Goal: Task Accomplishment & Management: Manage account settings

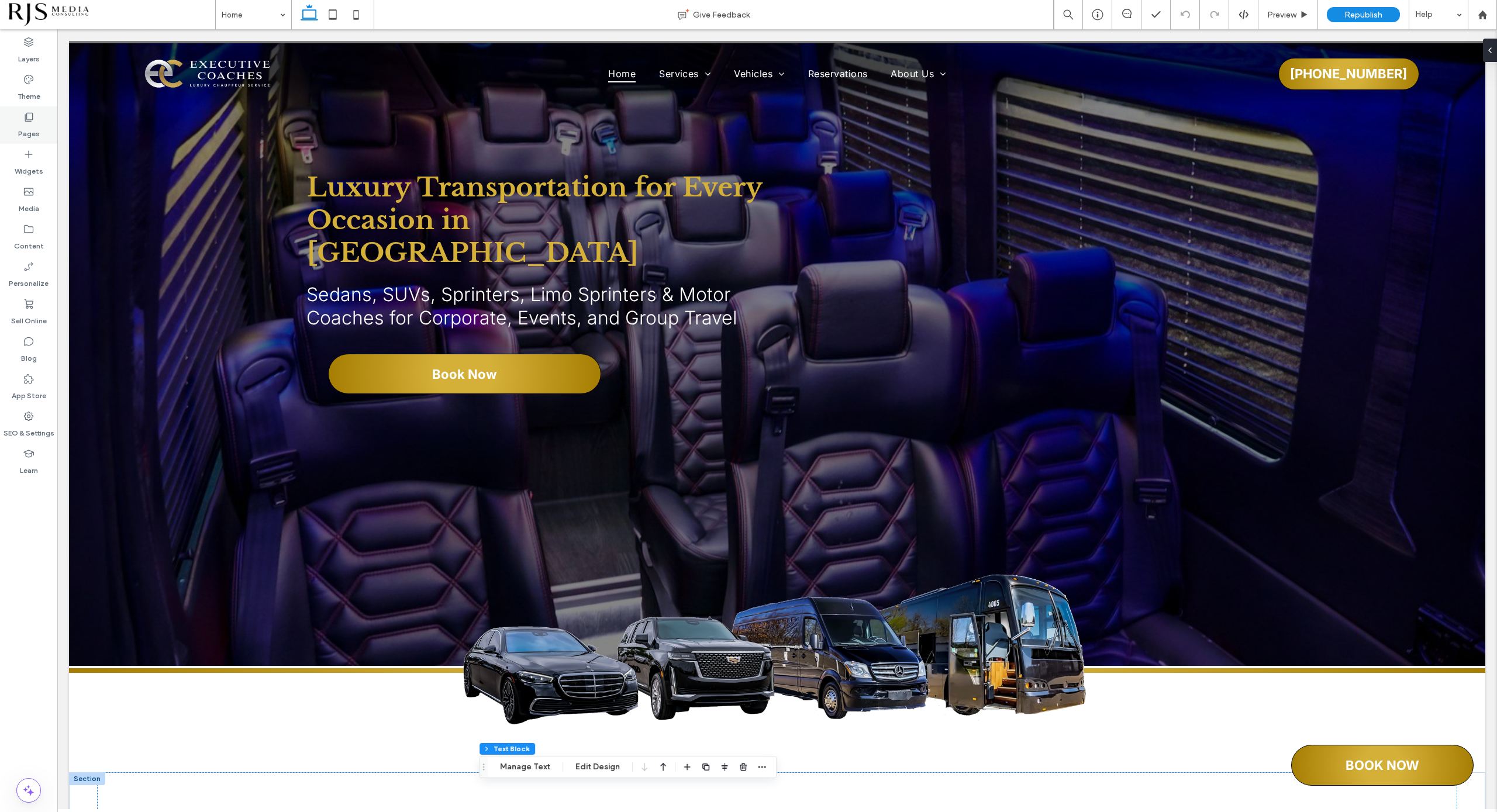
click at [38, 125] on label "Pages" at bounding box center [29, 130] width 21 height 16
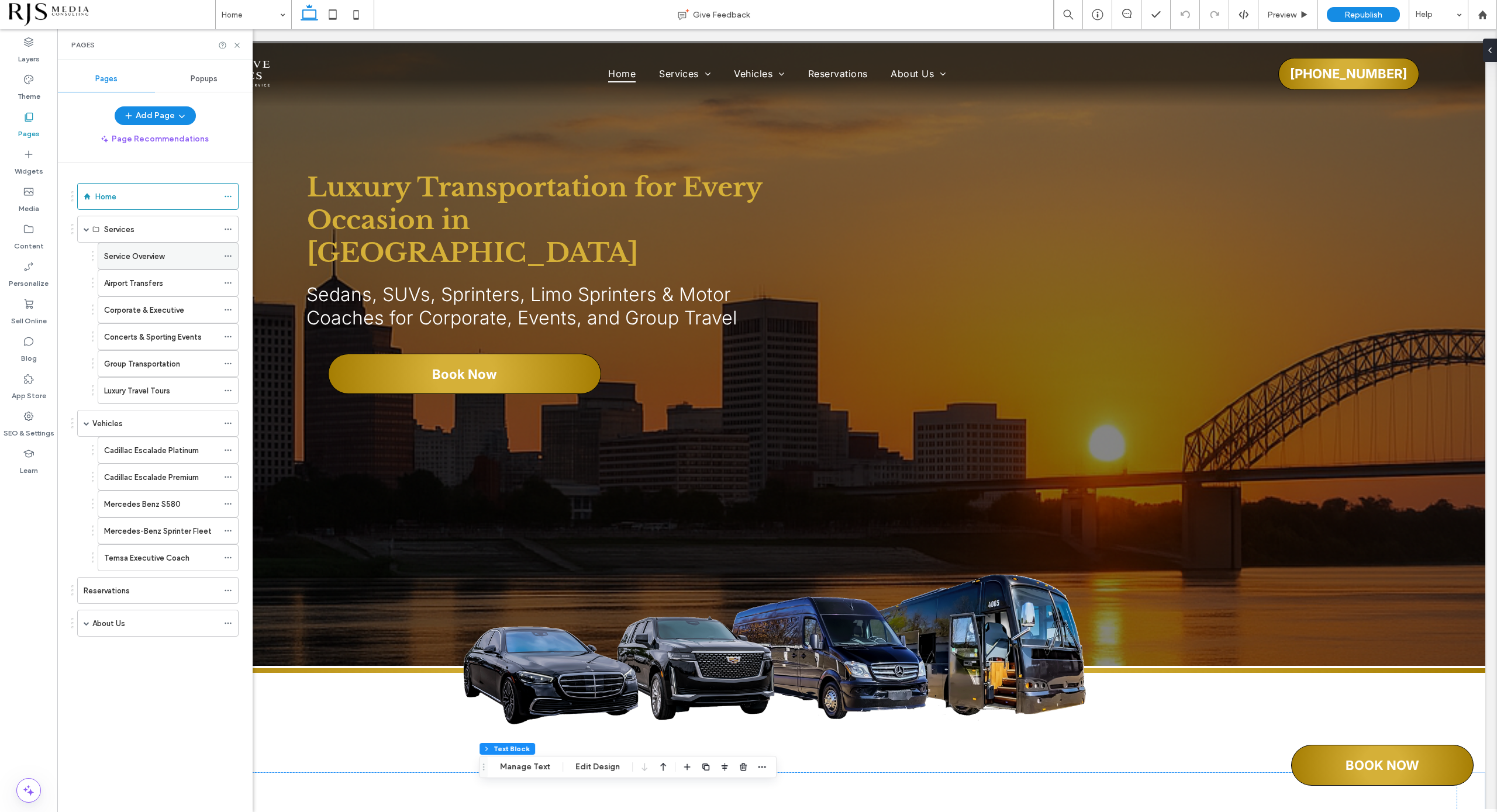
click at [136, 249] on label "Service Overview" at bounding box center [134, 256] width 60 height 21
click at [238, 43] on icon at bounding box center [236, 44] width 8 height 8
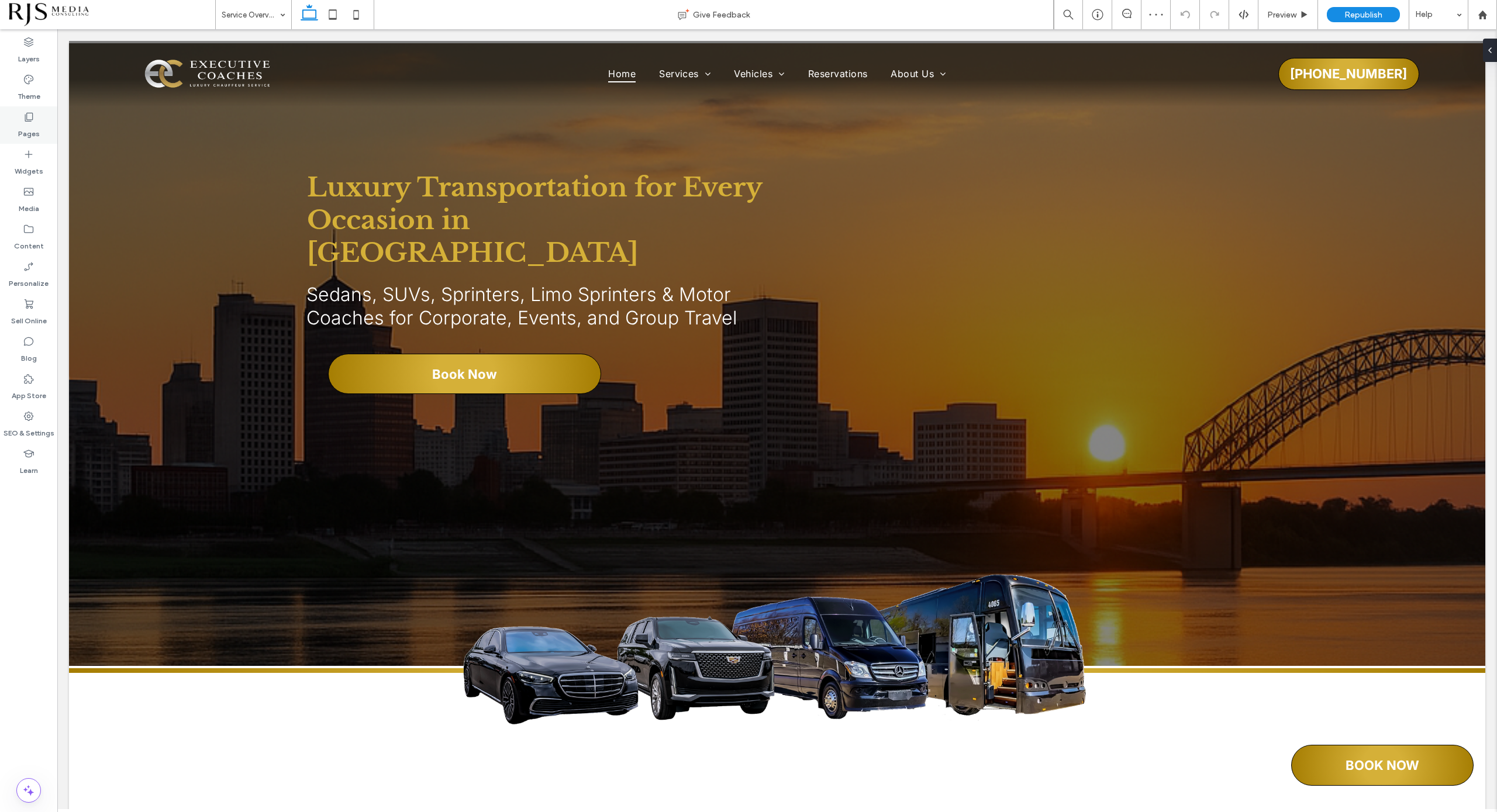
click at [30, 116] on icon at bounding box center [28, 116] width 11 height 11
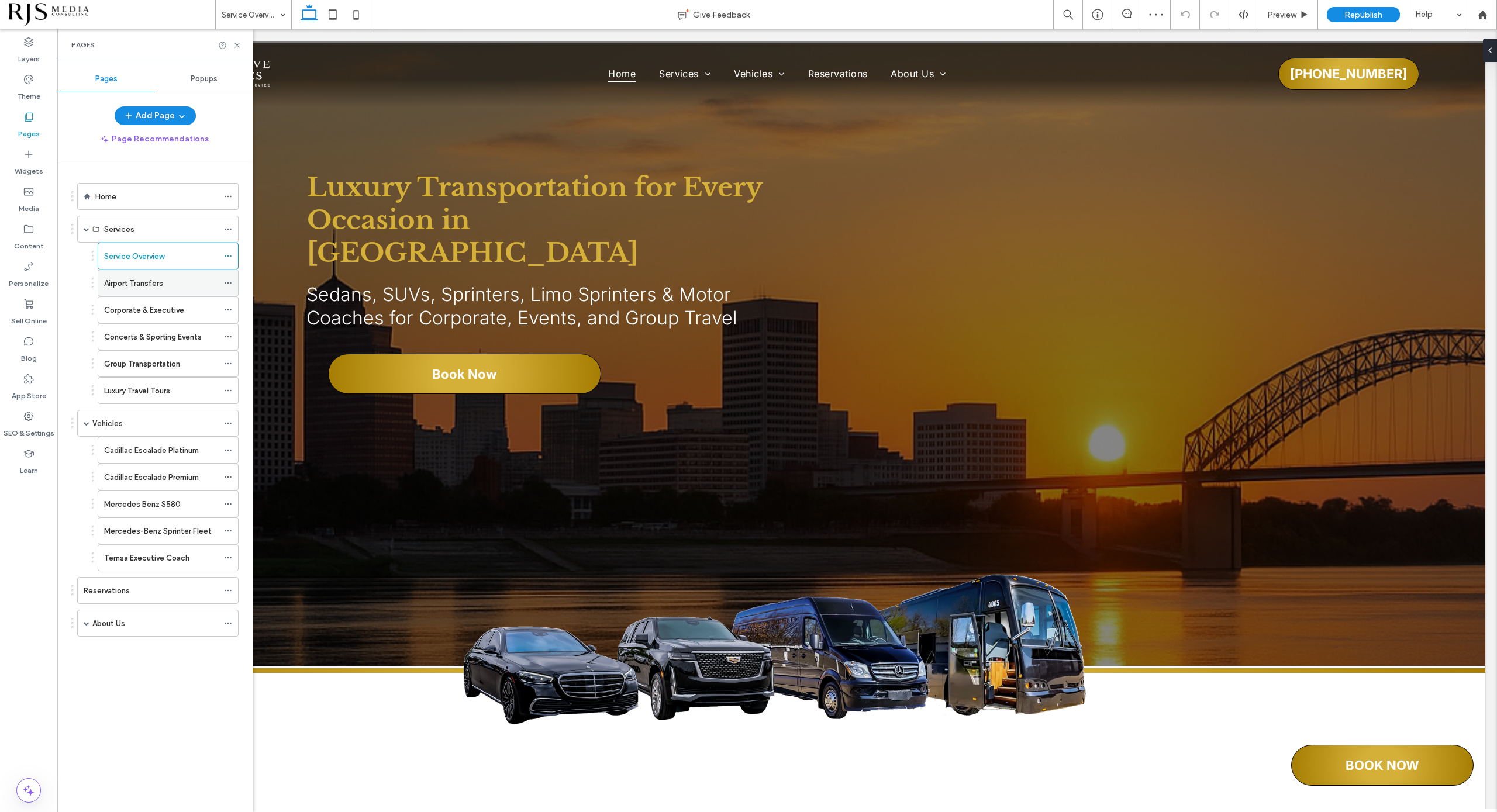
click at [148, 279] on label "Airport Transfers" at bounding box center [133, 283] width 59 height 21
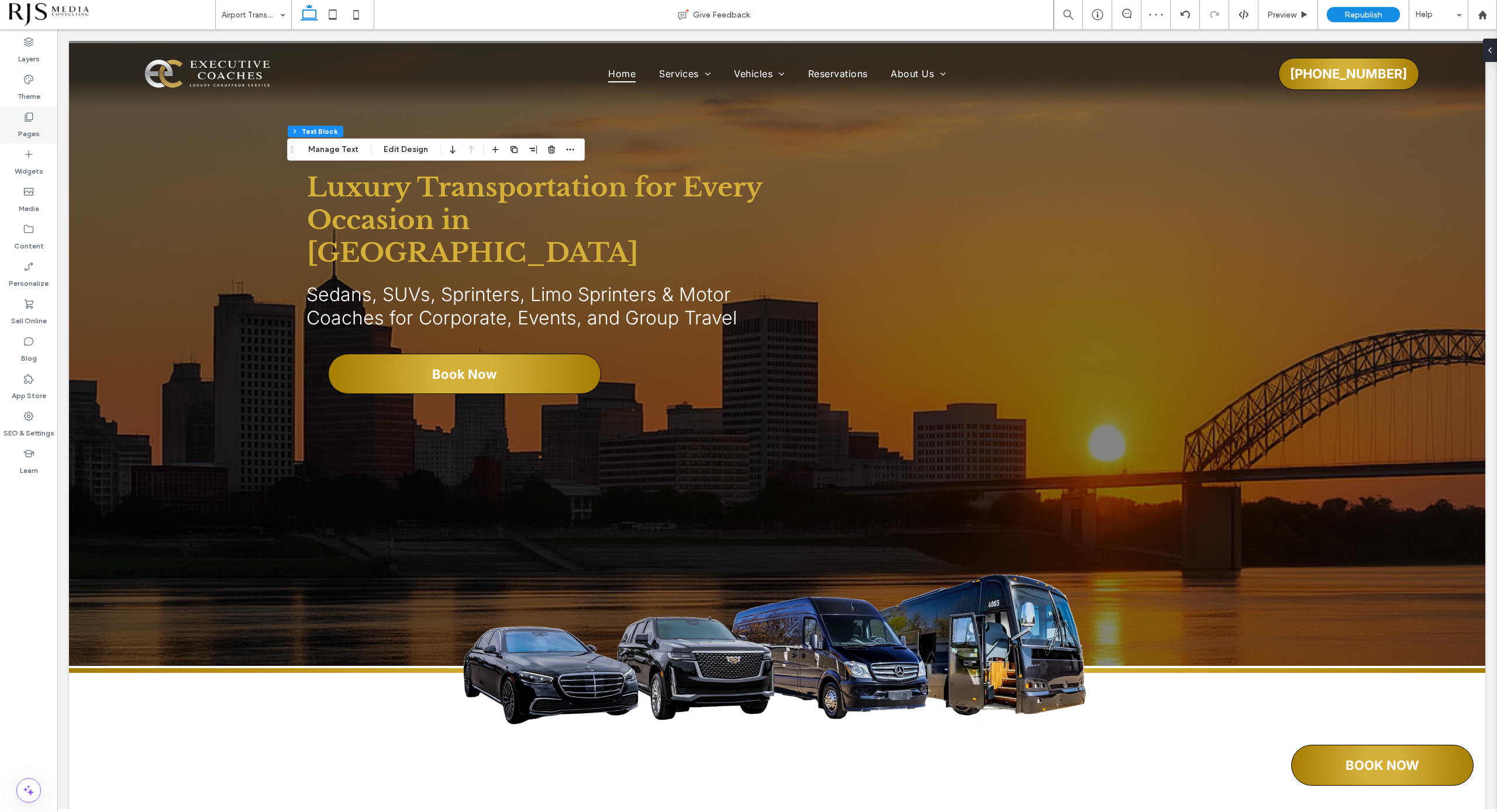
click at [33, 123] on label "Pages" at bounding box center [29, 130] width 21 height 16
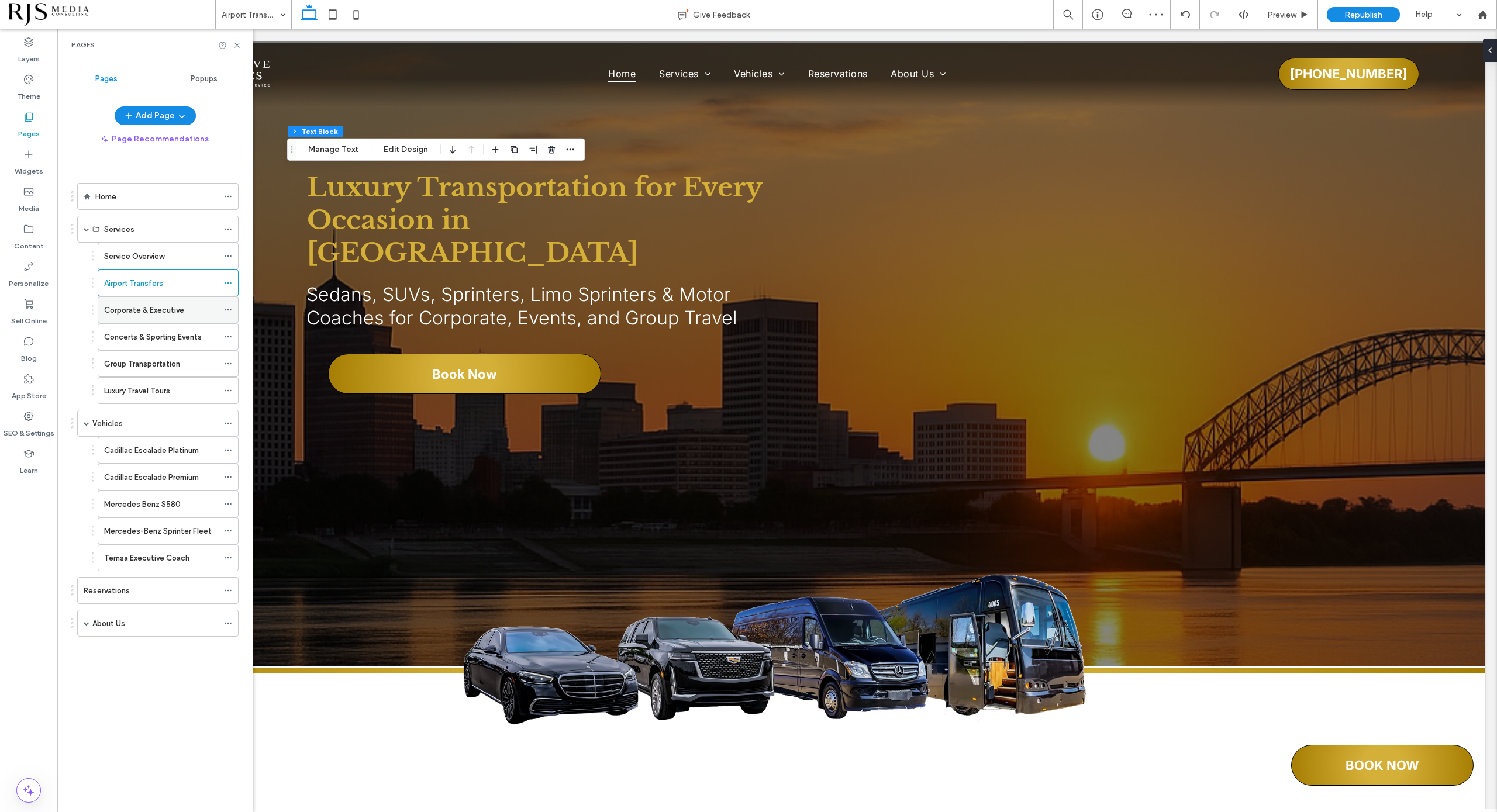
click at [142, 315] on label "Corporate & Executive" at bounding box center [144, 310] width 80 height 21
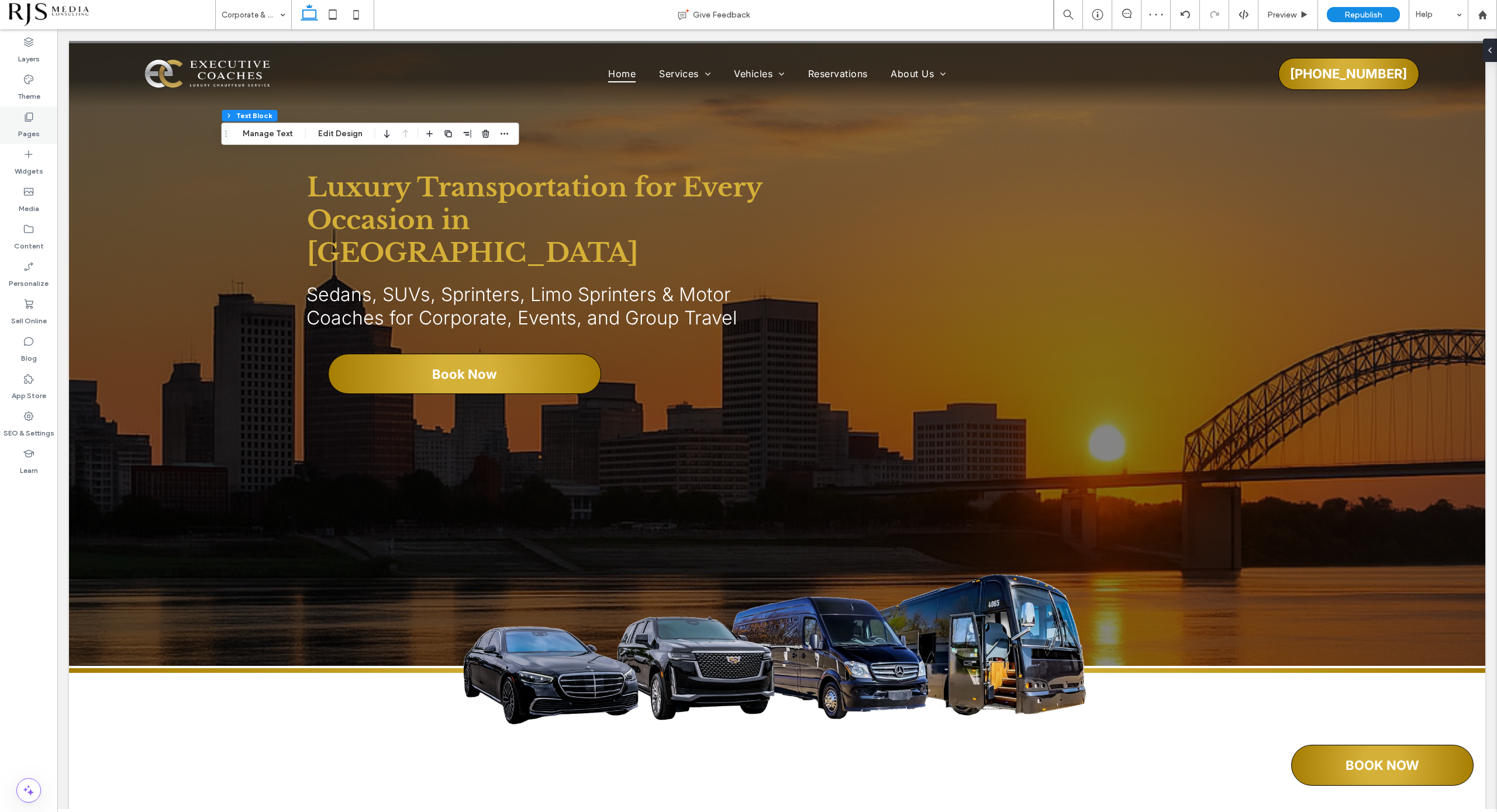
click at [28, 126] on label "Pages" at bounding box center [29, 130] width 21 height 16
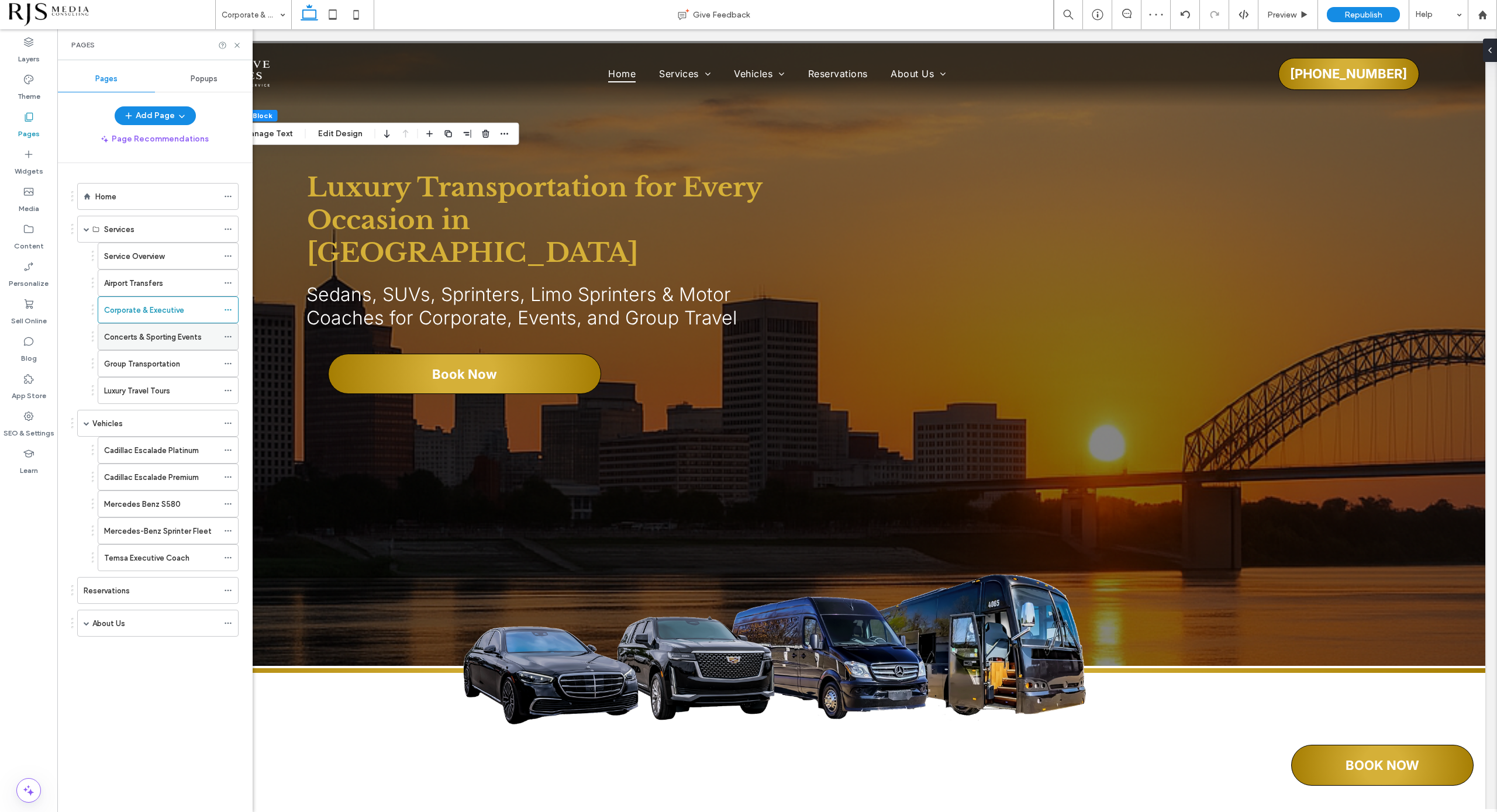
click at [150, 334] on label "Concerts & Sporting Events" at bounding box center [153, 337] width 98 height 21
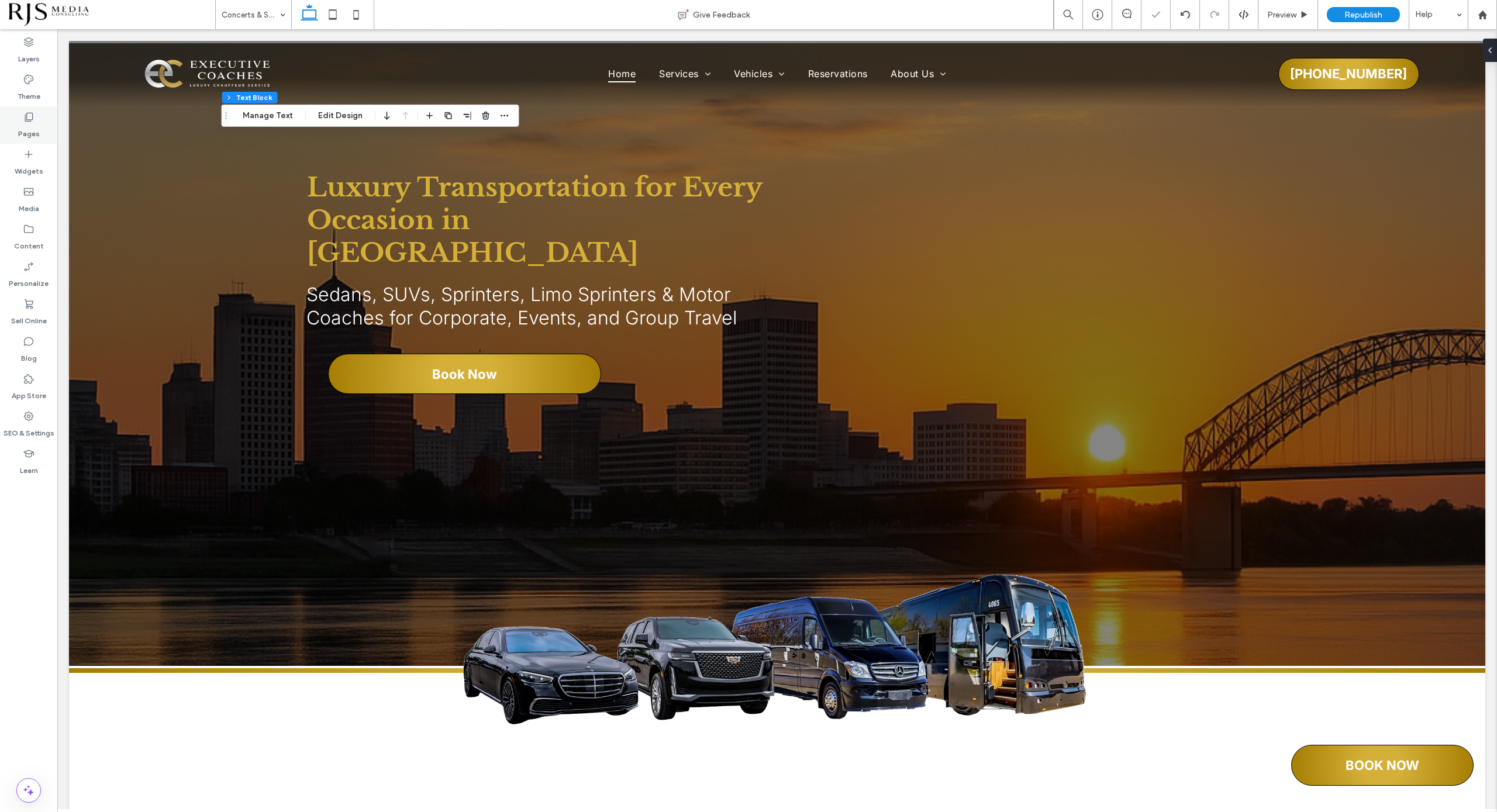
click at [34, 115] on icon at bounding box center [28, 116] width 11 height 11
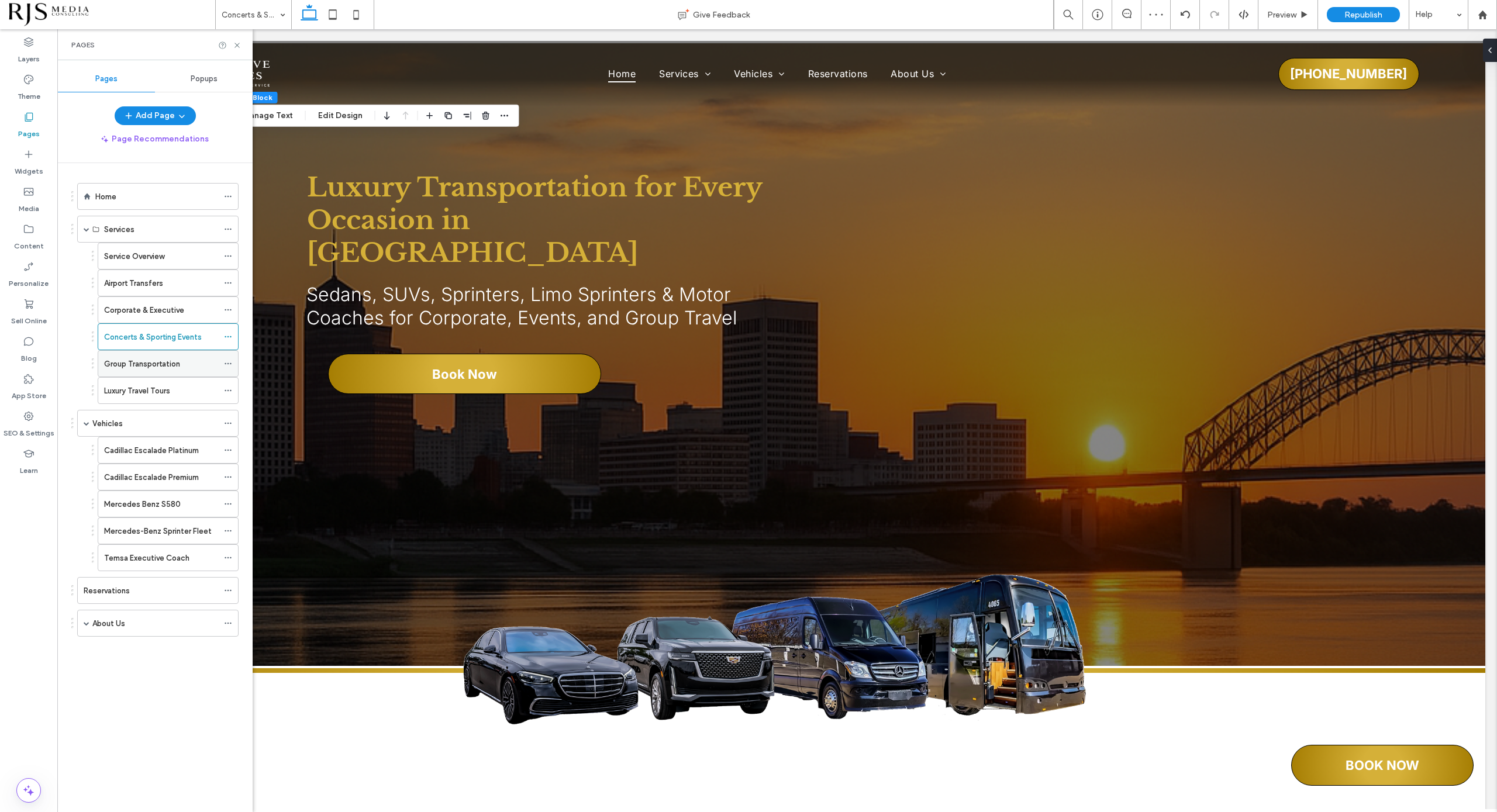
click at [139, 357] on label "Group Transportation" at bounding box center [142, 364] width 76 height 21
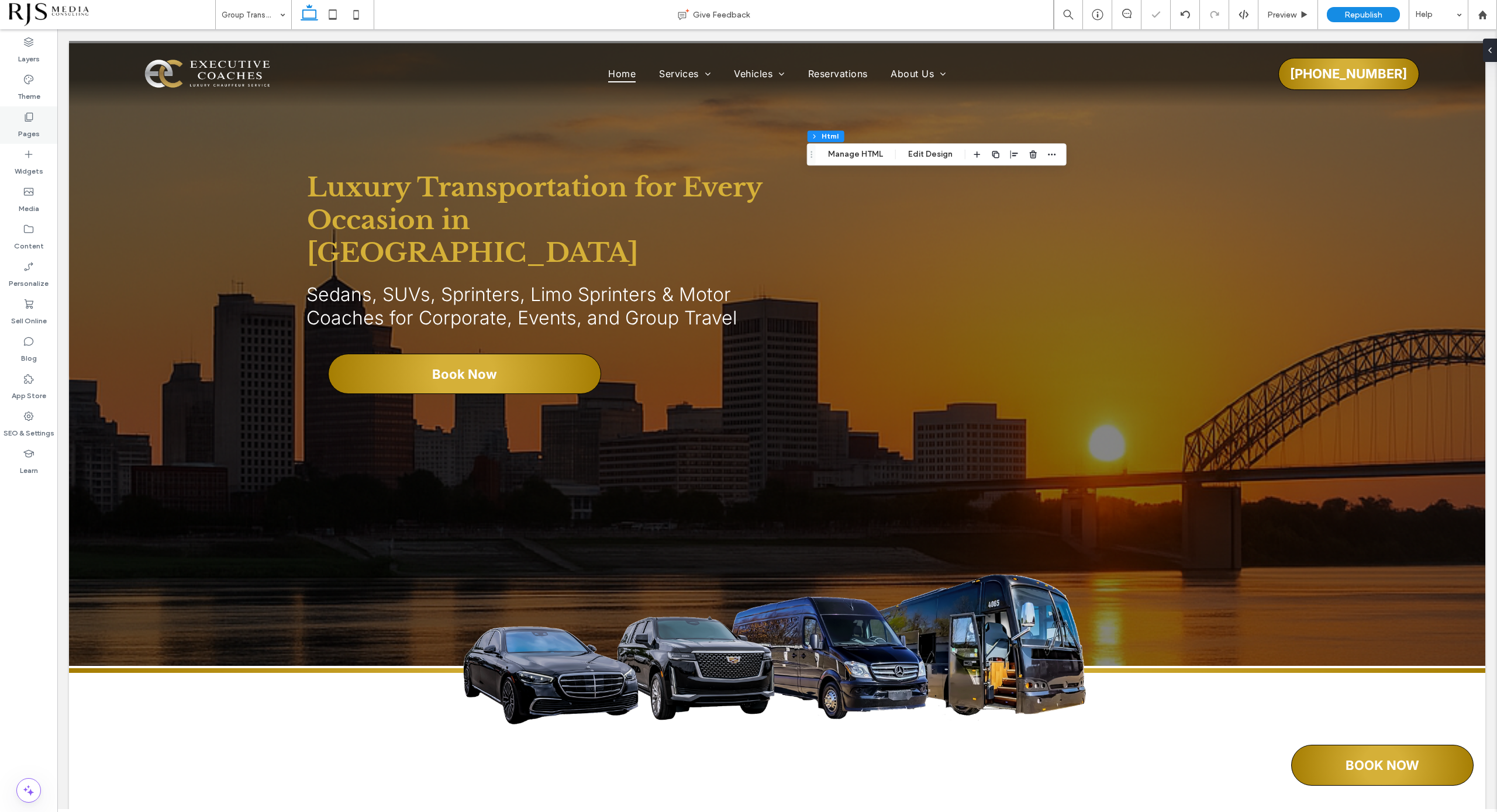
click at [37, 129] on label "Pages" at bounding box center [29, 130] width 21 height 16
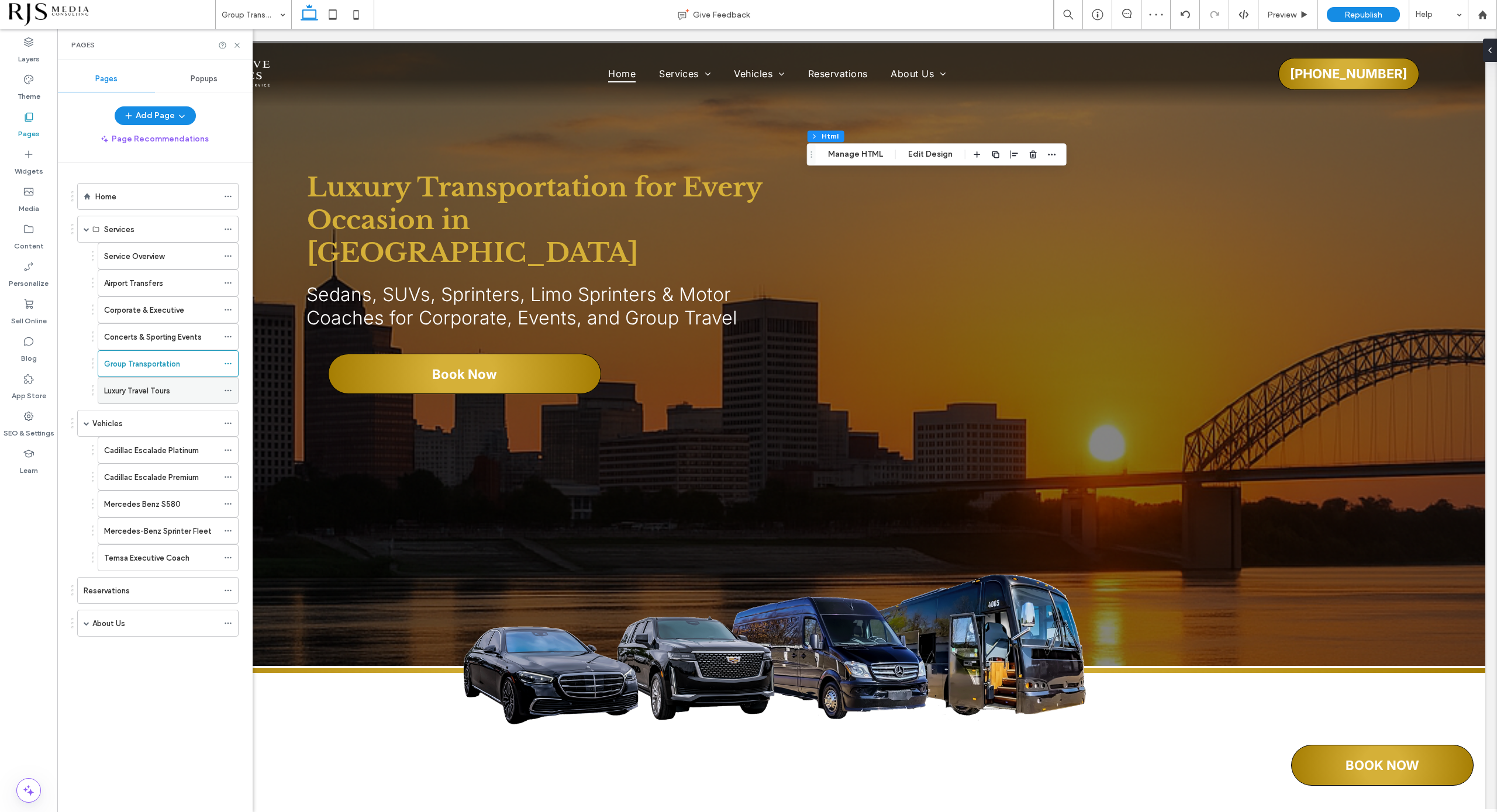
click at [153, 387] on label "Luxury Travel Tours" at bounding box center [137, 390] width 66 height 21
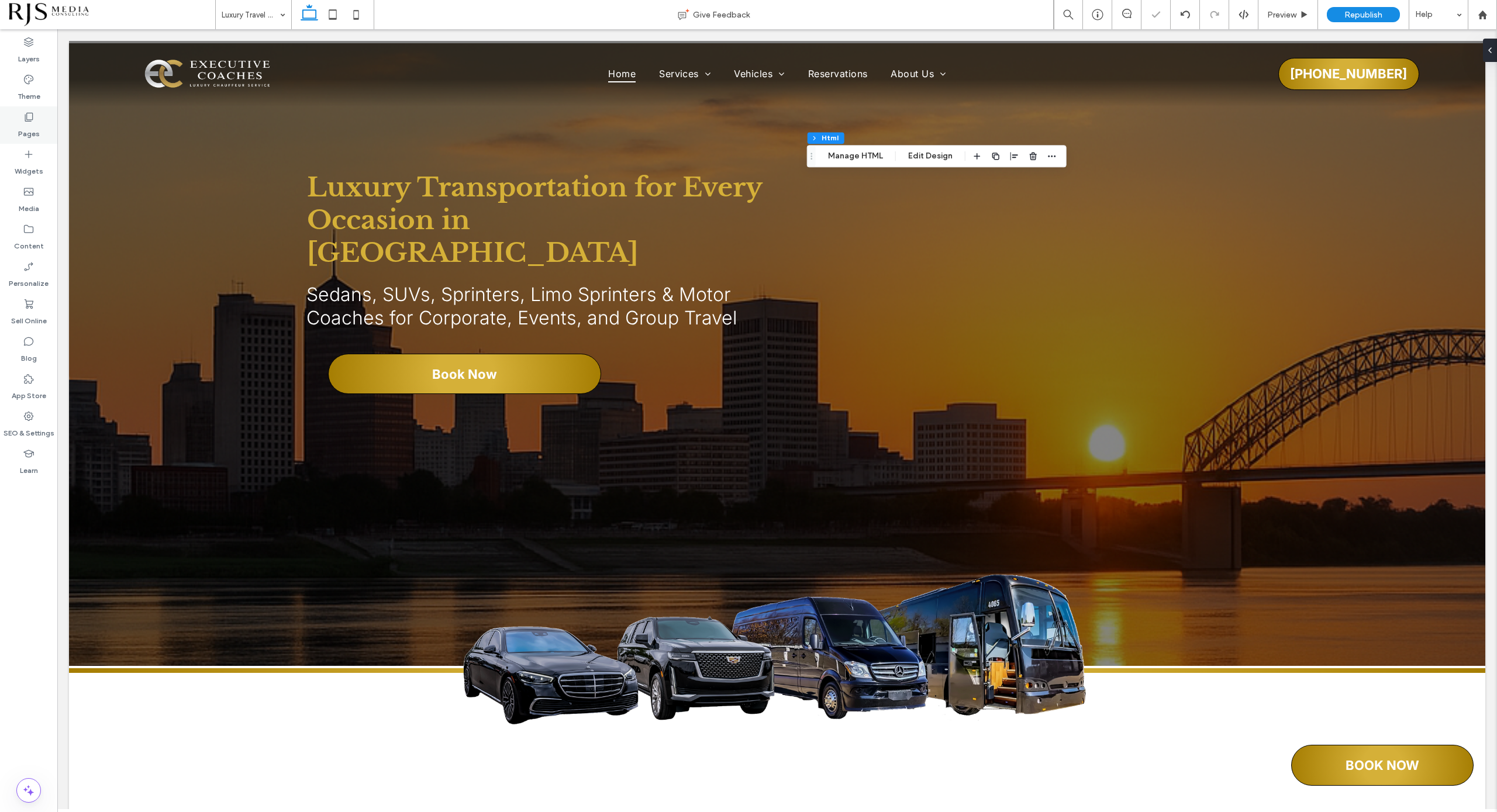
click at [47, 122] on div "Pages" at bounding box center [28, 125] width 57 height 38
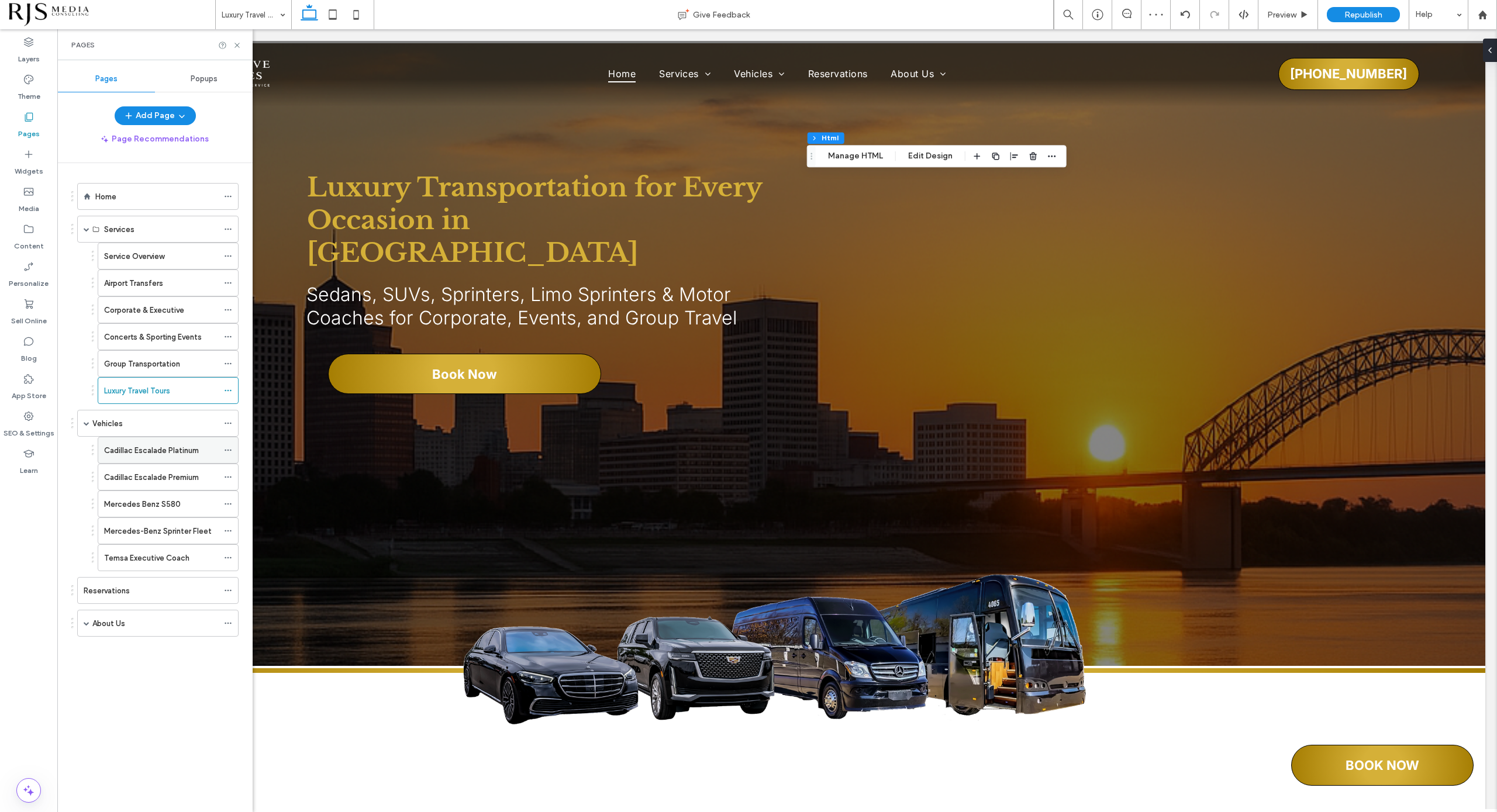
click at [160, 454] on label "Cadillac Escalade Platinum" at bounding box center [152, 450] width 95 height 21
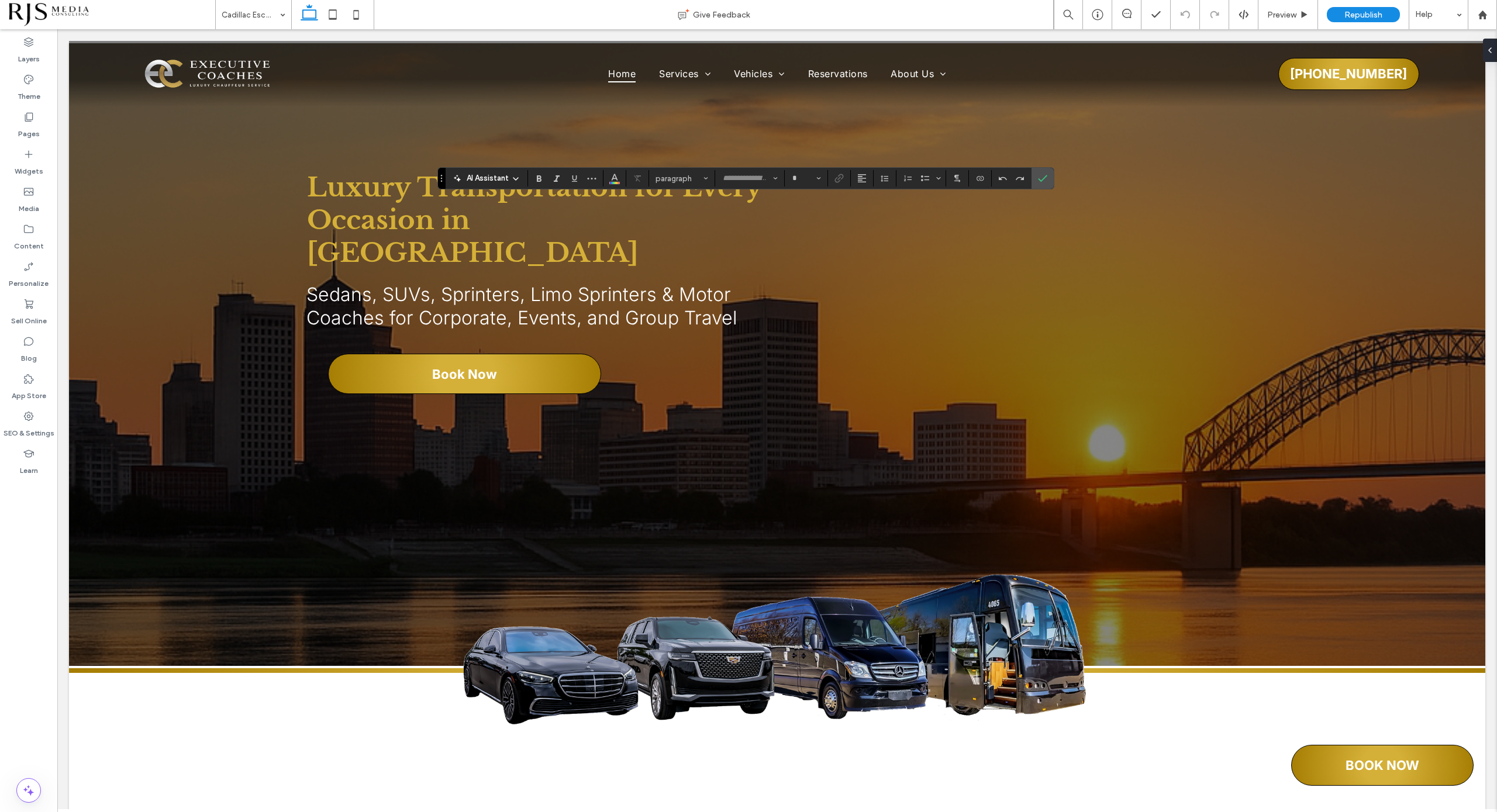
type input "**********"
type input "**"
click at [1046, 182] on icon "Confirm" at bounding box center [1042, 178] width 9 height 9
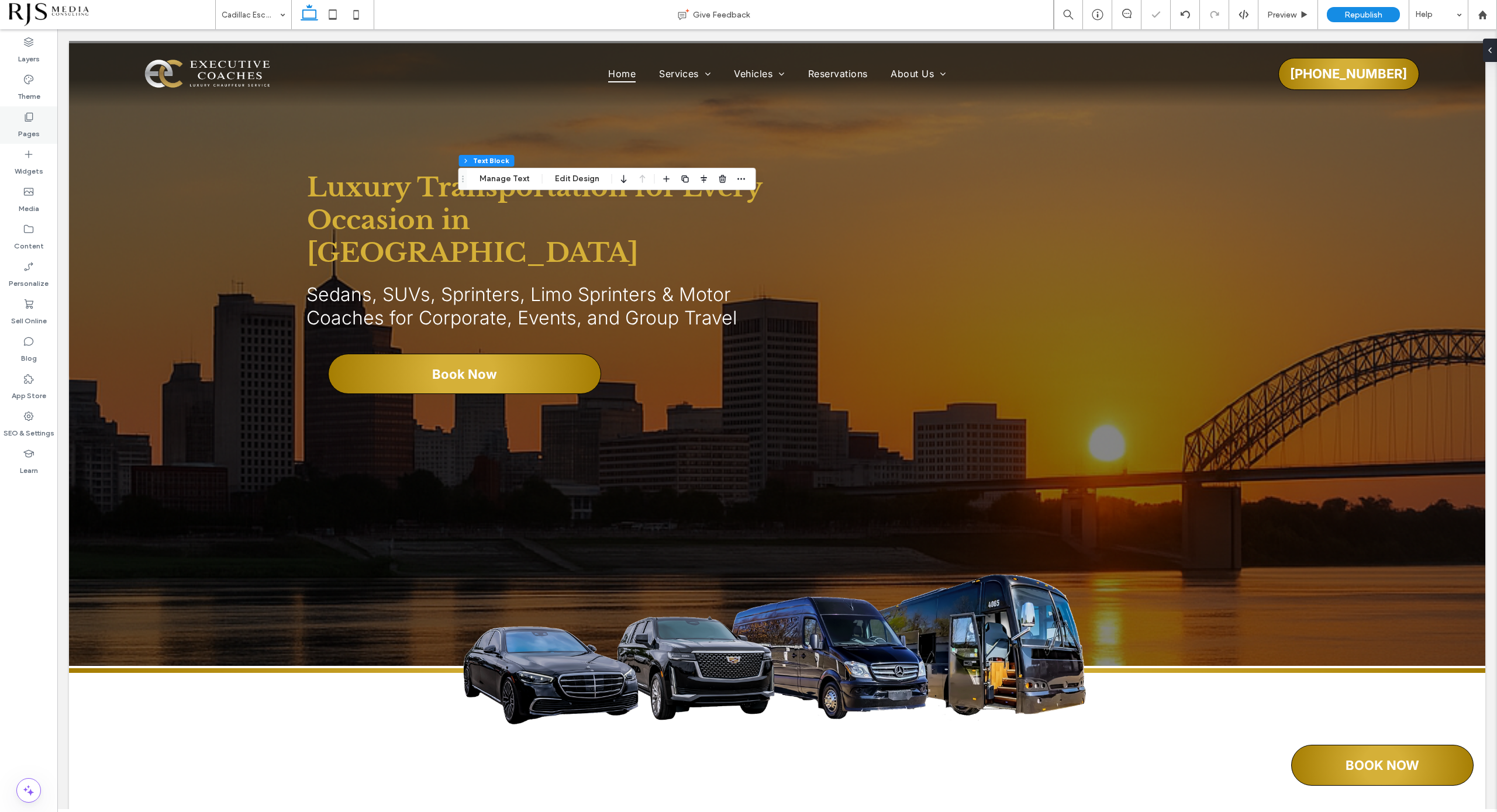
click at [13, 125] on div "Pages" at bounding box center [28, 125] width 57 height 38
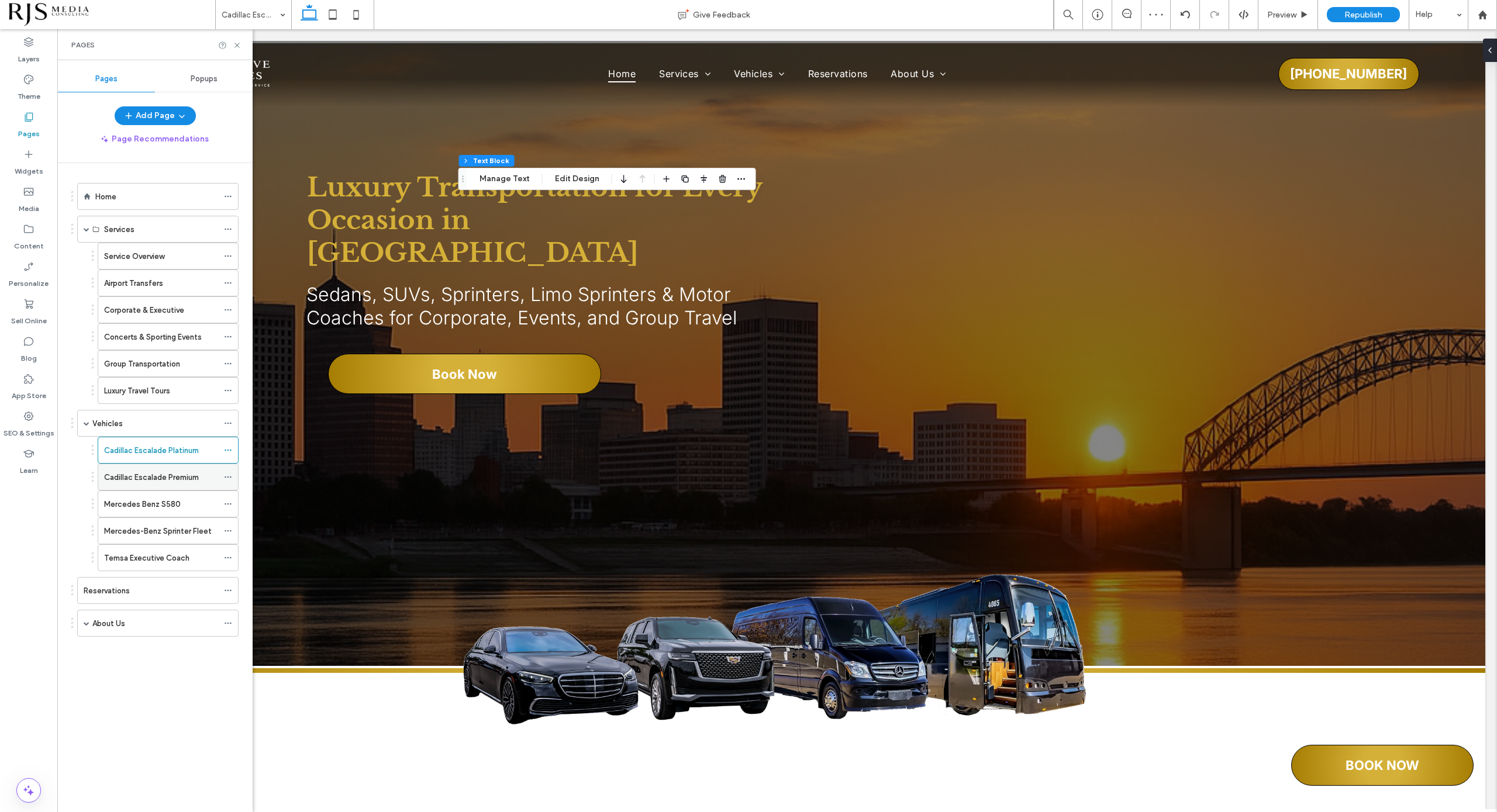
click at [156, 476] on label "Cadillac Escalade Premium" at bounding box center [152, 477] width 95 height 21
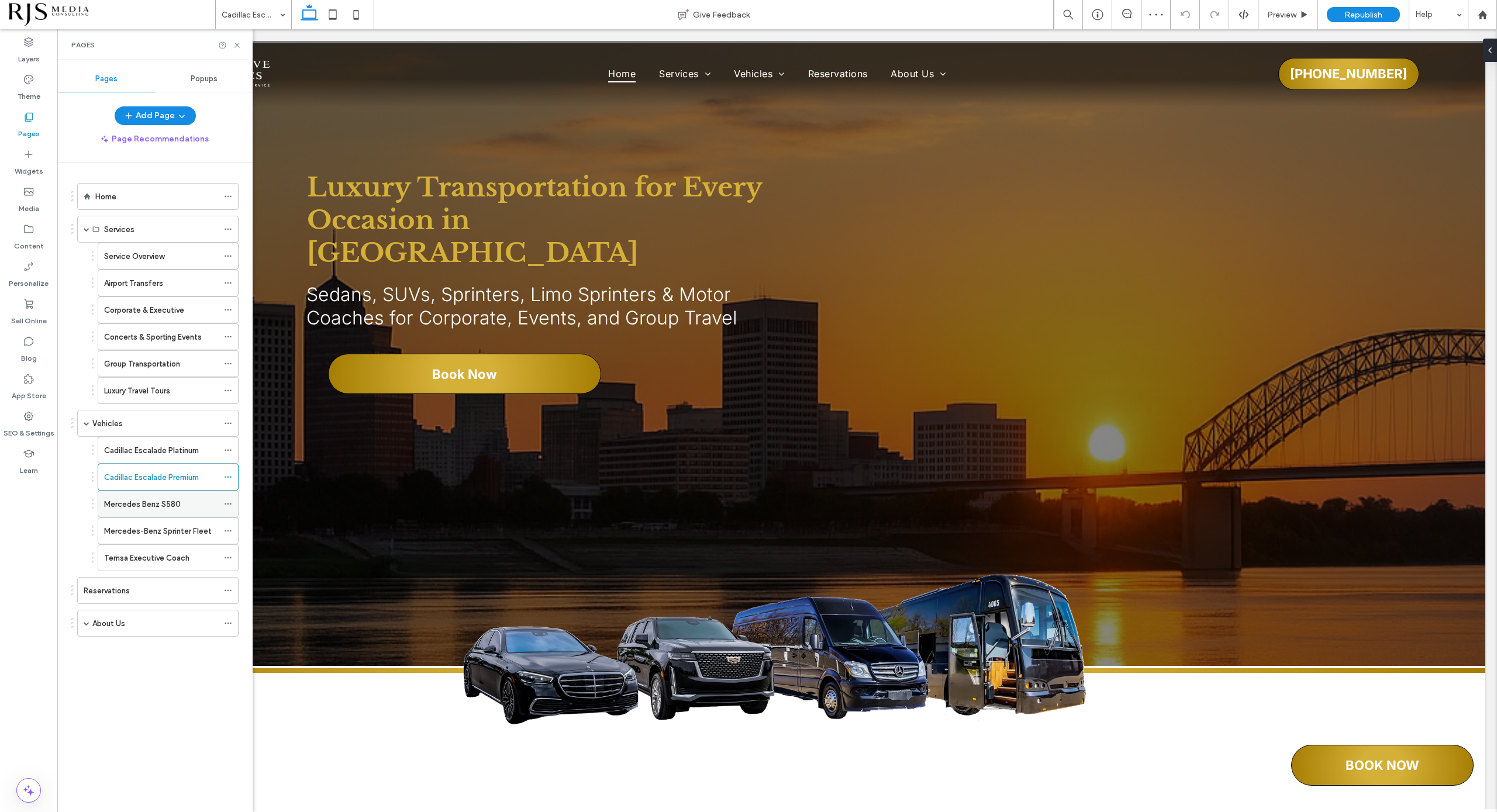
click at [162, 497] on label "Mercedes Benz S580" at bounding box center [142, 504] width 77 height 21
click at [155, 530] on label "Mercedes-Benz Sprinter Fleet" at bounding box center [158, 531] width 108 height 21
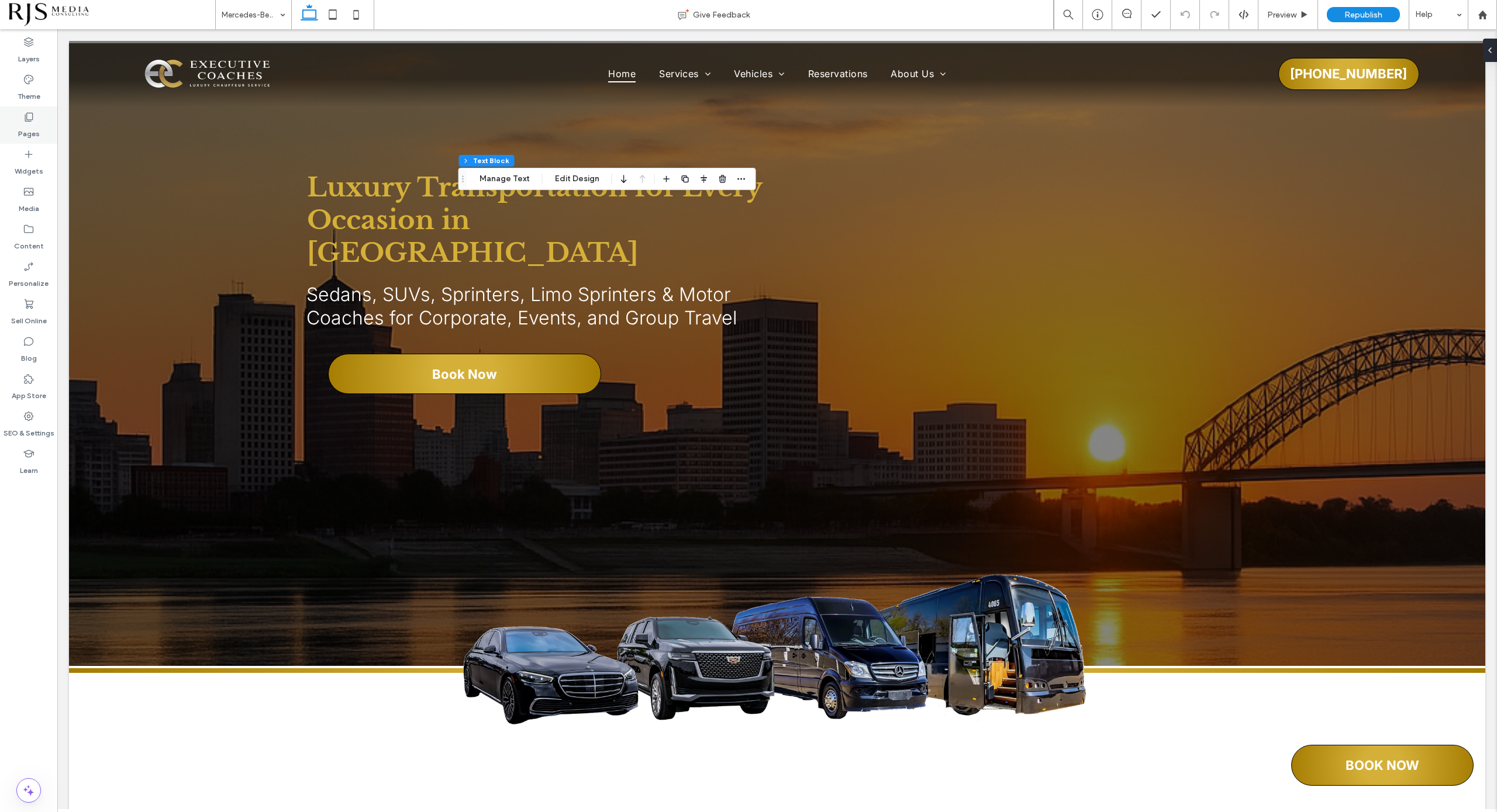
click at [39, 129] on div "Pages" at bounding box center [28, 125] width 57 height 38
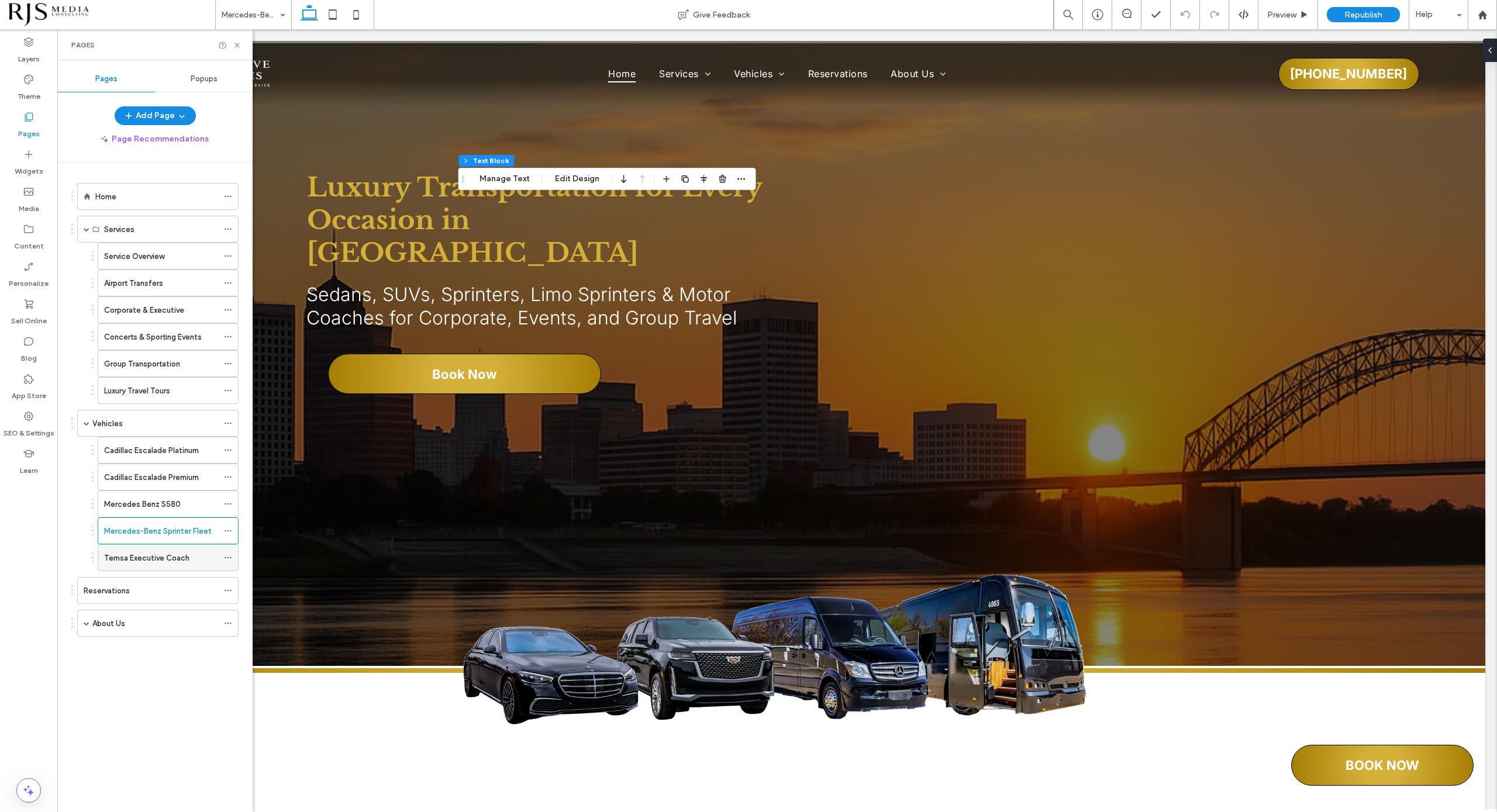
click at [152, 561] on label "Temsa Executive Coach" at bounding box center [147, 558] width 86 height 21
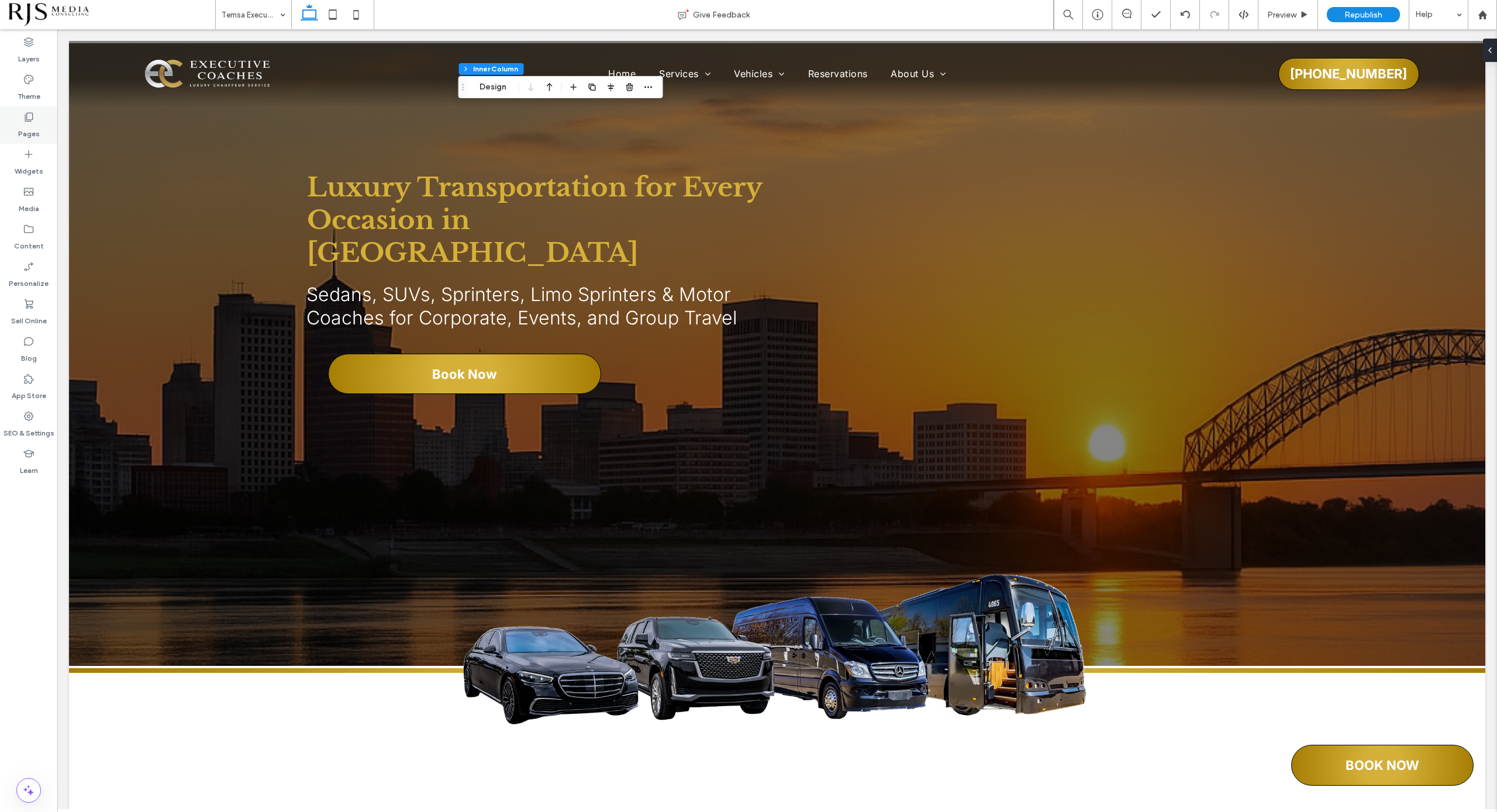
drag, startPoint x: 34, startPoint y: 120, endPoint x: 44, endPoint y: 139, distance: 21.5
click at [34, 120] on div "Pages" at bounding box center [28, 125] width 57 height 38
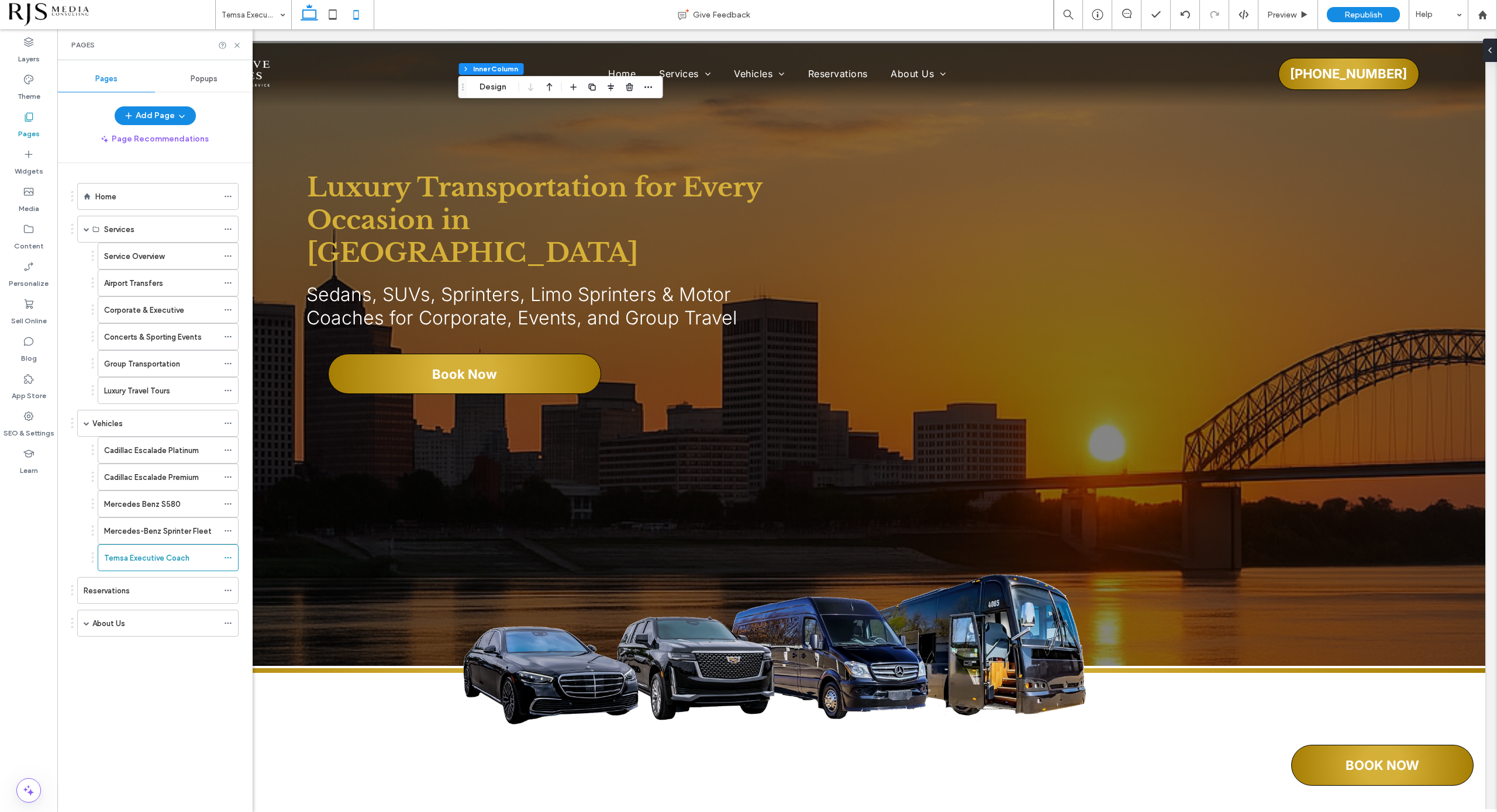
click at [360, 8] on icon at bounding box center [356, 15] width 24 height 24
type input "*"
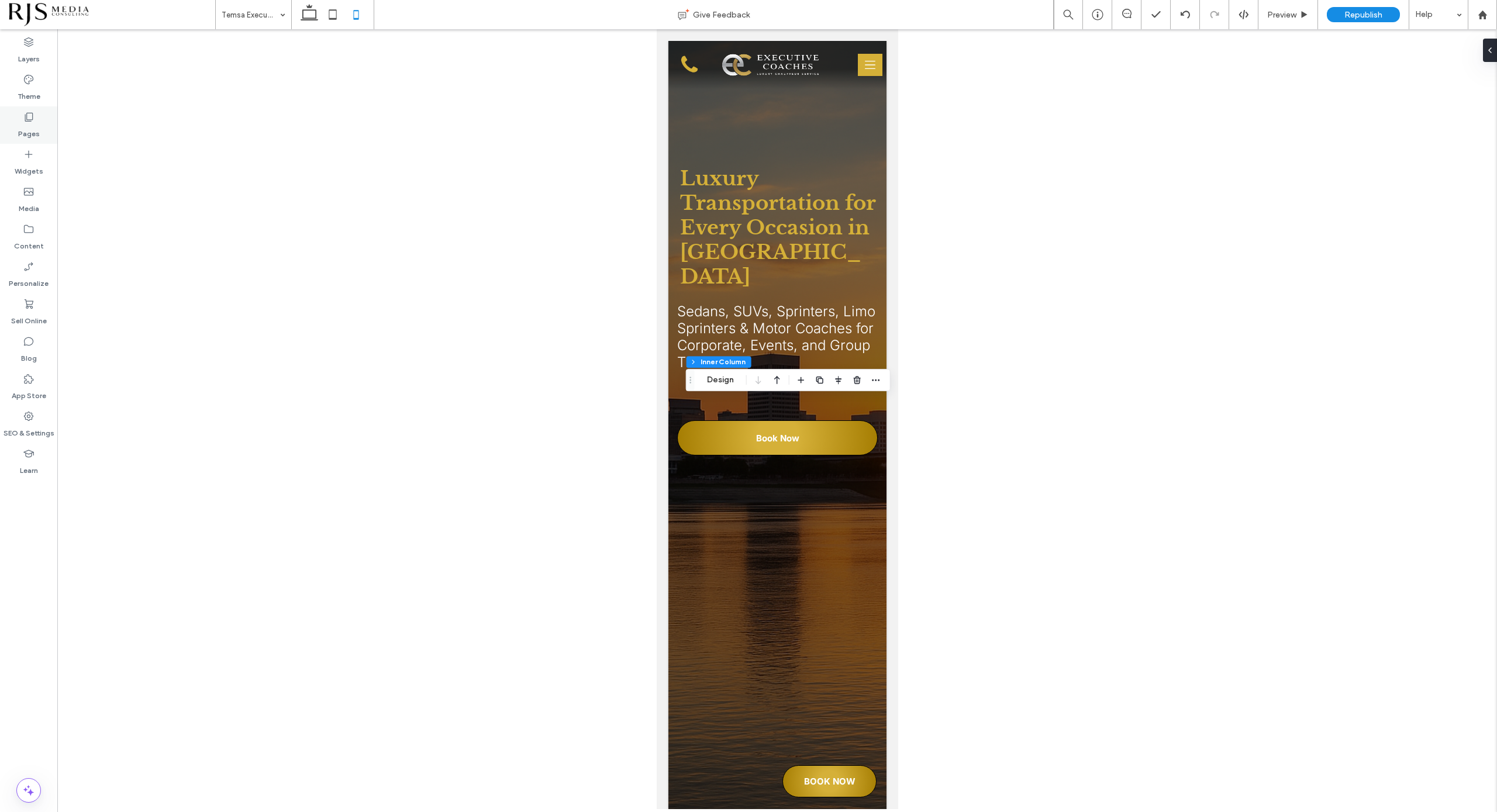
click at [28, 123] on label "Pages" at bounding box center [29, 130] width 21 height 16
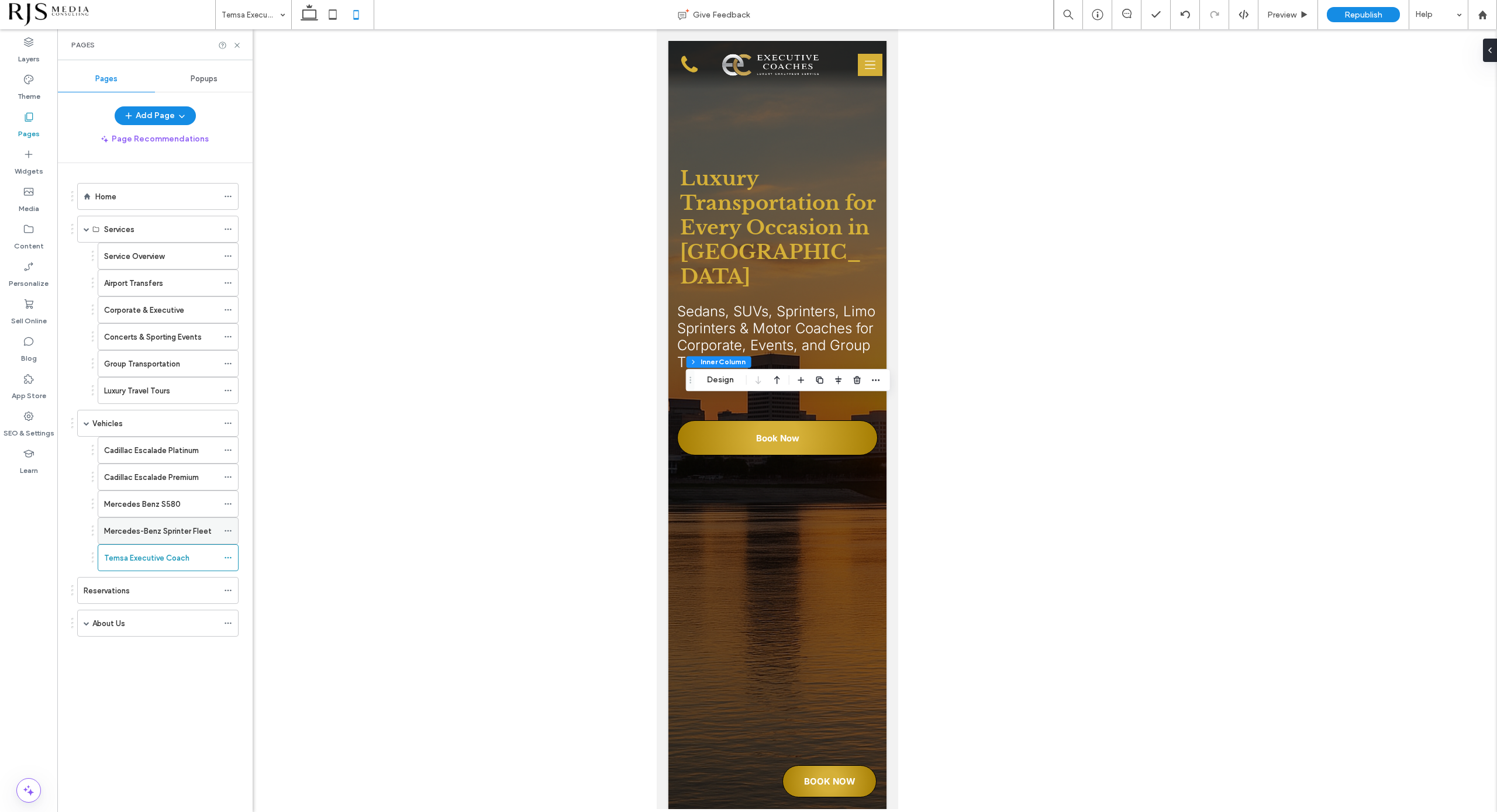
click at [144, 536] on label "Mercedes-Benz Sprinter Fleet" at bounding box center [158, 531] width 108 height 21
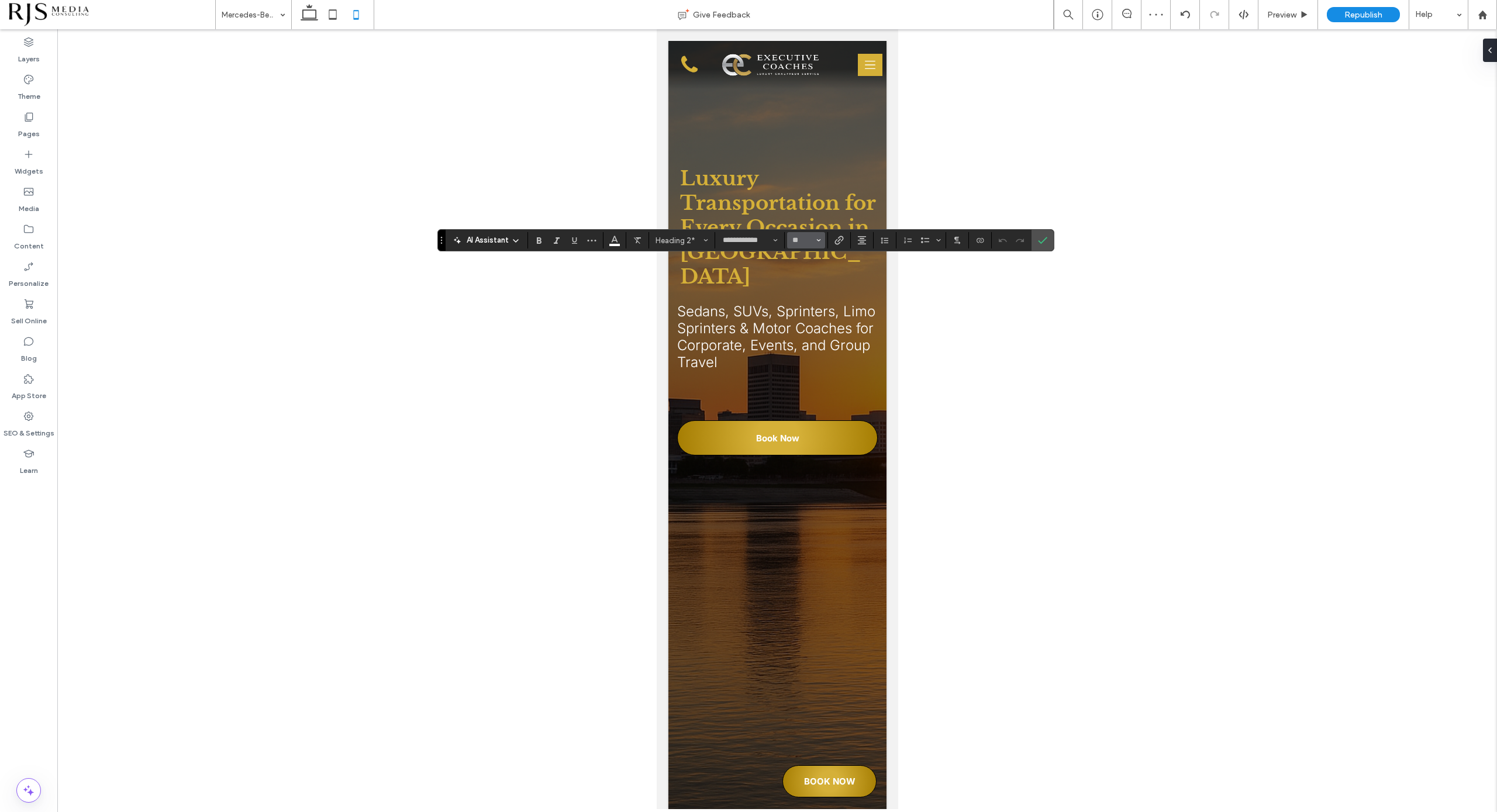
click at [824, 239] on button "**" at bounding box center [806, 240] width 38 height 16
click at [810, 298] on label "18" at bounding box center [805, 300] width 38 height 16
type input "**"
click at [1039, 239] on icon "Confirm" at bounding box center [1042, 240] width 9 height 9
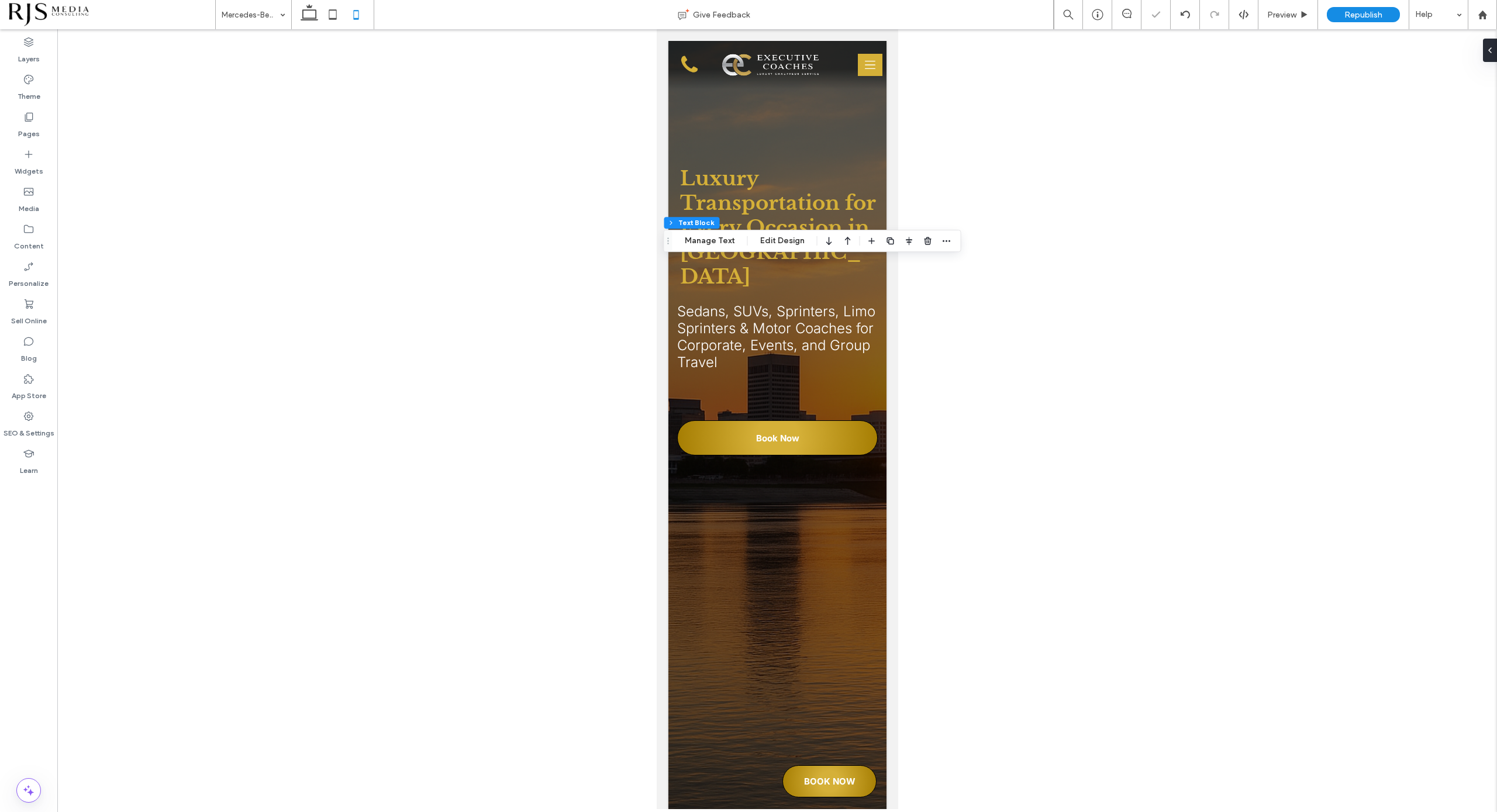
click at [473, 364] on div at bounding box center [777, 419] width 1440 height 780
click at [589, 367] on div at bounding box center [777, 419] width 1440 height 780
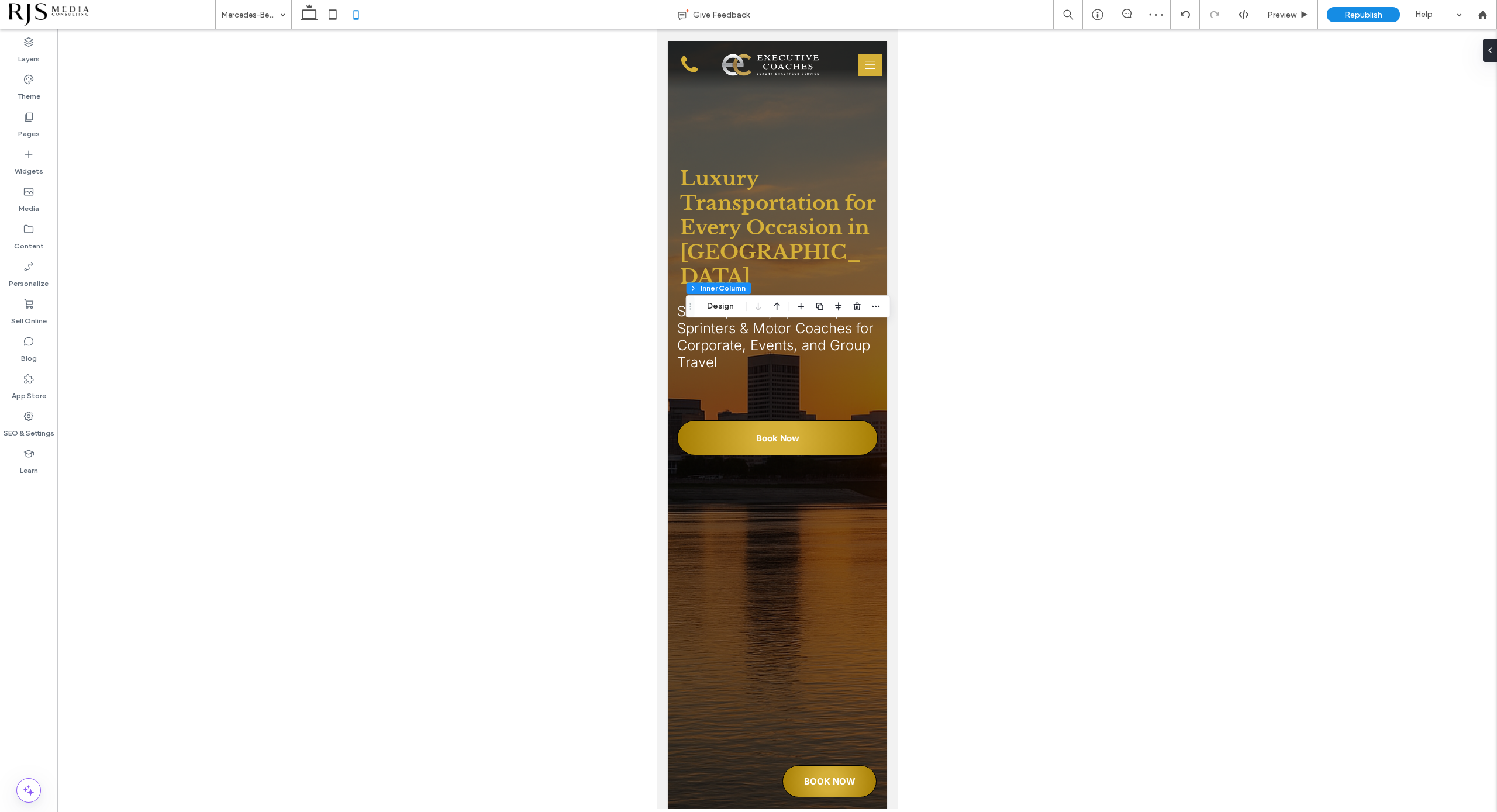
click at [426, 303] on div at bounding box center [777, 419] width 1440 height 780
click at [22, 113] on div "Pages" at bounding box center [28, 125] width 57 height 38
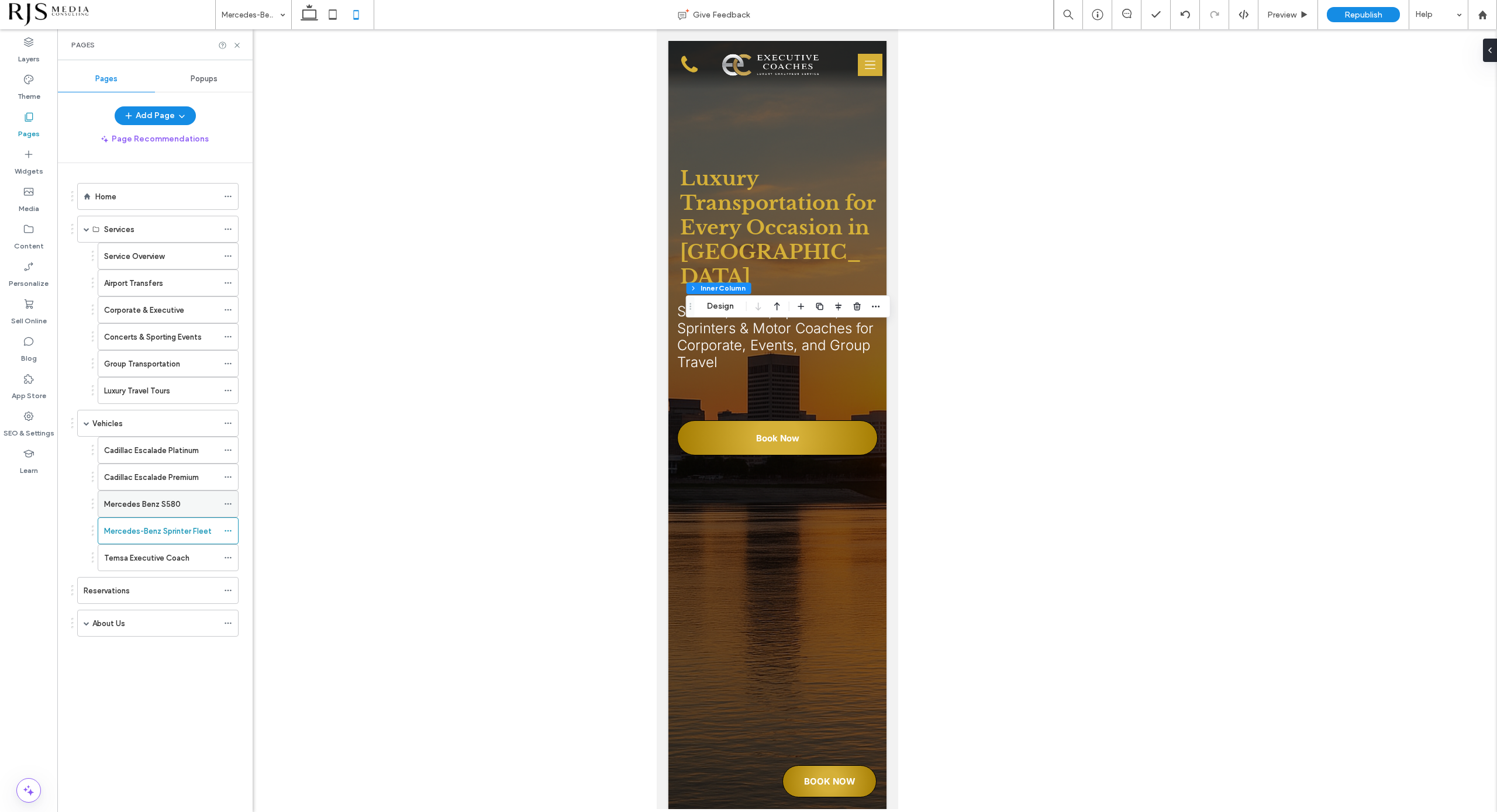
click at [152, 501] on label "Mercedes Benz S580" at bounding box center [142, 504] width 77 height 21
click at [154, 466] on div "Cadillac Escalade Premium" at bounding box center [161, 478] width 114 height 26
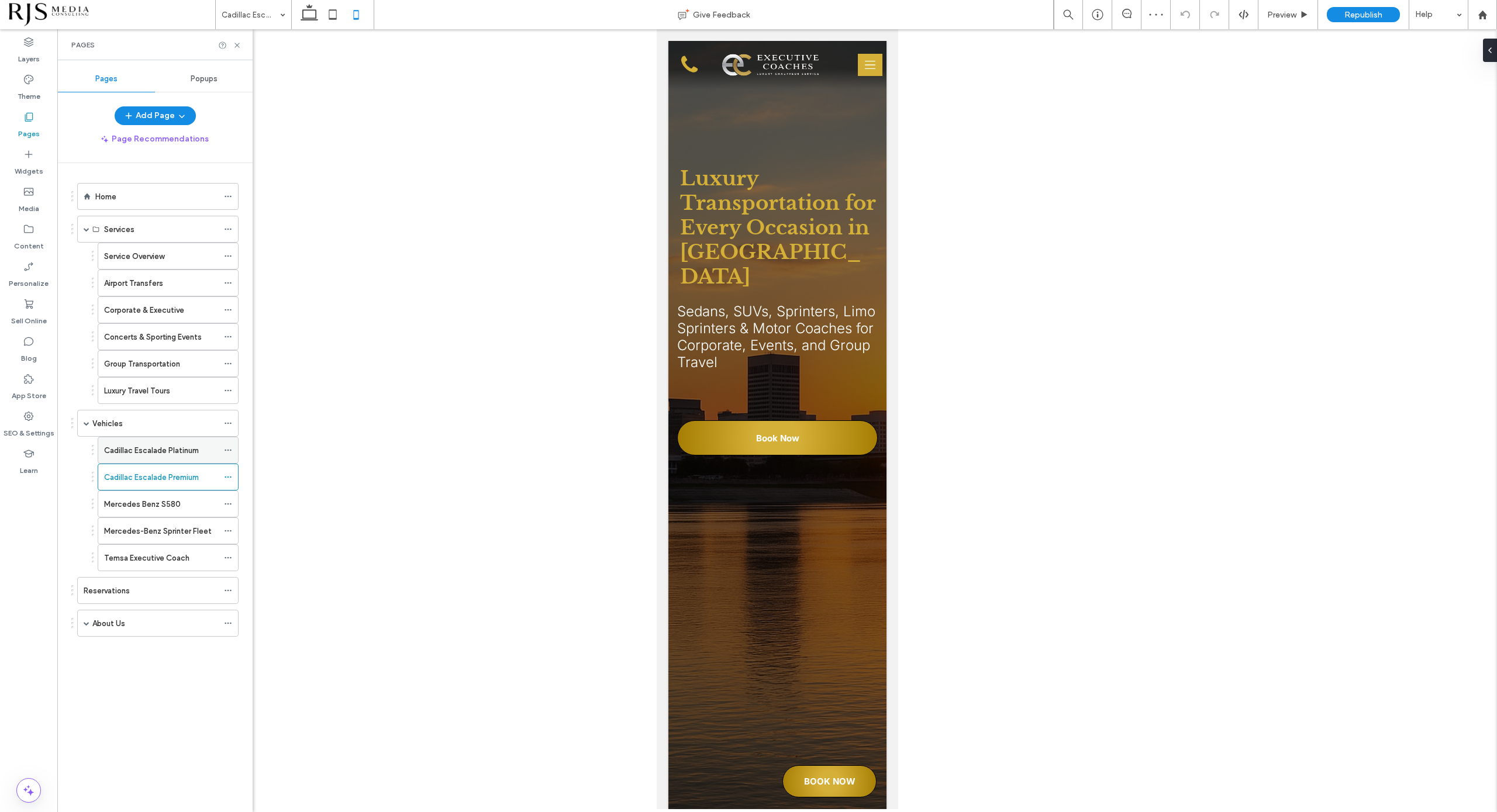
click at [171, 451] on label "Cadillac Escalade Platinum" at bounding box center [152, 450] width 95 height 21
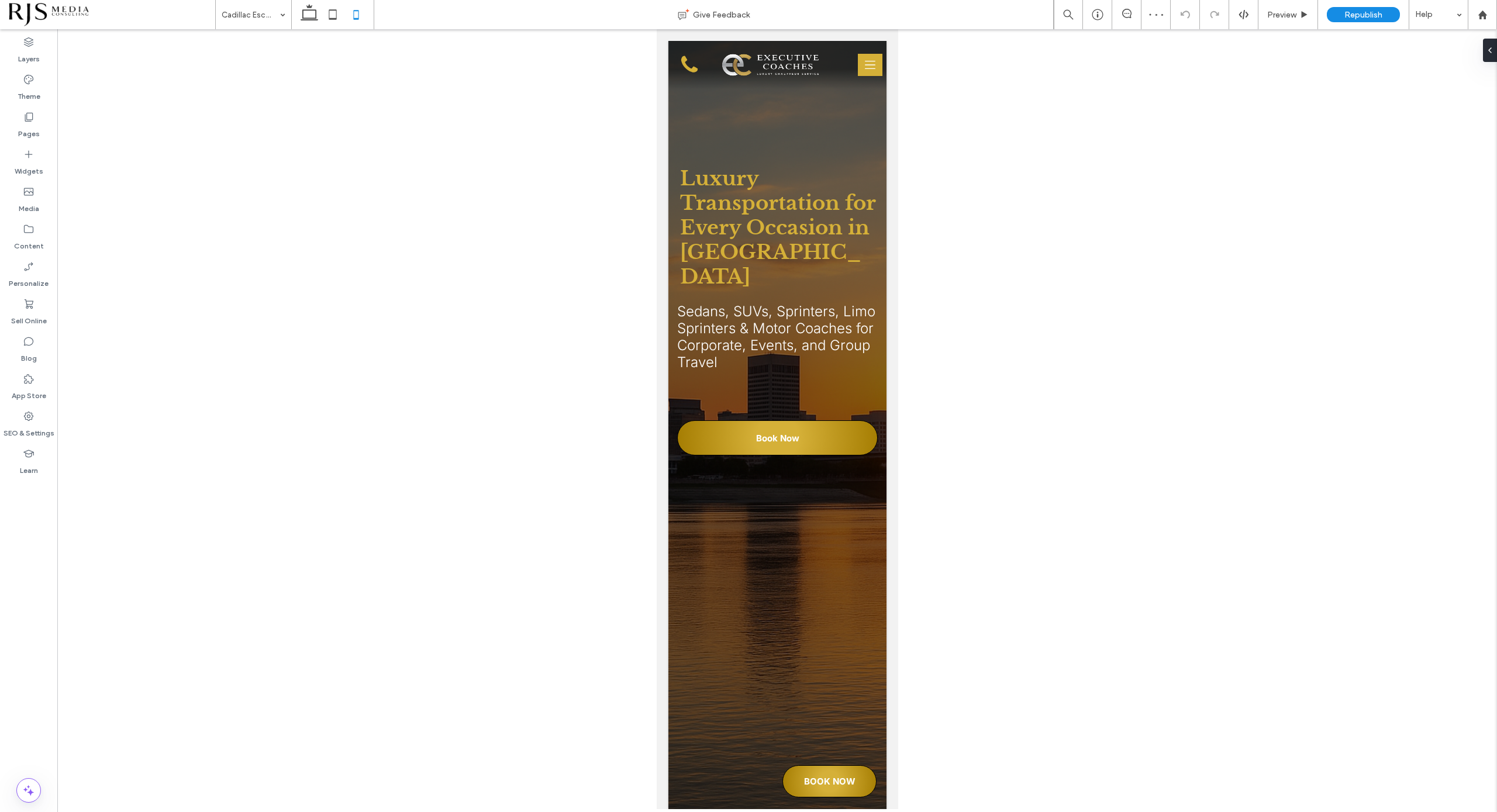
type input "**********"
type input "**"
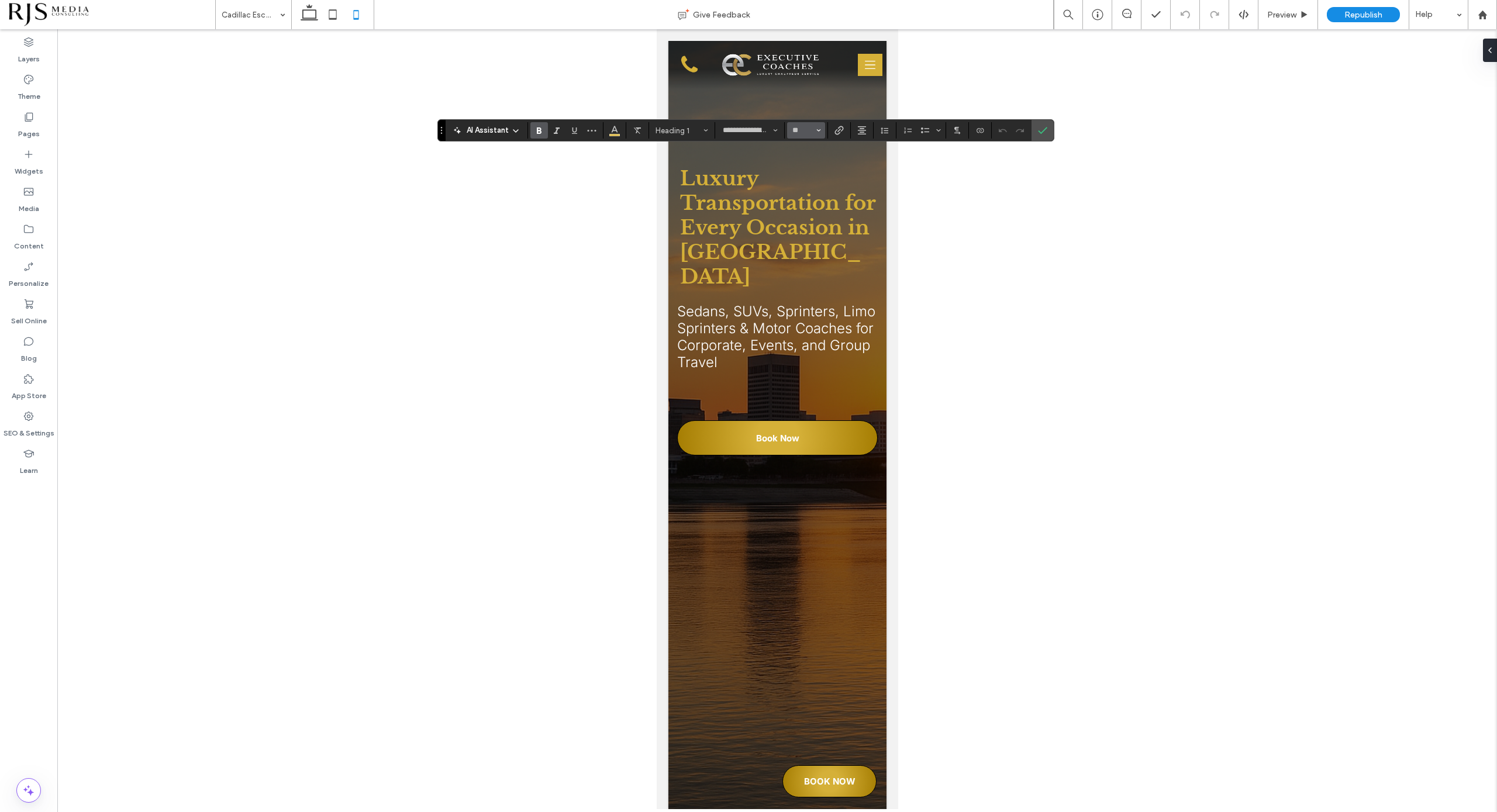
click at [810, 124] on button "**" at bounding box center [806, 130] width 38 height 16
click at [800, 126] on input "Size-input" at bounding box center [803, 130] width 23 height 9
type input "**"
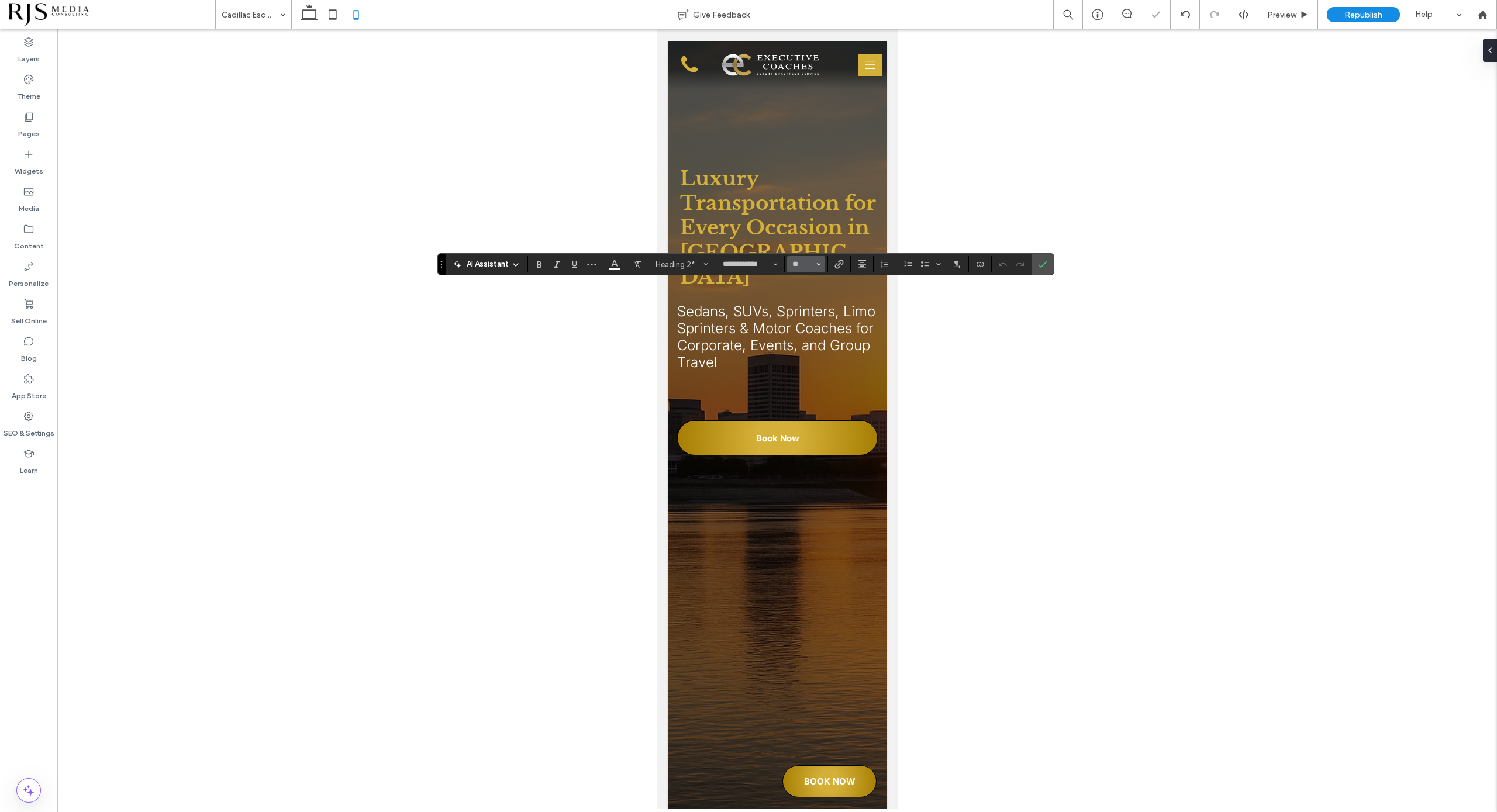
click at [815, 262] on button "**" at bounding box center [806, 264] width 38 height 16
click at [809, 325] on label "18" at bounding box center [805, 324] width 38 height 16
type input "**"
drag, startPoint x: 1042, startPoint y: 259, endPoint x: 1015, endPoint y: 261, distance: 27.1
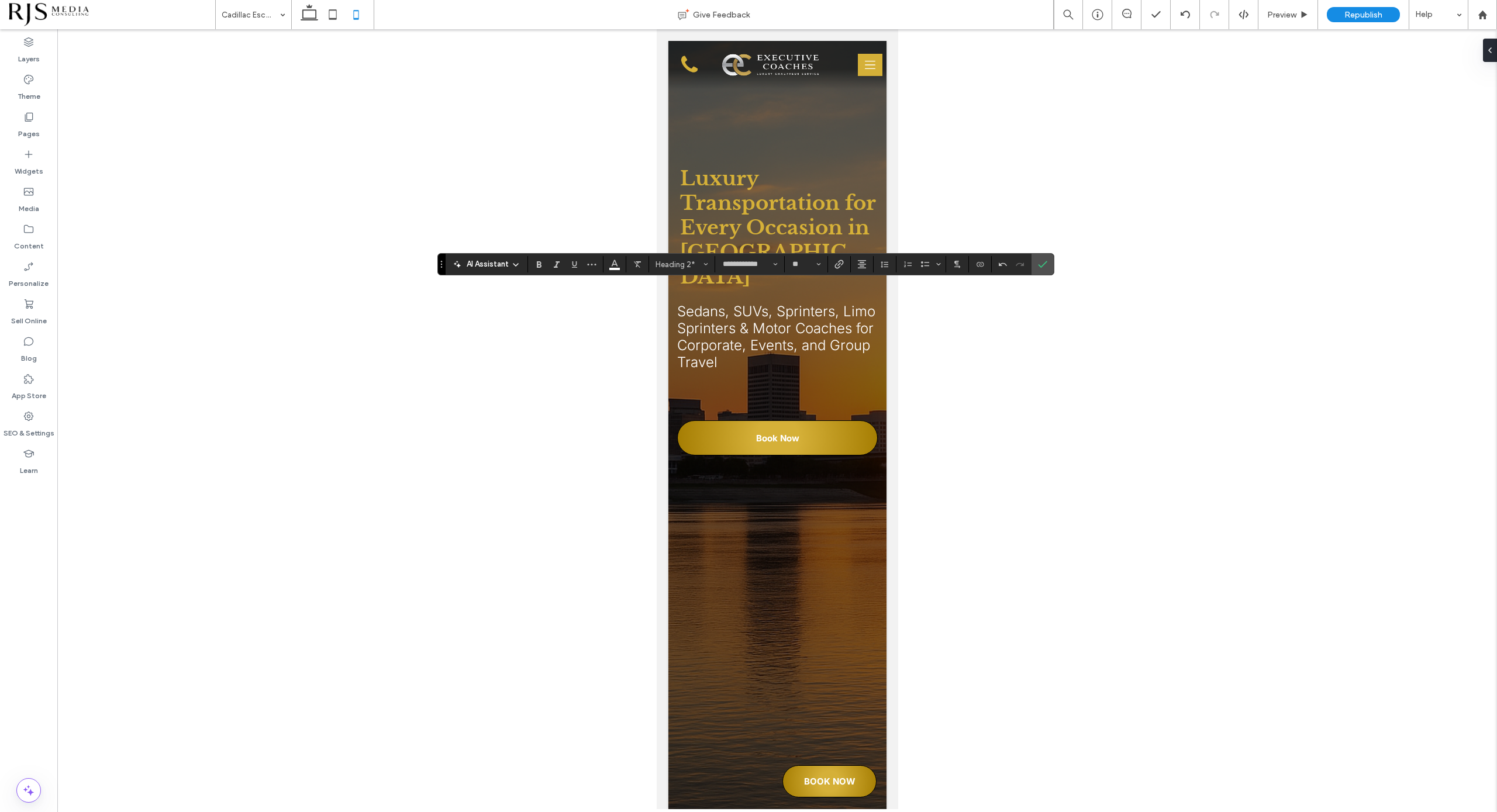
click at [1042, 259] on icon "Confirm" at bounding box center [1042, 264] width 9 height 9
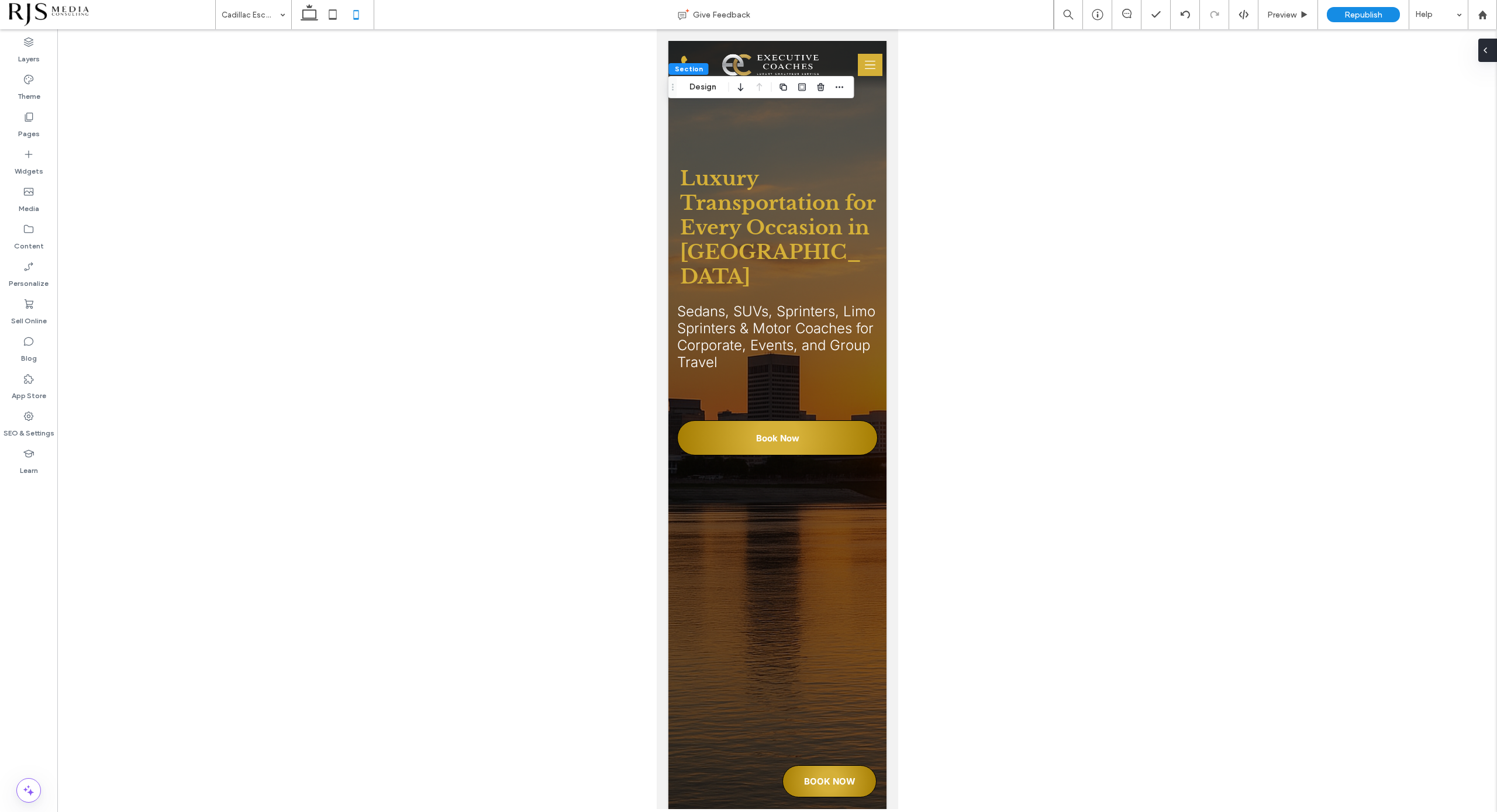
click at [1490, 43] on div at bounding box center [1487, 50] width 18 height 24
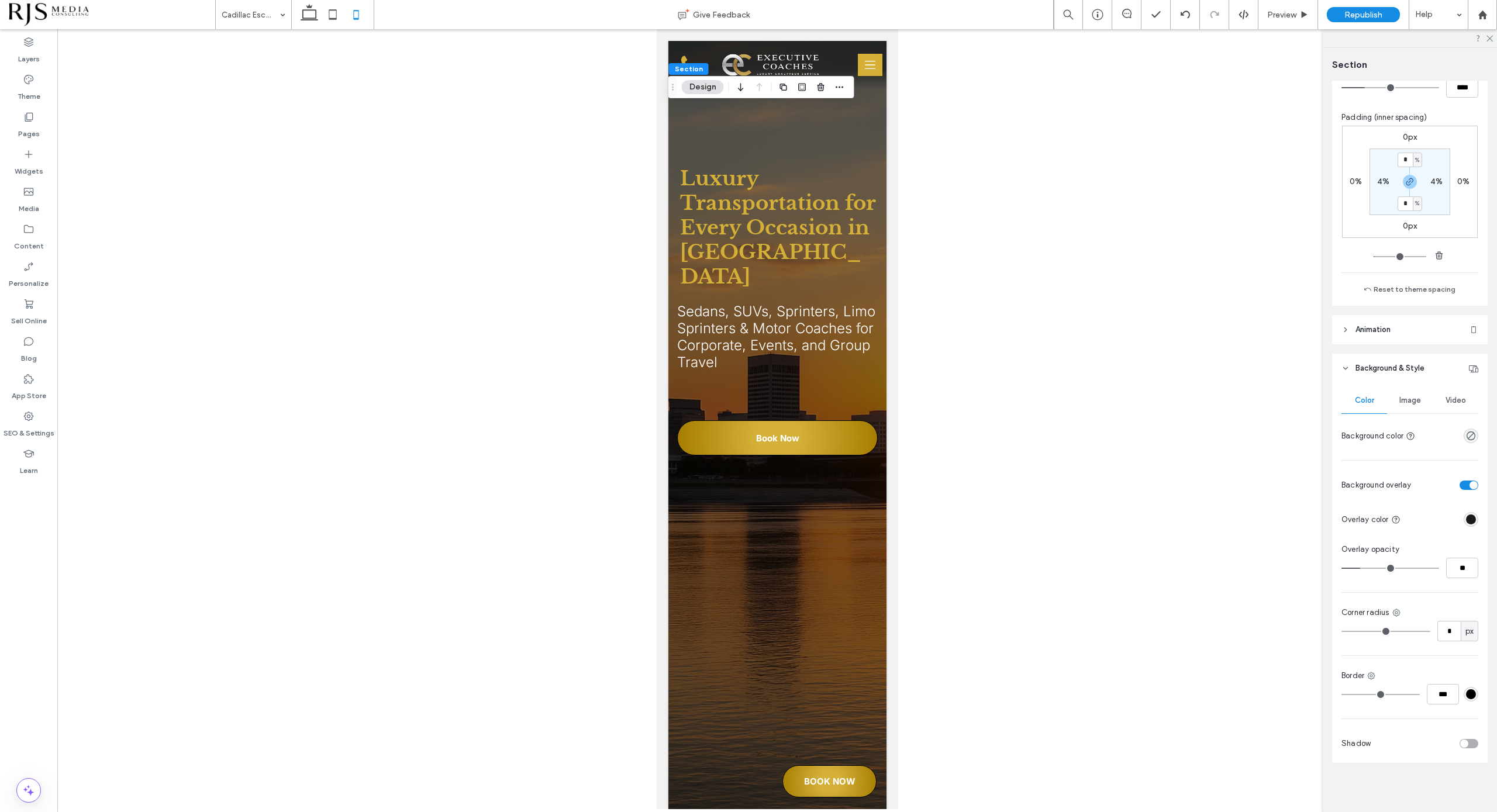
scroll to position [127, 0]
type input "**"
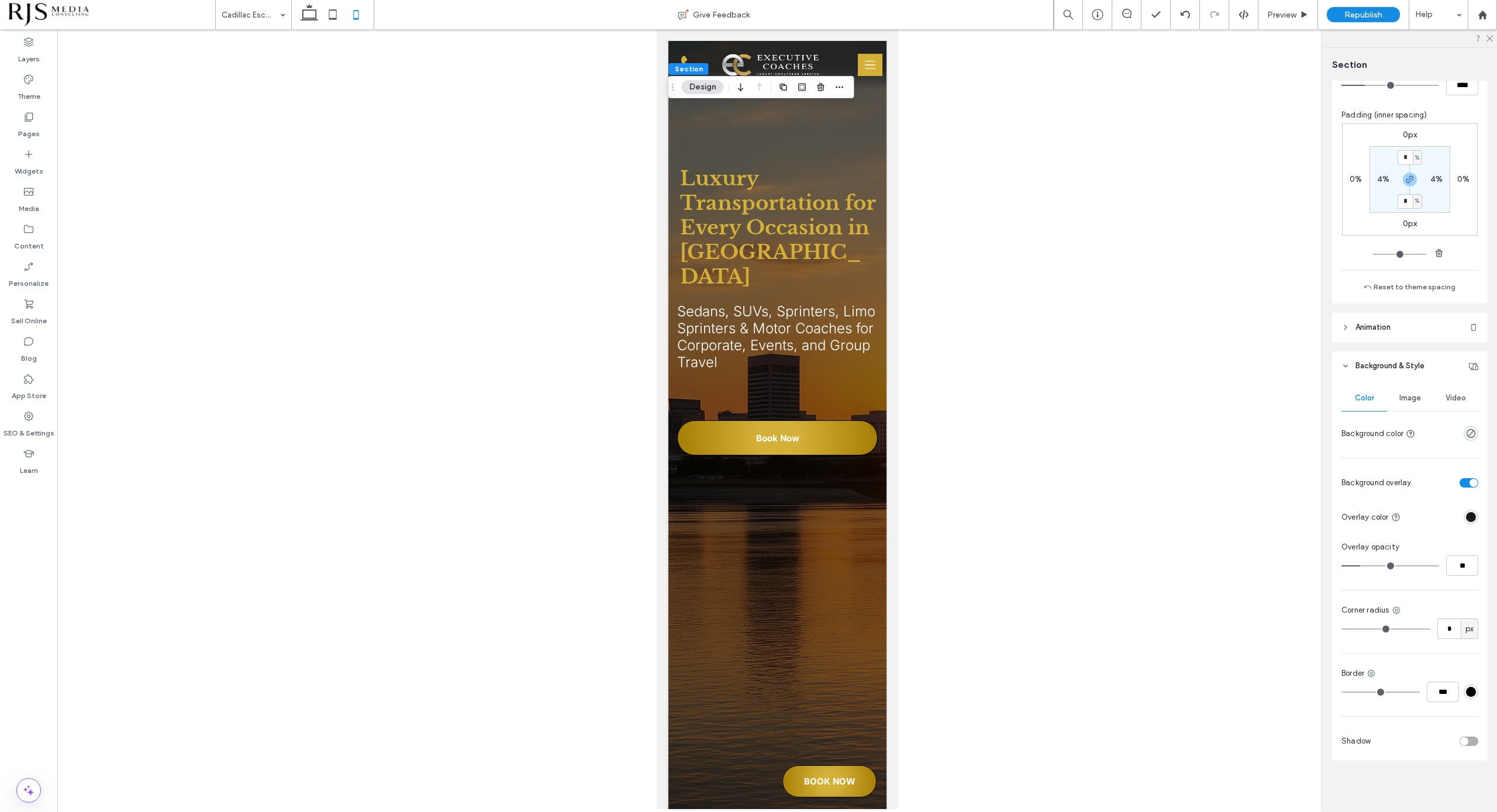
type input "**"
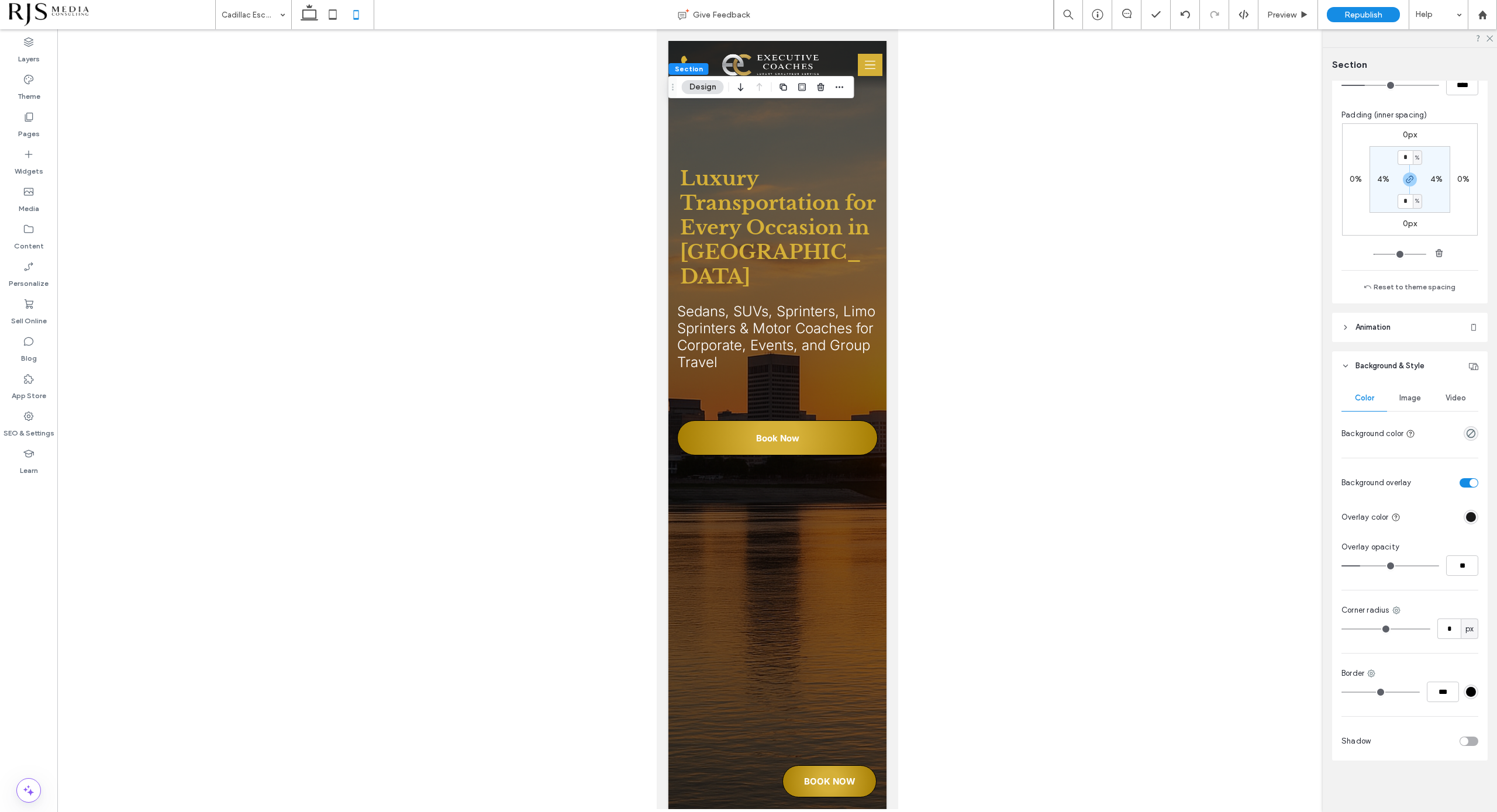
type input "**"
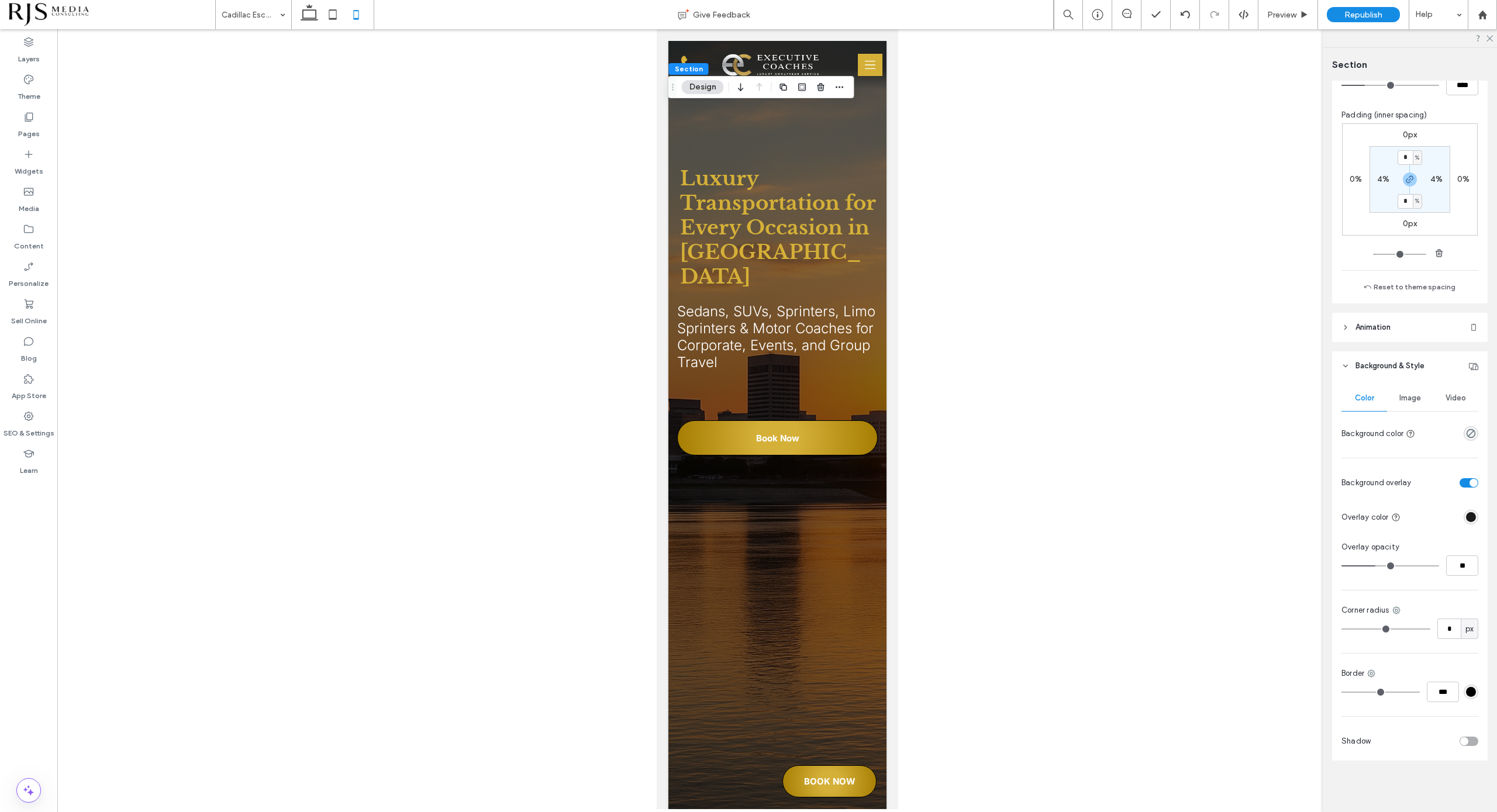
type input "**"
drag, startPoint x: 1365, startPoint y: 564, endPoint x: 1375, endPoint y: 565, distance: 10.0
type input "**"
click at [1375, 566] on input "range" at bounding box center [1390, 566] width 98 height 2
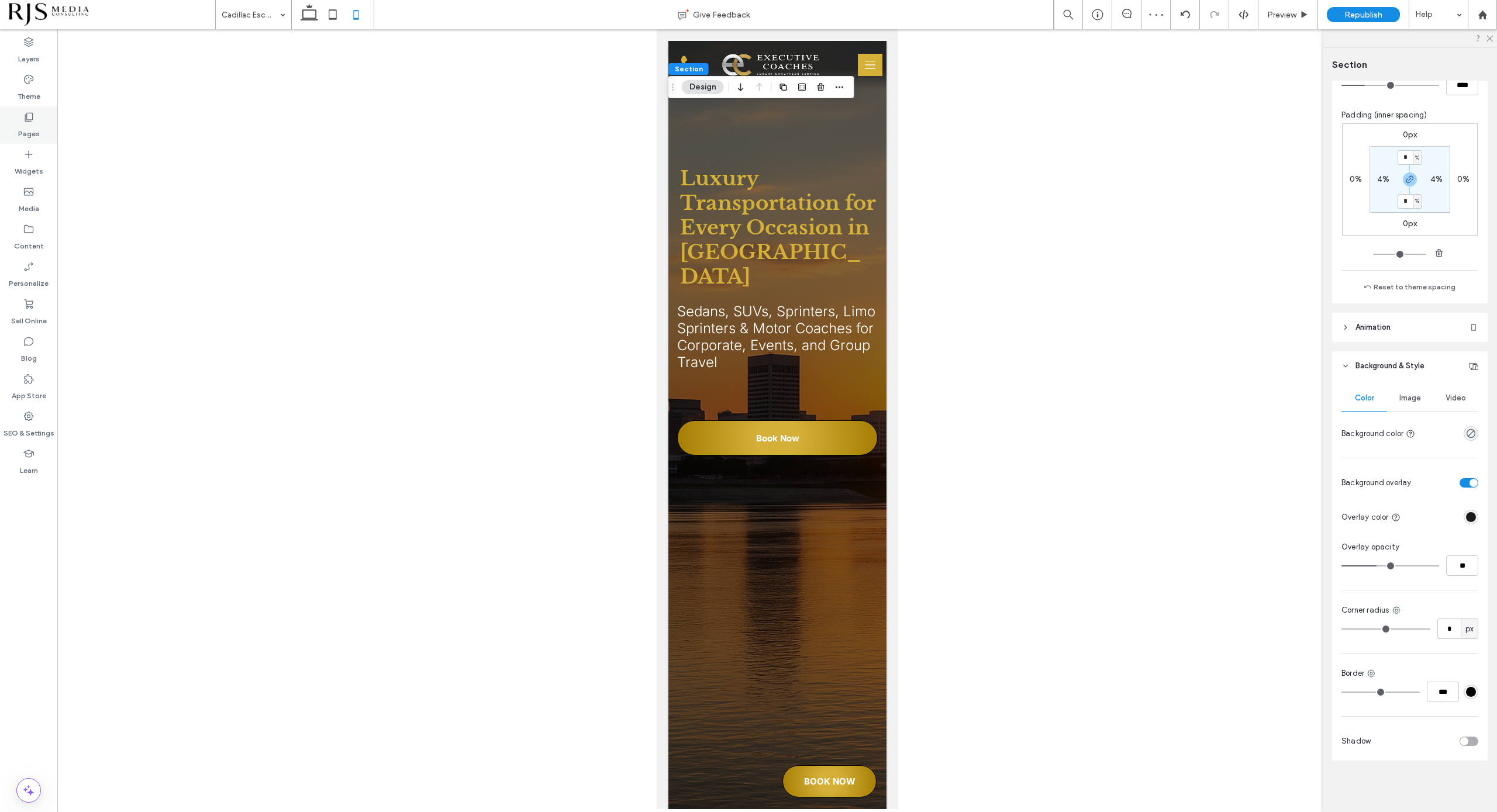
click at [22, 107] on div "Pages" at bounding box center [28, 125] width 57 height 38
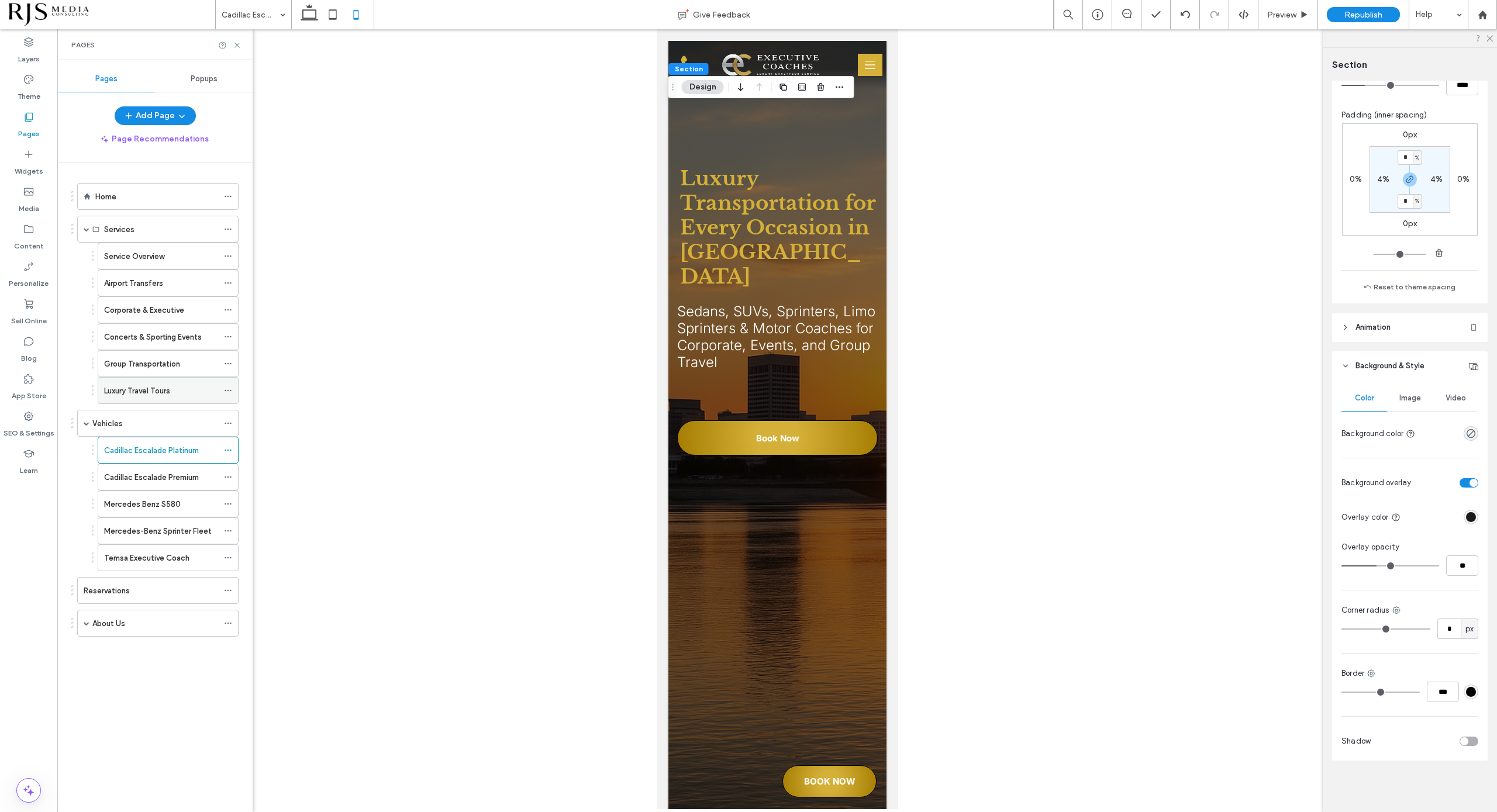
click at [172, 393] on div "Luxury Travel Tours" at bounding box center [161, 391] width 114 height 12
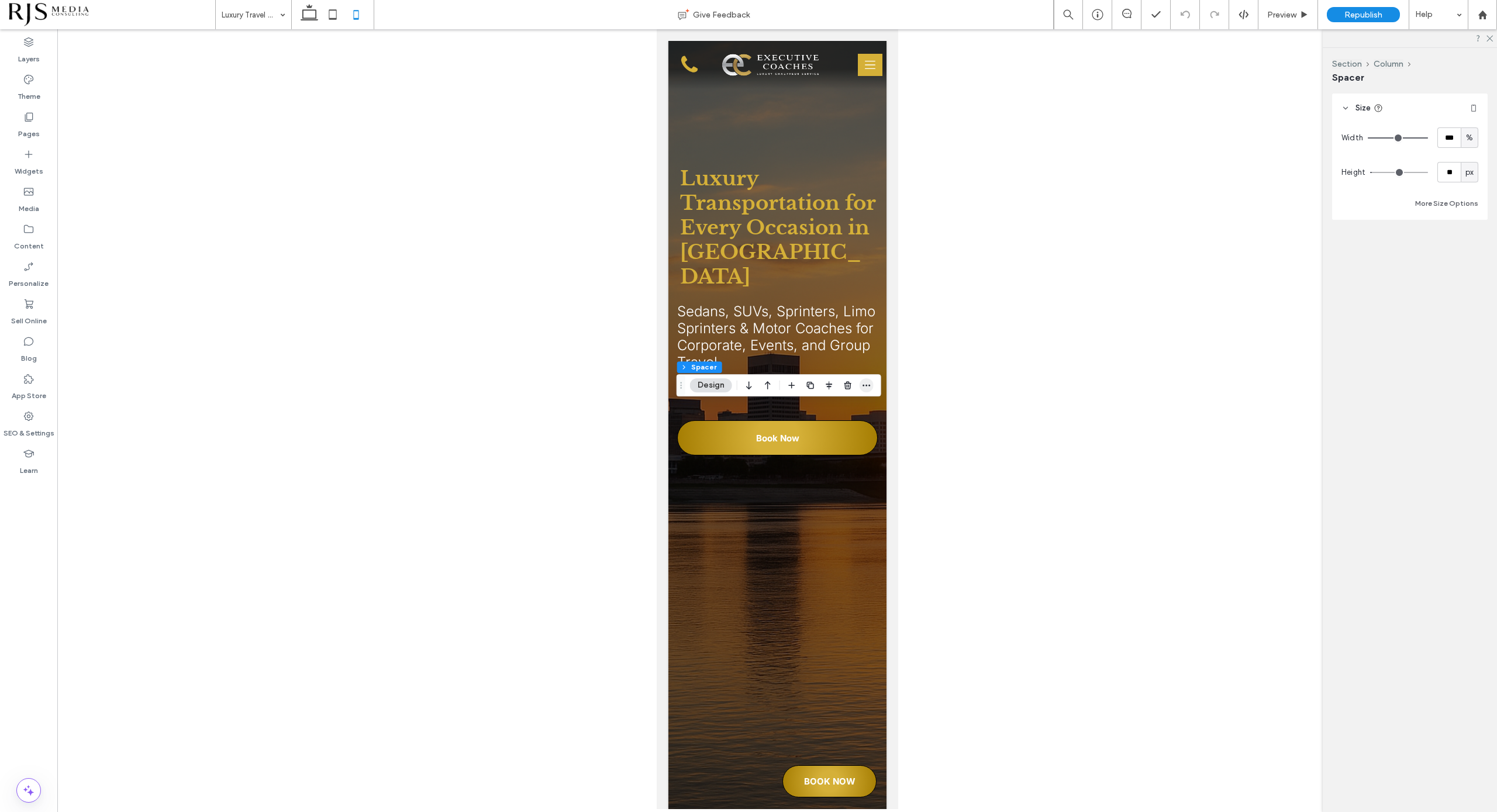
click at [868, 387] on icon "button" at bounding box center [866, 385] width 9 height 9
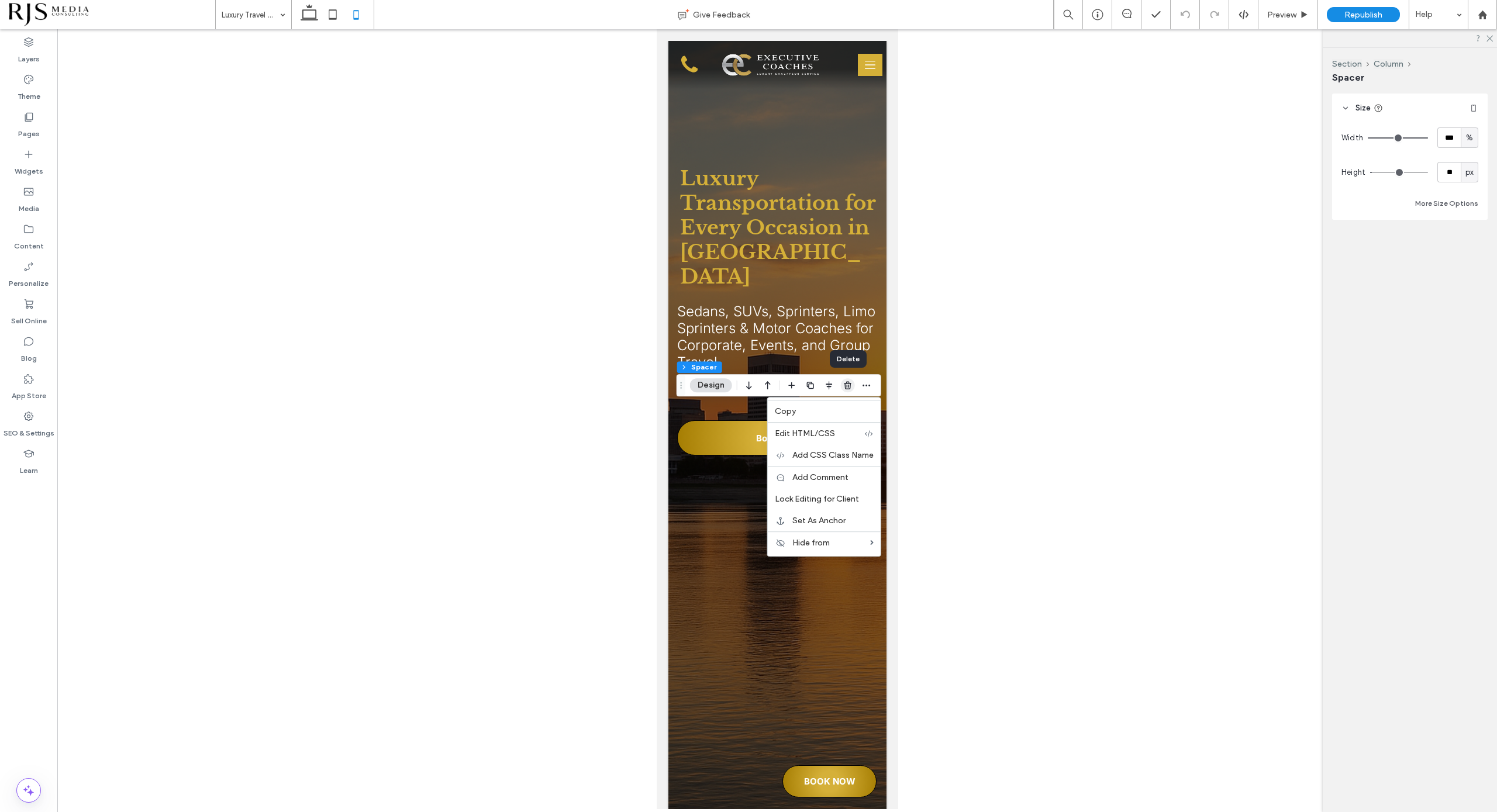
click at [848, 380] on icon "button" at bounding box center [848, 385] width 9 height 9
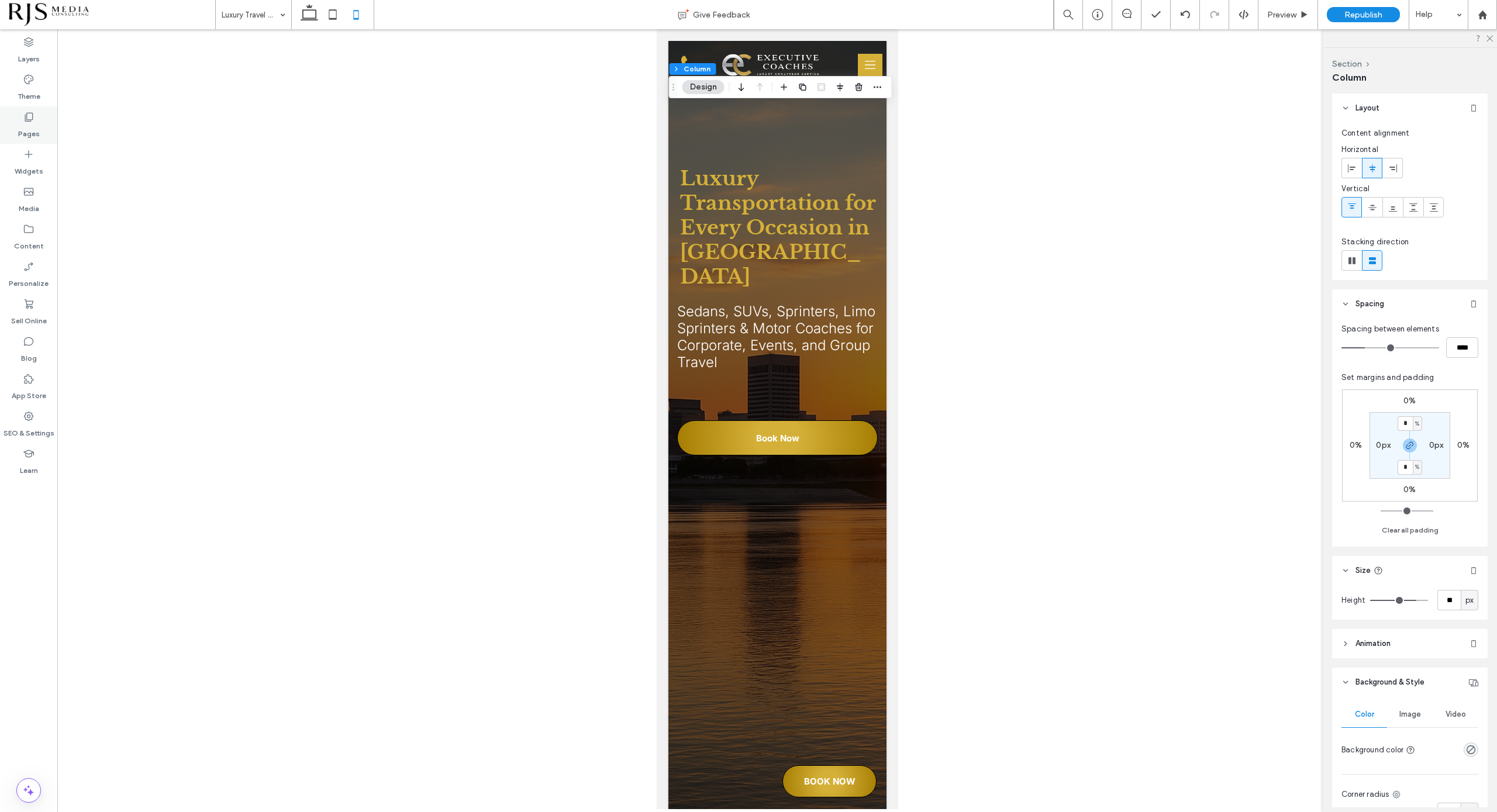
click at [28, 128] on label "Pages" at bounding box center [29, 130] width 21 height 16
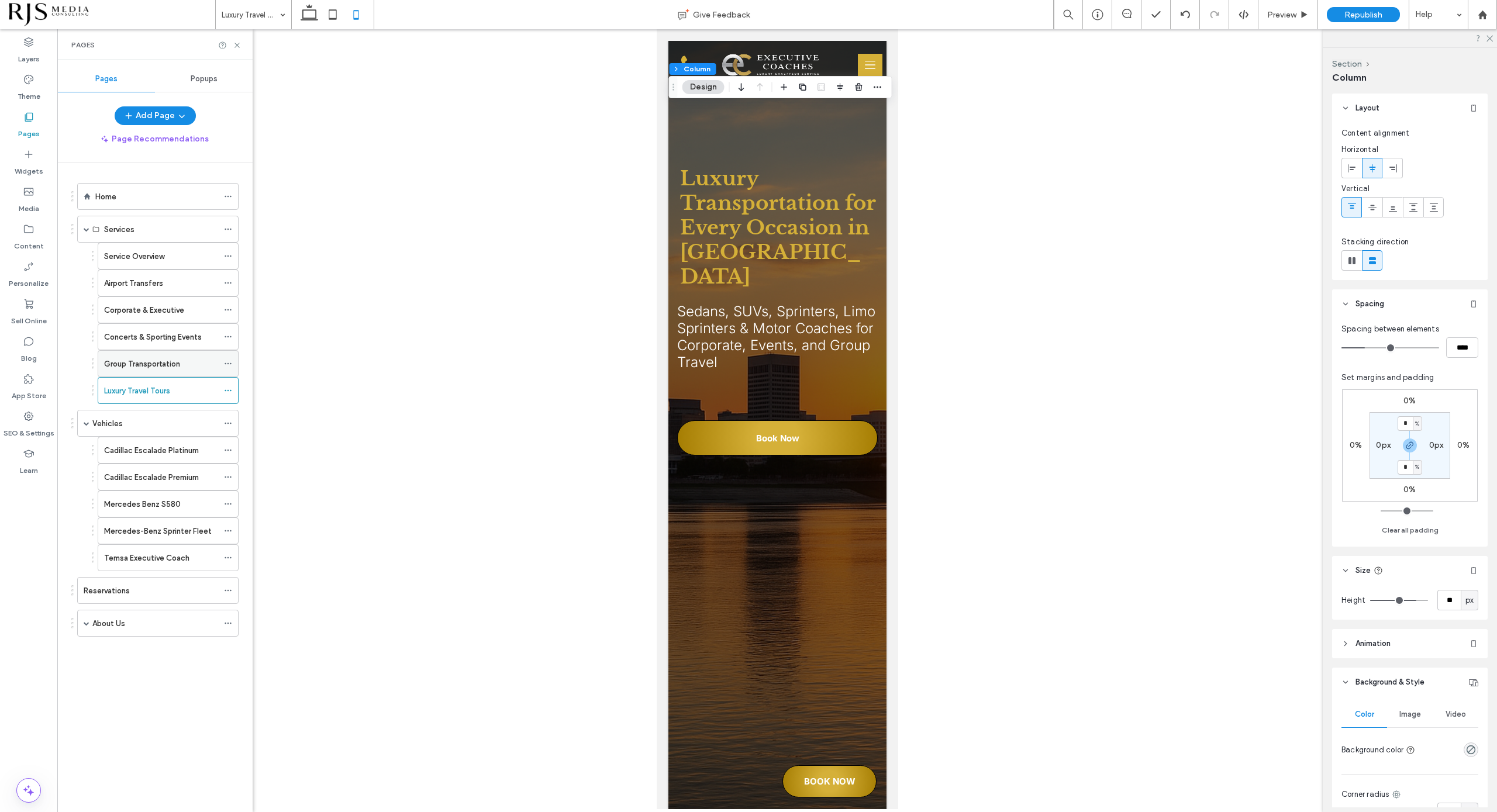
click at [165, 365] on label "Group Transportation" at bounding box center [142, 364] width 76 height 21
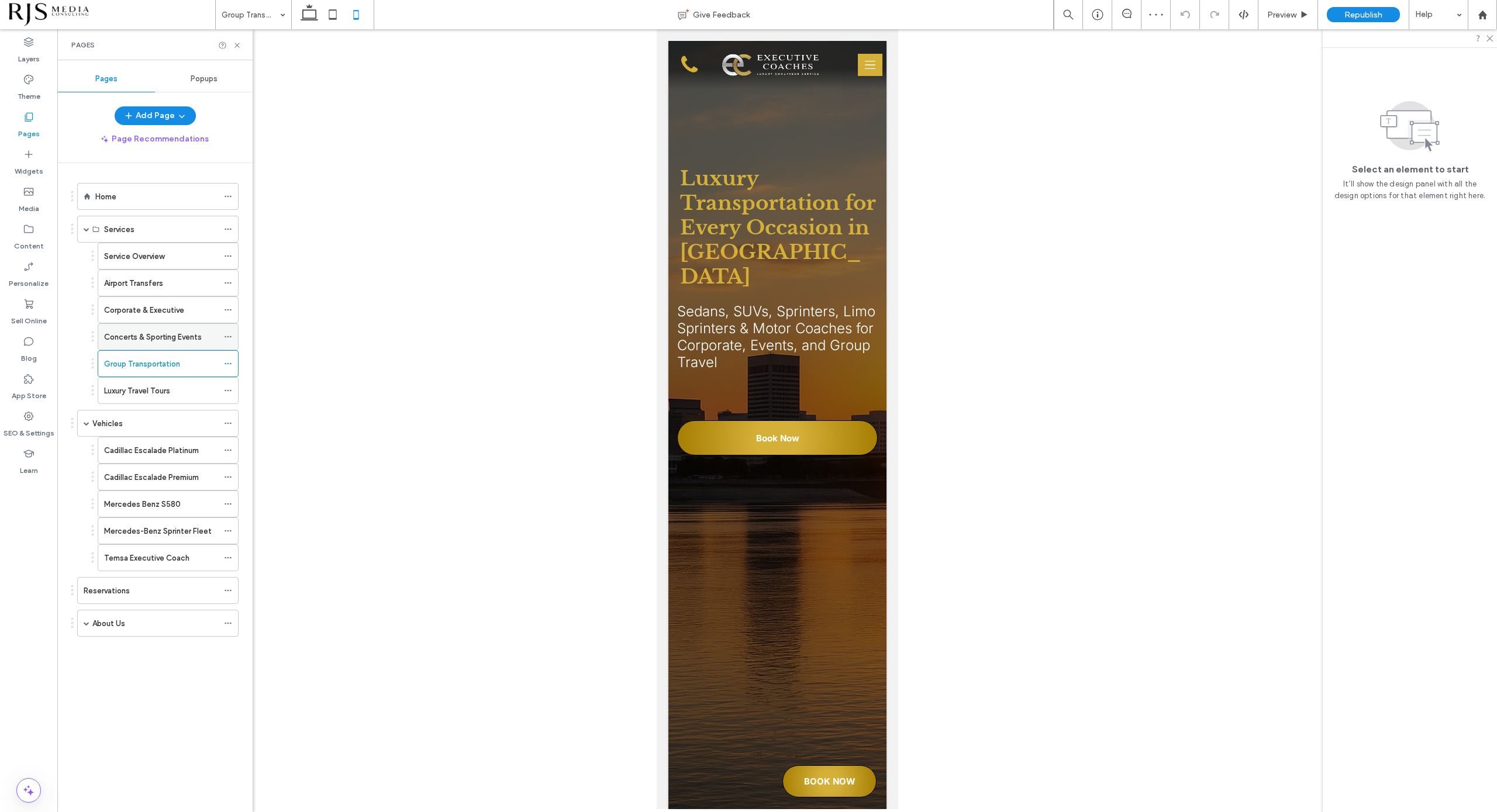
click at [122, 331] on label "Concerts & Sporting Events" at bounding box center [153, 337] width 98 height 21
click at [150, 359] on label "Group Transportation" at bounding box center [142, 364] width 76 height 21
click at [161, 326] on div "Concerts & Sporting Events" at bounding box center [161, 337] width 114 height 26
click at [172, 306] on label "Corporate & Executive" at bounding box center [144, 310] width 80 height 21
click at [174, 292] on div "Airport Transfers" at bounding box center [161, 283] width 114 height 26
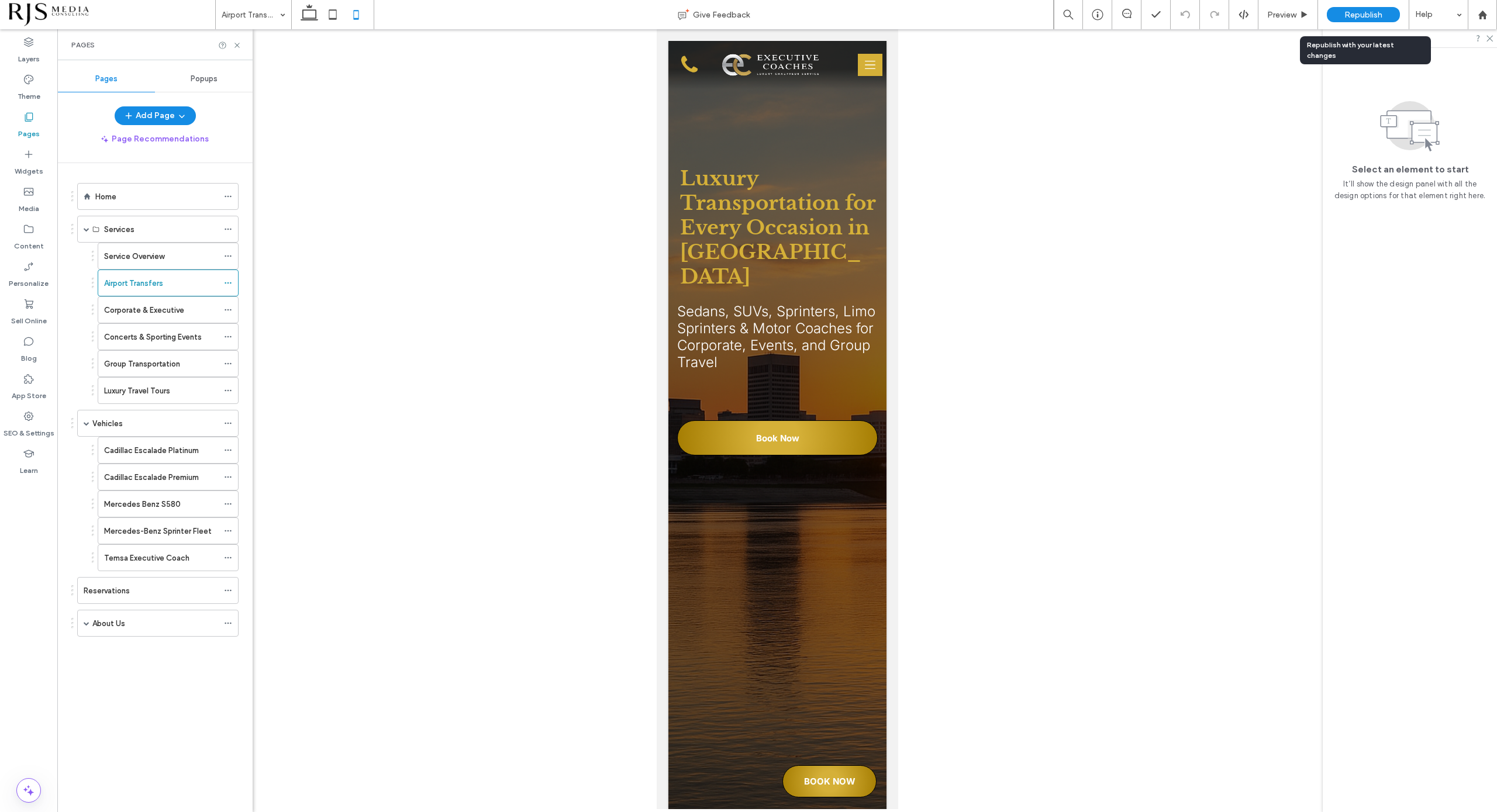
click at [1368, 10] on span "Republish" at bounding box center [1363, 15] width 38 height 10
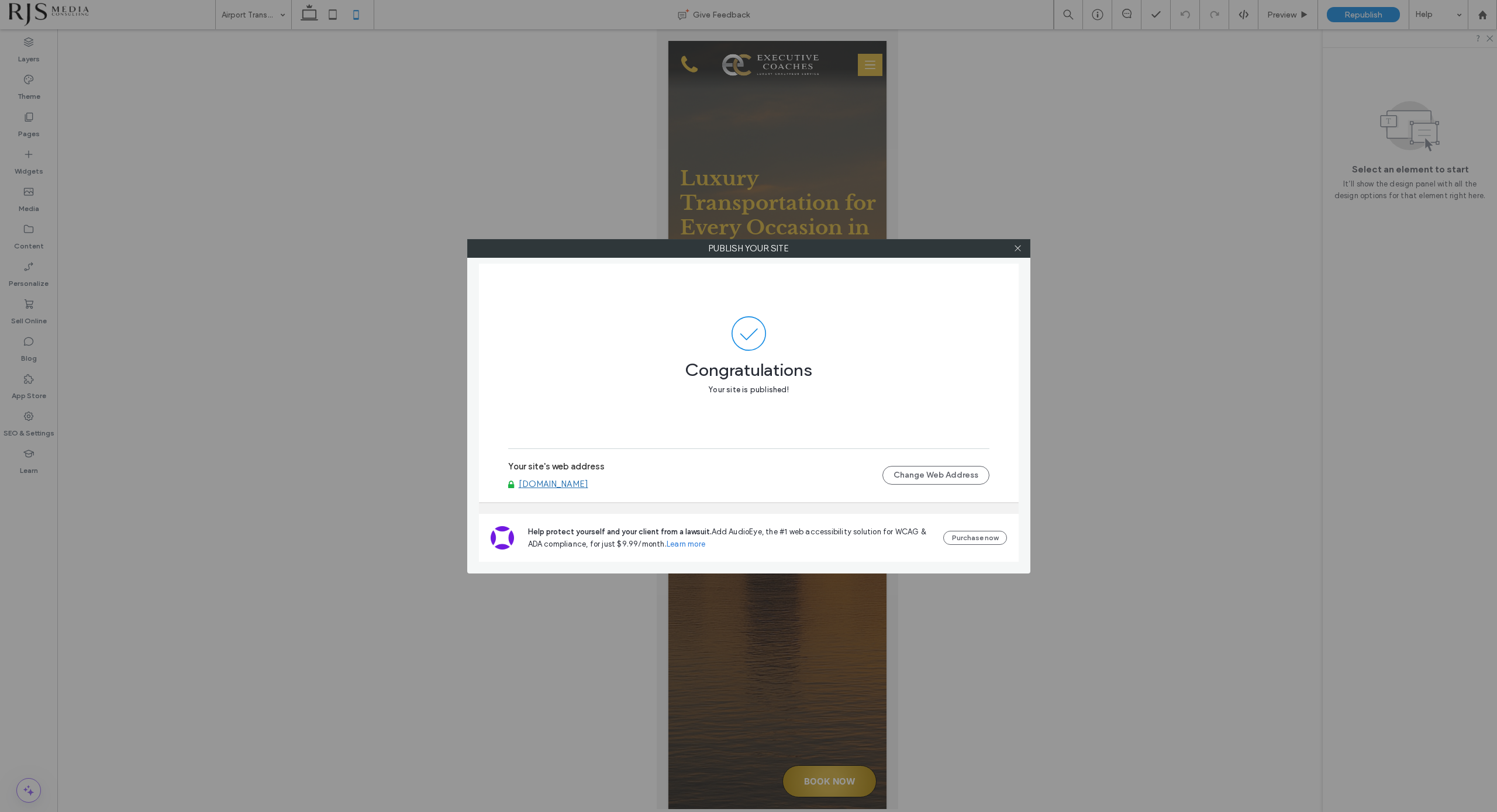
click at [501, 708] on div "Publish your site Congratulations Your site is published! Your site's web addre…" at bounding box center [748, 406] width 1497 height 812
click at [11, 103] on div "Publish your site Congratulations Your site is published! Your site's web addre…" at bounding box center [748, 406] width 1497 height 812
click at [1020, 250] on use at bounding box center [1017, 249] width 6 height 6
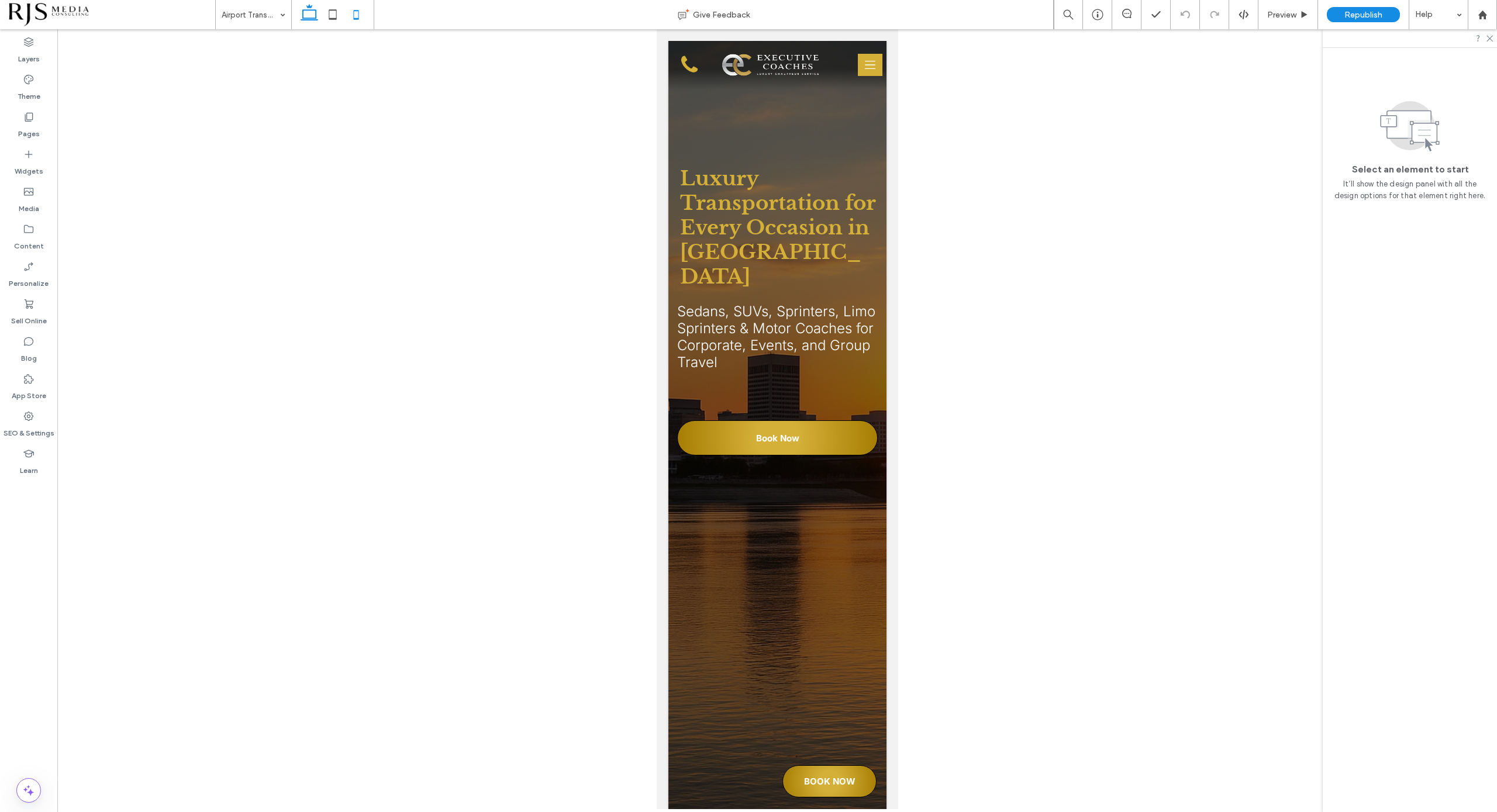
click at [308, 9] on use at bounding box center [309, 11] width 18 height 16
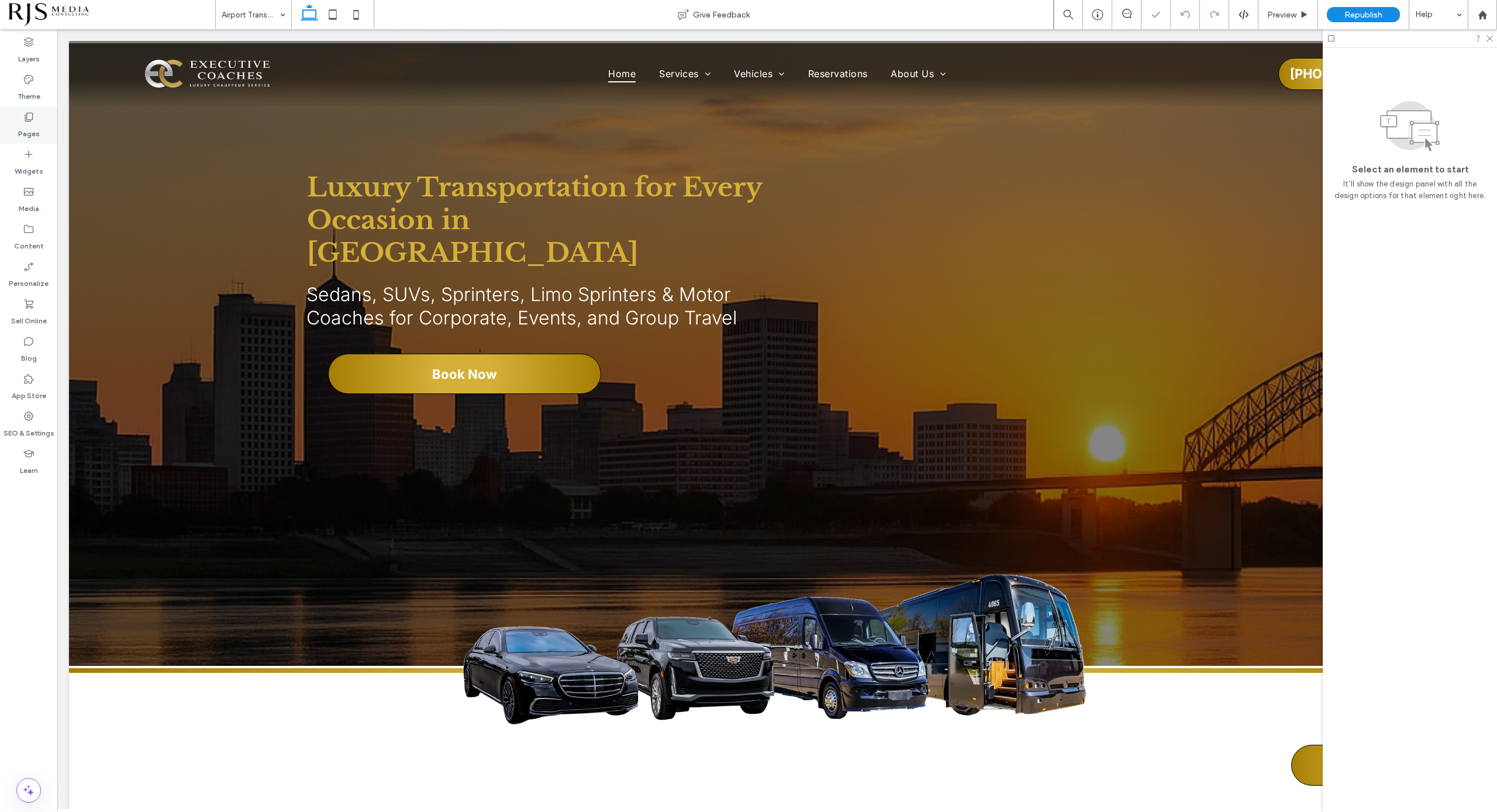
click at [18, 133] on label "Pages" at bounding box center [29, 130] width 21 height 16
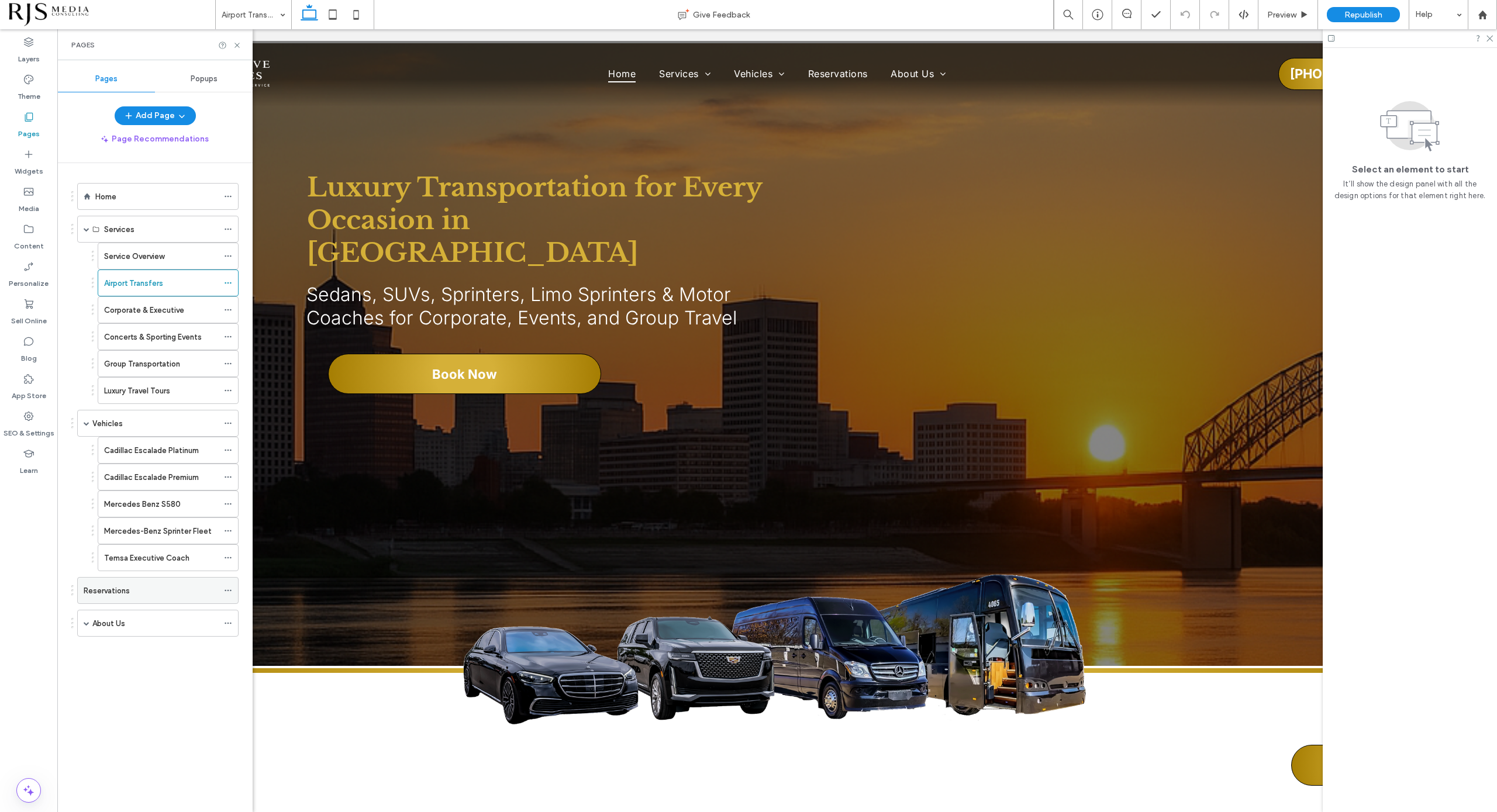
click at [176, 595] on div "Reservations" at bounding box center [151, 591] width 135 height 12
click at [25, 150] on icon at bounding box center [28, 154] width 11 height 11
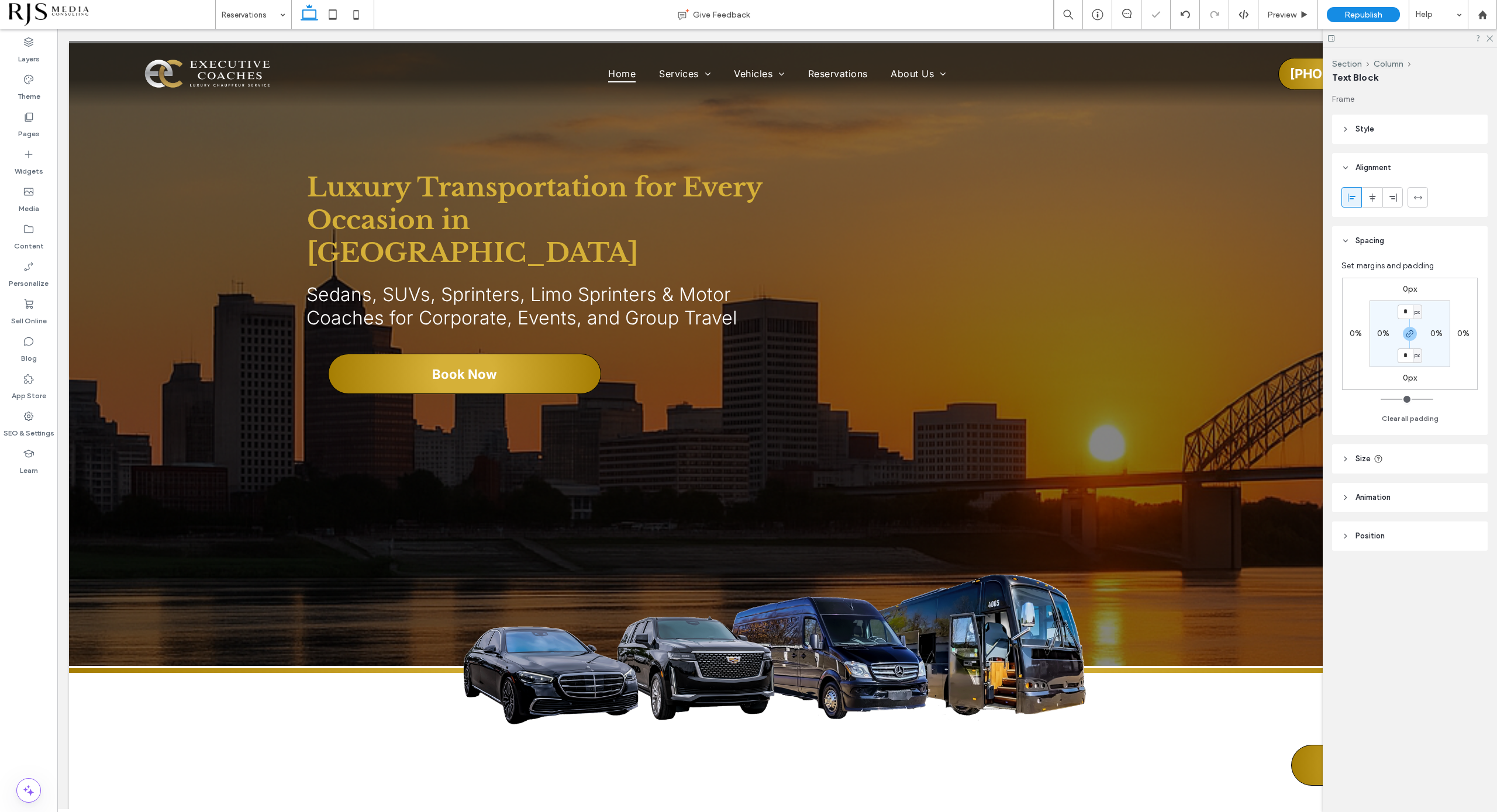
type input "****"
type input "**"
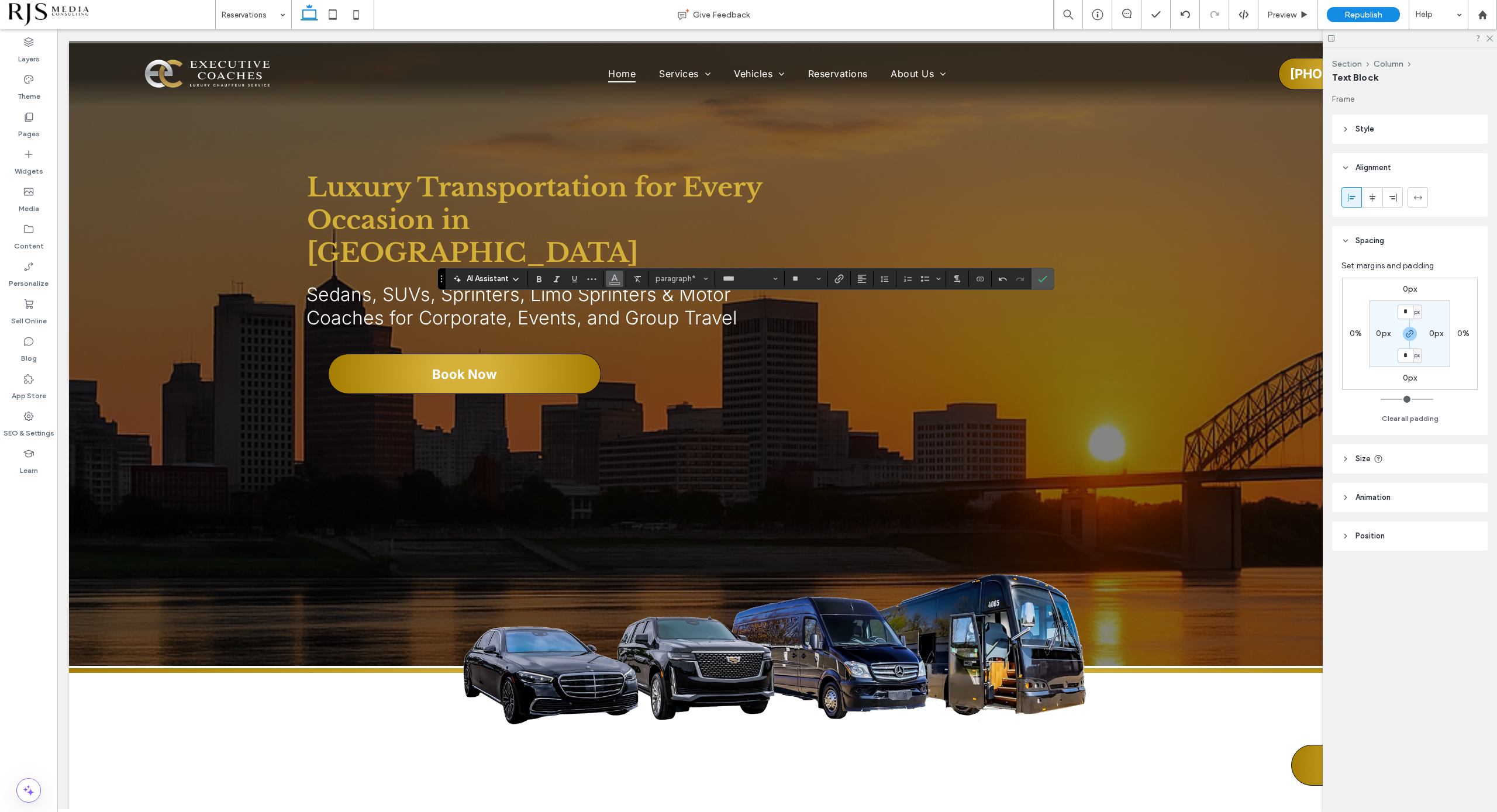
click at [616, 280] on icon "Color" at bounding box center [615, 278] width 9 height 9
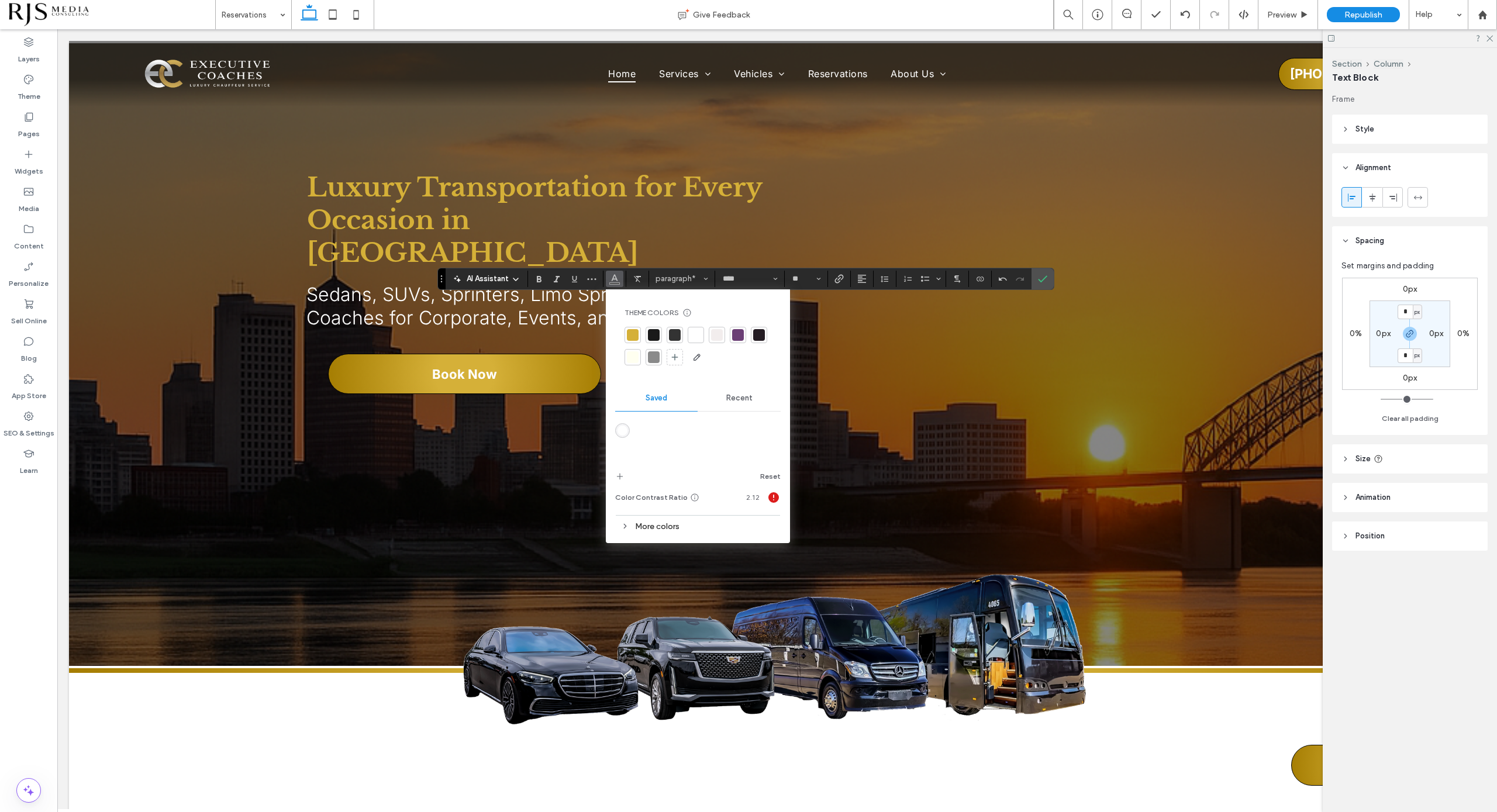
click at [695, 336] on div at bounding box center [695, 334] width 11 height 11
click at [1045, 280] on icon "Confirm" at bounding box center [1042, 279] width 9 height 9
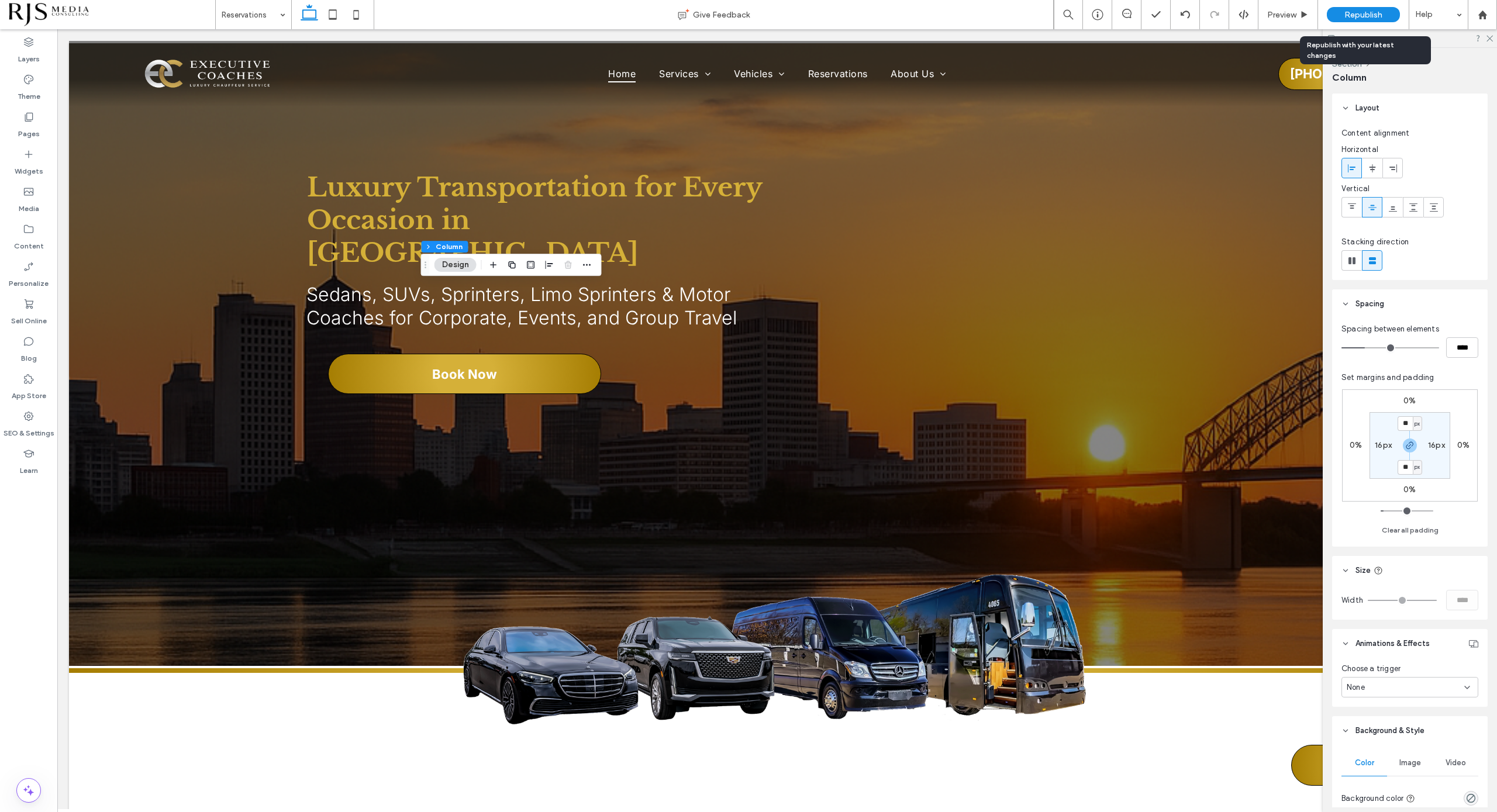
click at [1362, 12] on span "Republish" at bounding box center [1363, 15] width 38 height 10
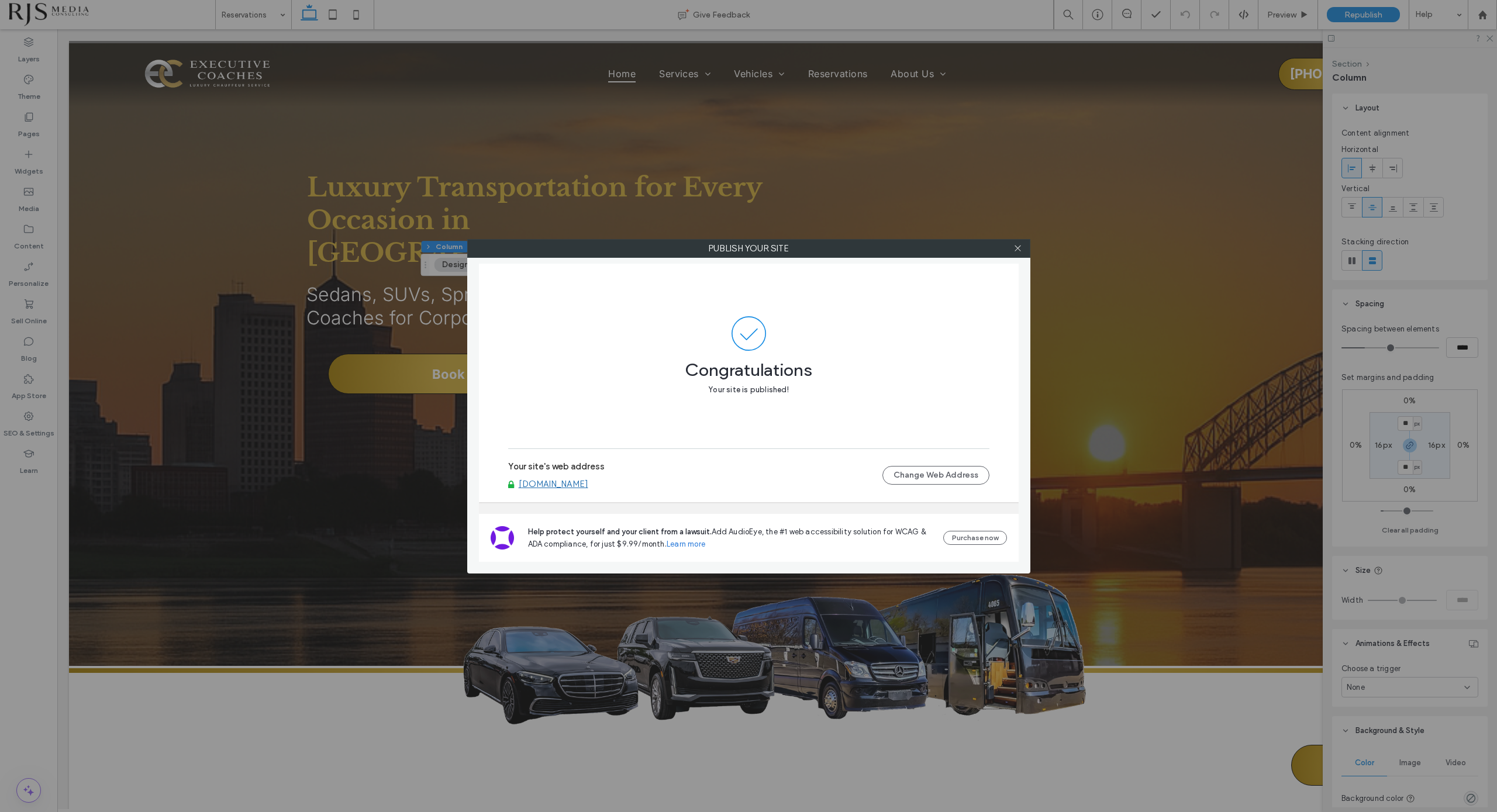
click at [1023, 249] on div at bounding box center [1017, 248] width 18 height 18
click at [1021, 247] on icon at bounding box center [1017, 248] width 8 height 8
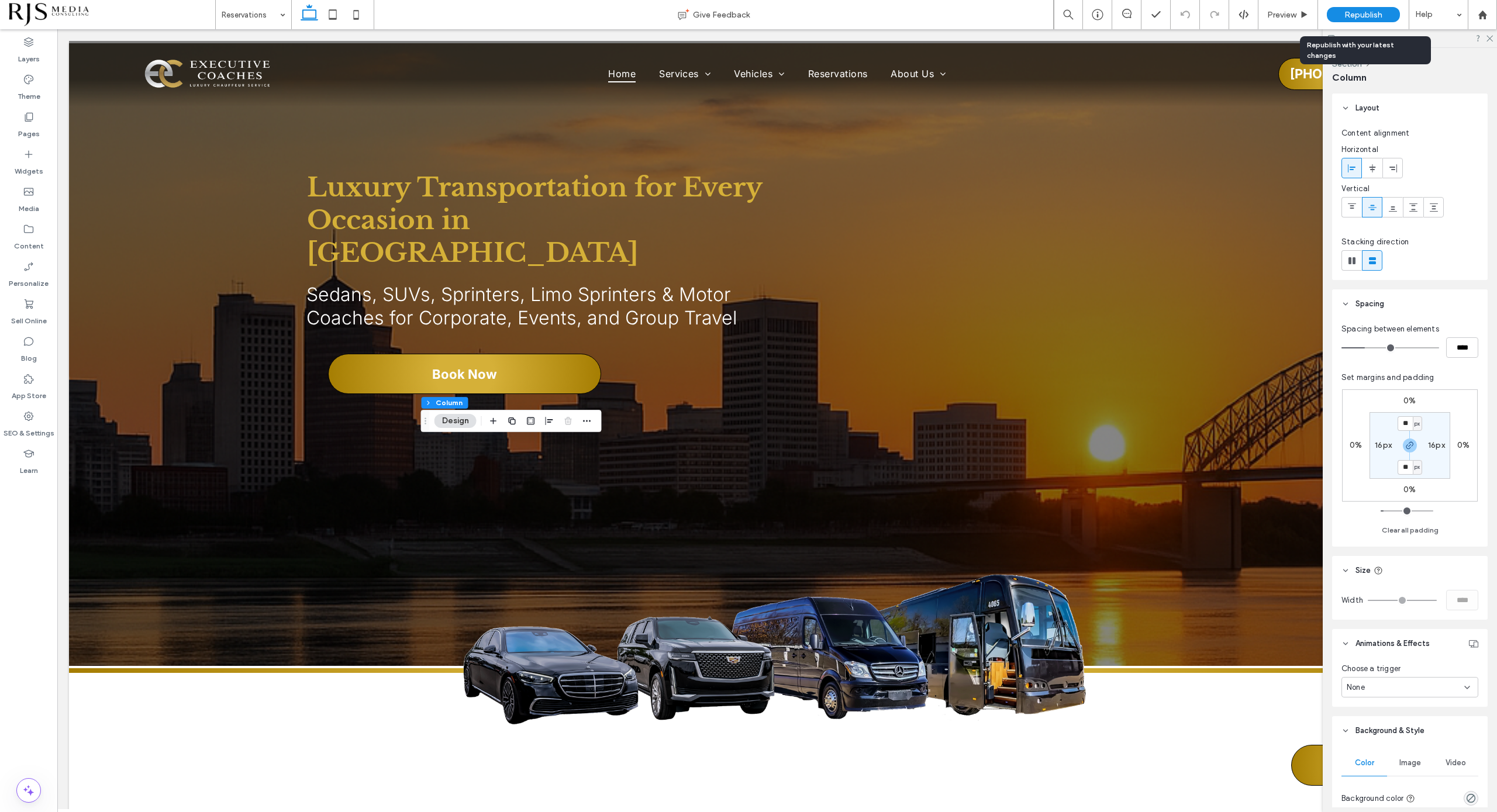
click at [1353, 14] on span "Republish" at bounding box center [1363, 15] width 38 height 10
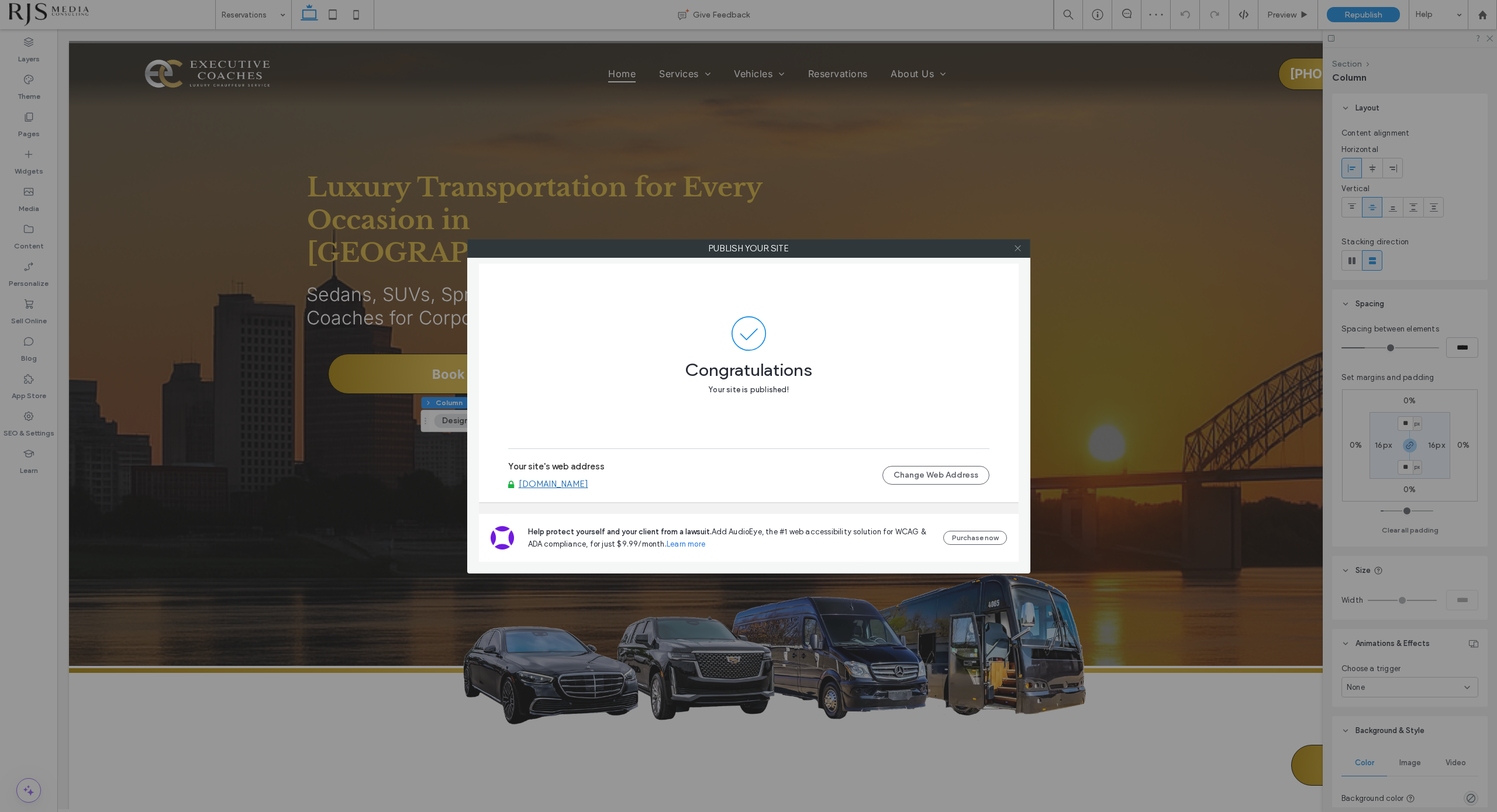
click at [1017, 244] on icon at bounding box center [1017, 248] width 8 height 8
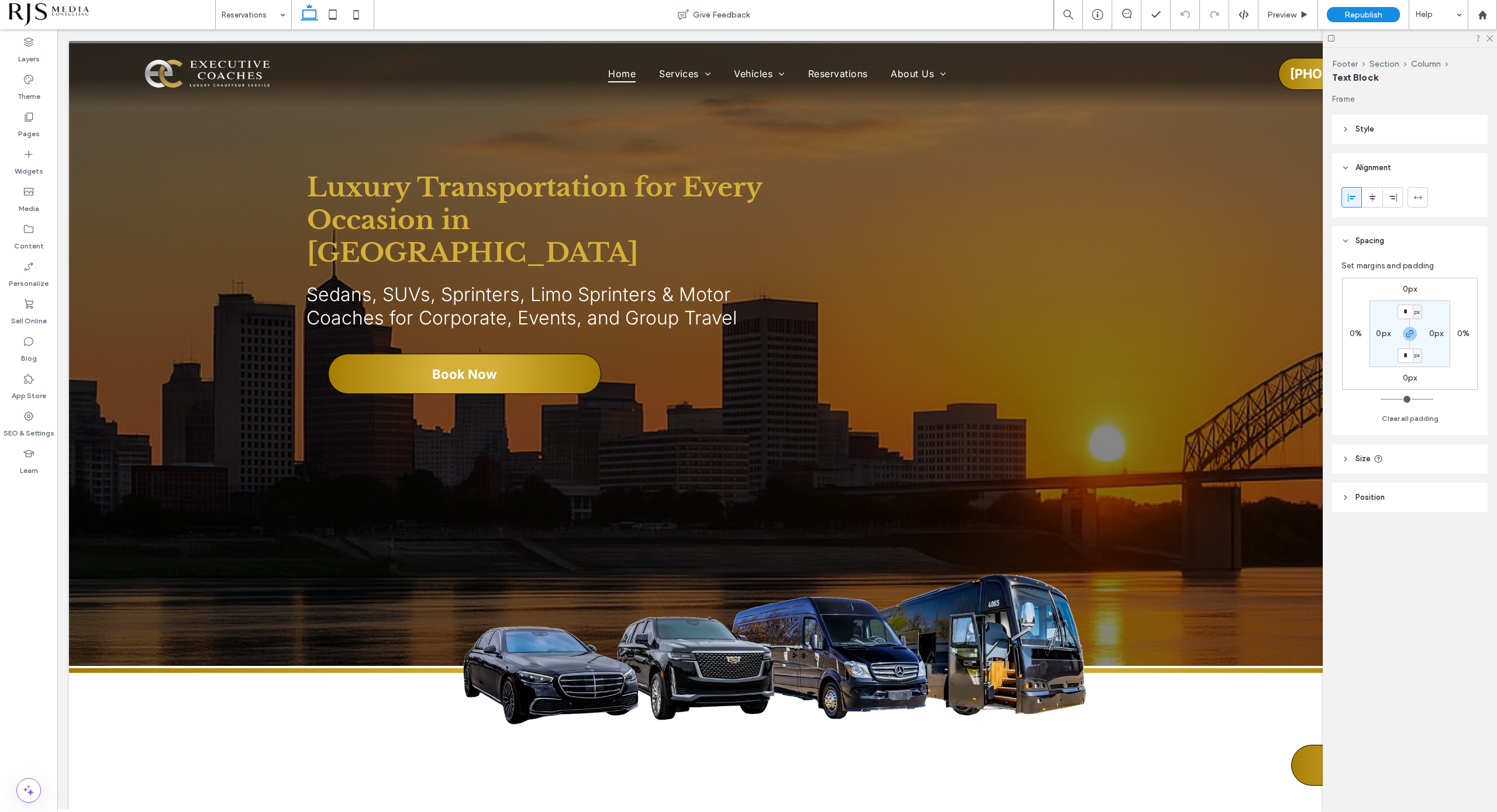
type input "****"
type input "**"
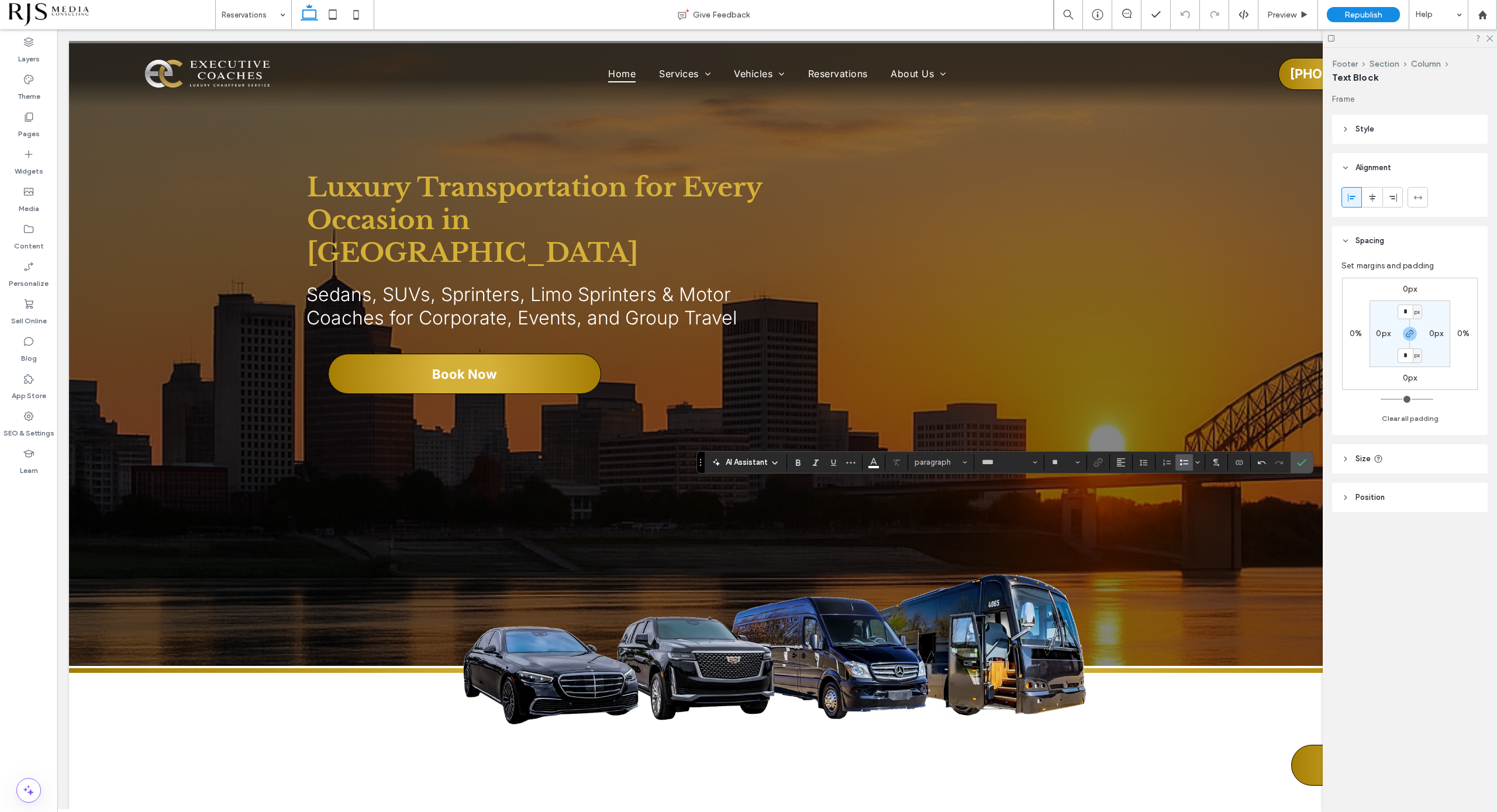
type input "*****"
type input "**"
type input "****"
type input "**"
click at [1183, 462] on icon "Bulleted List" at bounding box center [1184, 462] width 9 height 9
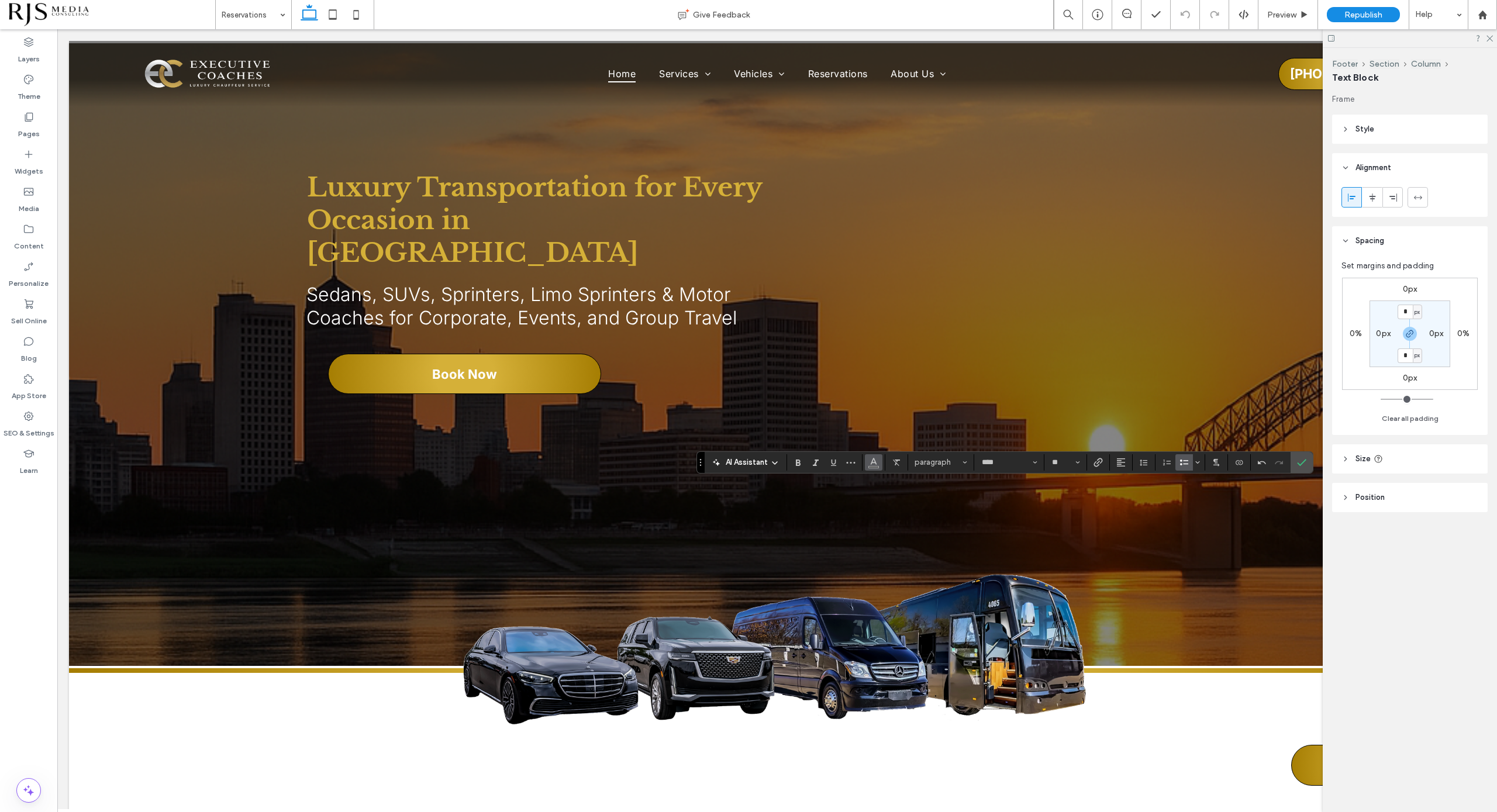
click at [876, 465] on icon "Color" at bounding box center [873, 461] width 9 height 9
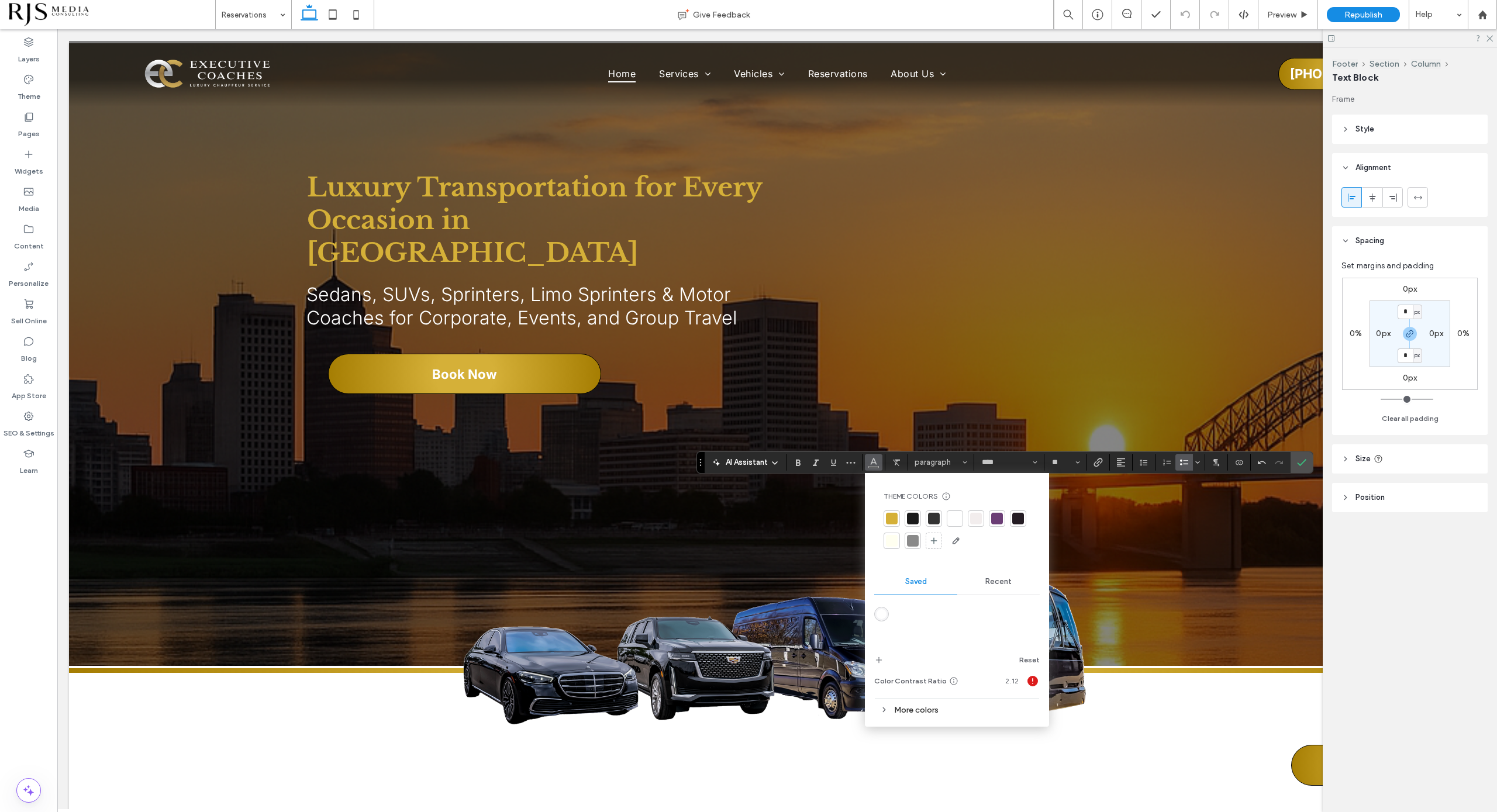
click at [954, 514] on div at bounding box center [954, 518] width 11 height 11
click at [794, 461] on icon "Bold" at bounding box center [798, 462] width 9 height 9
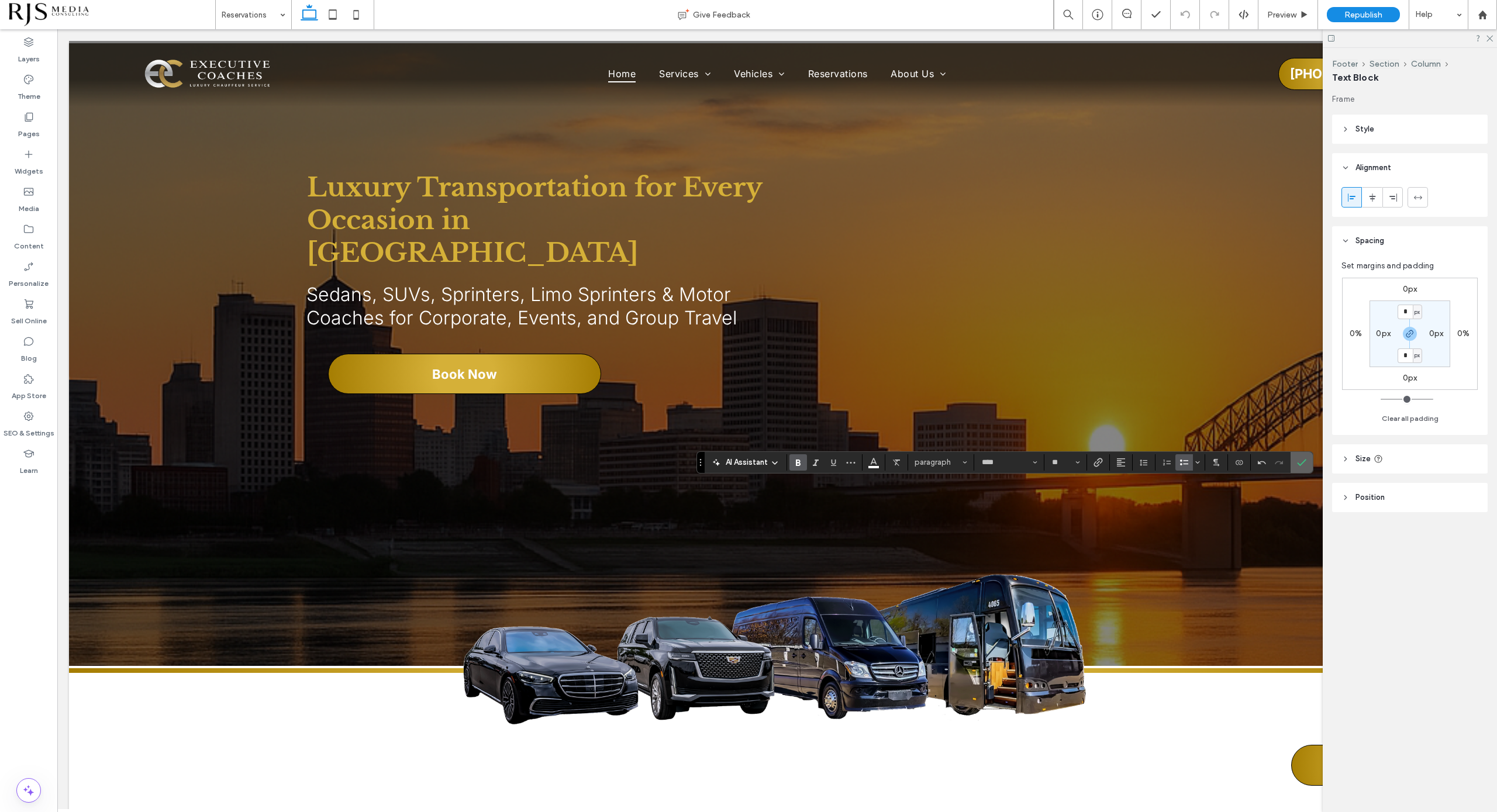
click at [1298, 461] on icon "Confirm" at bounding box center [1301, 462] width 9 height 9
click at [870, 461] on icon "Color" at bounding box center [873, 461] width 9 height 9
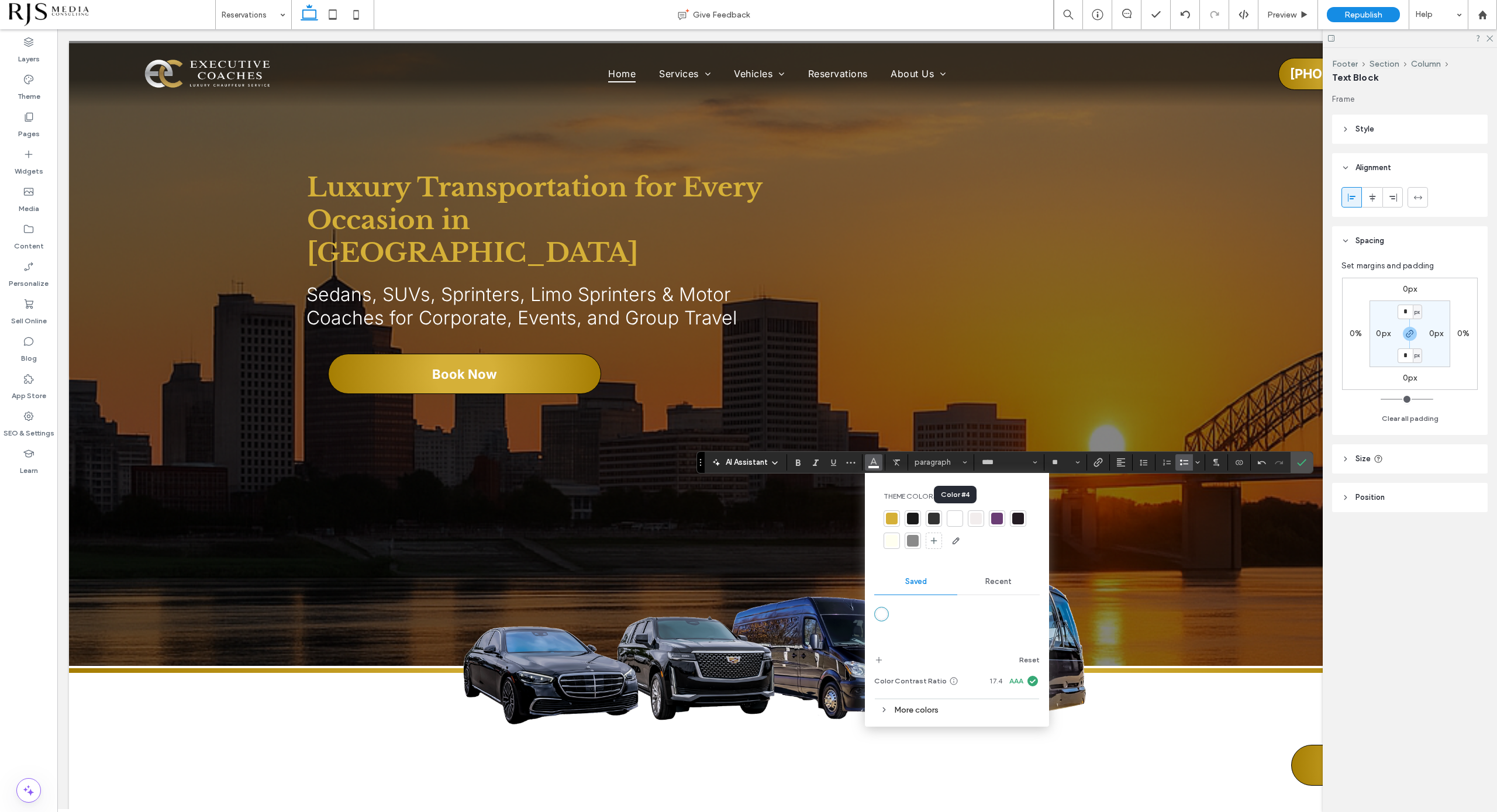
click at [952, 519] on div at bounding box center [954, 518] width 11 height 11
click at [1301, 465] on icon "Confirm" at bounding box center [1301, 462] width 9 height 9
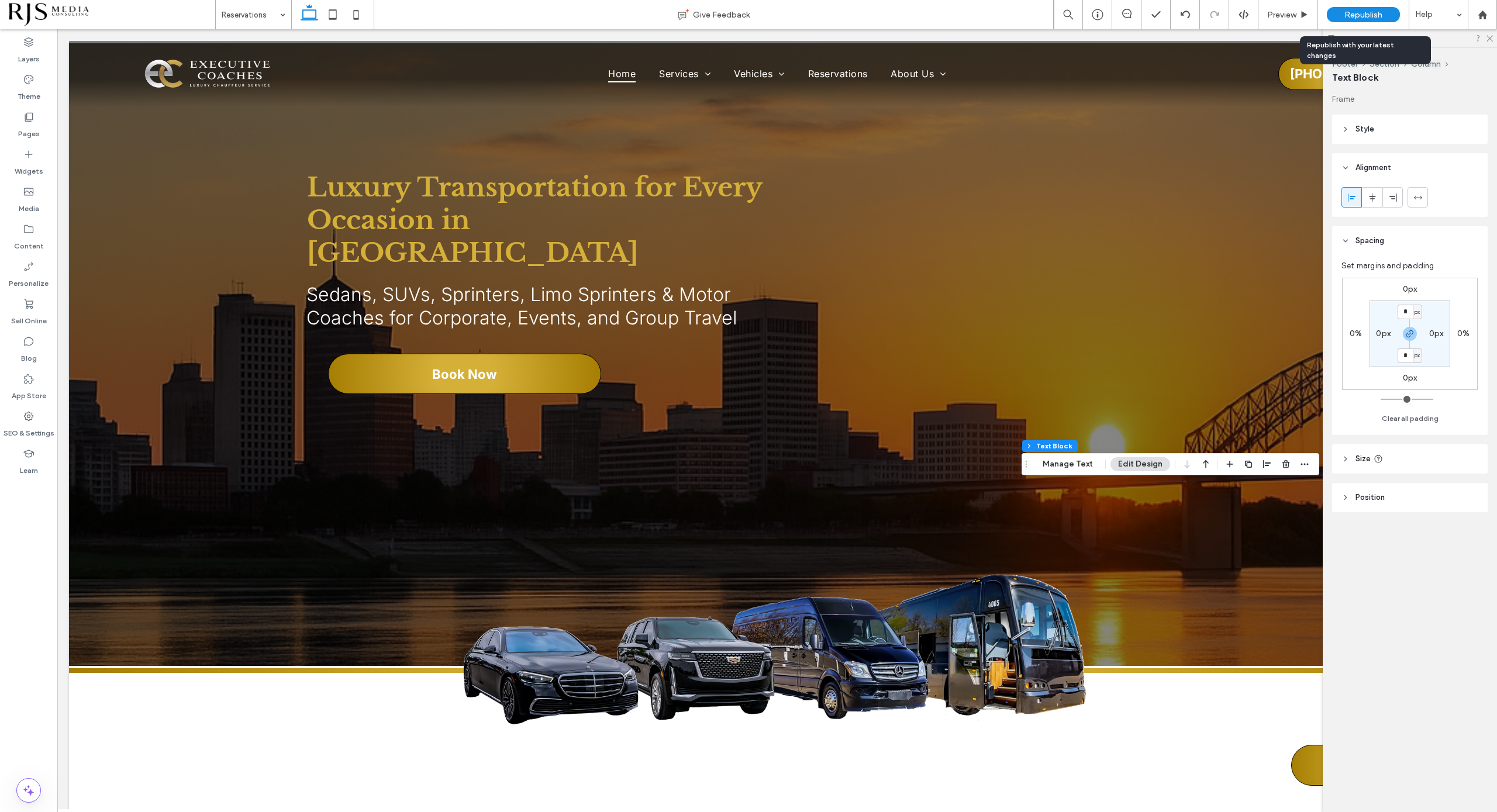
click at [1360, 7] on div "Republish" at bounding box center [1362, 15] width 73 height 15
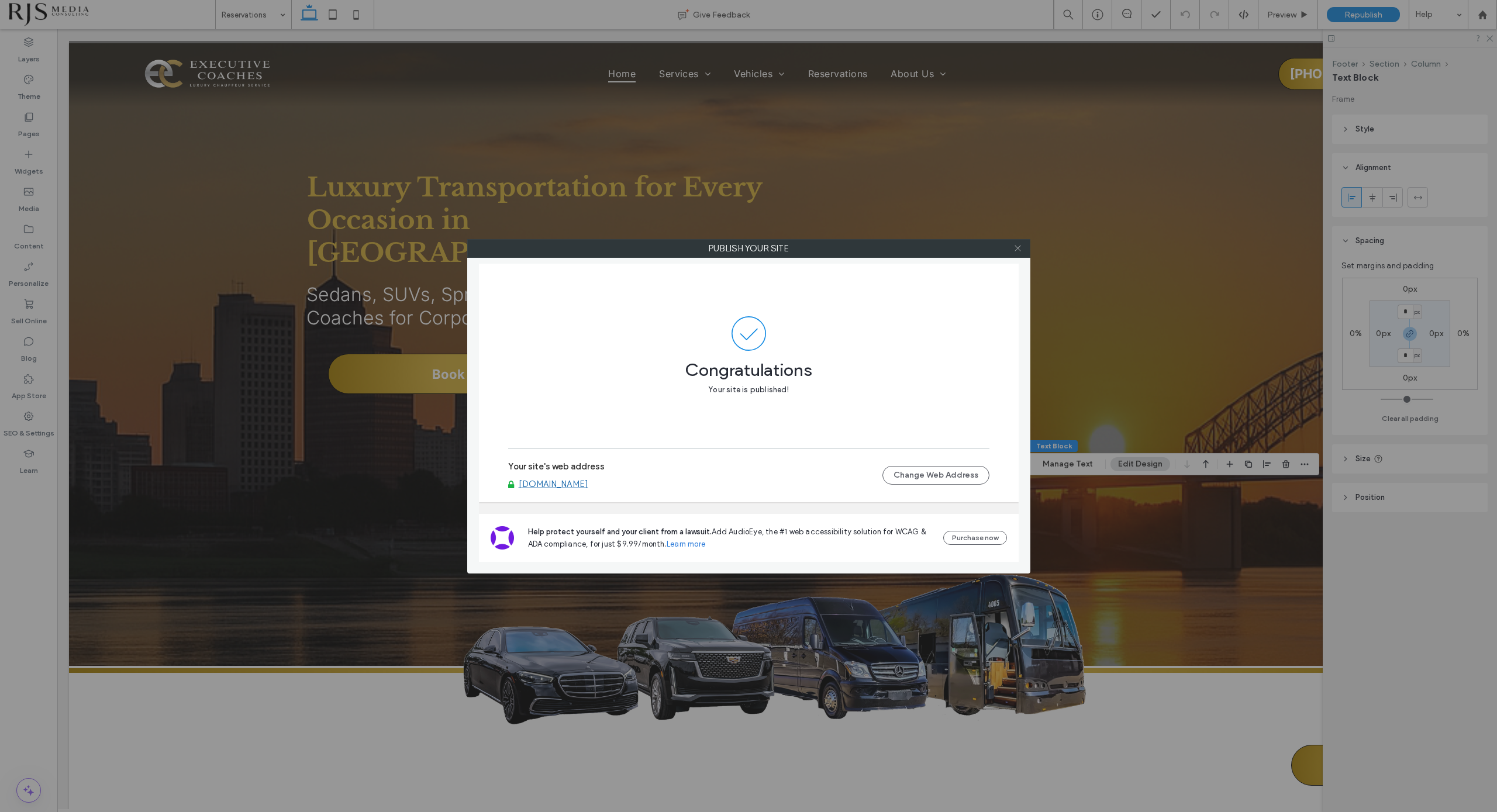
click at [1019, 244] on icon at bounding box center [1017, 248] width 8 height 8
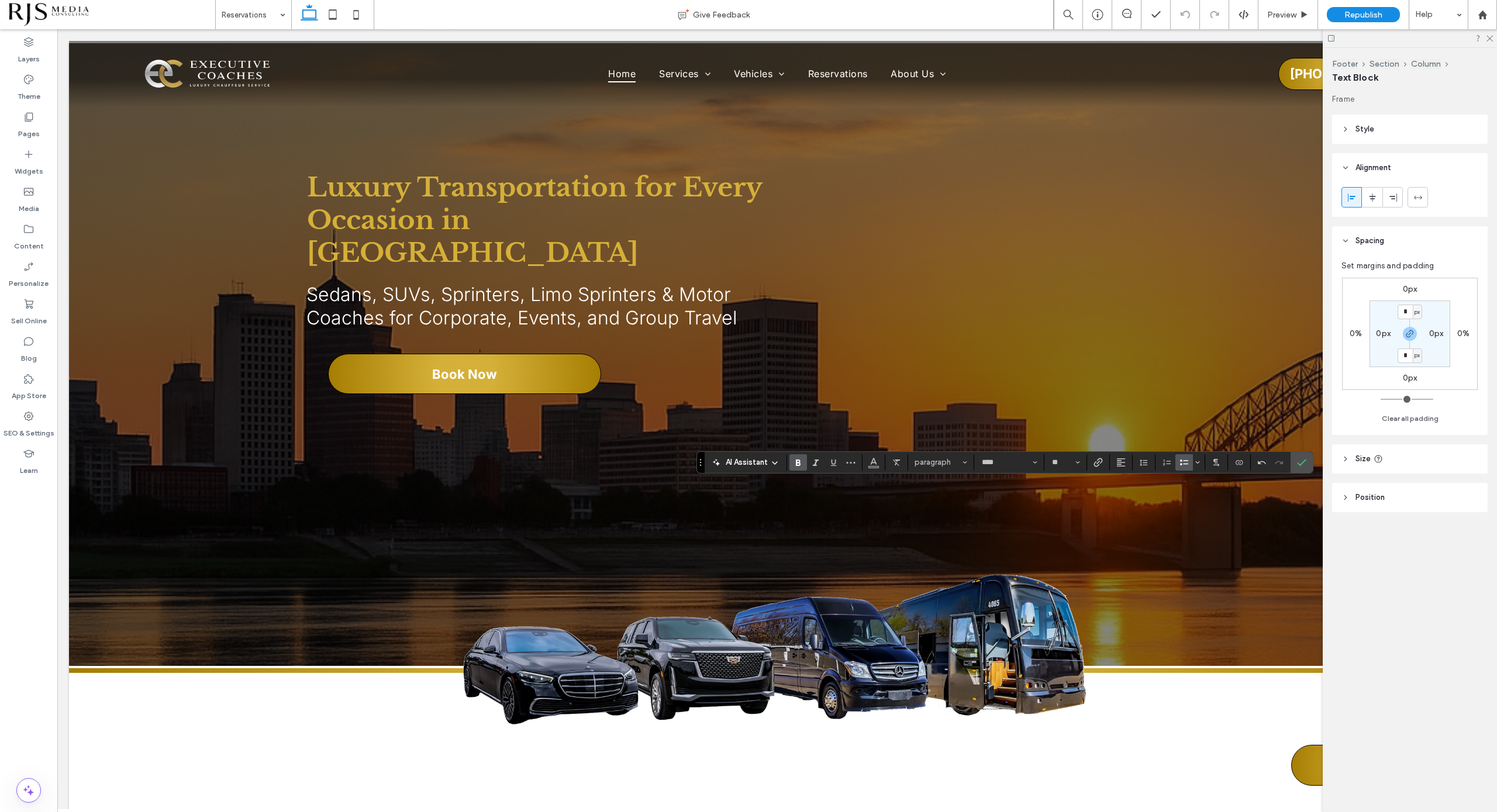
click at [794, 458] on icon "Bold" at bounding box center [798, 462] width 9 height 9
click at [878, 461] on icon "Color" at bounding box center [873, 461] width 9 height 9
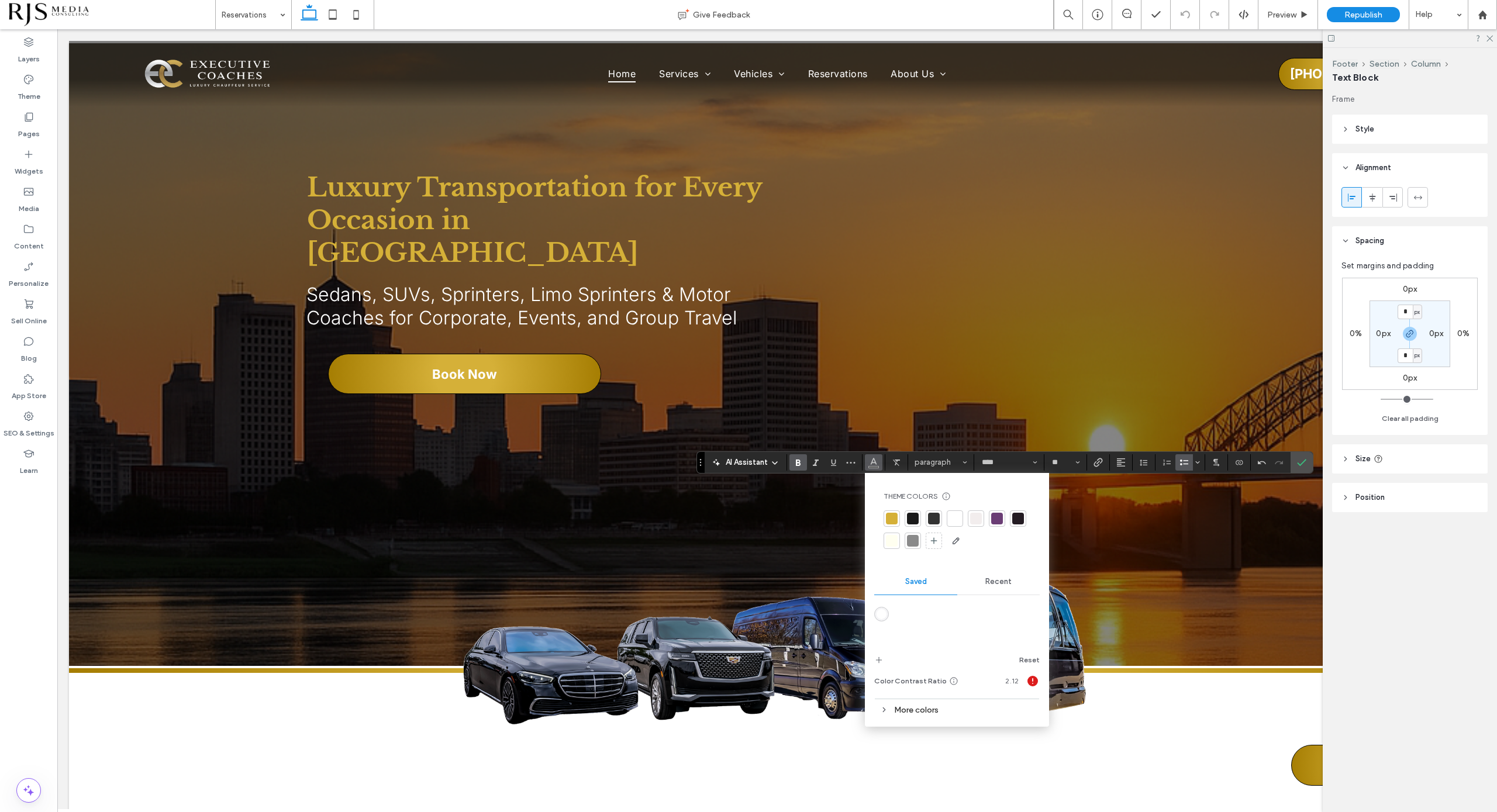
click at [954, 514] on div at bounding box center [954, 518] width 11 height 11
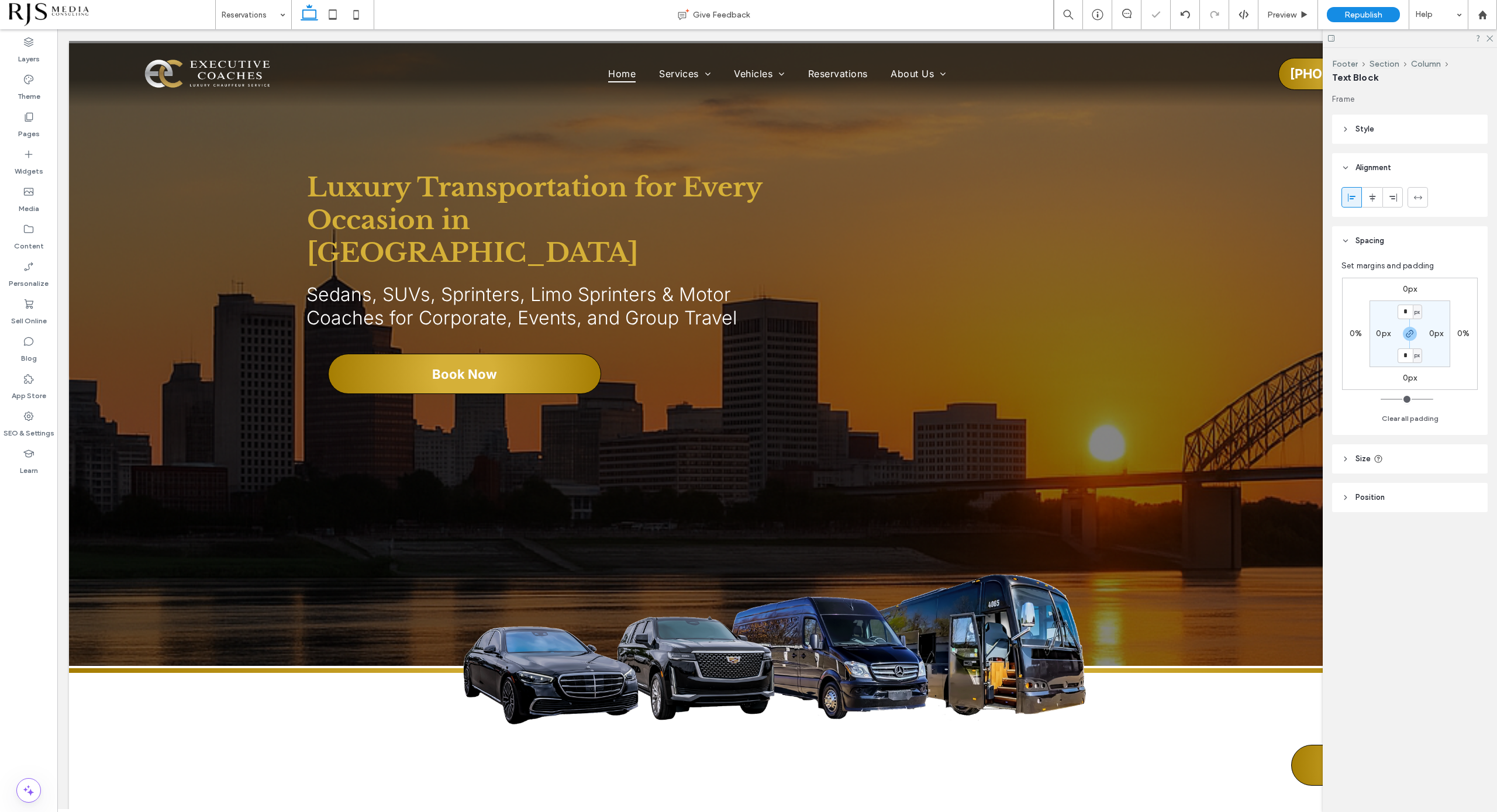
type input "****"
type input "**"
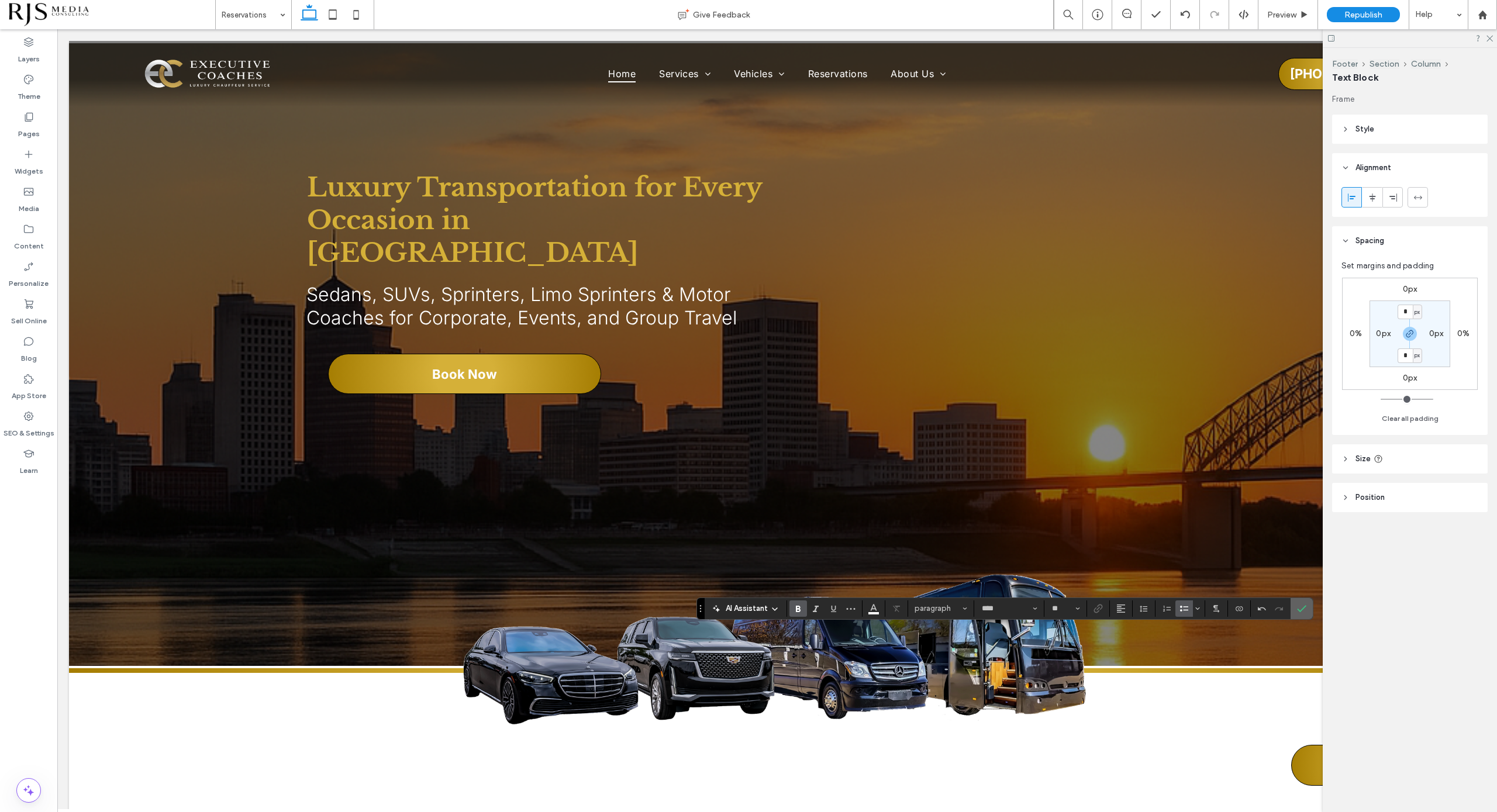
click at [1312, 613] on section at bounding box center [1301, 608] width 22 height 21
click at [1303, 603] on span "Confirm" at bounding box center [1301, 608] width 9 height 20
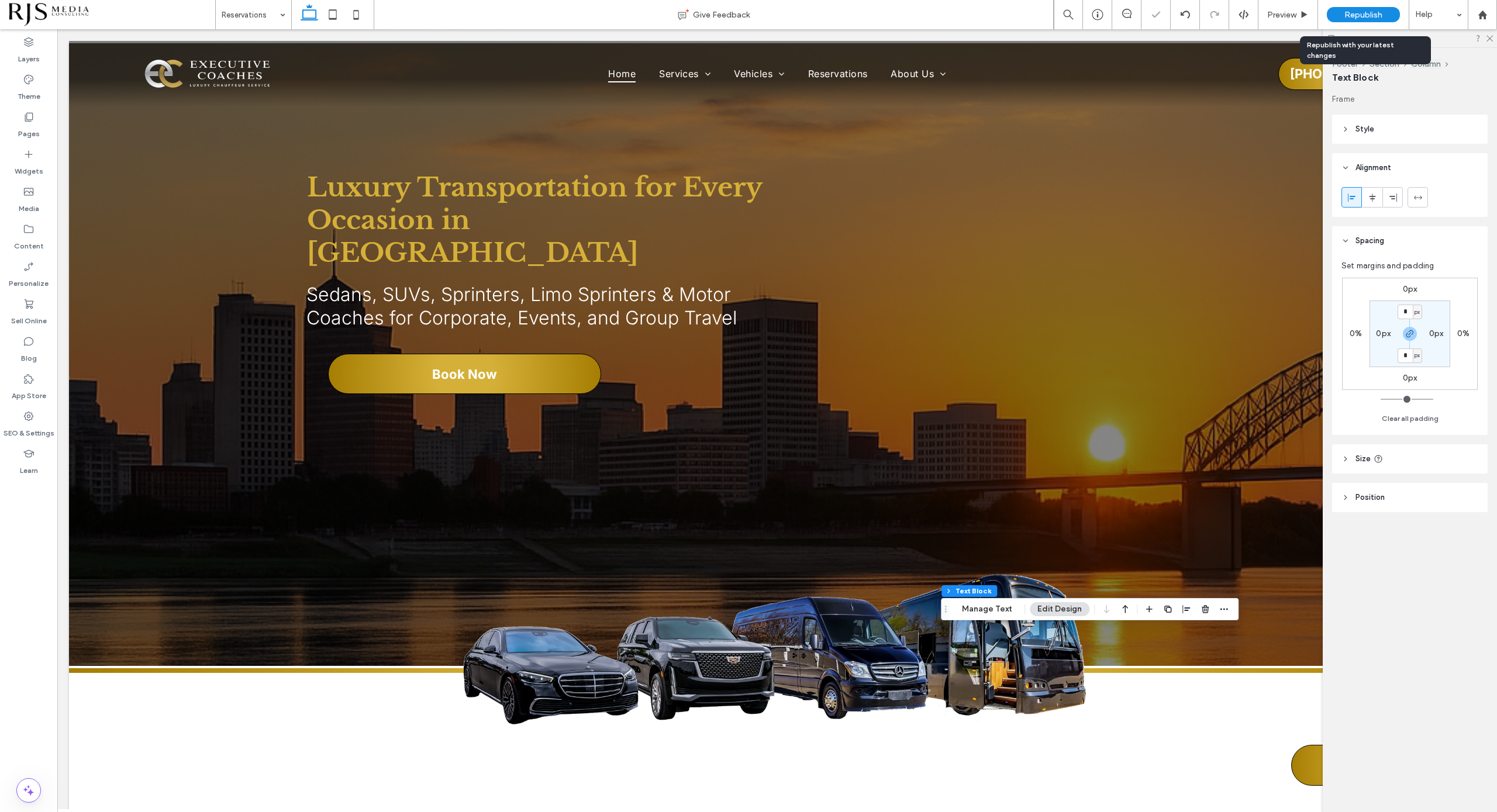
click at [1342, 6] on div "Republish" at bounding box center [1362, 15] width 73 height 29
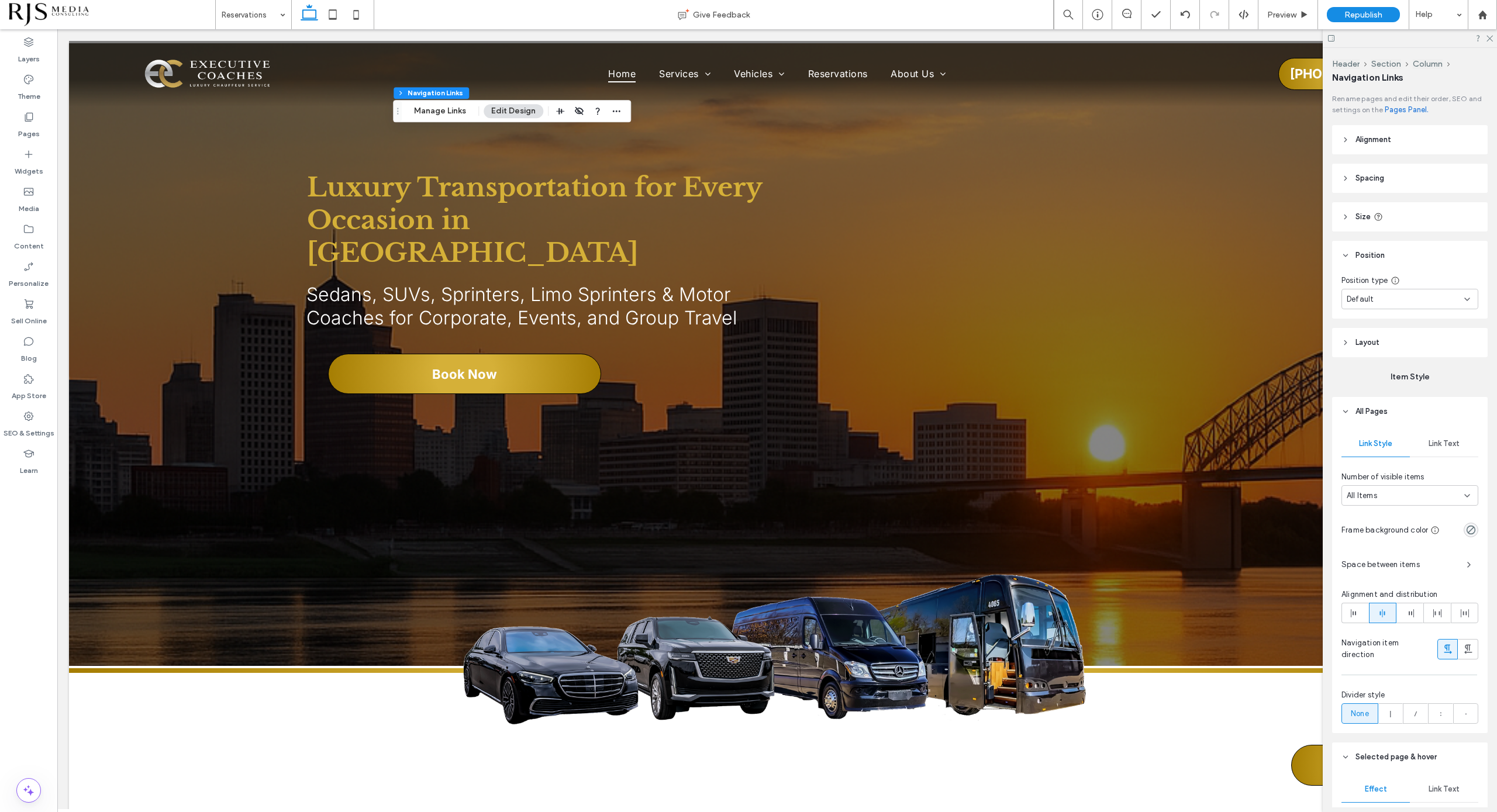
click at [505, 106] on button "Edit Design" at bounding box center [514, 111] width 60 height 14
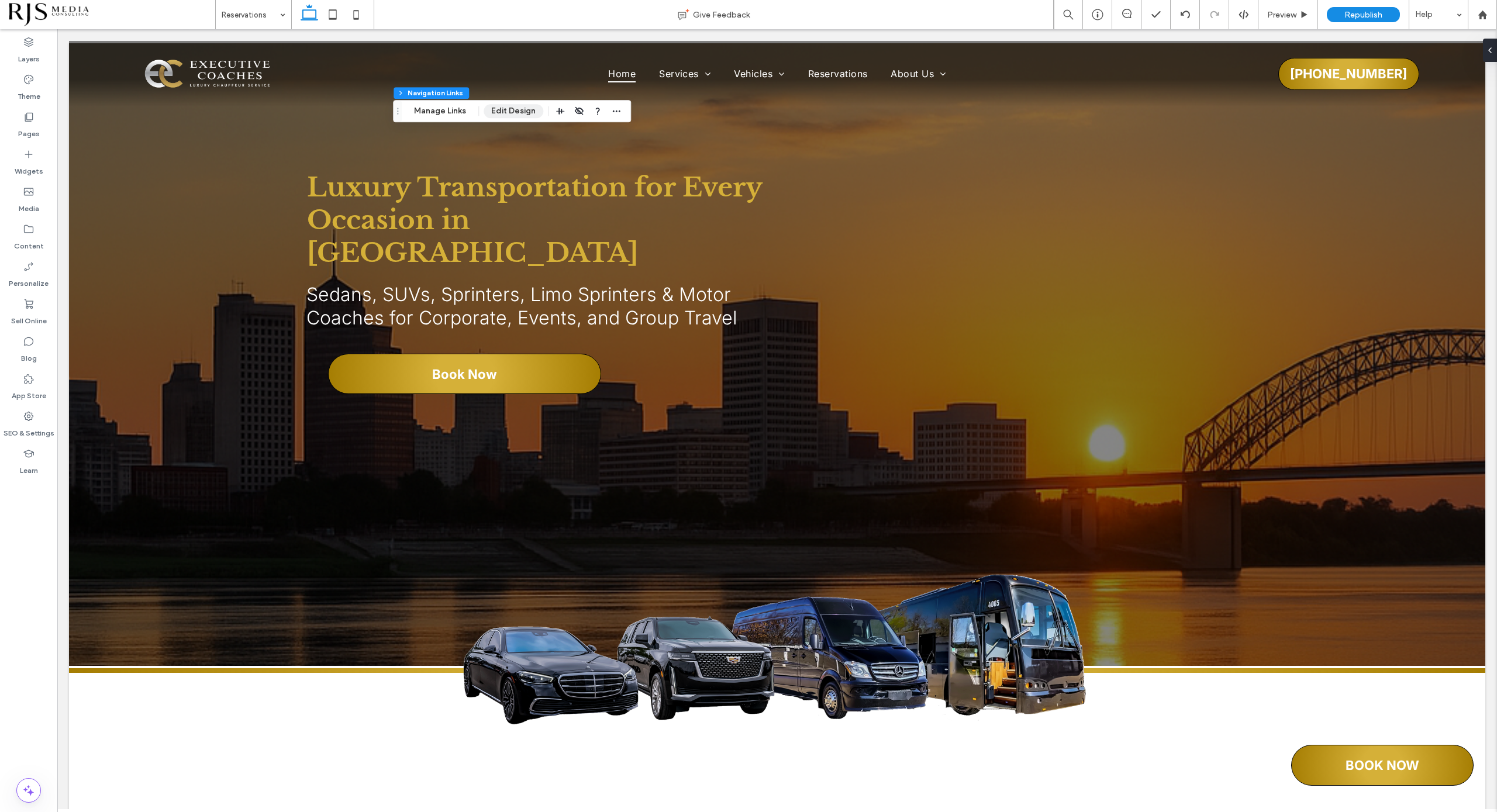
click at [527, 113] on button "Edit Design" at bounding box center [514, 111] width 60 height 14
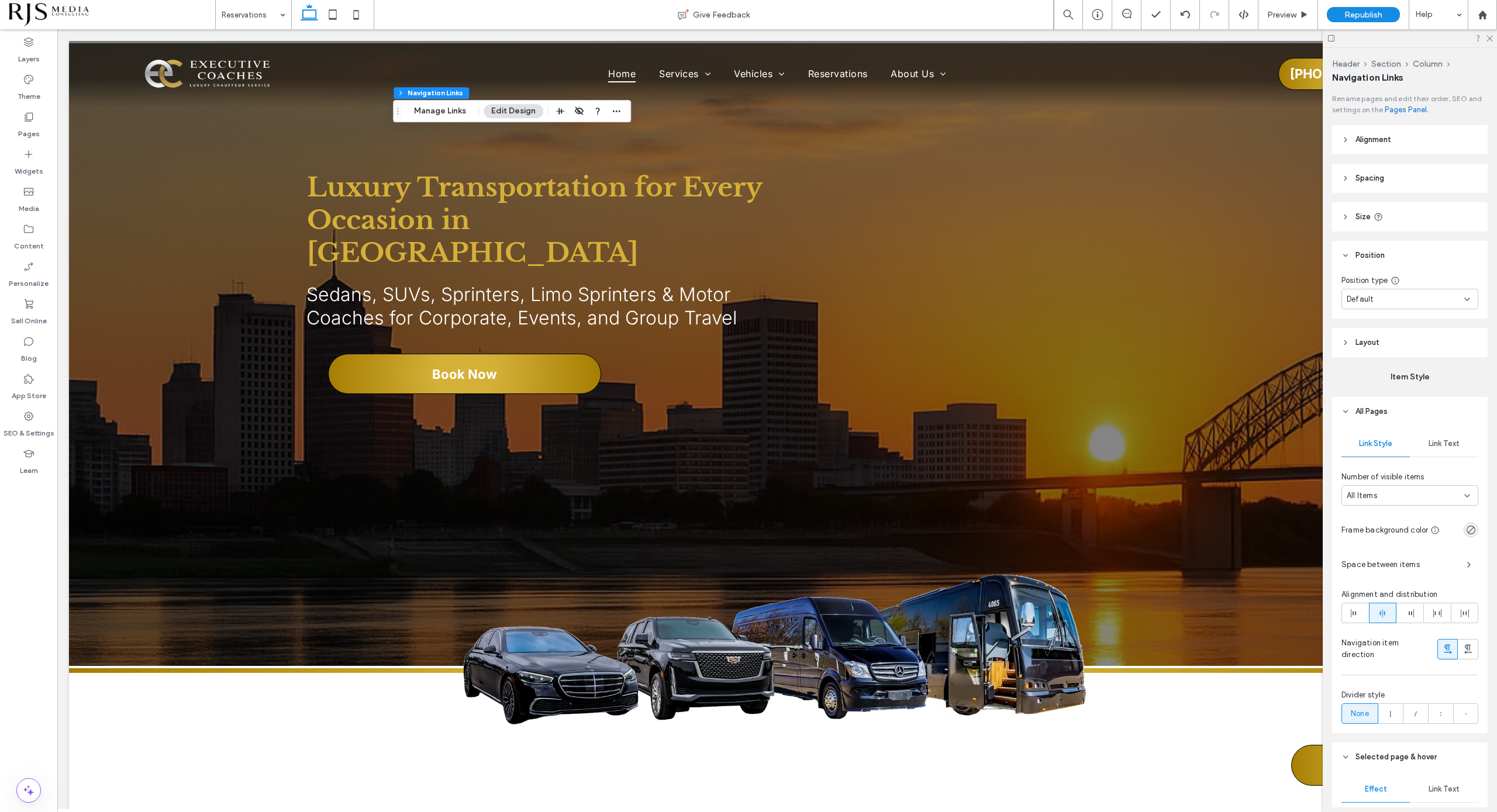
click at [1432, 443] on span "Link Text" at bounding box center [1443, 444] width 31 height 9
click at [1413, 660] on icon at bounding box center [1417, 661] width 11 height 11
click at [1462, 590] on icon at bounding box center [1466, 592] width 9 height 9
click at [1403, 676] on div "18" at bounding box center [1405, 683] width 128 height 21
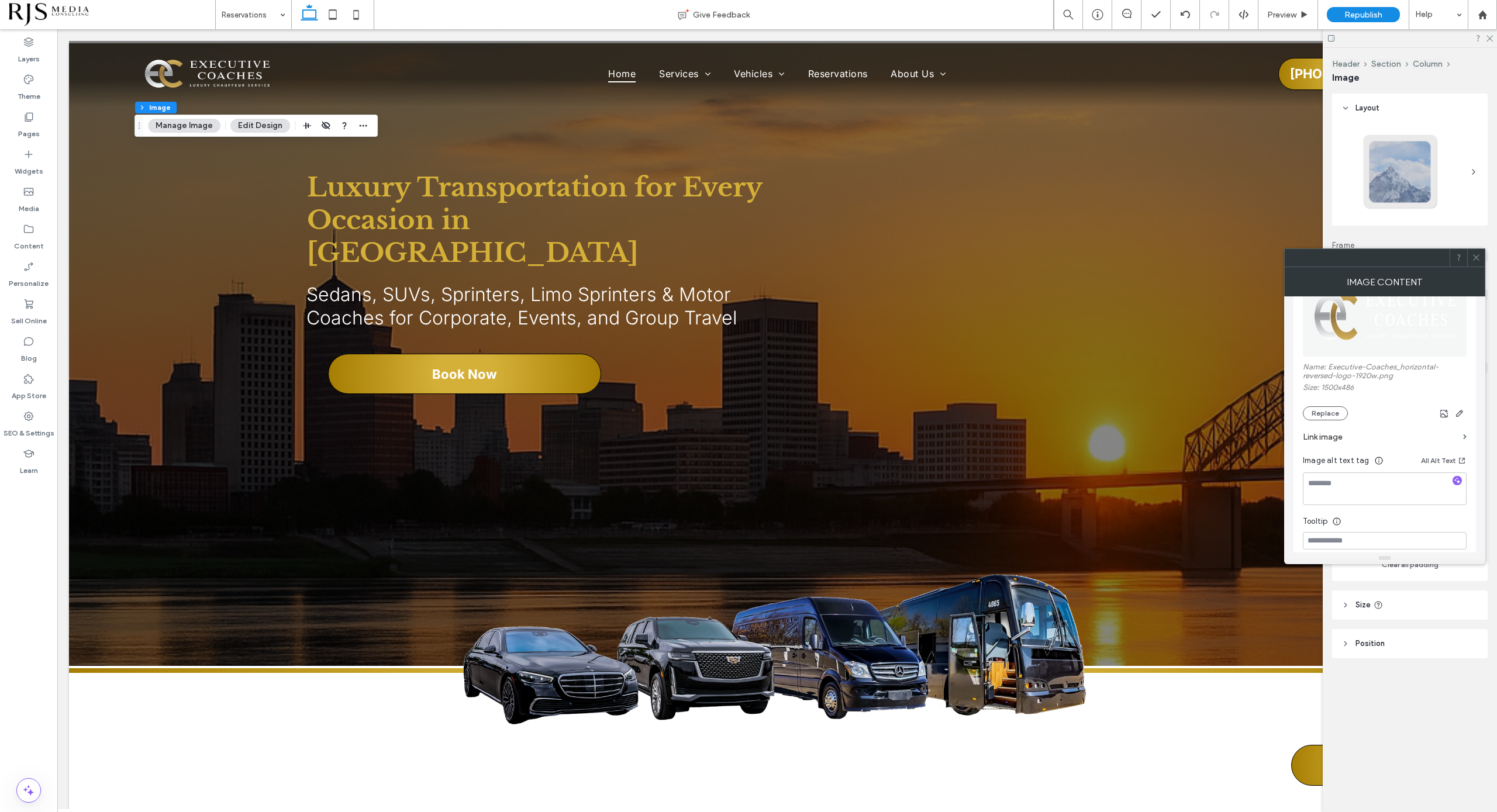
scroll to position [219, 0]
click at [1467, 381] on div "Image Name: Executive-Coaches_horizontal-reversed-logo-1920w.png Size: 1500x486…" at bounding box center [1384, 364] width 182 height 353
click at [1464, 381] on span at bounding box center [1464, 383] width 4 height 5
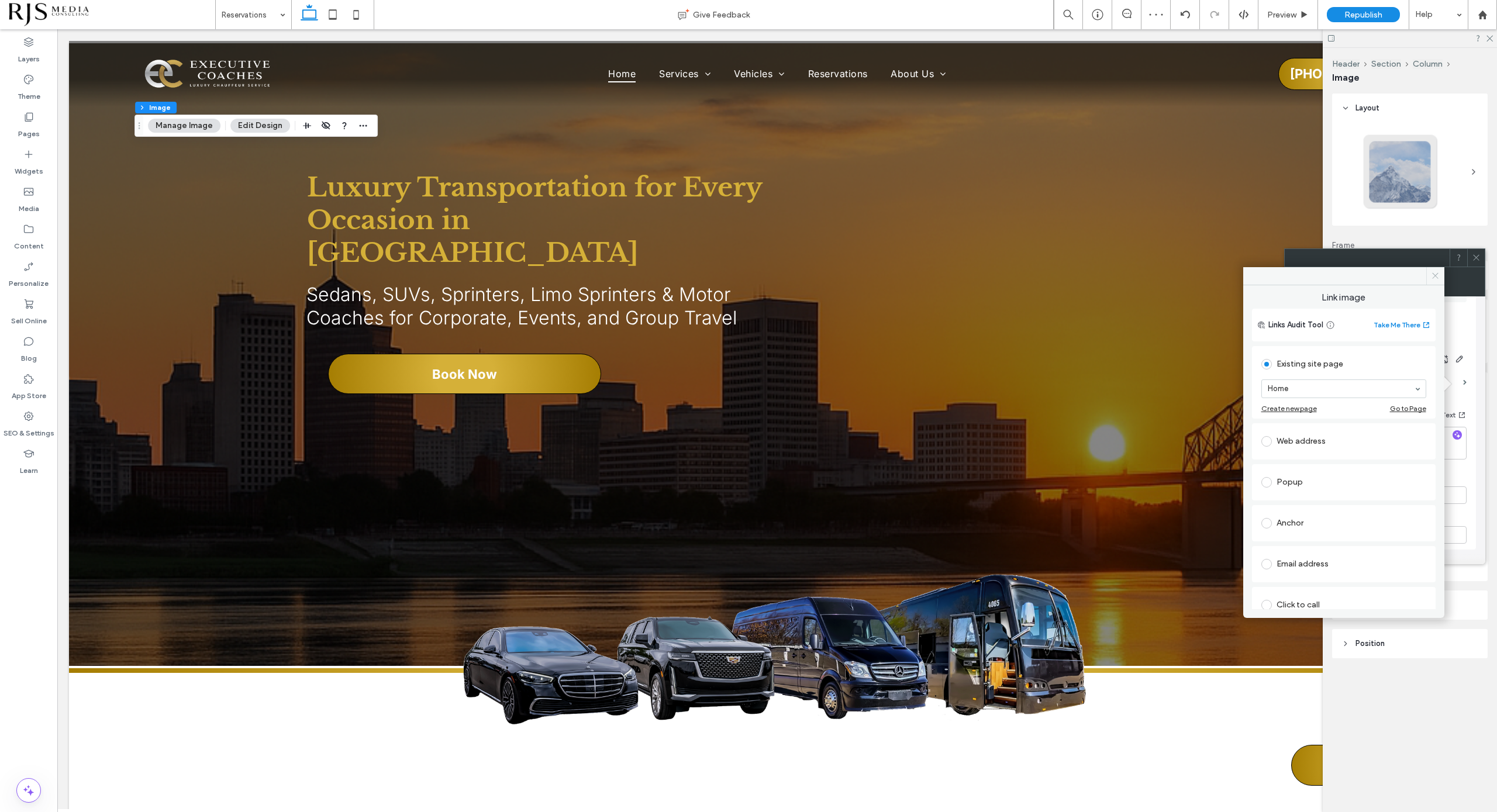
click at [1435, 272] on icon at bounding box center [1434, 275] width 8 height 8
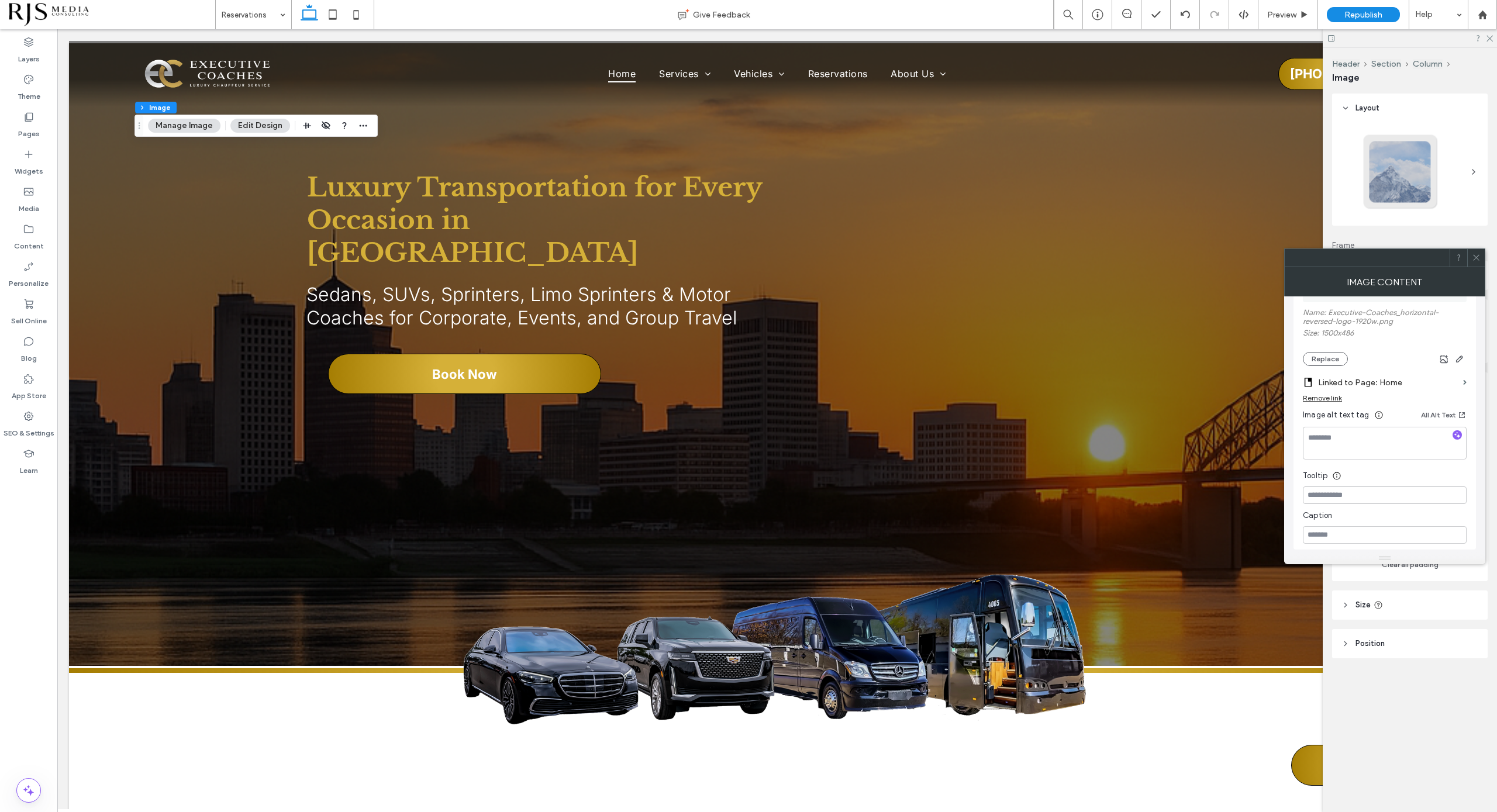
click at [1476, 256] on use at bounding box center [1476, 258] width 6 height 6
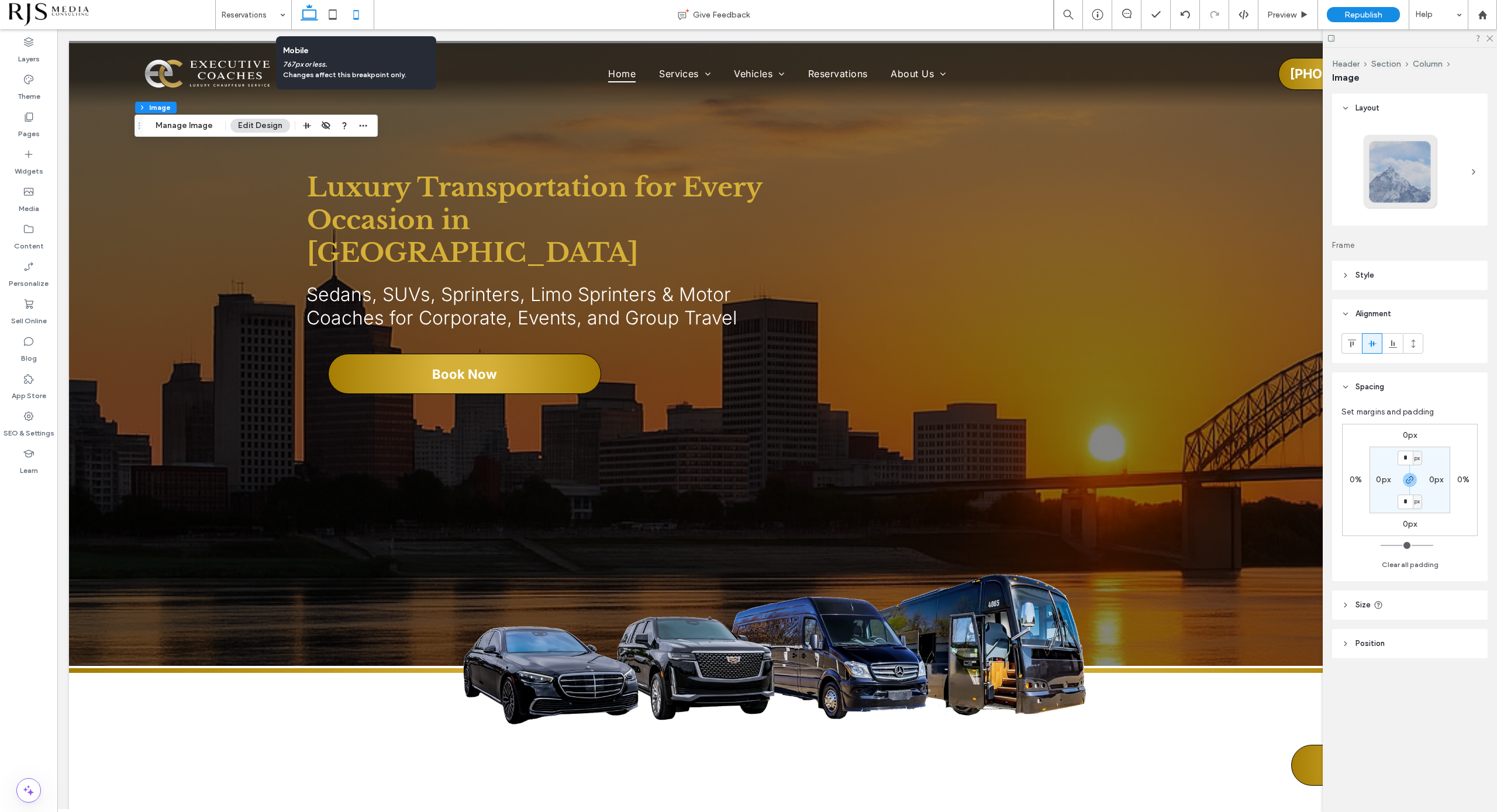
click at [353, 11] on icon at bounding box center [356, 15] width 24 height 24
type input "***"
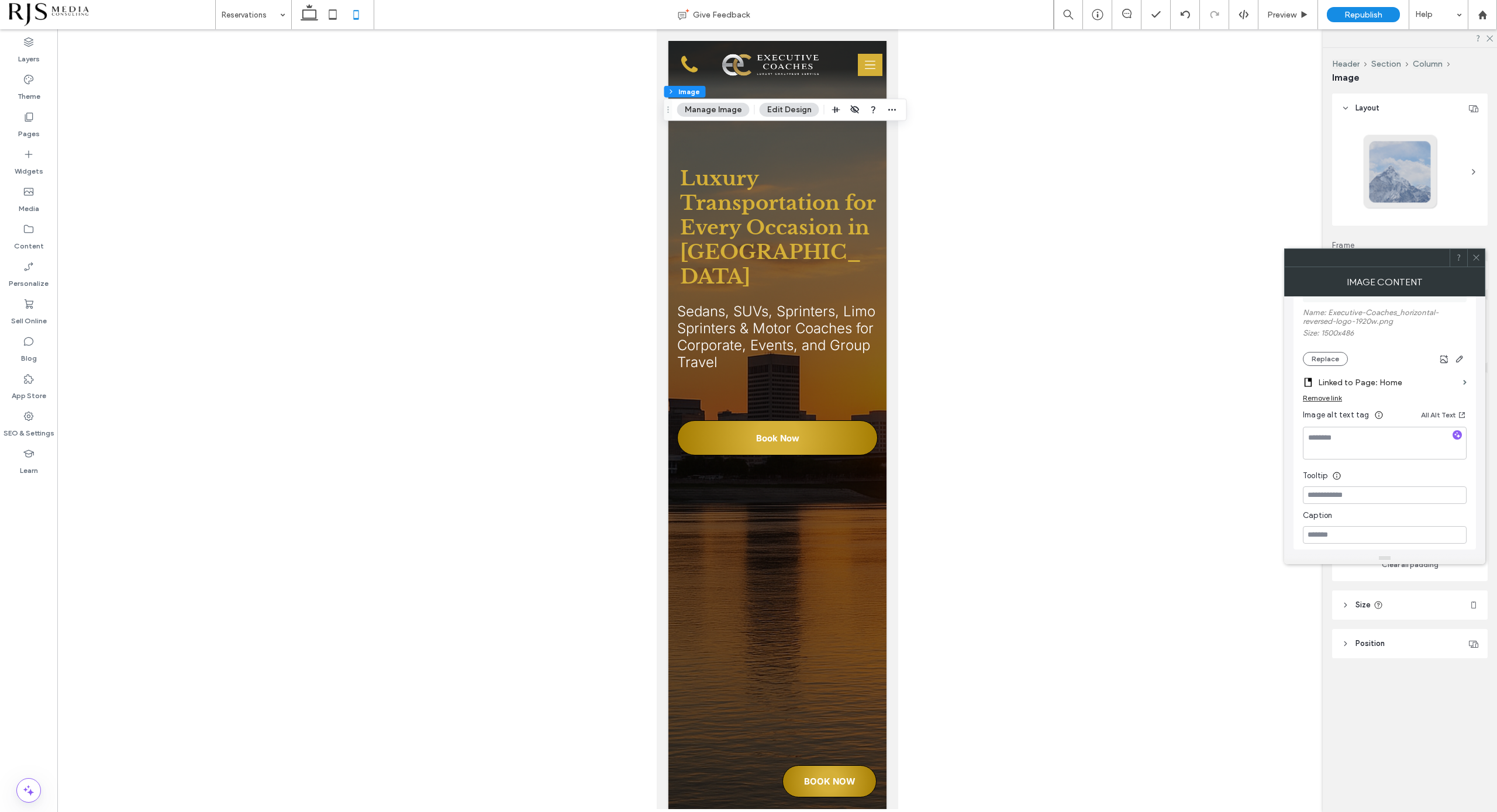
click at [1459, 379] on section "Linked to Page: Home" at bounding box center [1384, 380] width 164 height 28
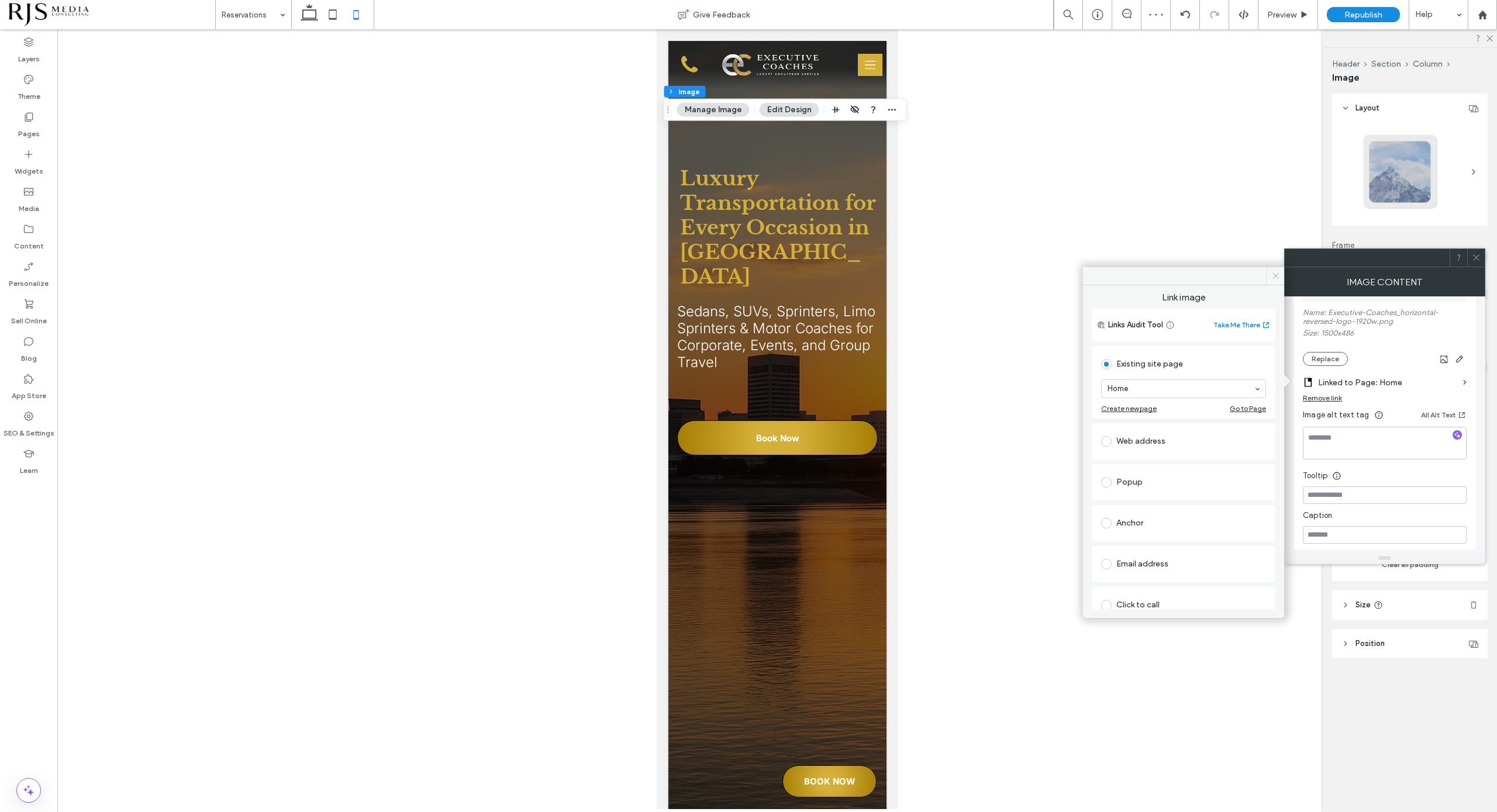
click at [1269, 272] on span at bounding box center [1275, 276] width 18 height 18
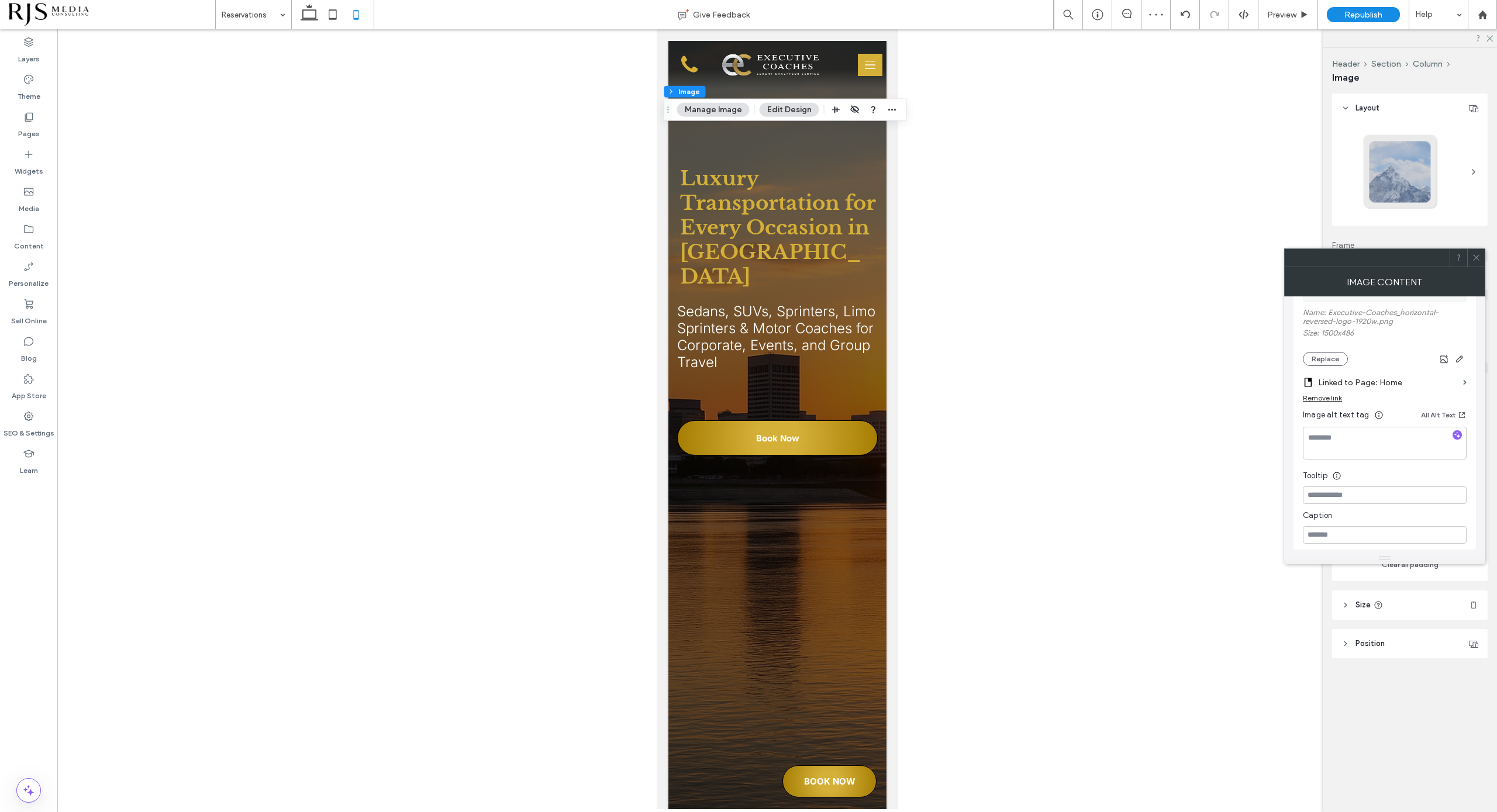
drag, startPoint x: 1479, startPoint y: 261, endPoint x: 1301, endPoint y: 229, distance: 180.9
click at [1479, 261] on icon at bounding box center [1476, 257] width 8 height 8
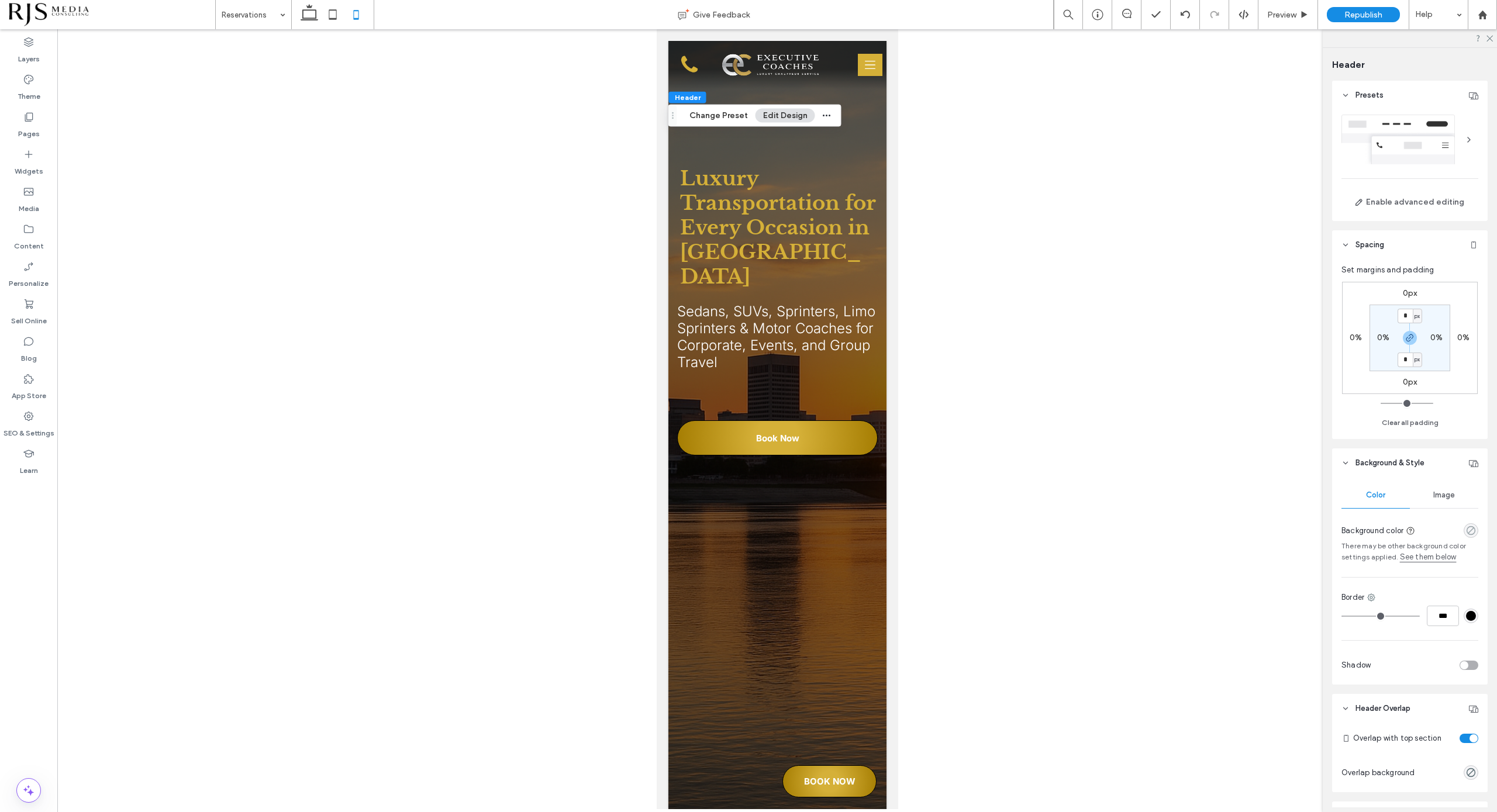
click at [1466, 531] on icon "rgba(0, 0, 0, 0)" at bounding box center [1470, 530] width 10 height 10
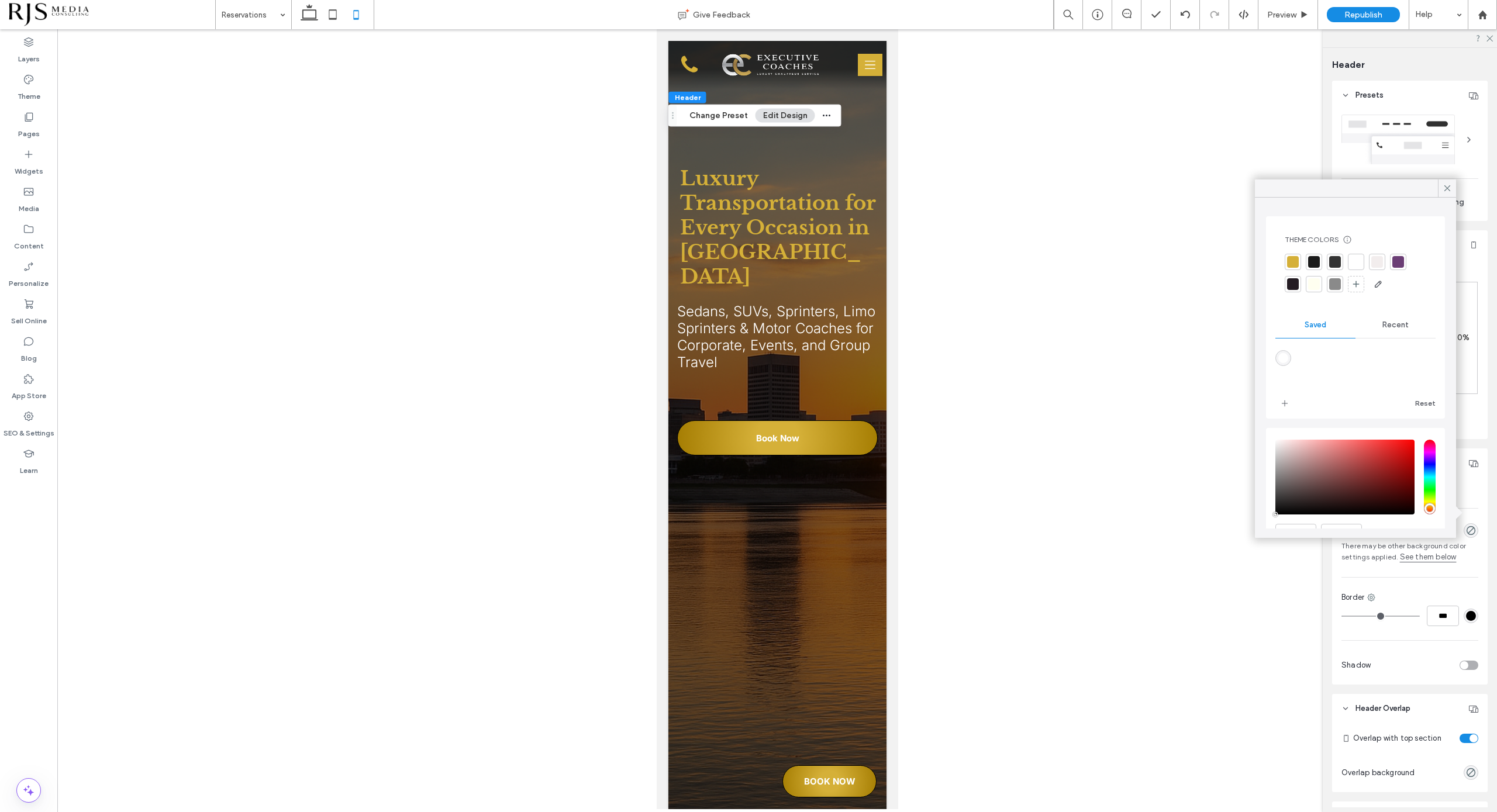
click at [1316, 264] on div at bounding box center [1313, 262] width 11 height 11
click at [1225, 331] on div at bounding box center [777, 419] width 1440 height 780
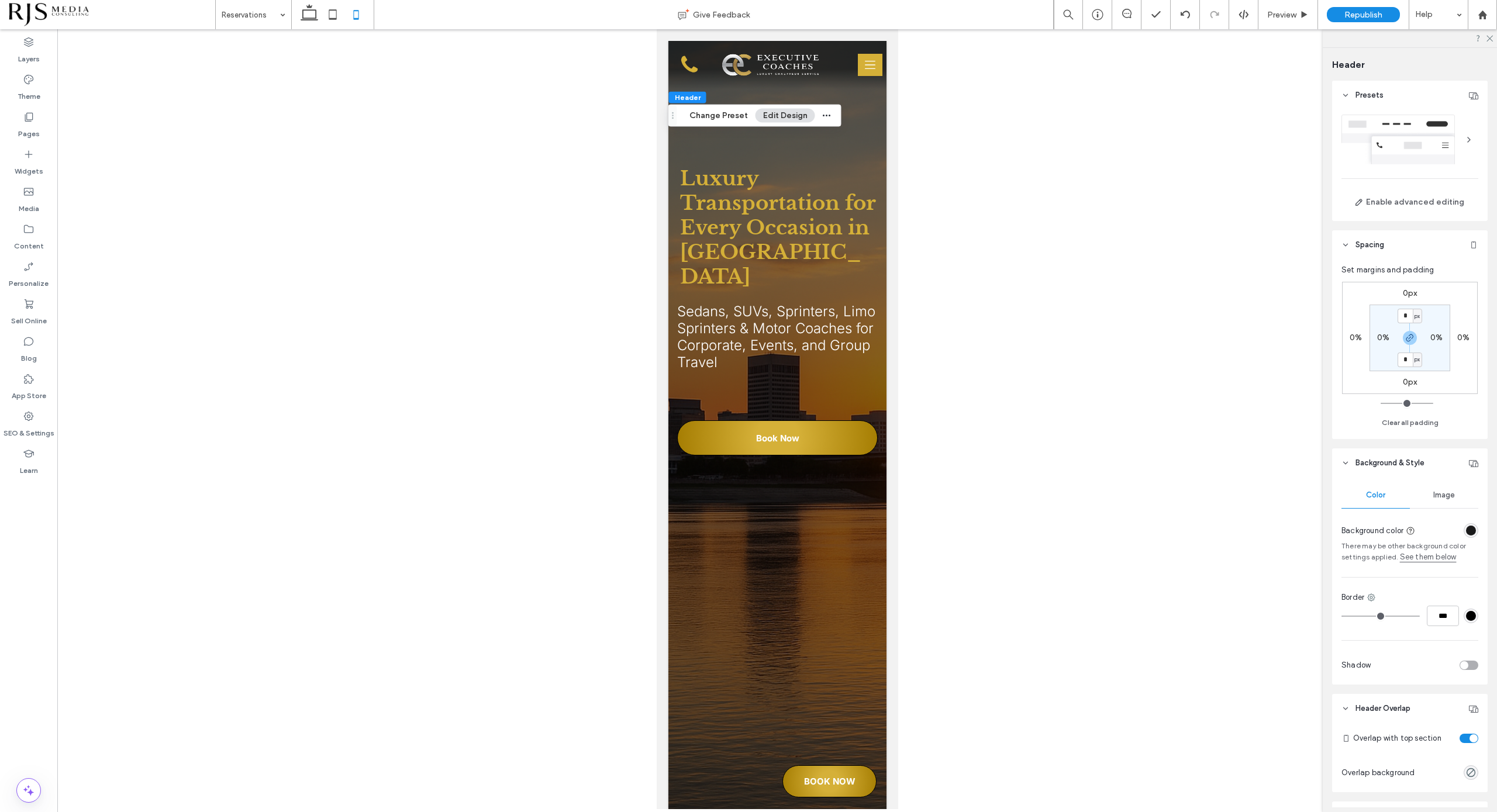
click at [774, 118] on button "Edit Design" at bounding box center [785, 116] width 60 height 14
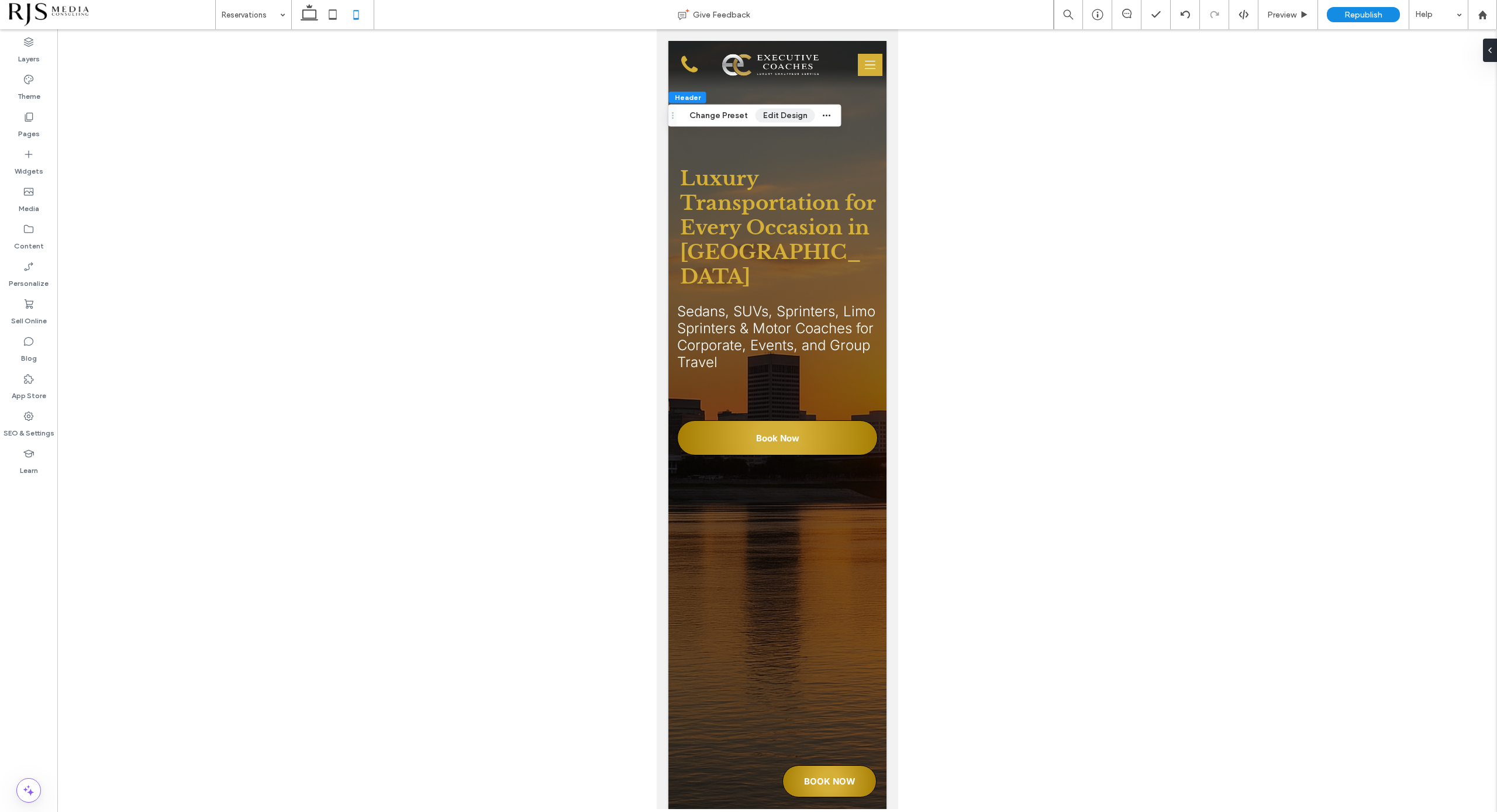
click at [774, 118] on button "Edit Design" at bounding box center [785, 116] width 60 height 14
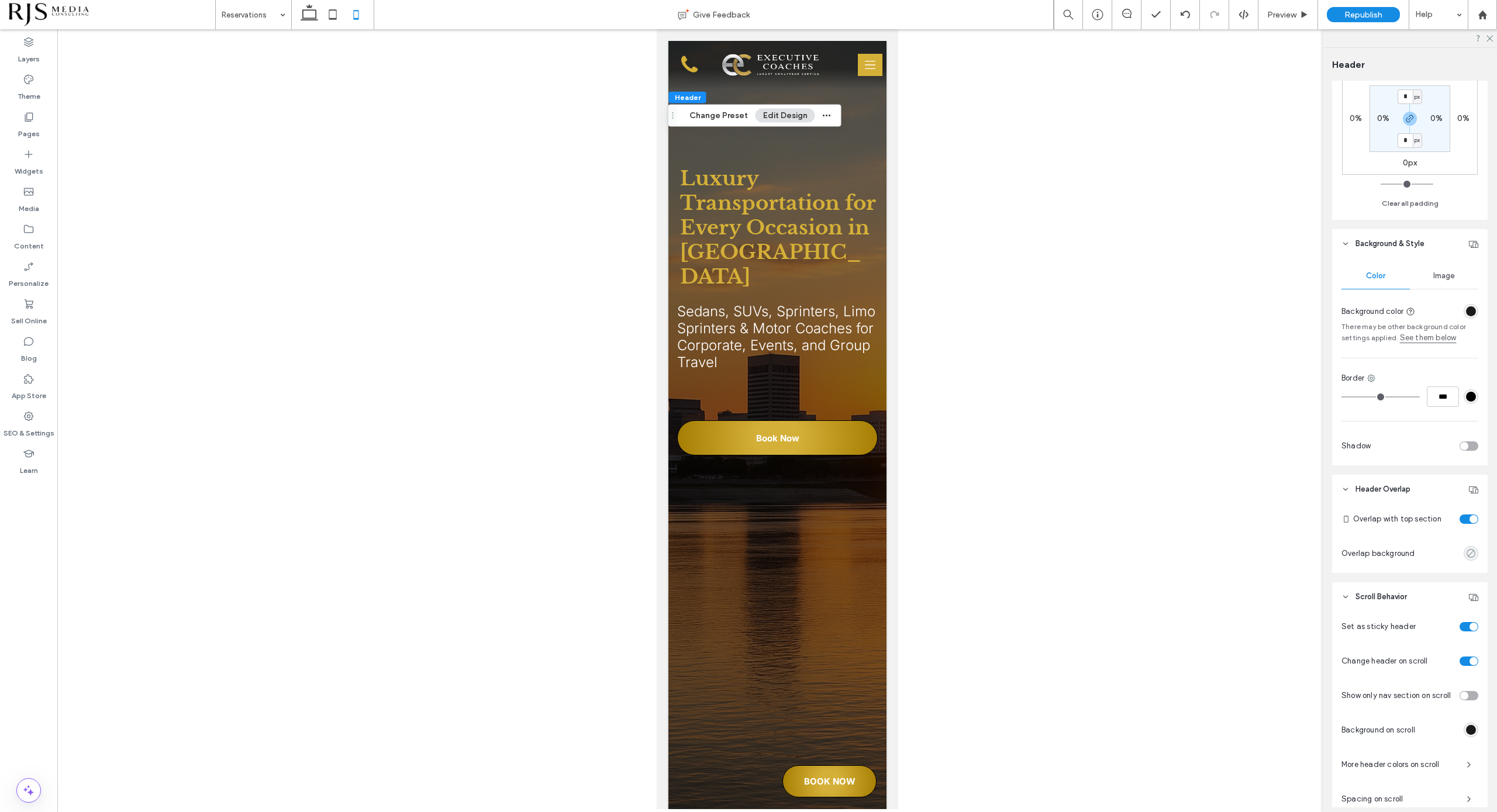
click at [1466, 550] on icon "rgba(0, 0, 0, 0)" at bounding box center [1470, 553] width 10 height 10
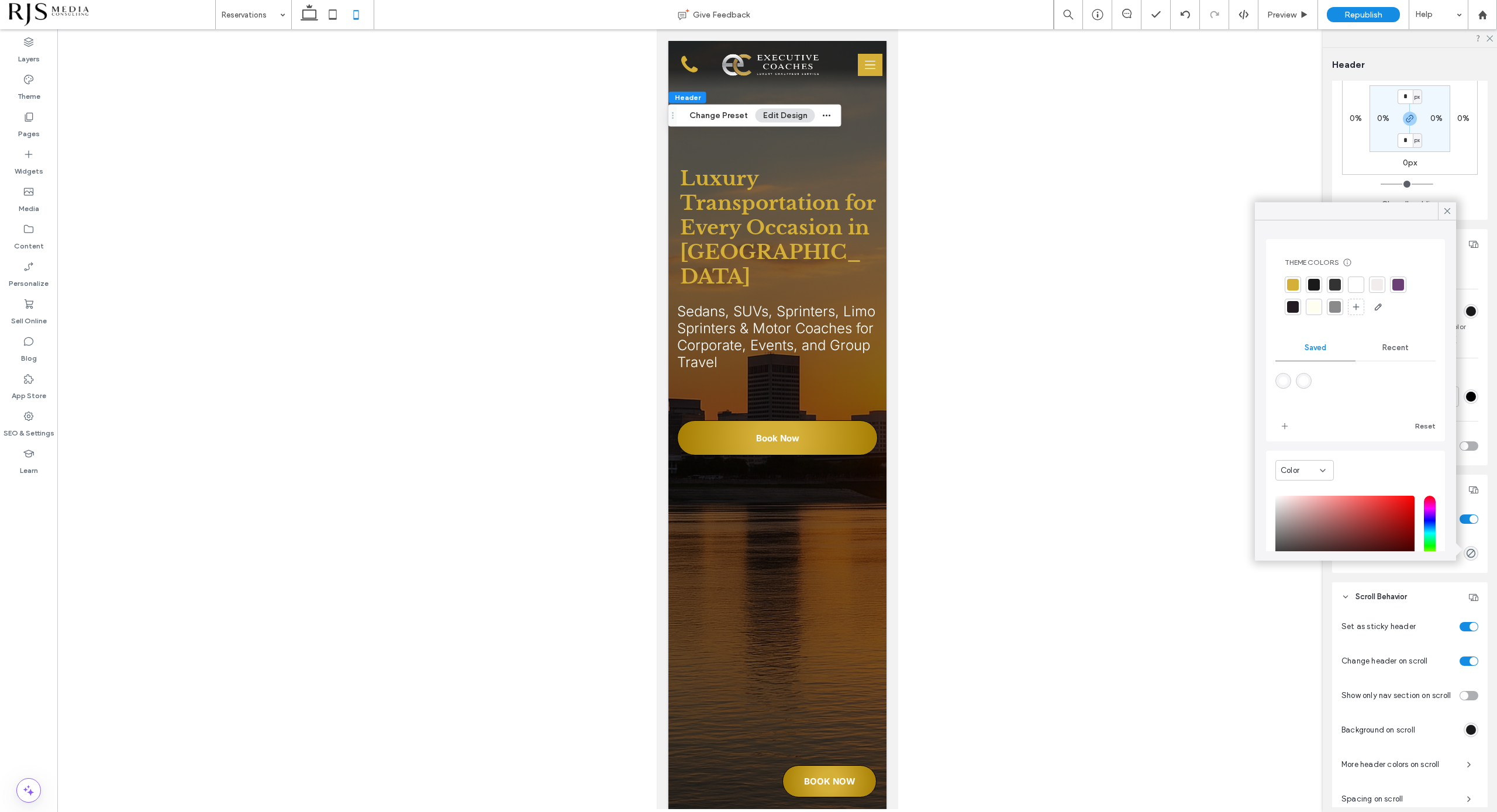
click at [1319, 281] on div at bounding box center [1313, 284] width 11 height 11
drag, startPoint x: 1445, startPoint y: 207, endPoint x: 1436, endPoint y: 225, distance: 20.1
click at [1445, 207] on icon at bounding box center [1447, 211] width 11 height 11
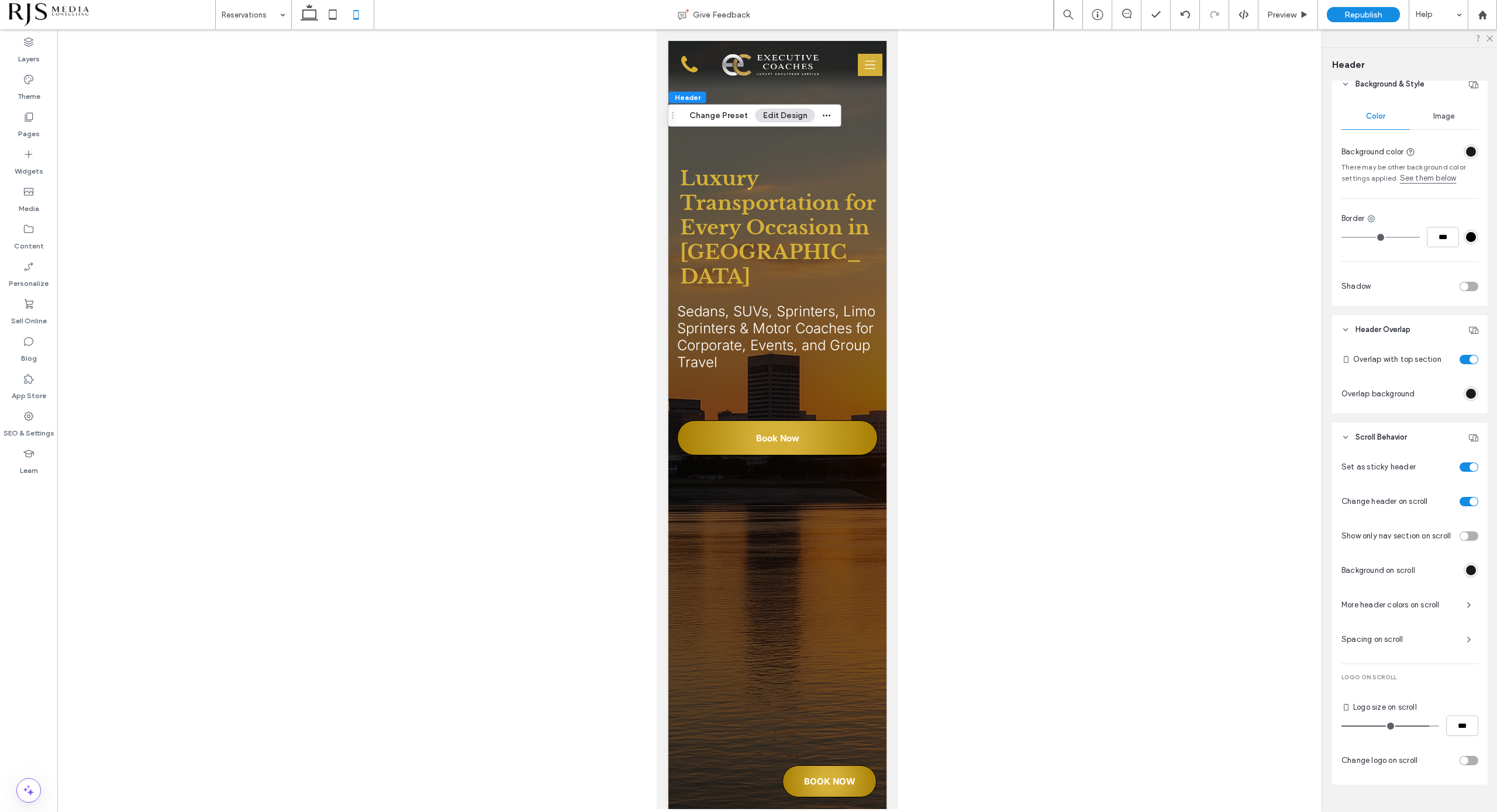
scroll to position [406, 0]
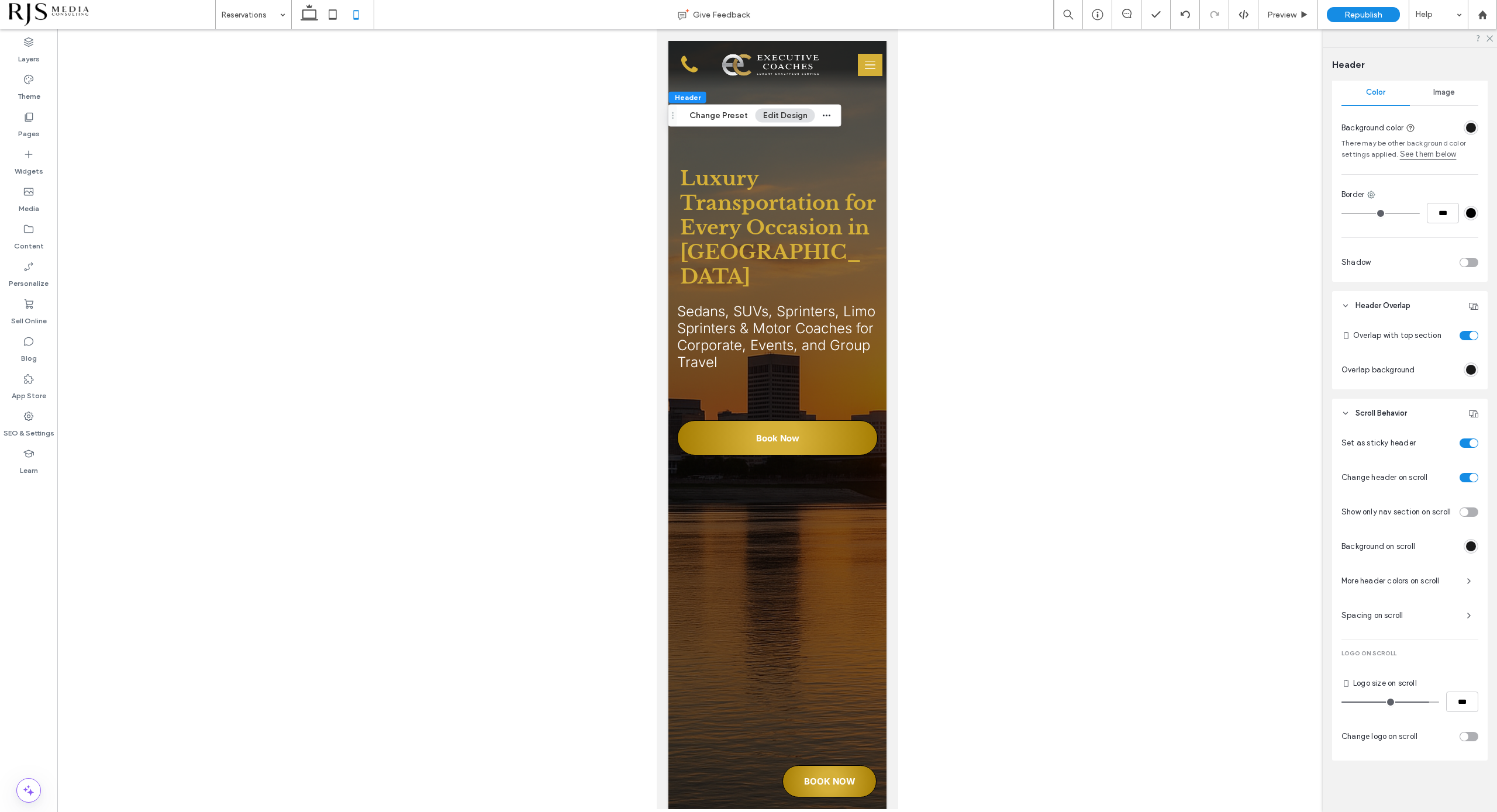
click at [1430, 573] on div "More header colors on scroll" at bounding box center [1409, 581] width 137 height 18
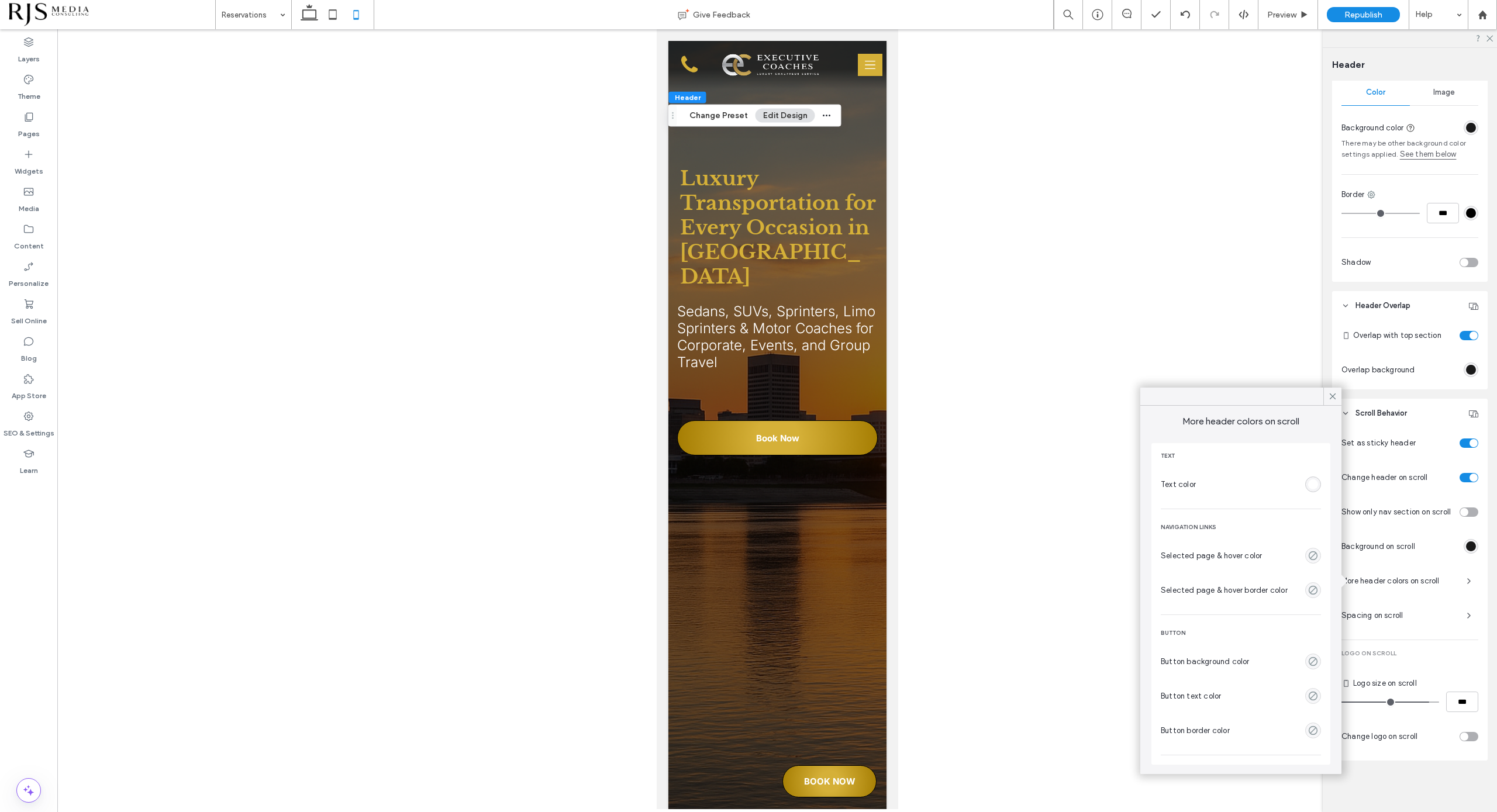
click at [1430, 573] on div "More header colors on scroll" at bounding box center [1409, 581] width 137 height 18
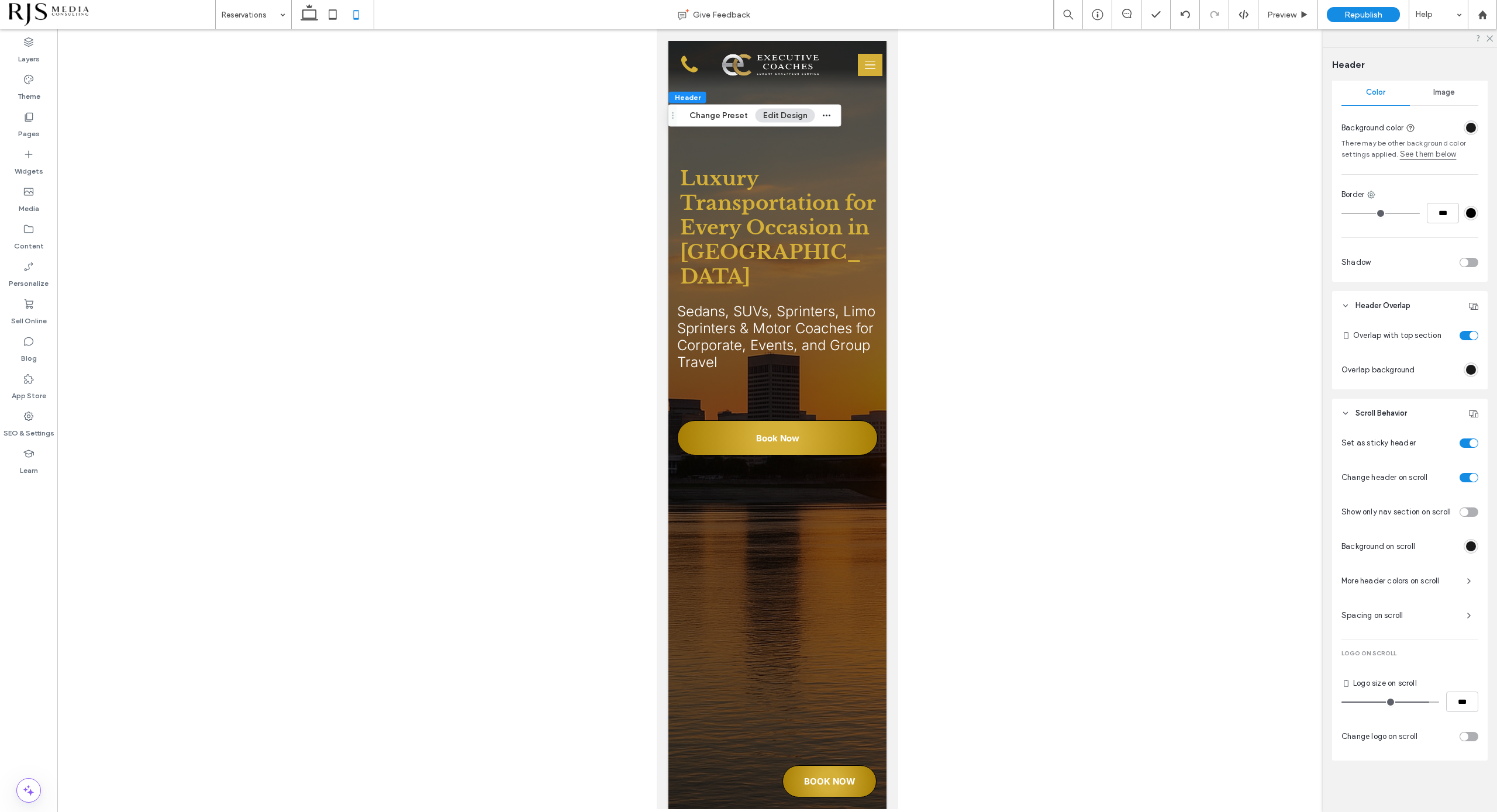
click at [1431, 614] on span "Spacing on scroll" at bounding box center [1398, 615] width 116 height 11
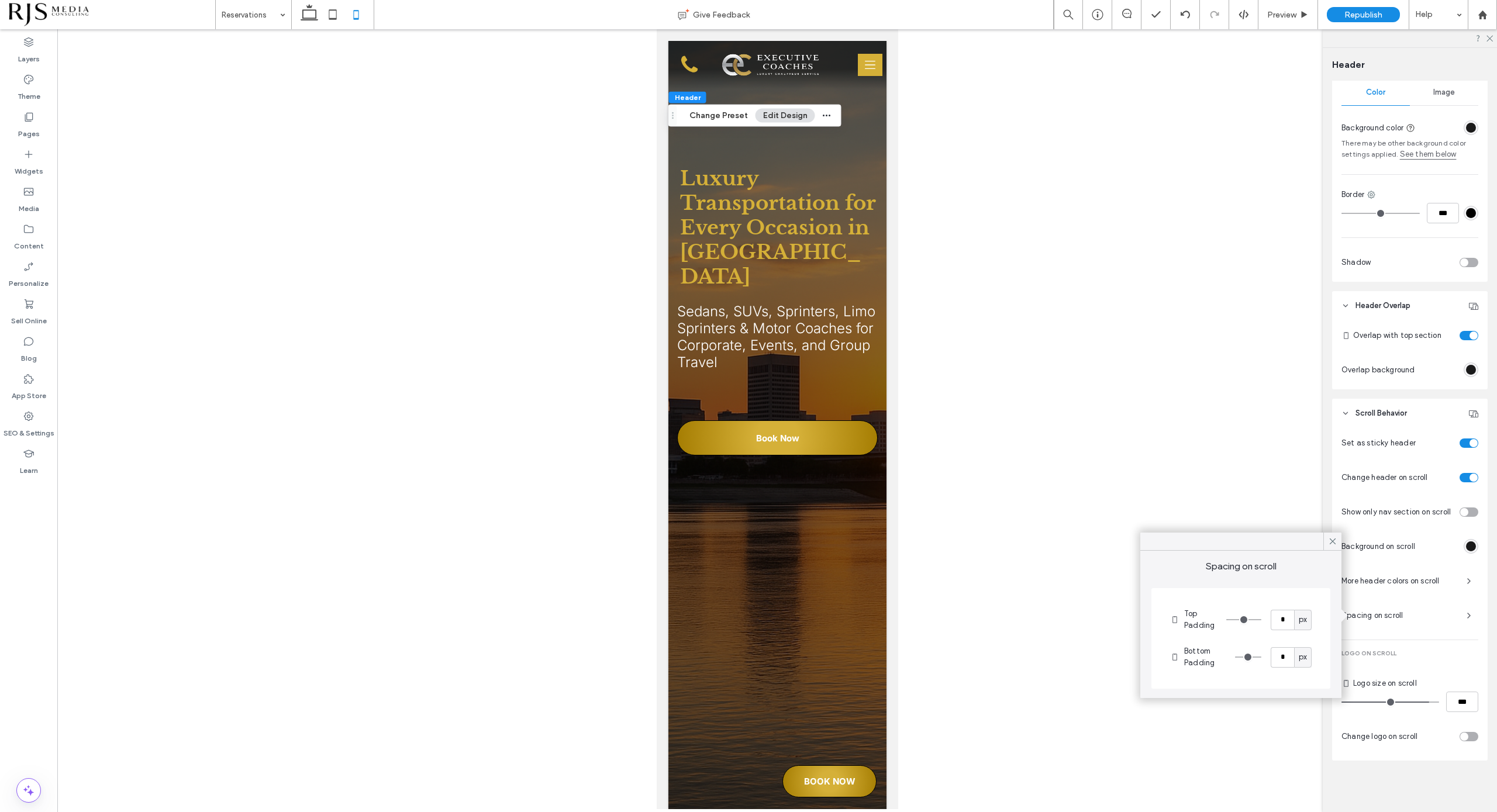
click at [1431, 607] on div "Spacing on scroll" at bounding box center [1409, 615] width 137 height 18
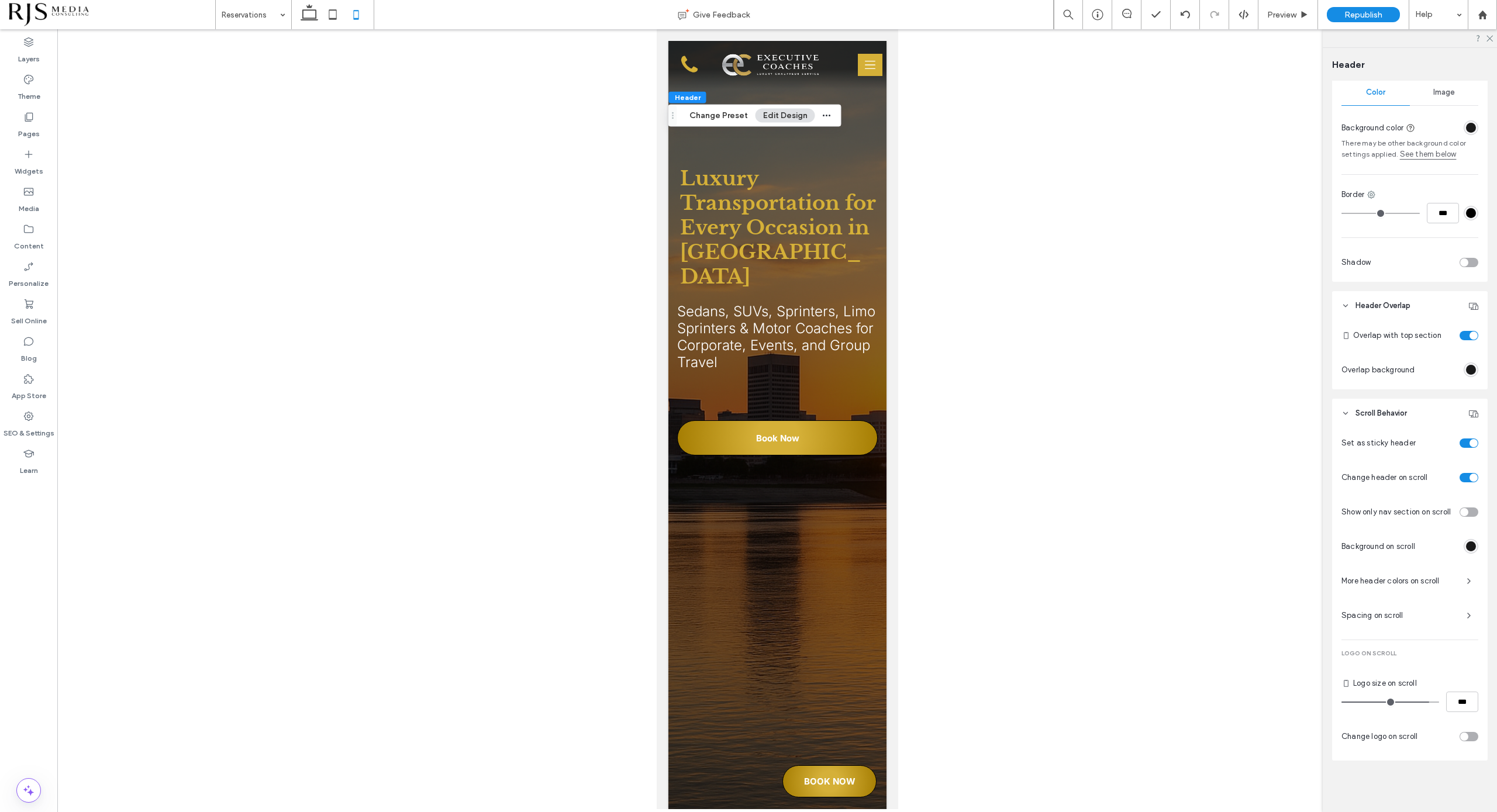
type input "**"
type input "***"
type input "**"
type input "***"
type input "**"
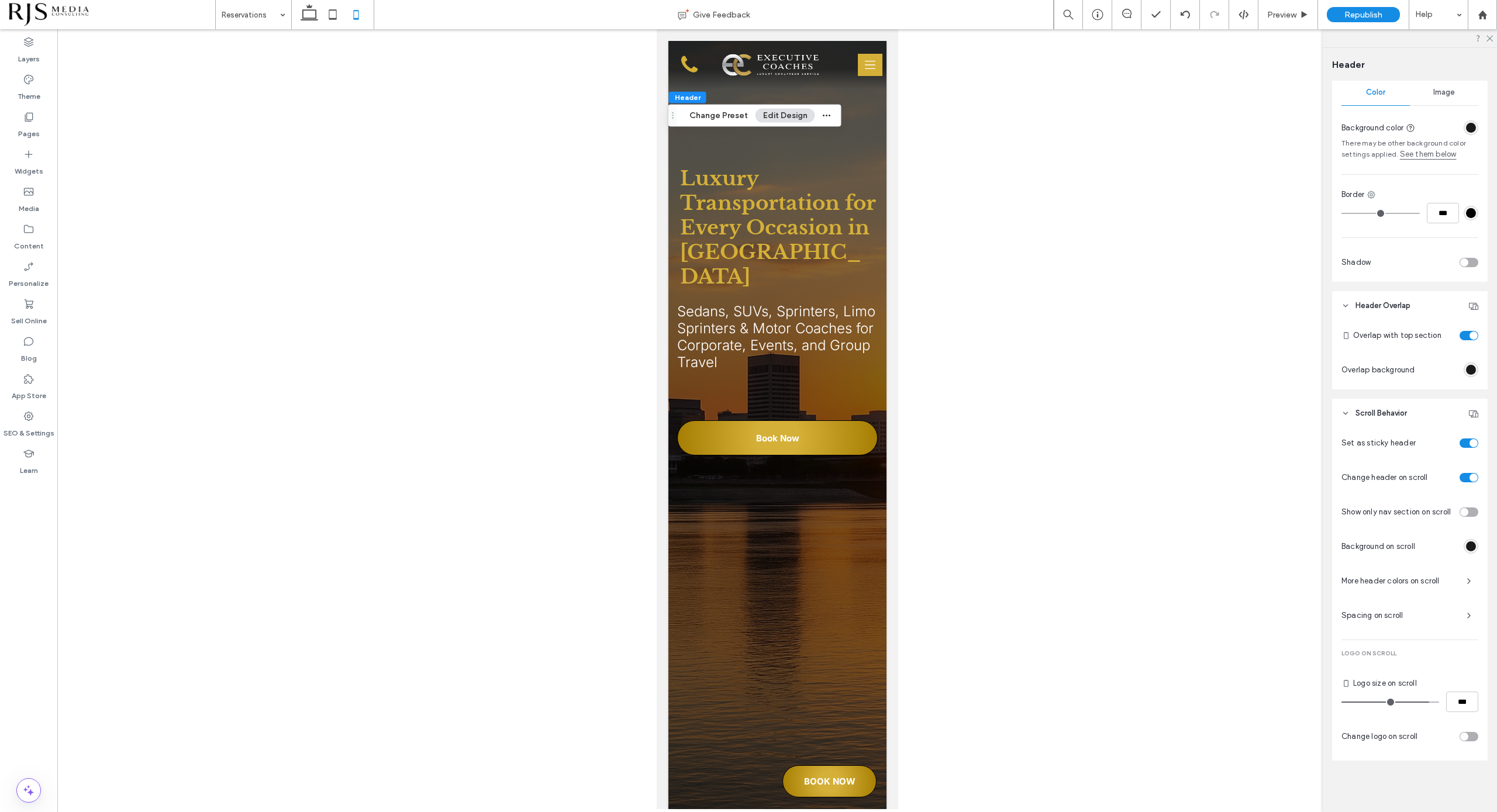
type input "***"
type input "**"
click at [1415, 702] on input "range" at bounding box center [1390, 703] width 98 height 2
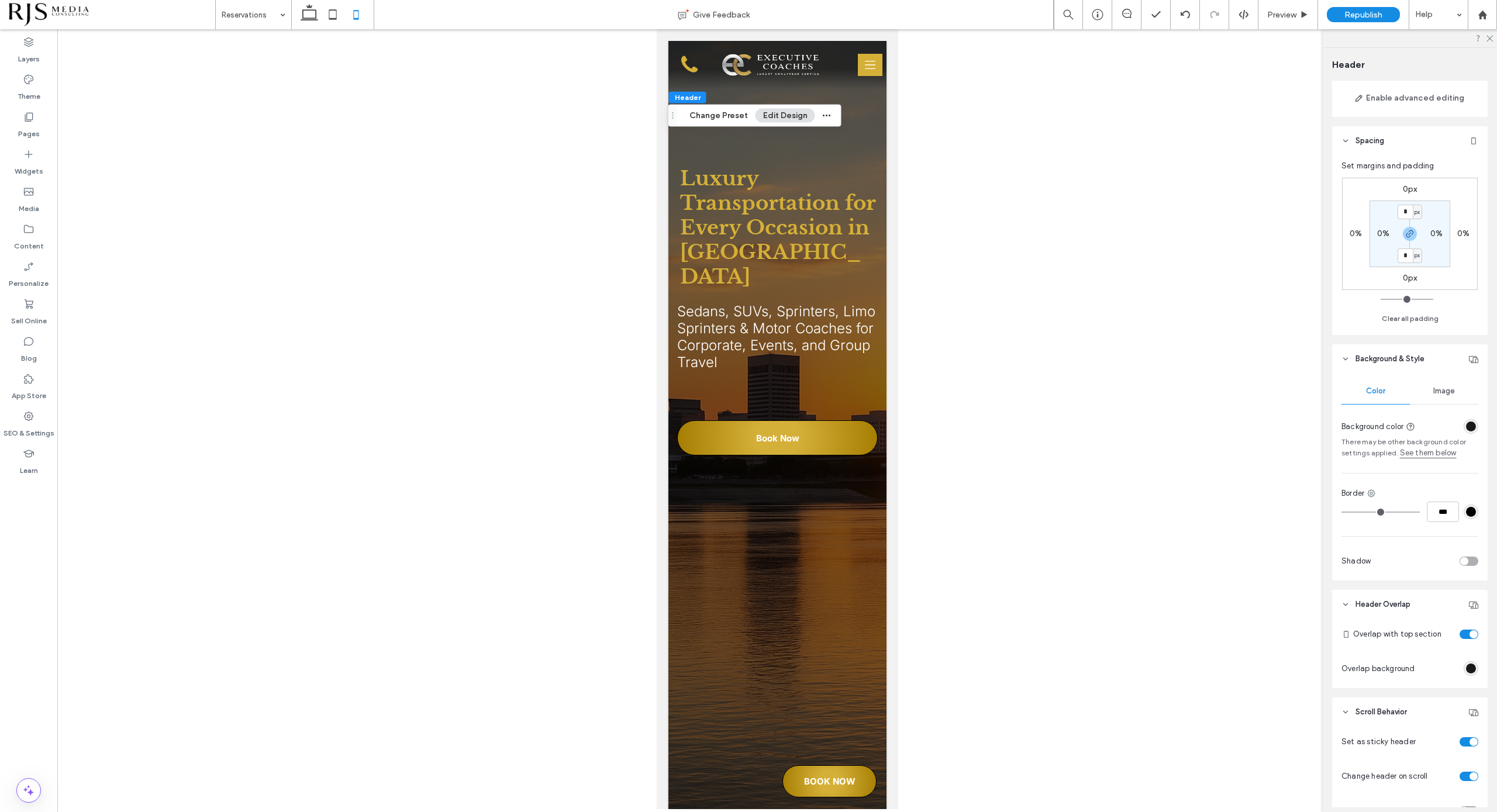
scroll to position [0, 0]
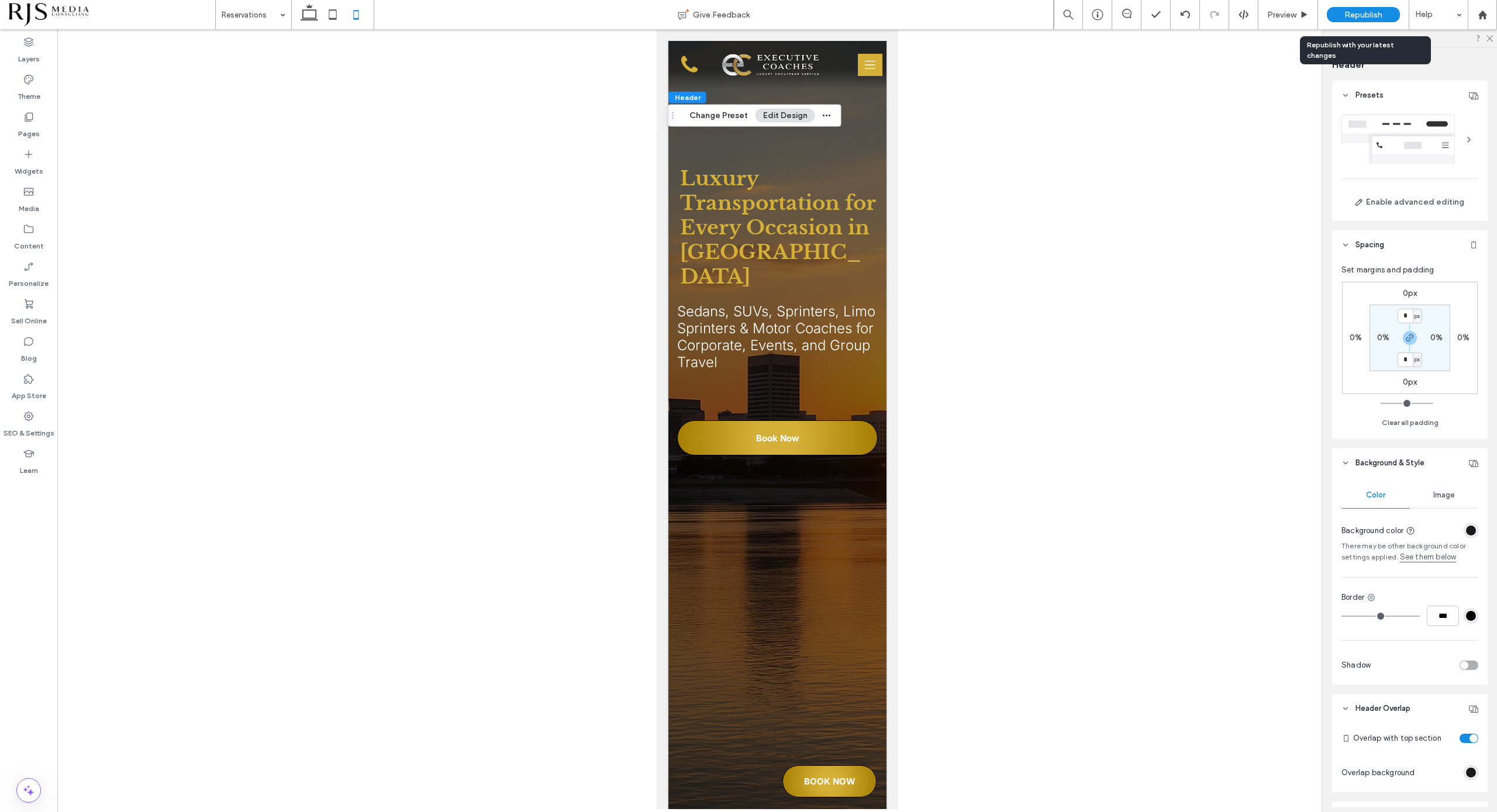
click at [1361, 18] on span "Republish" at bounding box center [1363, 15] width 38 height 10
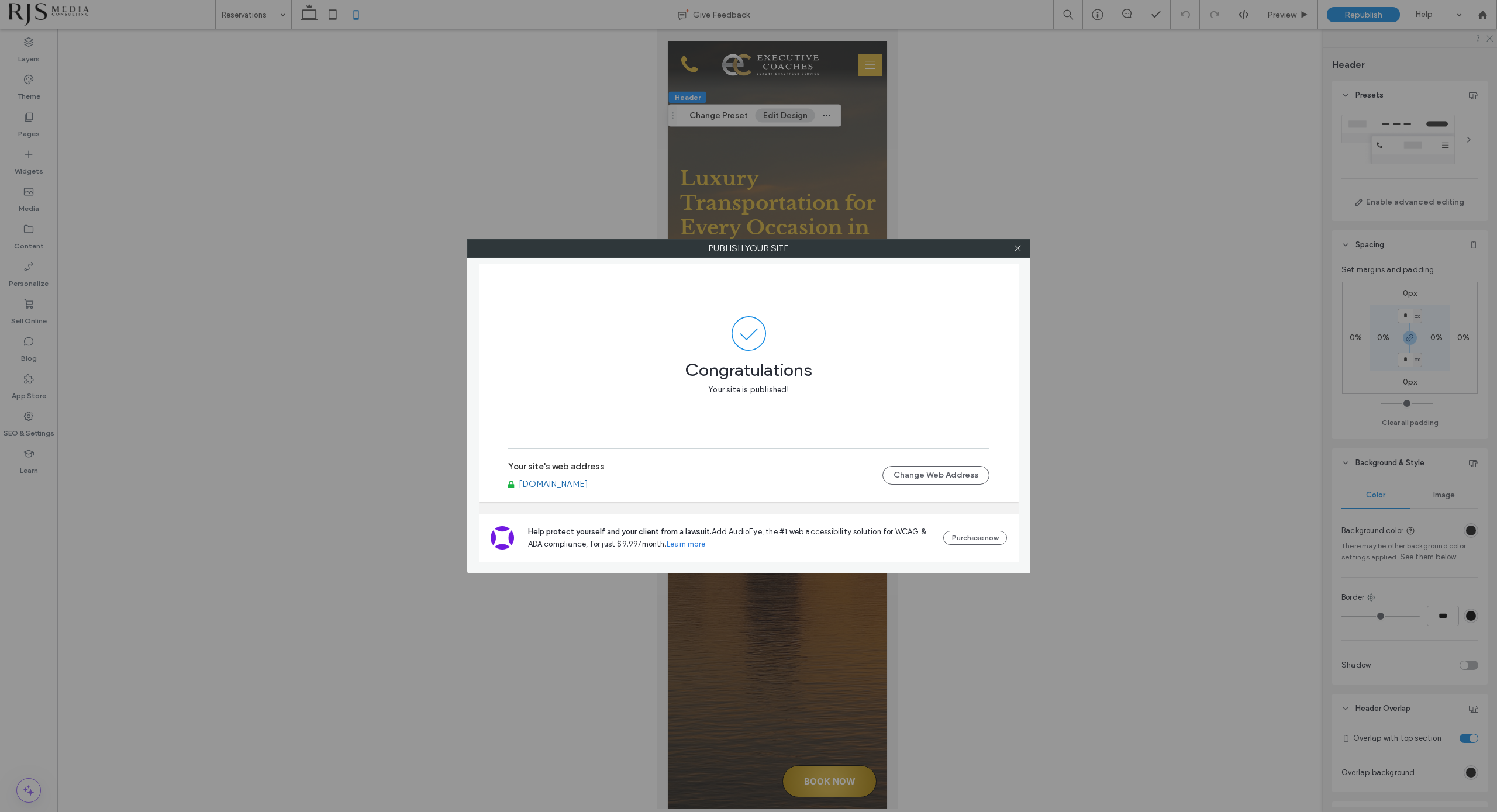
click at [1026, 245] on div at bounding box center [1017, 248] width 18 height 18
click at [1019, 247] on icon at bounding box center [1017, 248] width 8 height 8
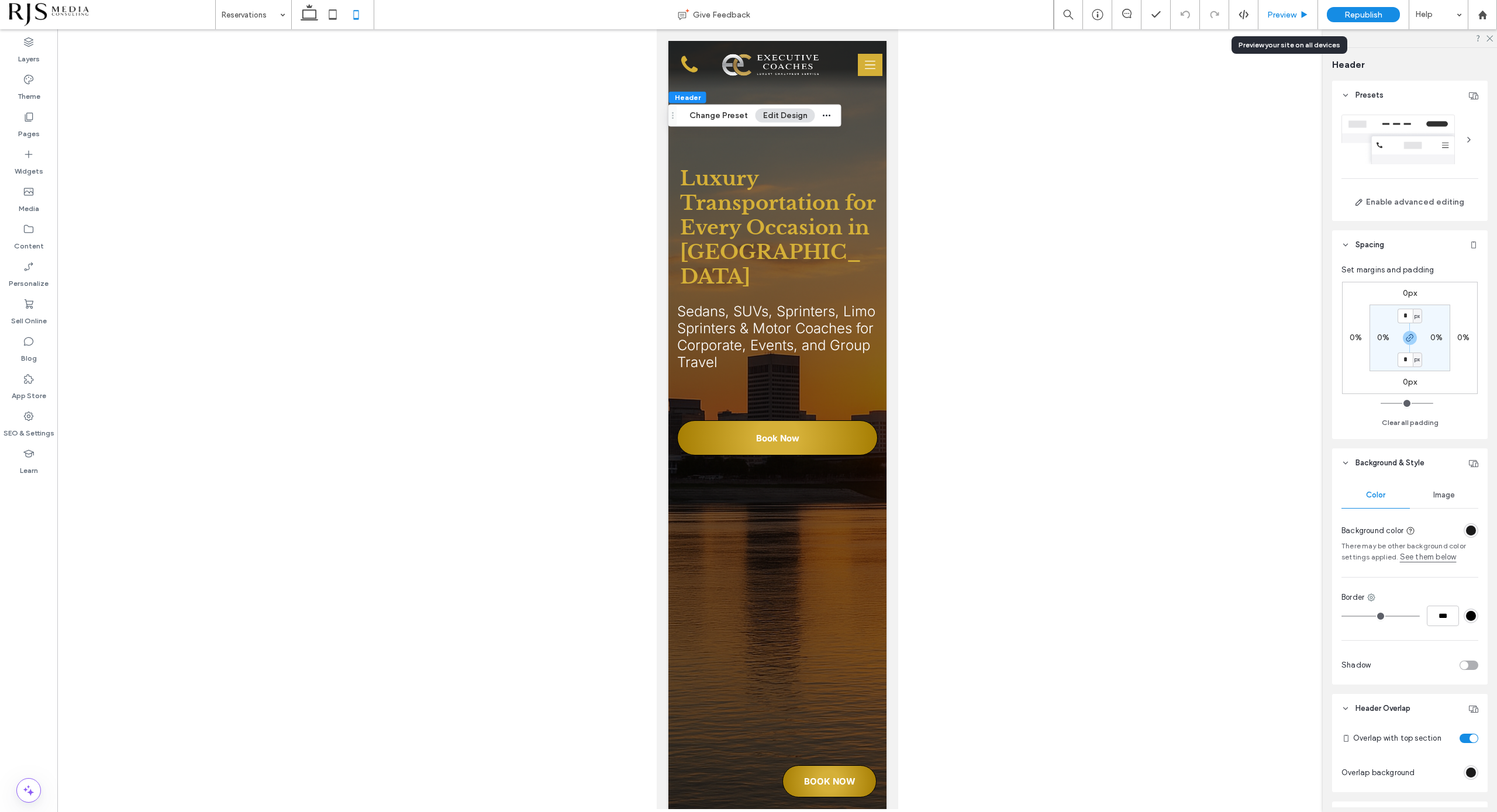
click at [1293, 11] on span "Preview" at bounding box center [1281, 15] width 29 height 10
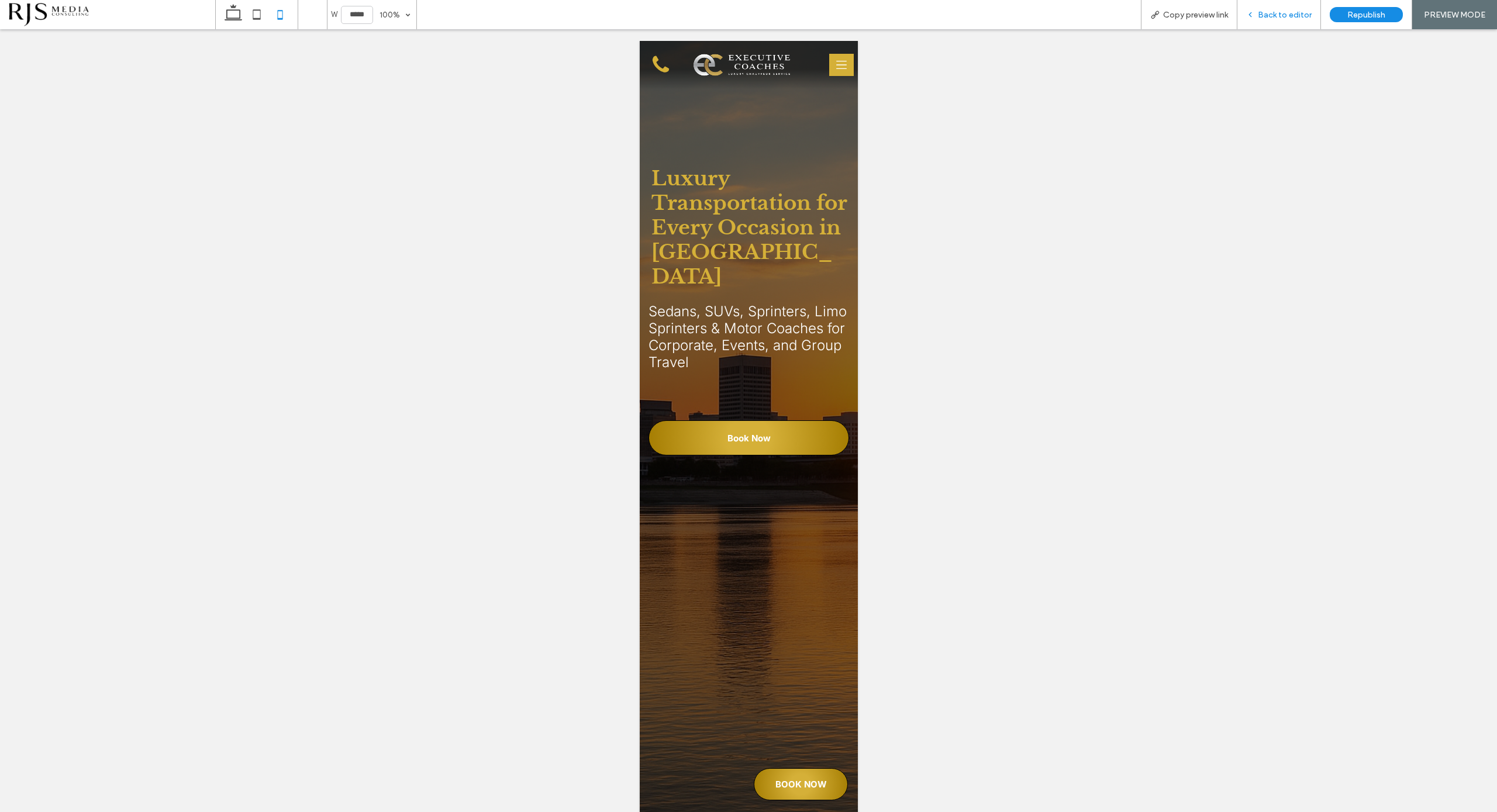
click at [1269, 14] on span "Back to editor" at bounding box center [1284, 15] width 54 height 10
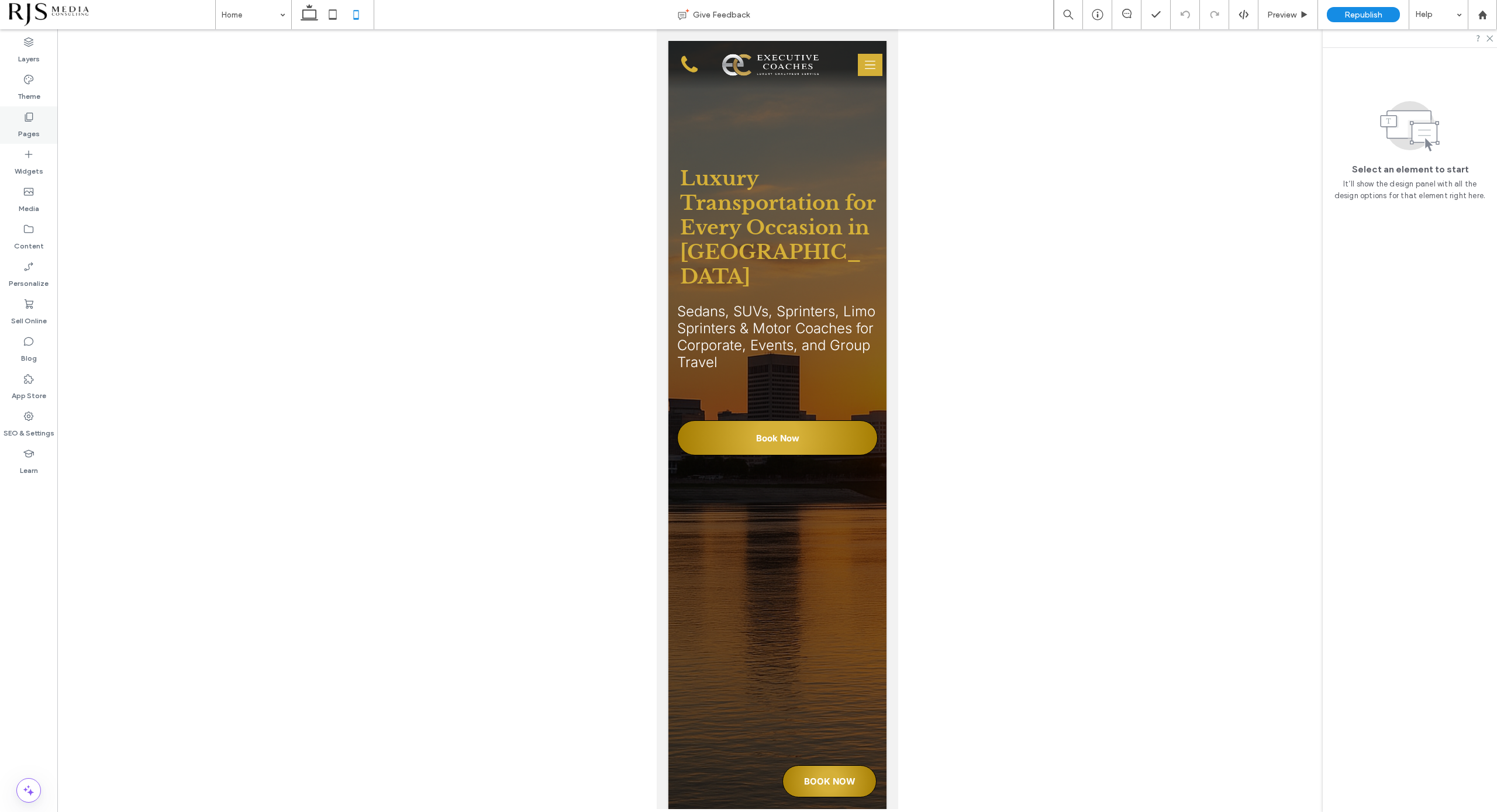
click at [18, 128] on div "Pages" at bounding box center [28, 125] width 57 height 38
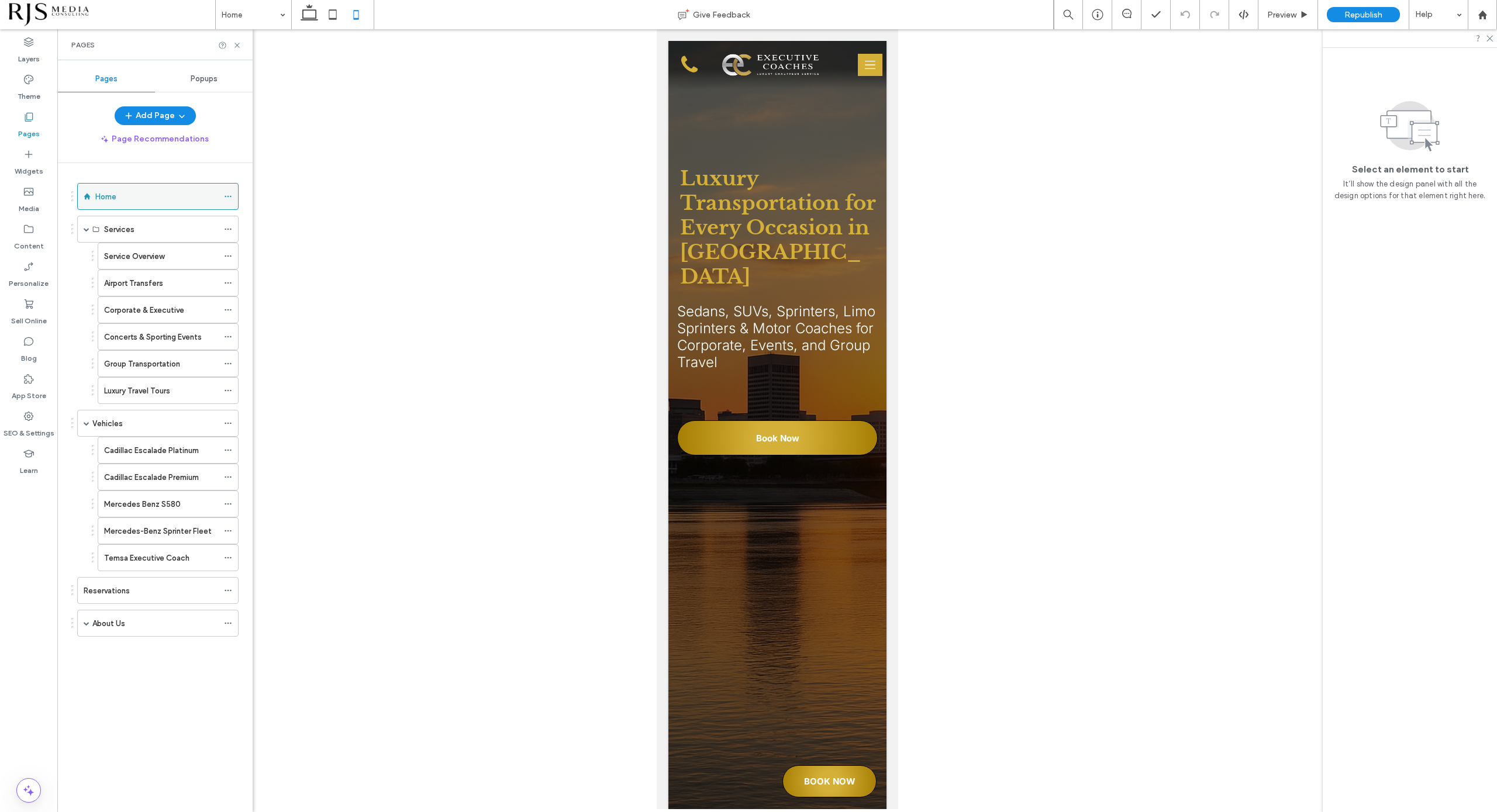
click at [118, 201] on div "Home" at bounding box center [157, 197] width 122 height 12
click at [239, 46] on icon at bounding box center [236, 44] width 8 height 8
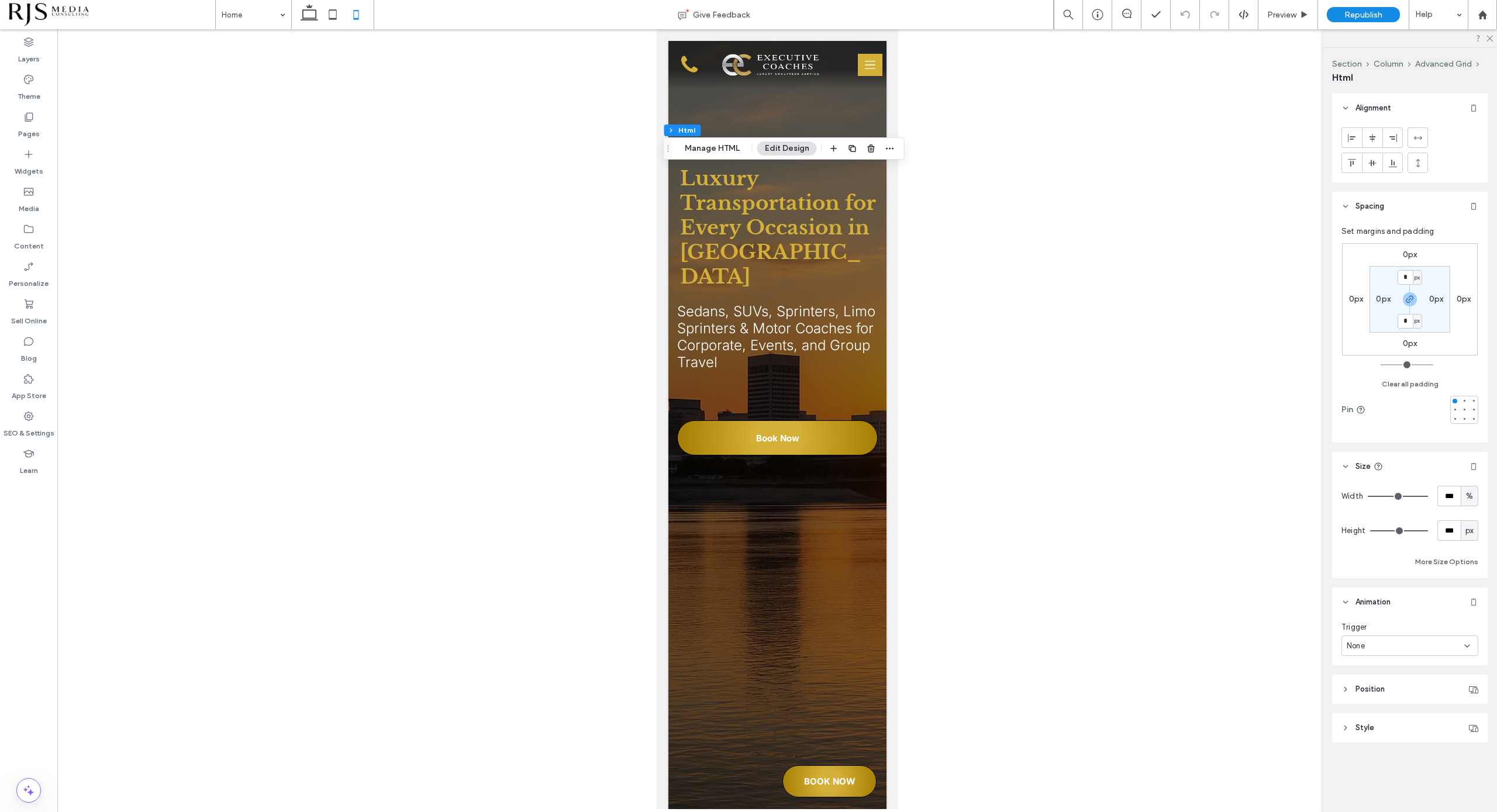
click at [1170, 403] on div at bounding box center [777, 419] width 1440 height 780
drag, startPoint x: 1273, startPoint y: 17, endPoint x: 918, endPoint y: 217, distance: 407.5
click at [1273, 17] on span "Preview" at bounding box center [1281, 15] width 29 height 10
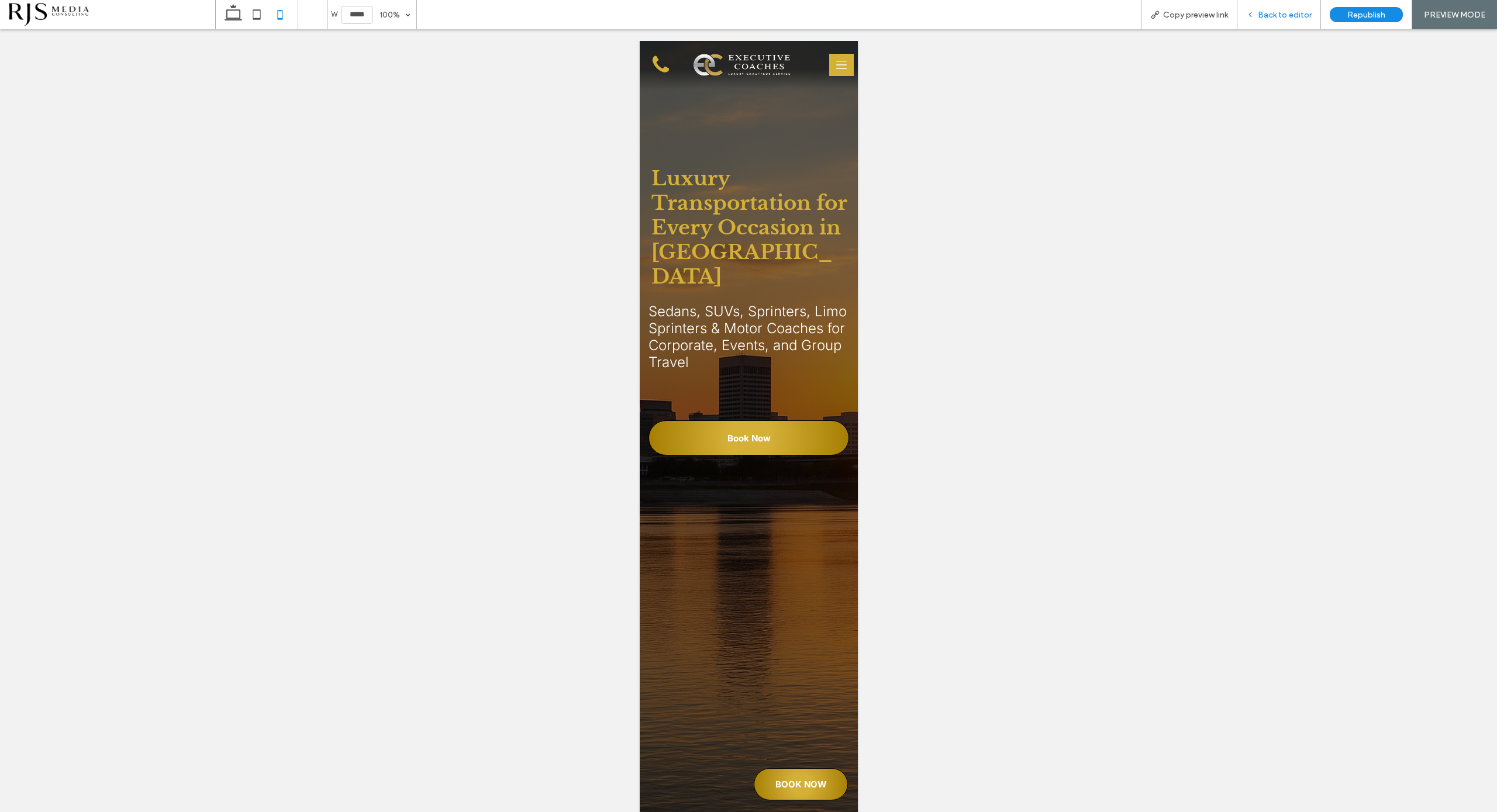
click at [1289, 17] on span "Back to editor" at bounding box center [1284, 15] width 54 height 10
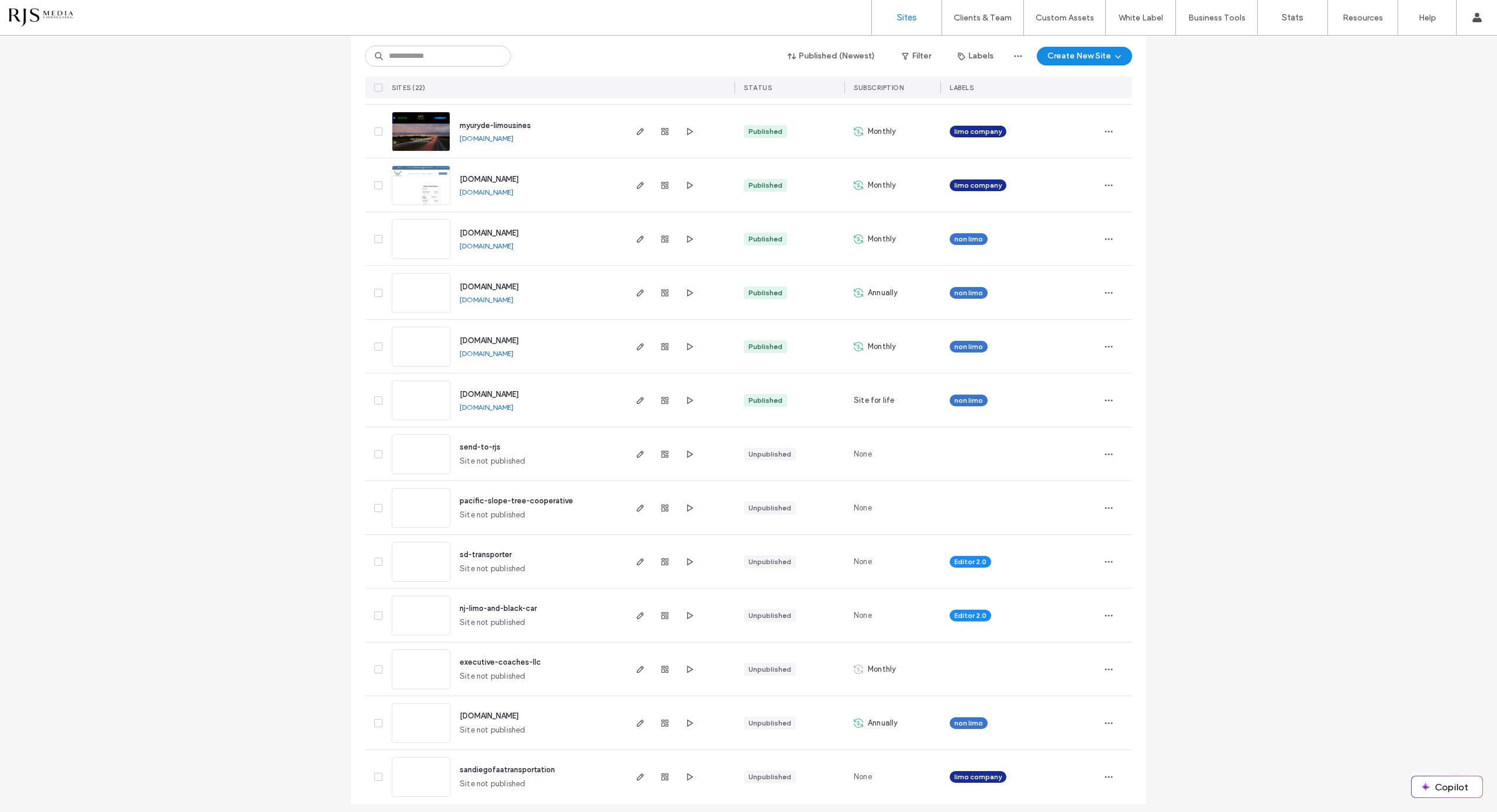
scroll to position [615, 0]
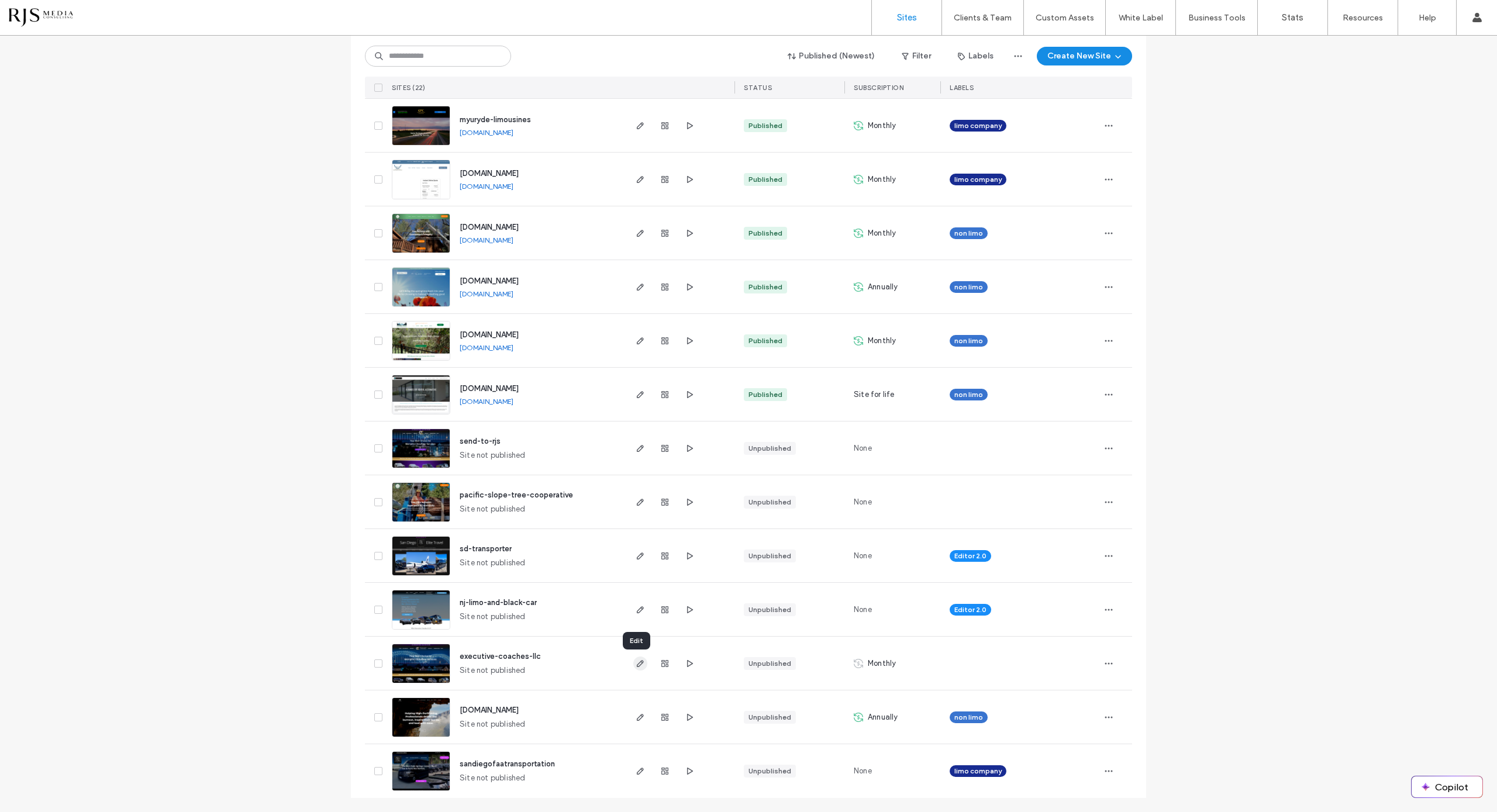
click at [637, 665] on use "button" at bounding box center [640, 663] width 7 height 7
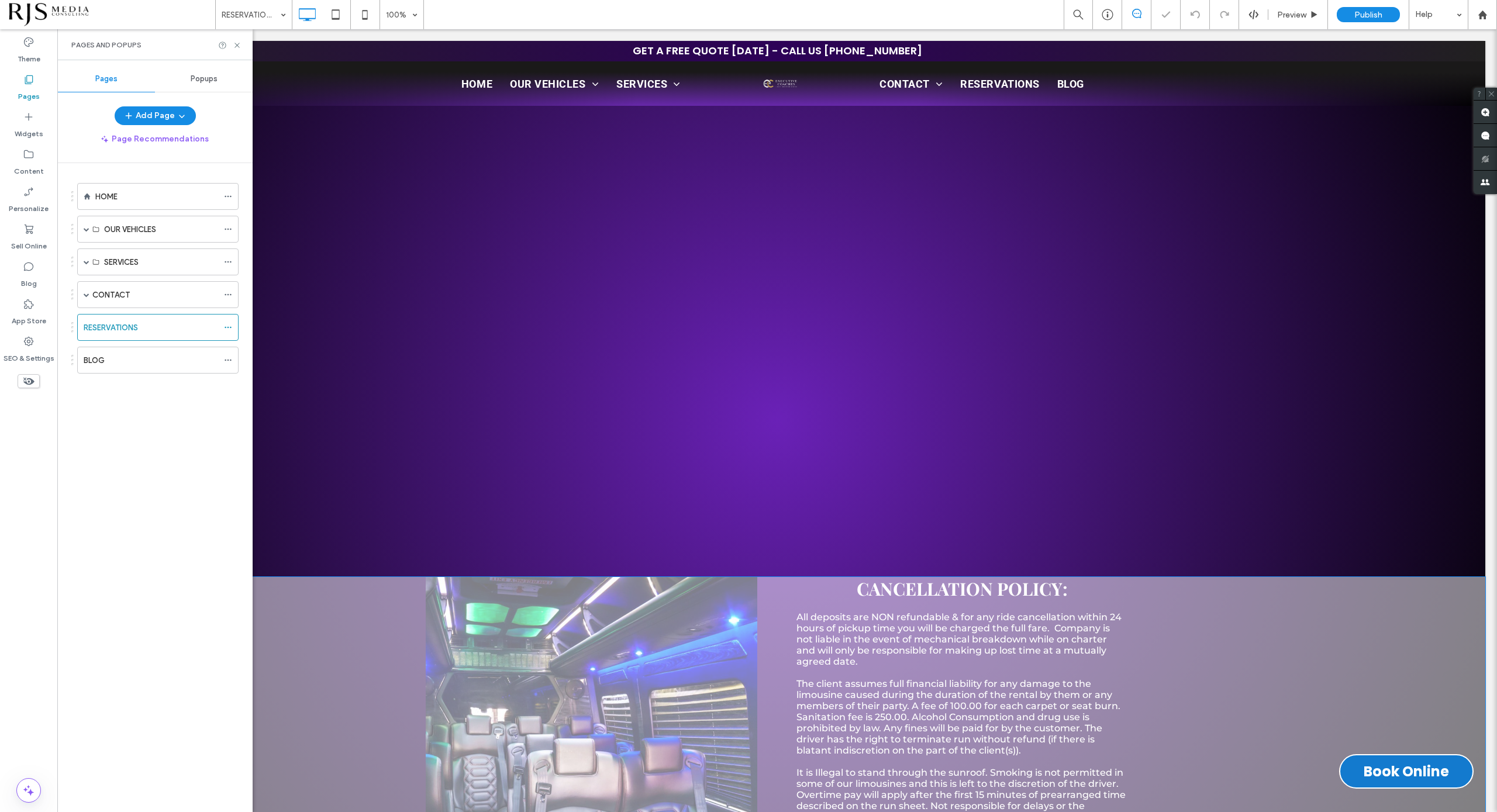
scroll to position [544, 0]
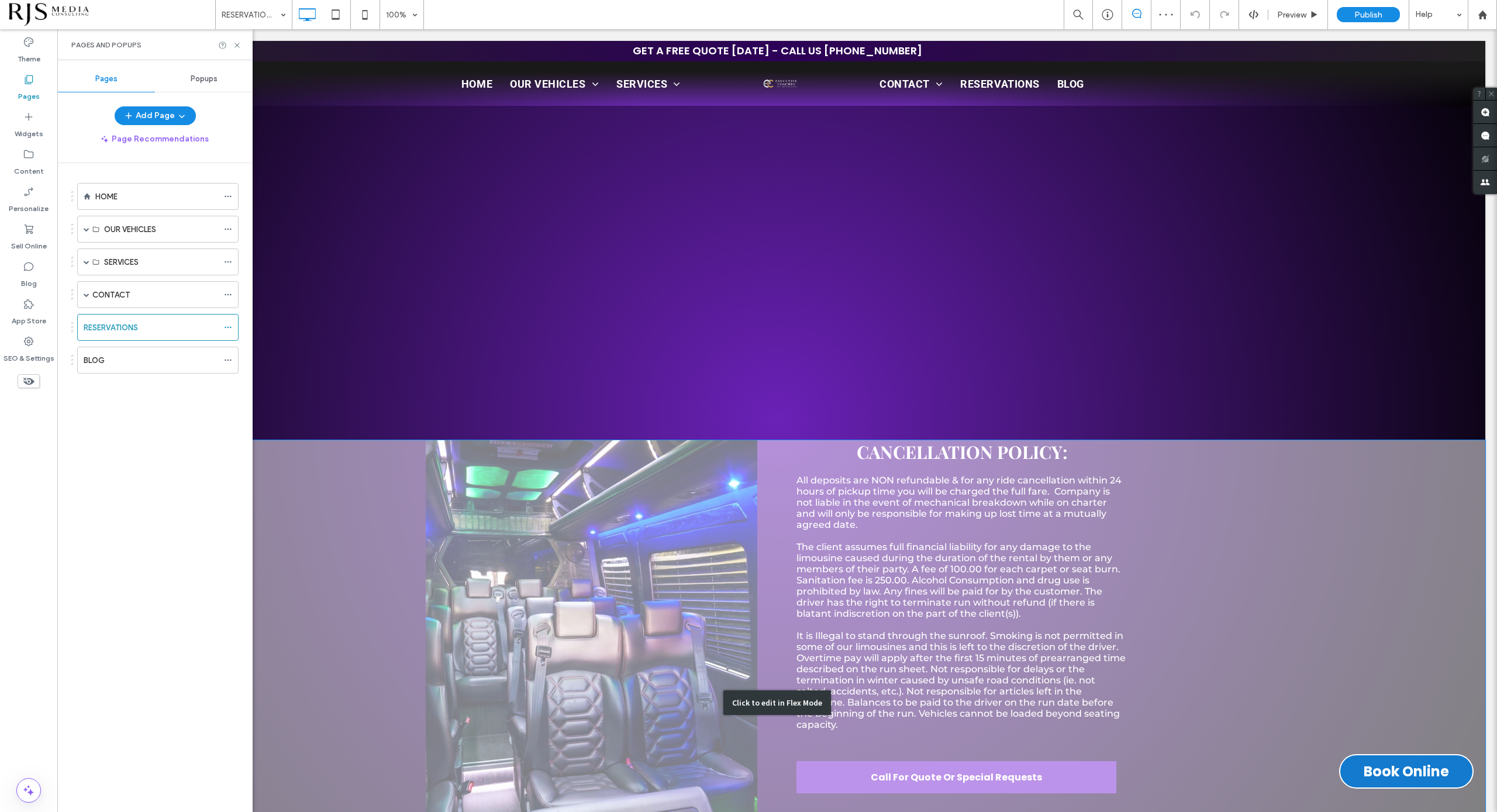
click at [872, 516] on div "Click to edit in Flex Mode" at bounding box center [777, 703] width 1416 height 526
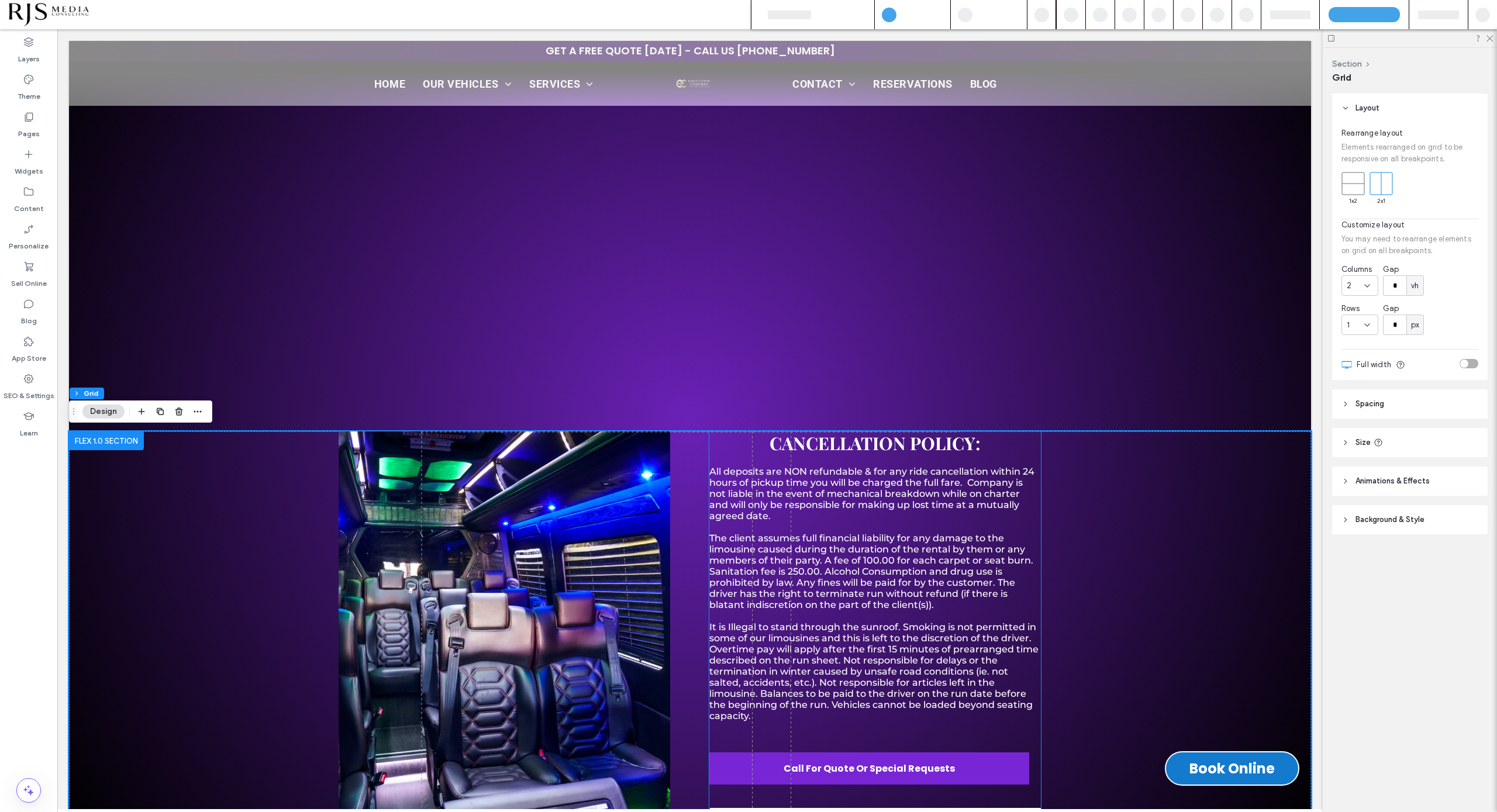
scroll to position [538, 0]
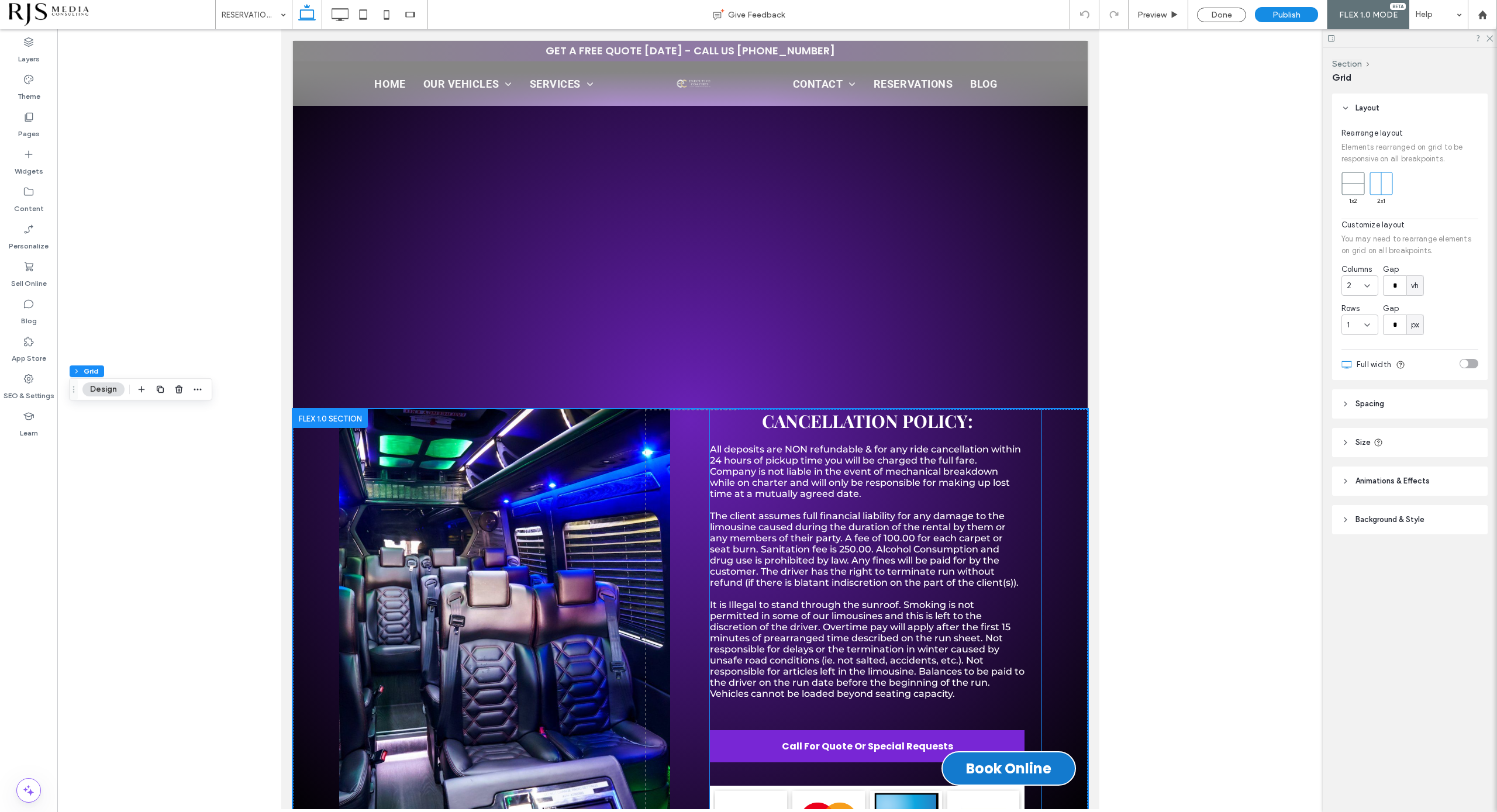
click at [833, 494] on span "All deposits are NON refundable & for any ride cancellation within 24 hours of …" at bounding box center [865, 471] width 311 height 56
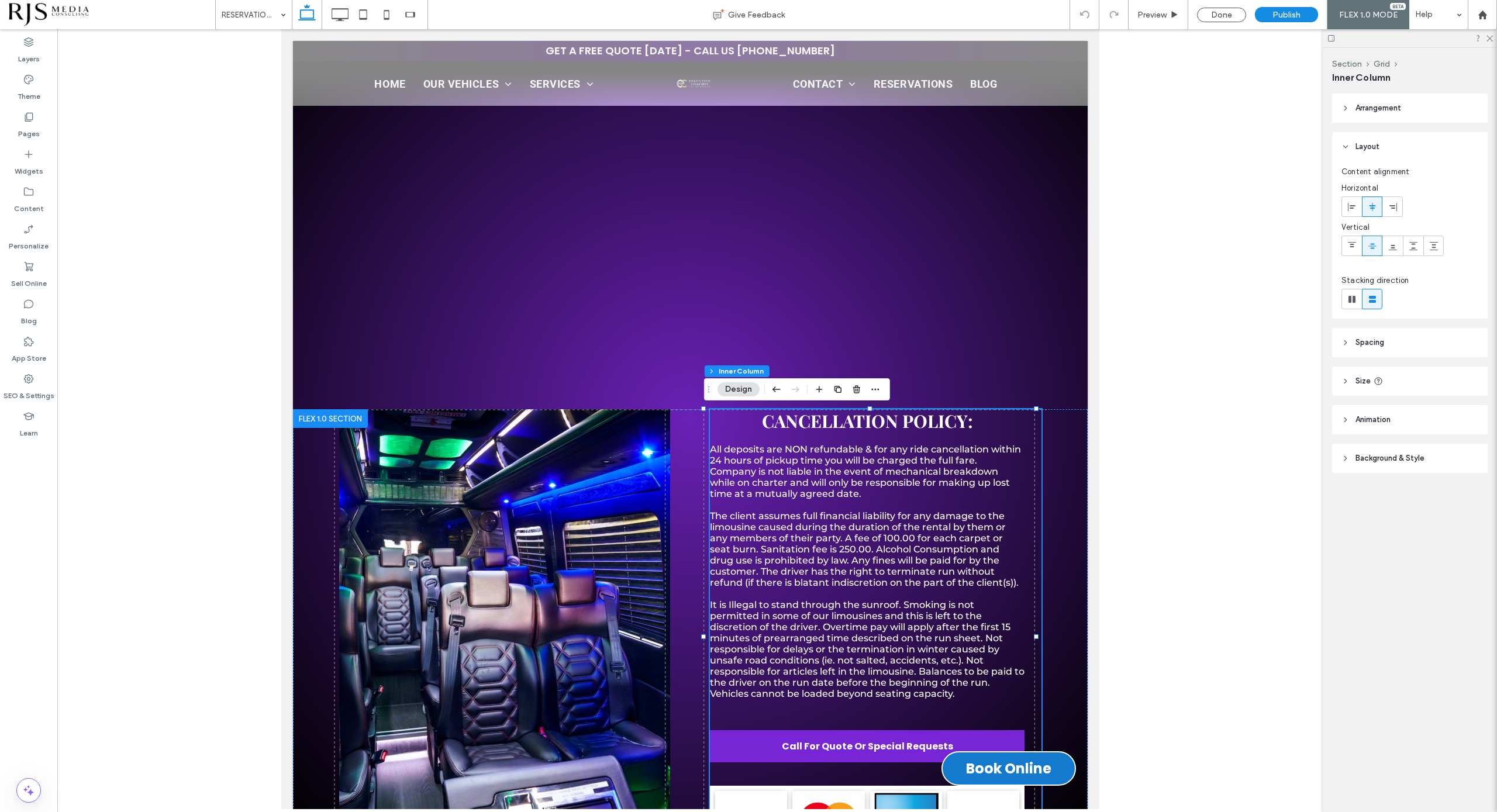
click at [827, 486] on span "All deposits are NON refundable & for any ride cancellation within 24 hours of …" at bounding box center [865, 471] width 311 height 56
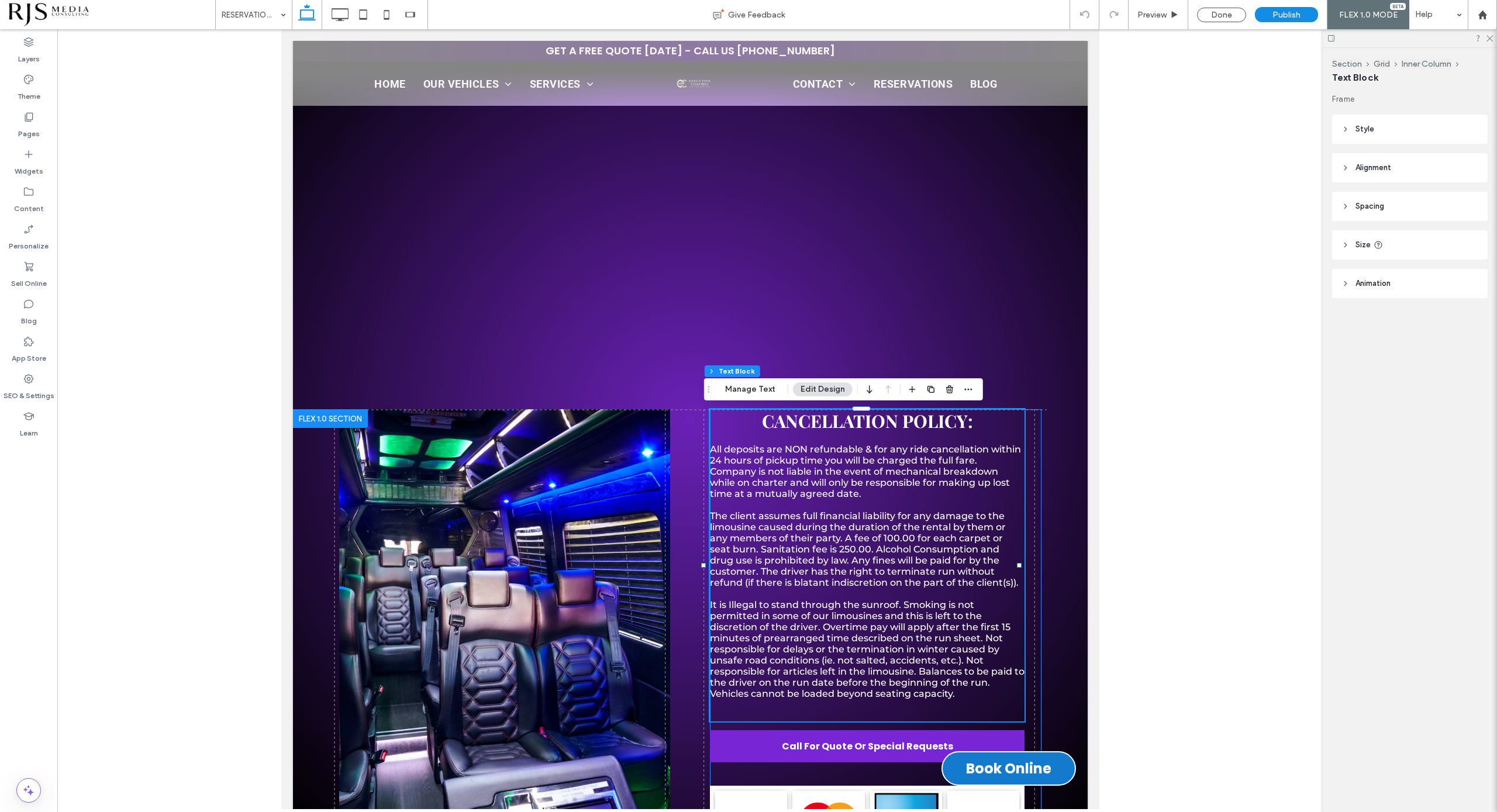
click at [827, 486] on span "All deposits are NON refundable & for any ride cancellation within 24 hours of …" at bounding box center [865, 471] width 311 height 56
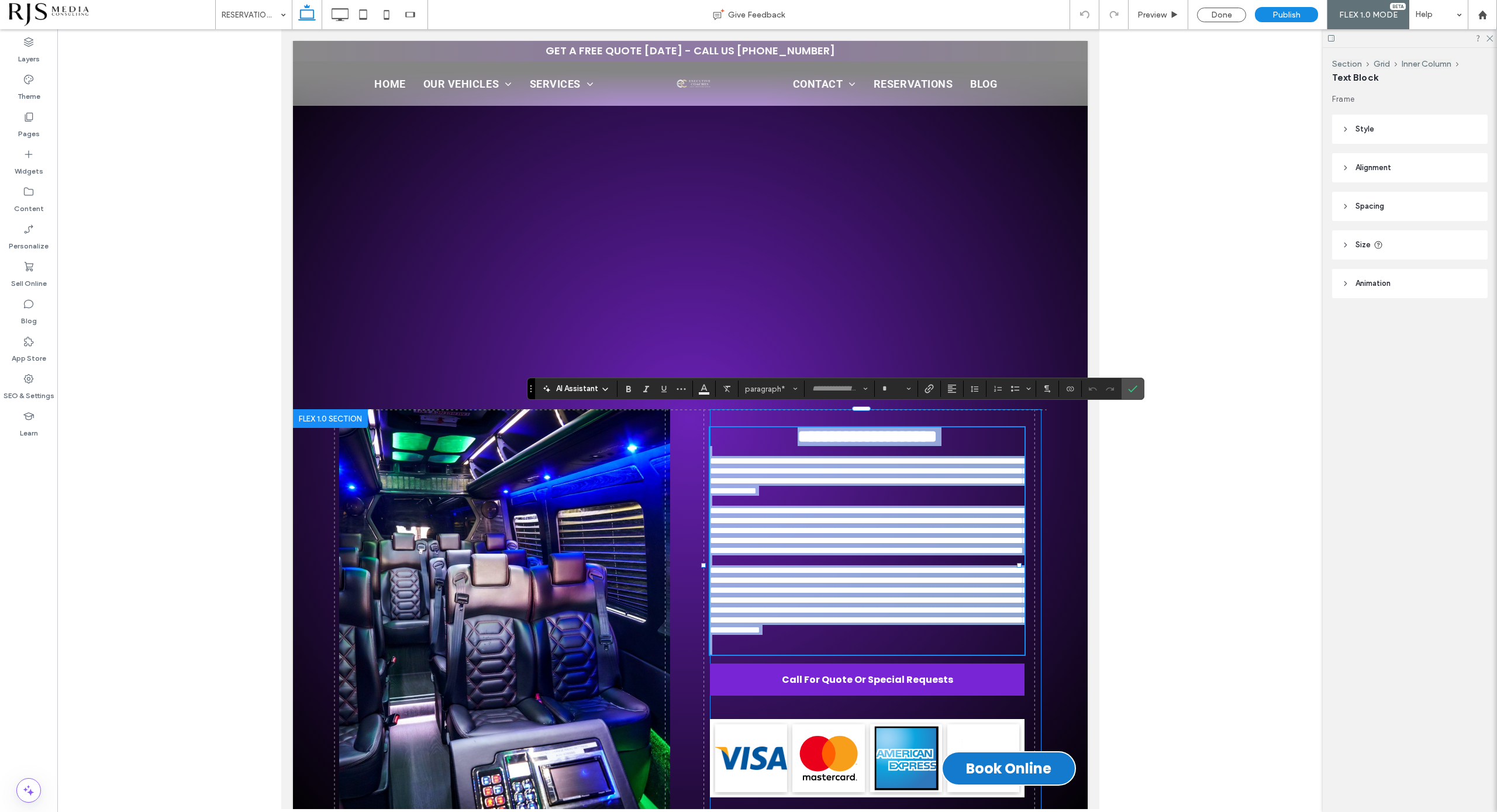
copy div "**********"
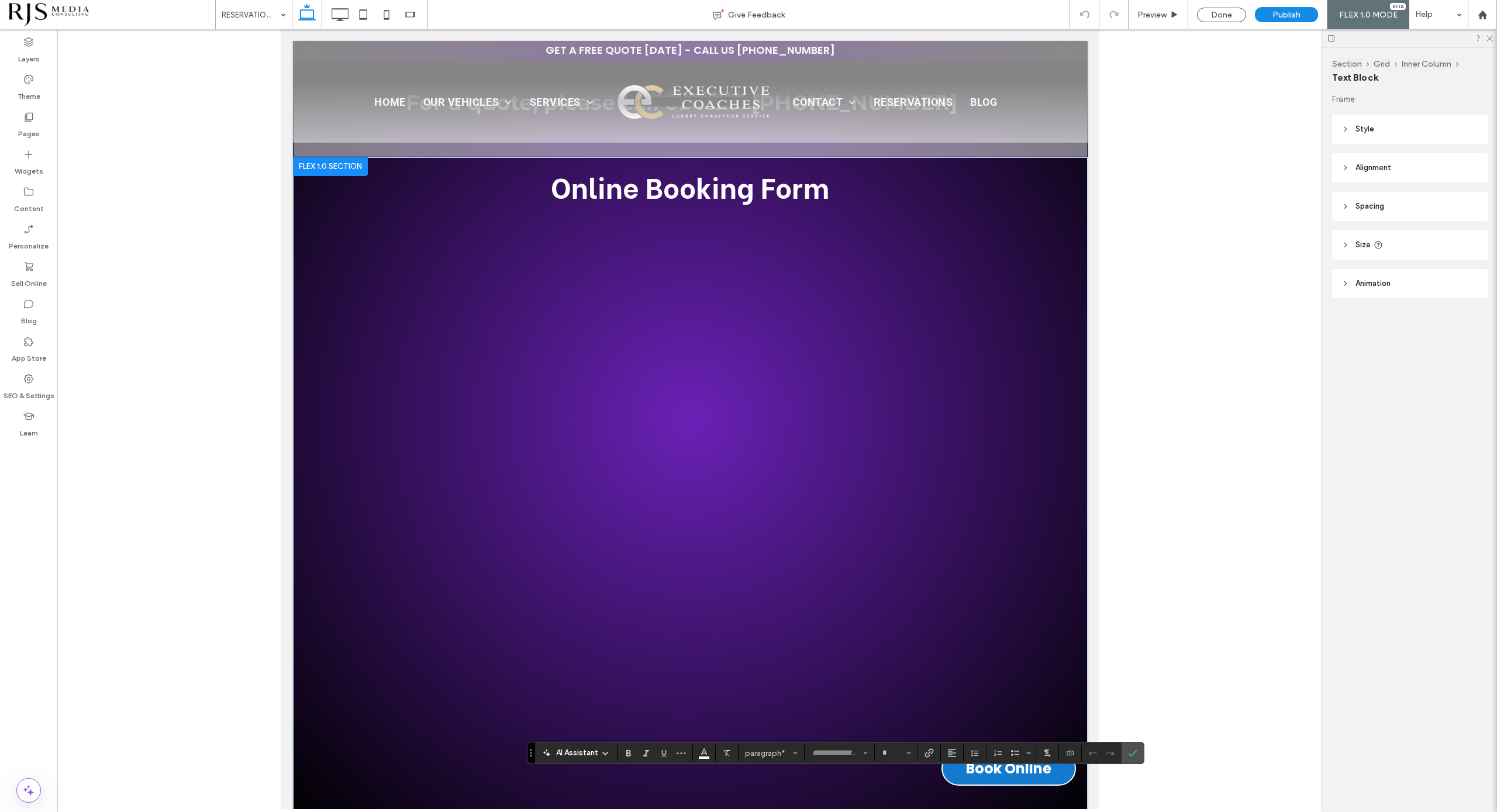
scroll to position [0, 0]
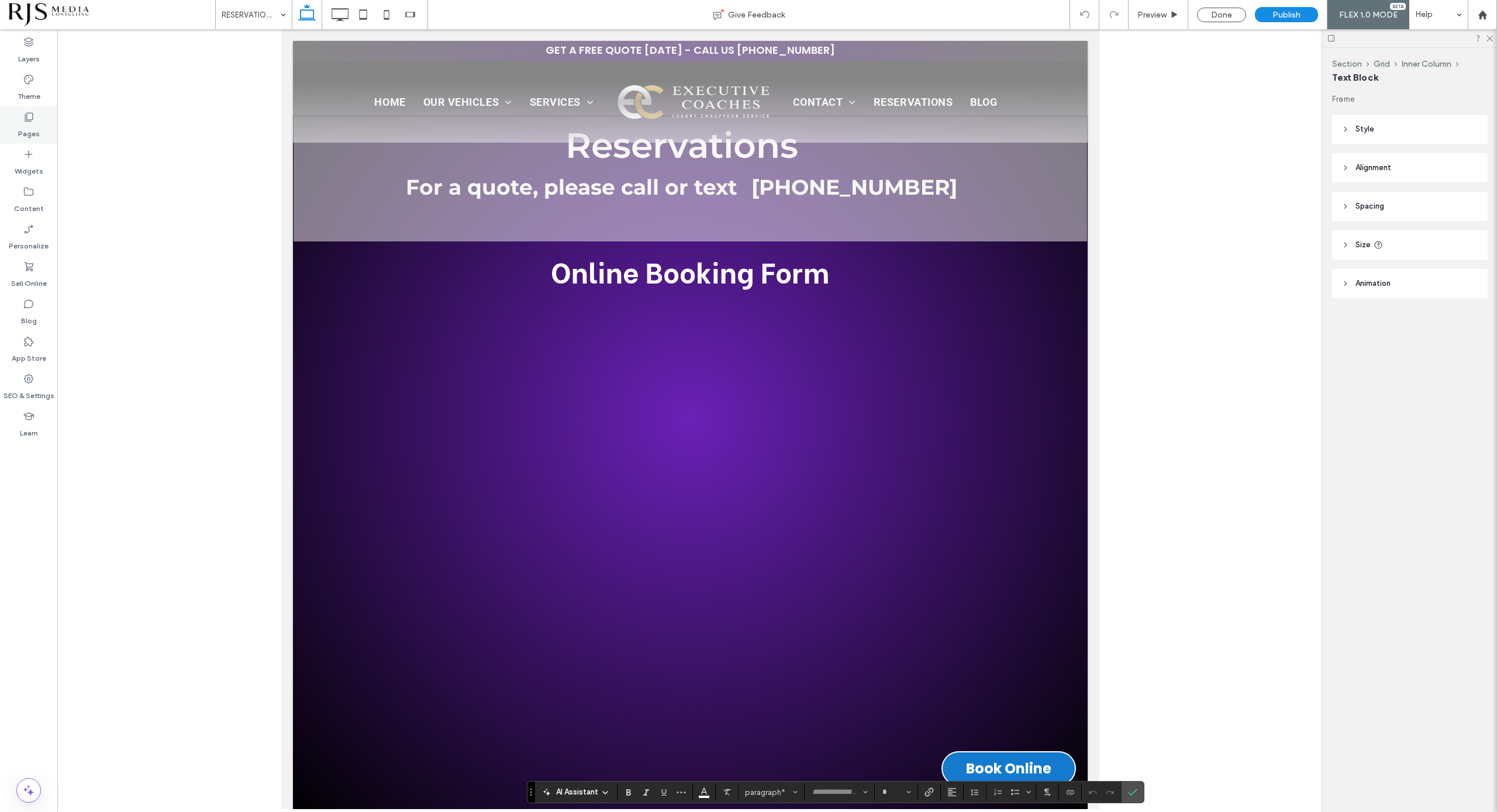
drag, startPoint x: 31, startPoint y: 115, endPoint x: 34, endPoint y: 122, distance: 7.6
click at [31, 115] on icon at bounding box center [28, 116] width 11 height 11
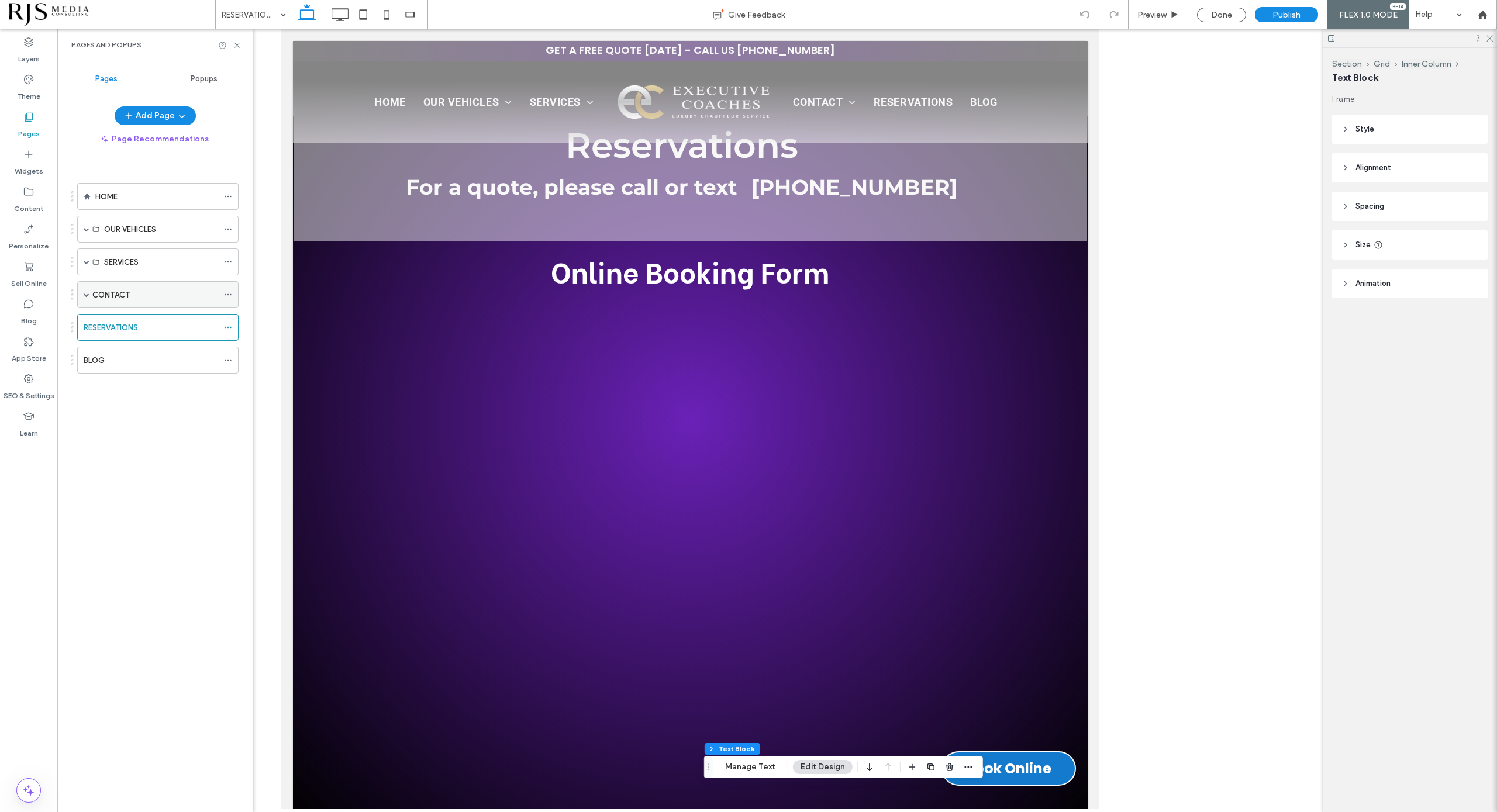
click at [96, 295] on label "CONTACT" at bounding box center [111, 295] width 38 height 21
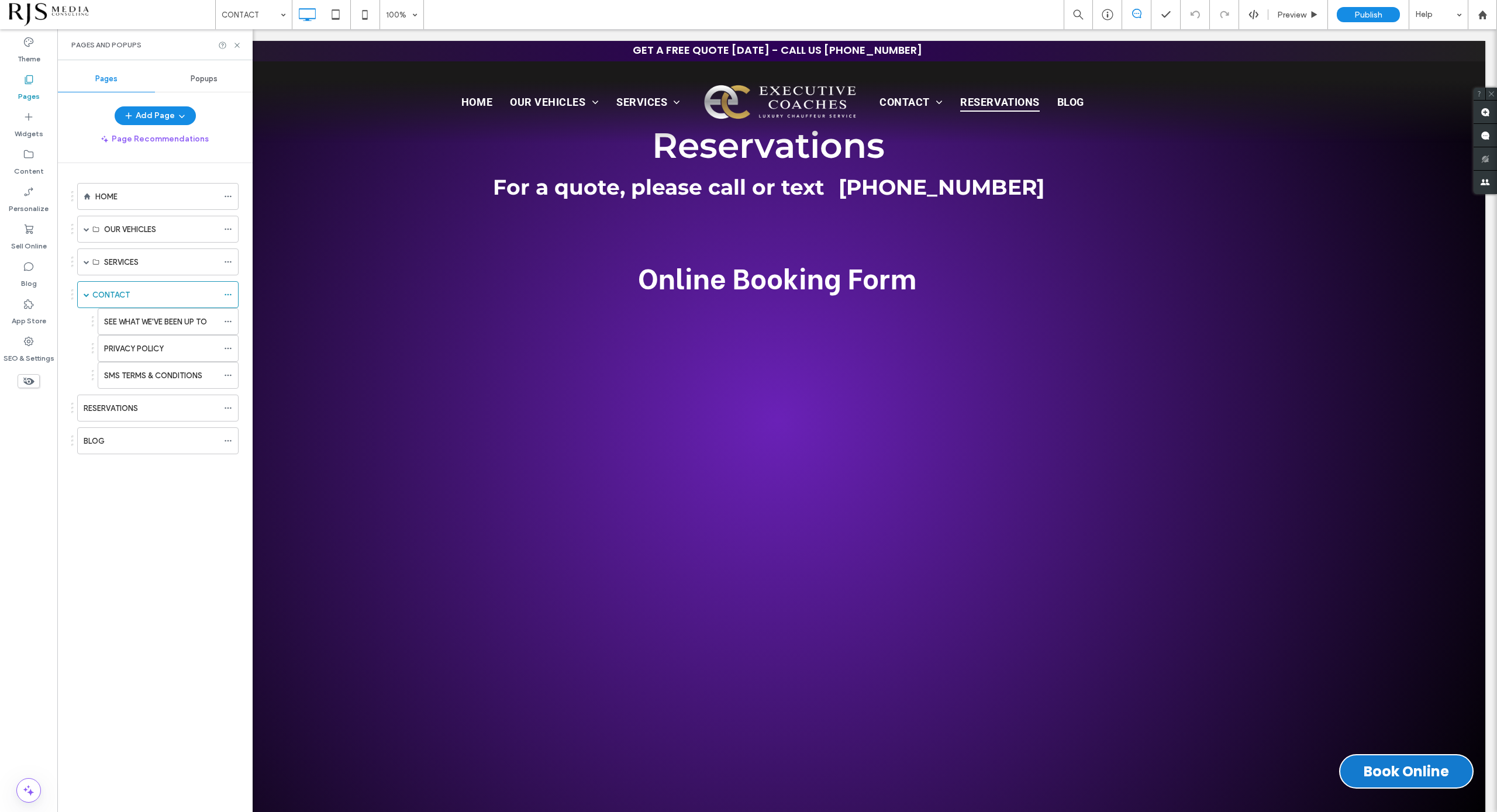
click at [86, 294] on div at bounding box center [748, 406] width 1497 height 812
click at [86, 294] on div "CONTACT 100% Preview Publish Help Site Comments Team & Clients Automate new com…" at bounding box center [748, 406] width 1497 height 812
click at [138, 355] on div "PRIVACY POLICY" at bounding box center [161, 348] width 114 height 26
click at [140, 380] on label "SMS TERMS & CONDITIONS" at bounding box center [153, 375] width 98 height 21
click at [125, 417] on div "SMS TERMS & CONDITIONS 100% Preview Publish Help Site Comments Team & Clients A…" at bounding box center [748, 406] width 1497 height 812
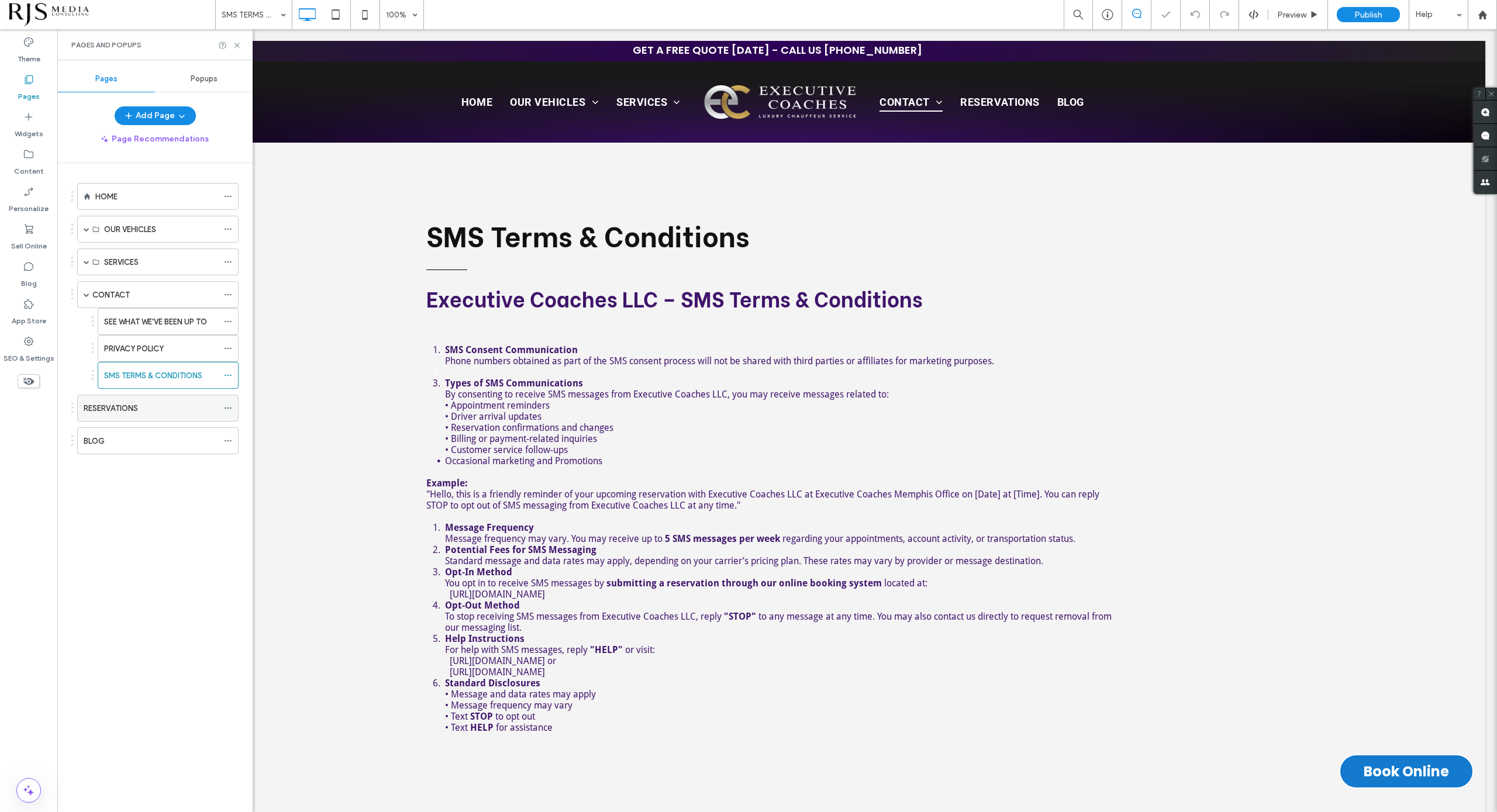
click at [135, 409] on label "RESERVATIONS" at bounding box center [110, 408] width 54 height 21
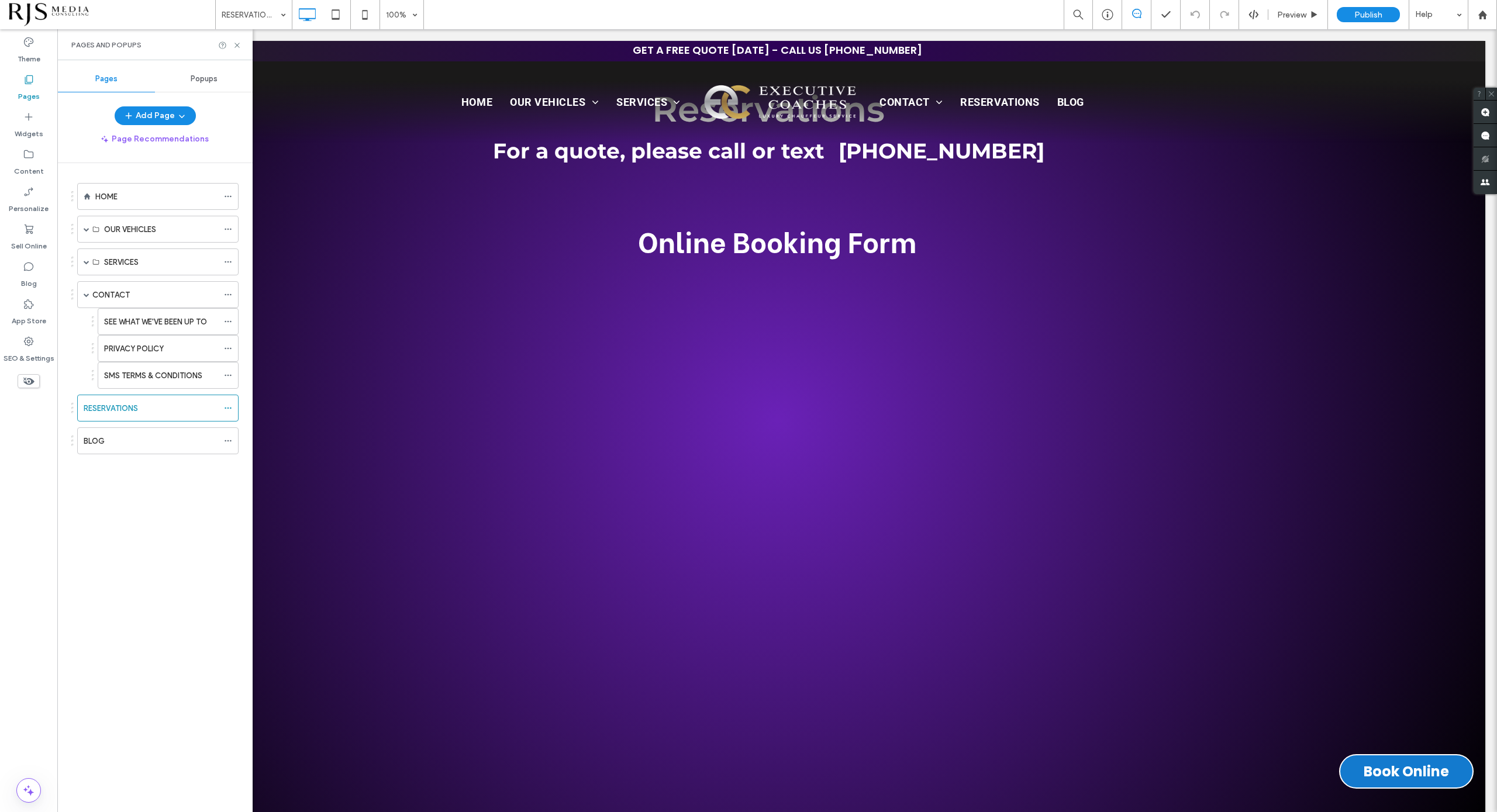
drag, startPoint x: 1462, startPoint y: 39, endPoint x: 1400, endPoint y: 4, distance: 71.2
click at [0, 811] on nordpass-portal at bounding box center [0, 812] width 0 height 0
click at [1481, 19] on div at bounding box center [1482, 15] width 29 height 29
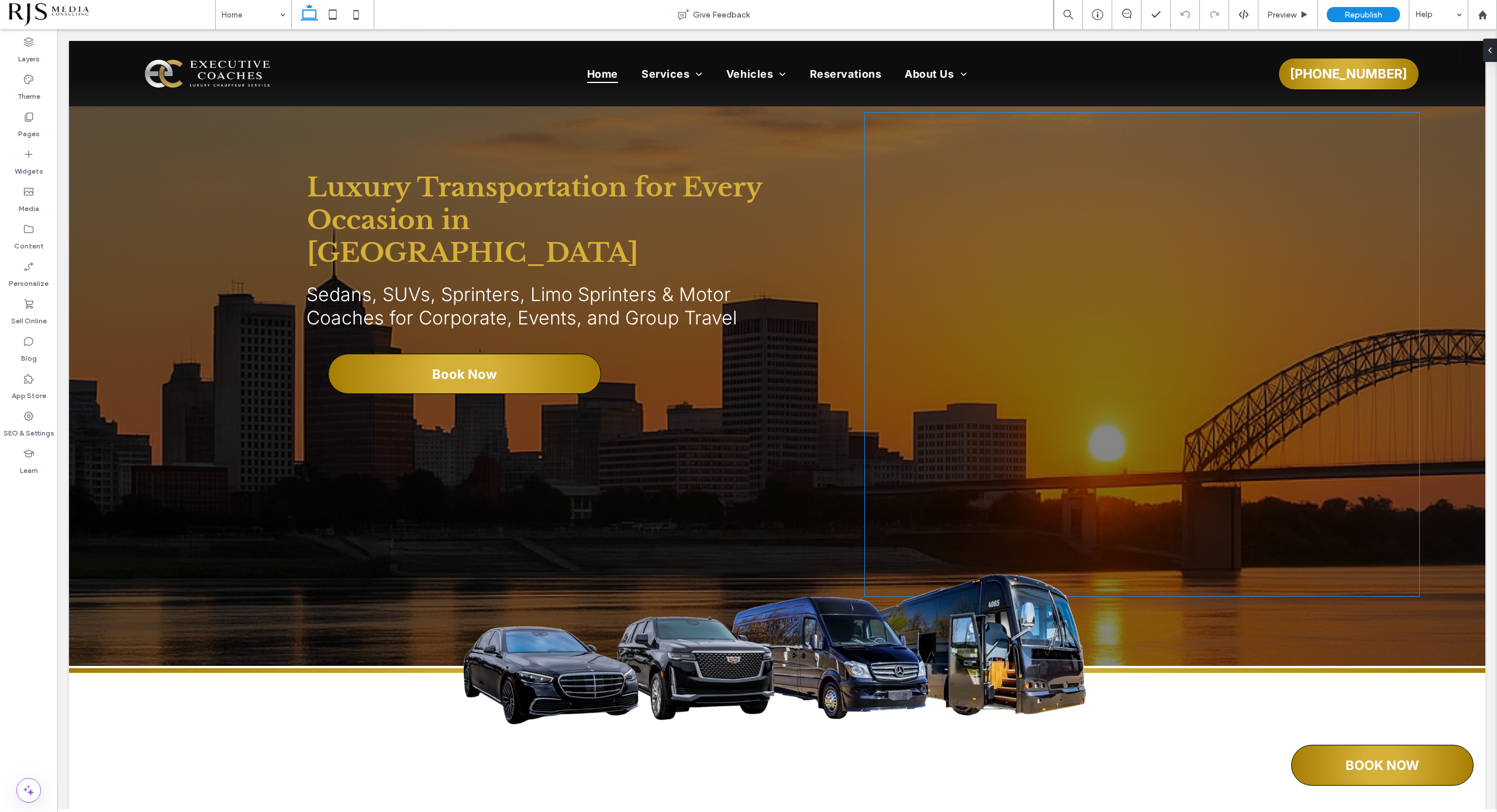
click at [866, 378] on div at bounding box center [1142, 356] width 554 height 422
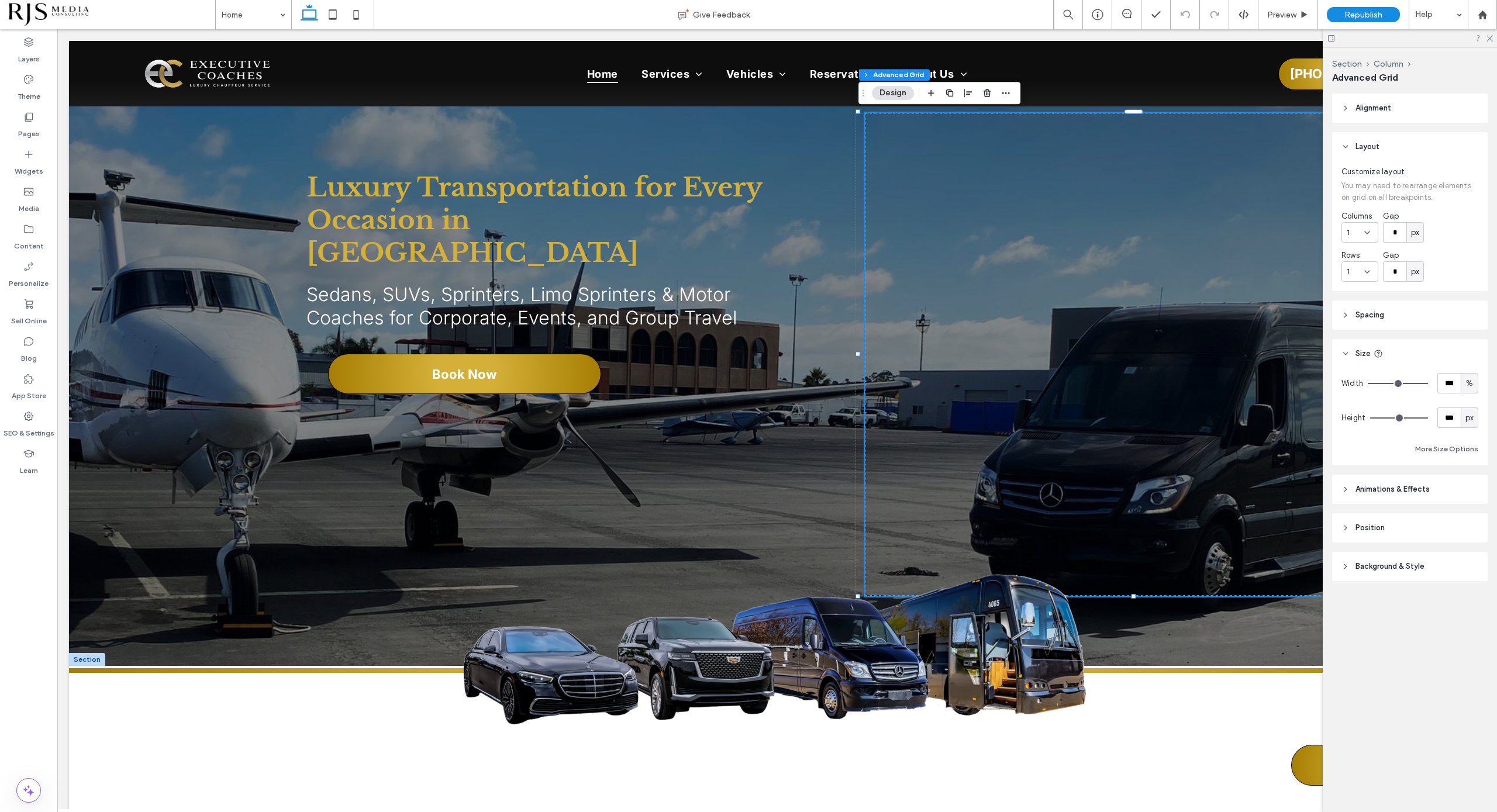
click at [1342, 108] on icon at bounding box center [1345, 108] width 8 height 8
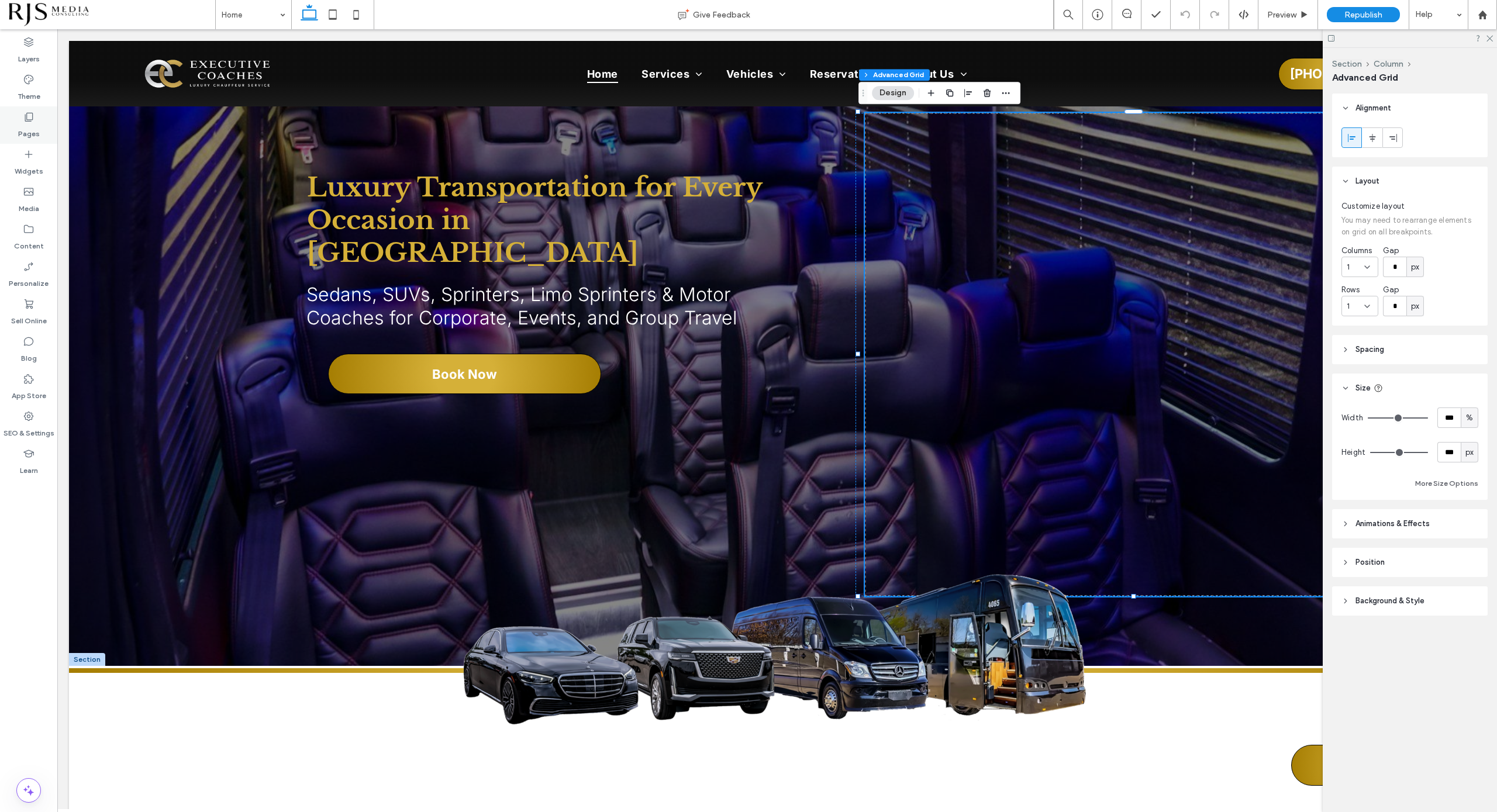
click at [21, 120] on div "Pages" at bounding box center [28, 125] width 57 height 38
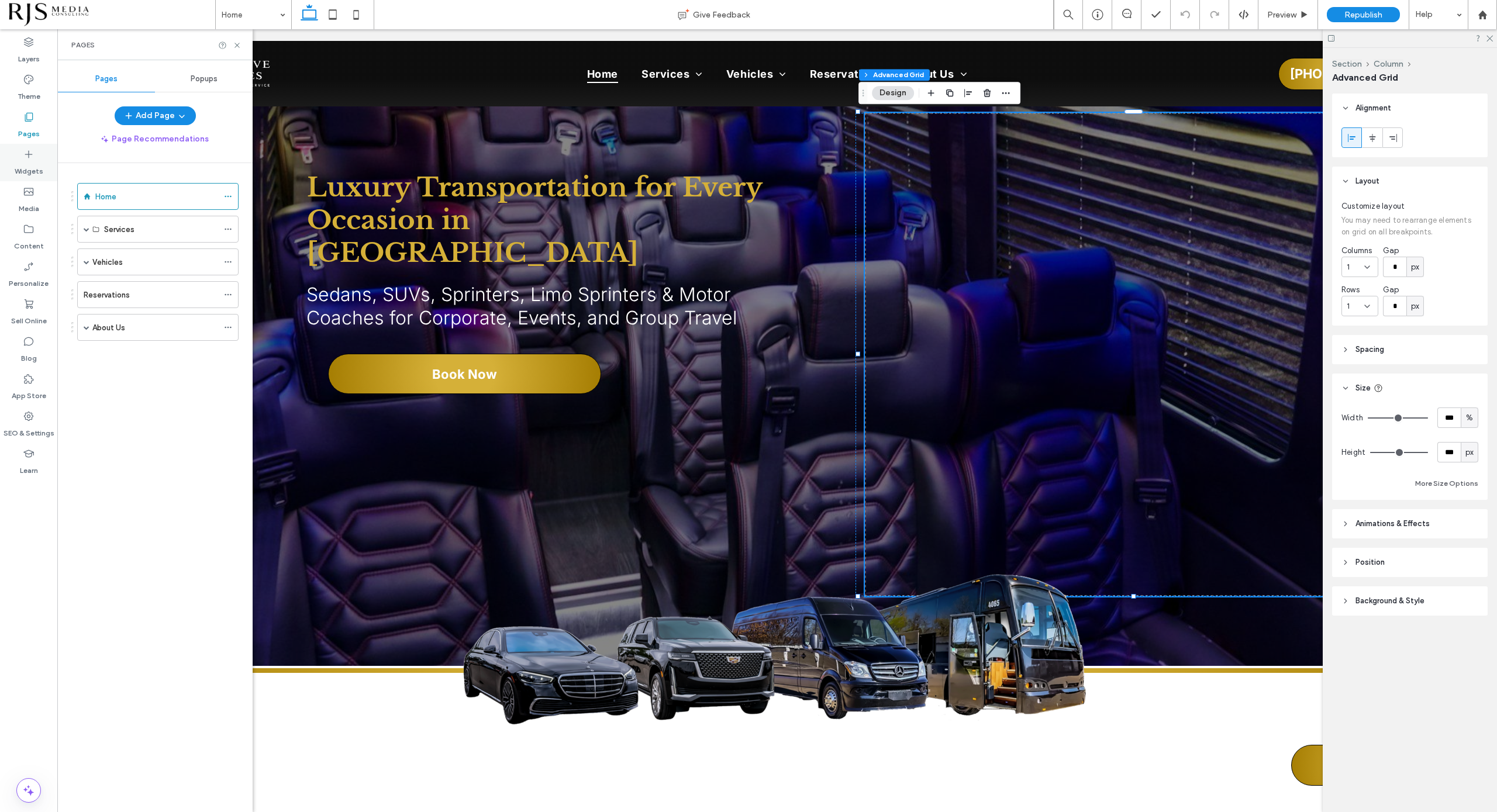
click at [24, 154] on icon at bounding box center [28, 154] width 11 height 11
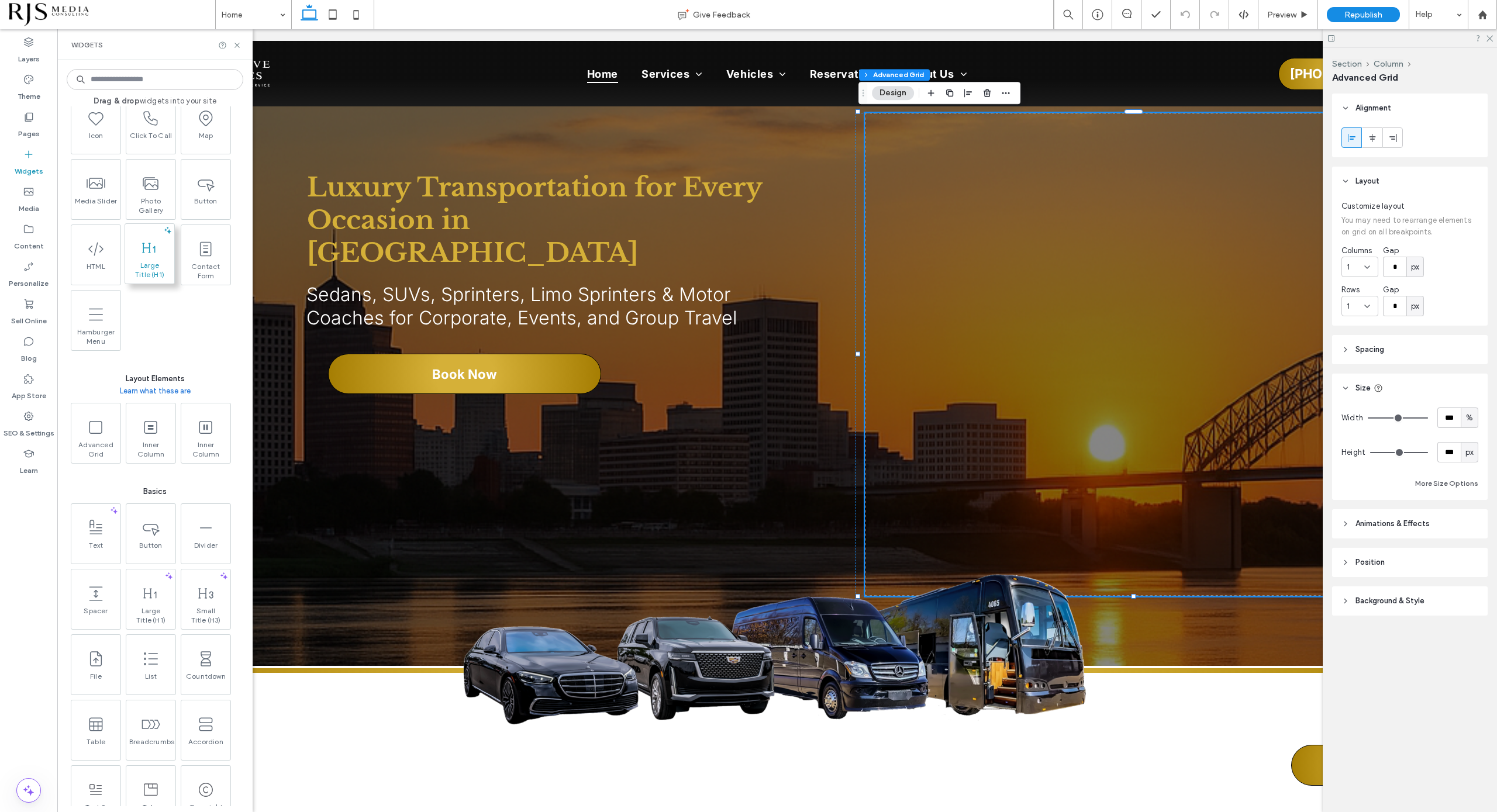
scroll to position [292, 0]
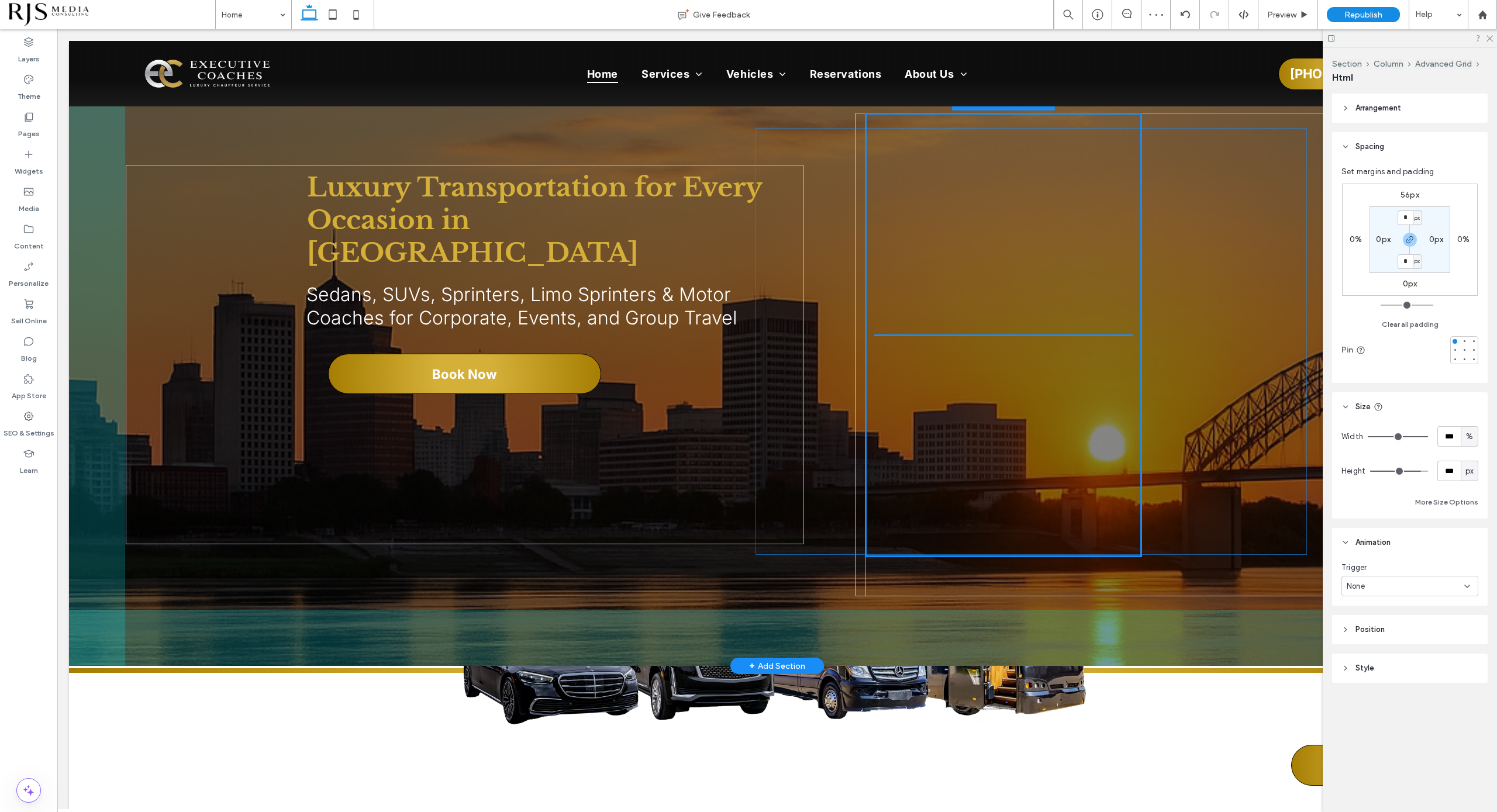
drag, startPoint x: 1143, startPoint y: 170, endPoint x: 1041, endPoint y: 153, distance: 103.4
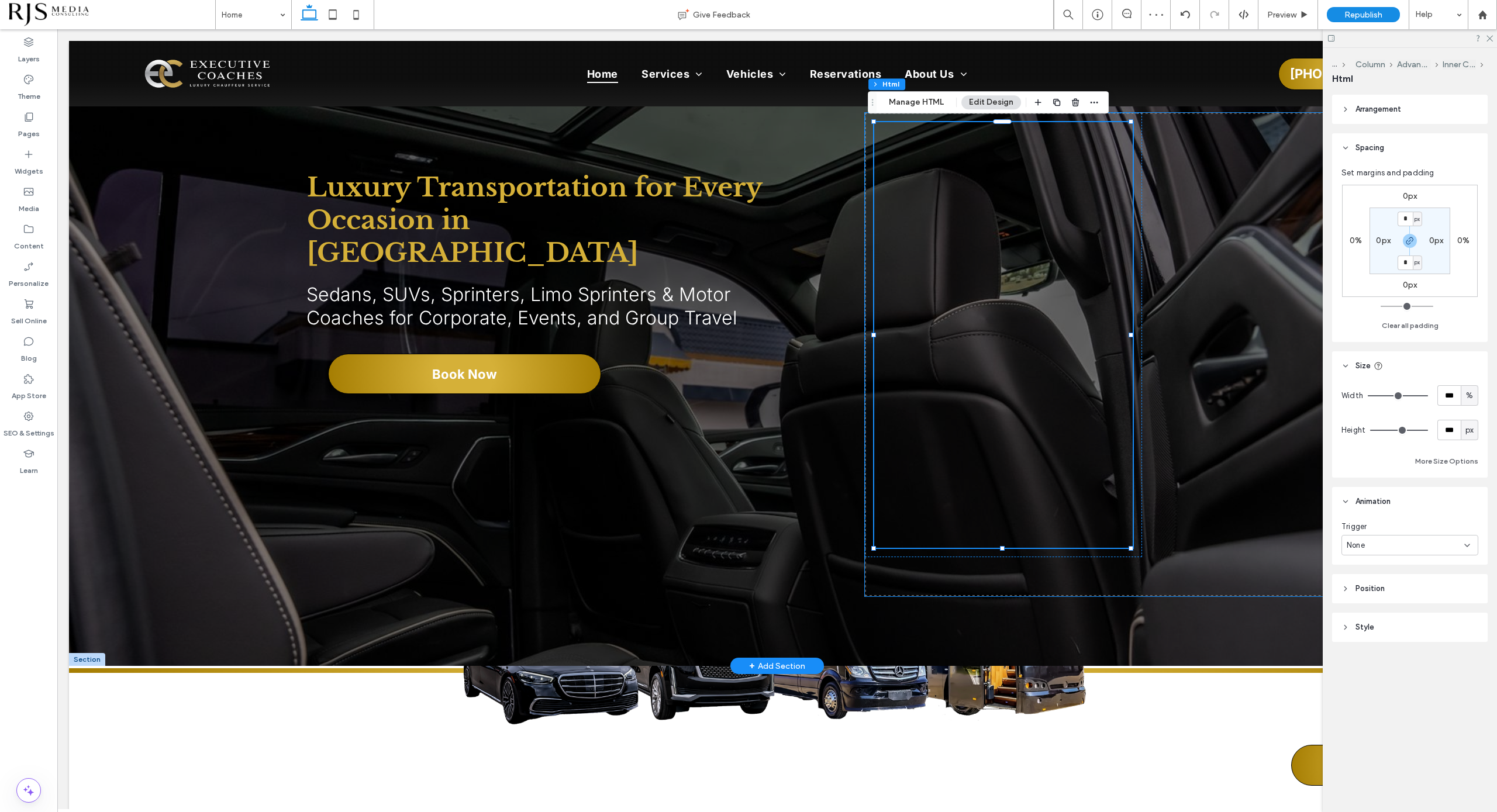
drag, startPoint x: 1123, startPoint y: 543, endPoint x: 1140, endPoint y: 548, distance: 17.7
click at [1140, 548] on div at bounding box center [1142, 354] width 554 height 484
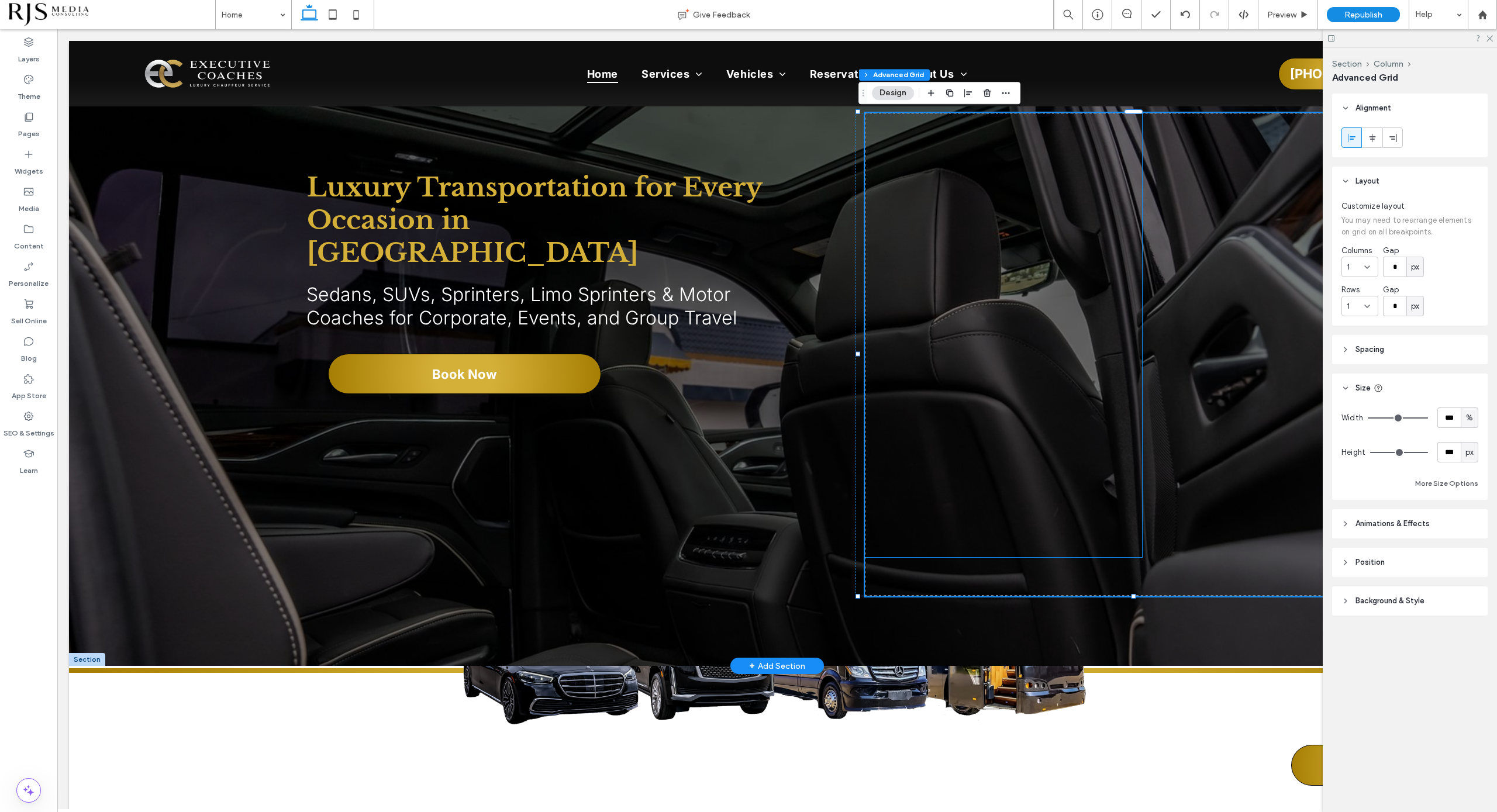
click at [1104, 553] on div at bounding box center [1003, 334] width 277 height 445
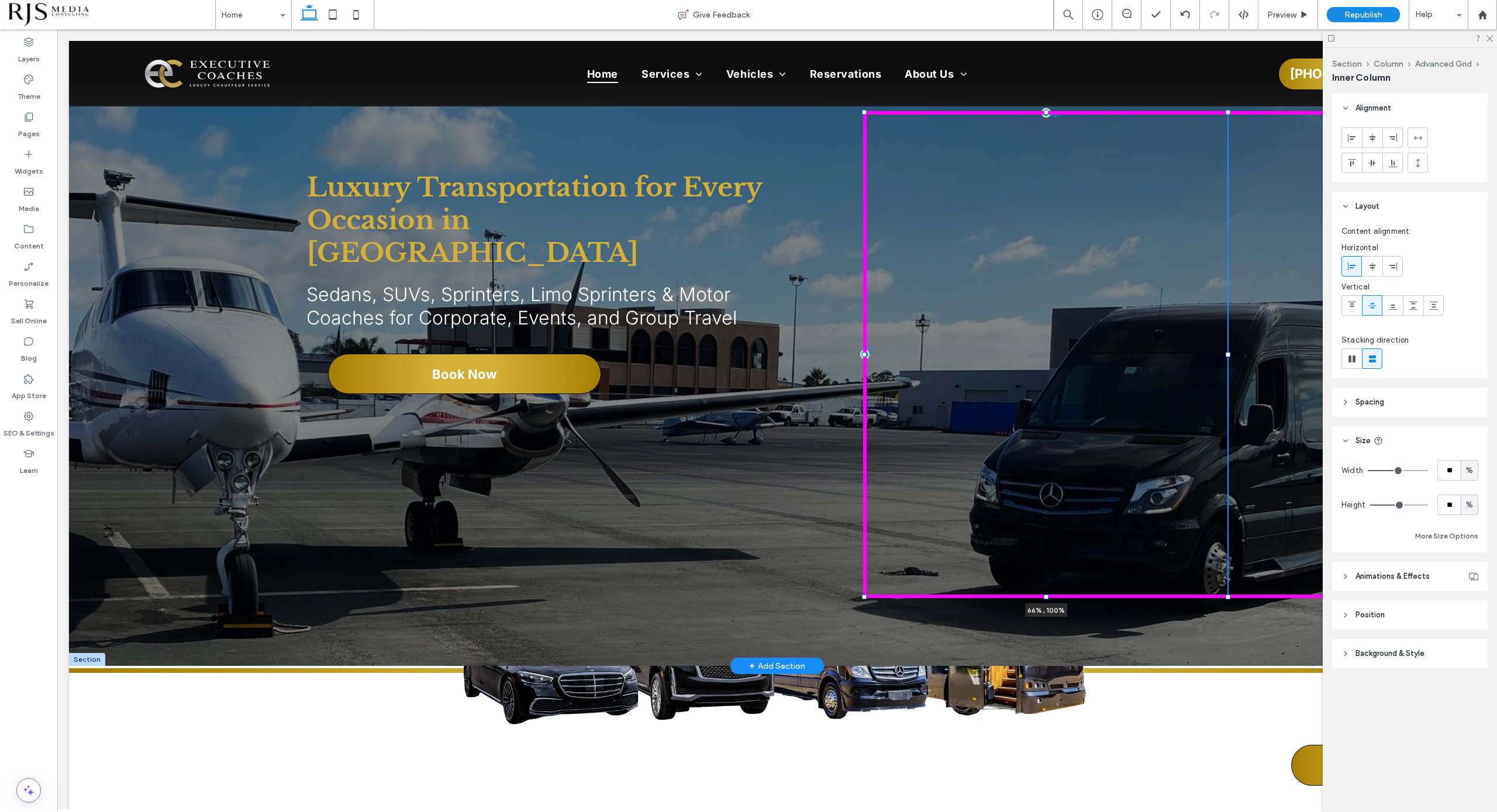
drag, startPoint x: 1133, startPoint y: 556, endPoint x: 1221, endPoint y: 608, distance: 102.2
click at [1221, 608] on div "Luxury Transportation for Every Occasion in Memphis Sedans, SUVs, Sprinters, Li…" at bounding box center [777, 355] width 1416 height 623
type input "**"
type input "****"
type input "***"
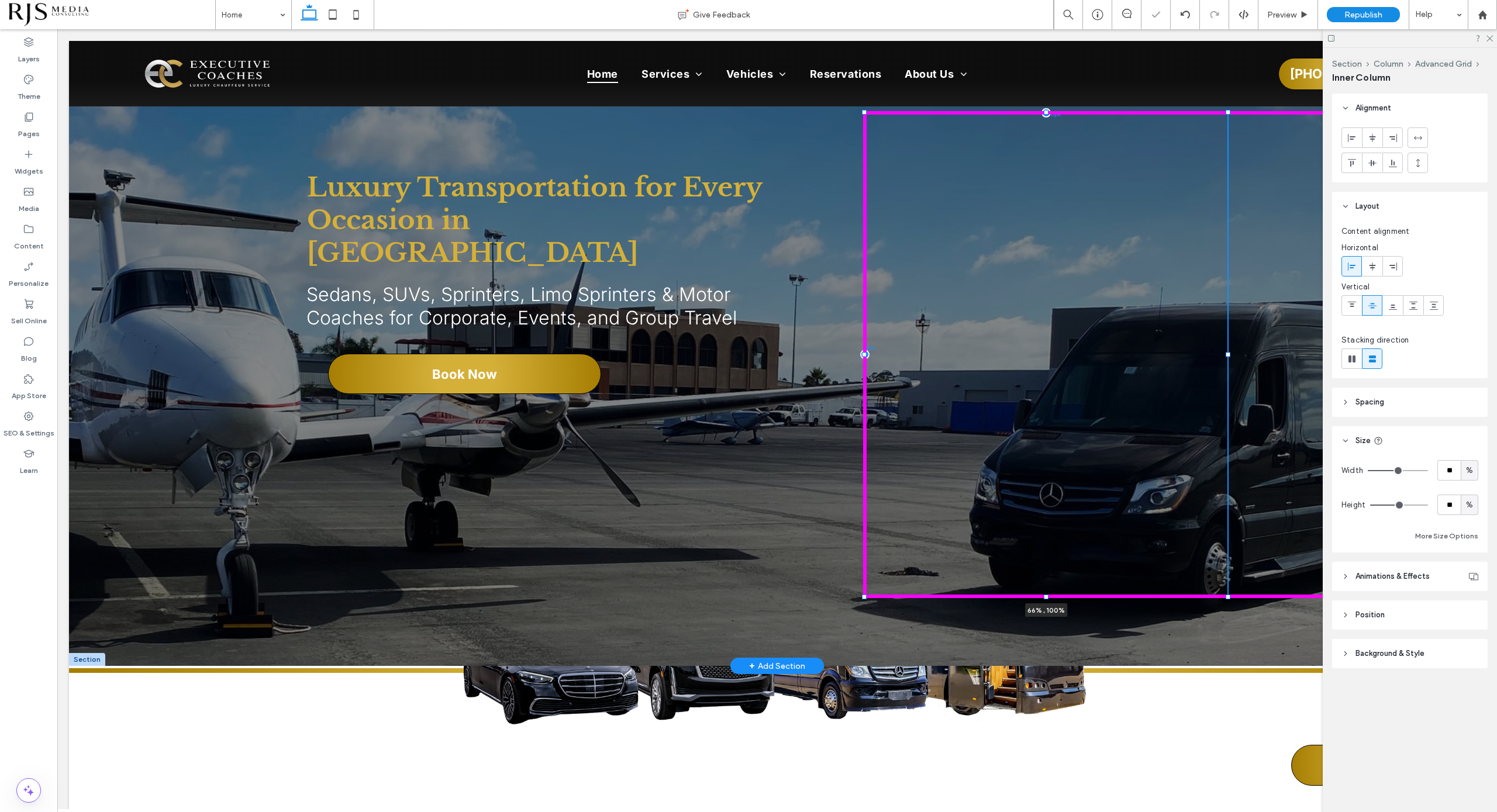
type input "***"
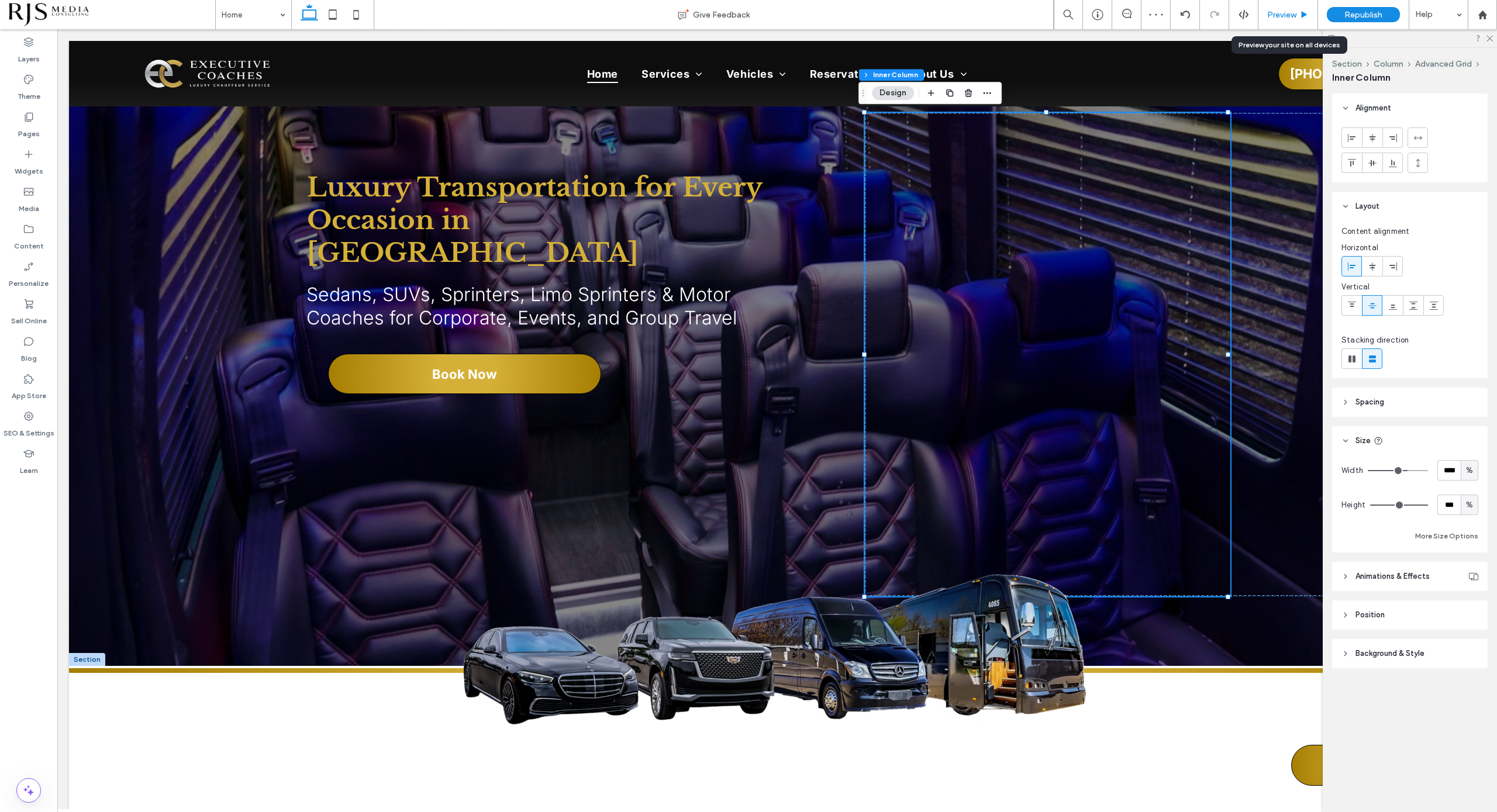
click at [1293, 10] on span "Preview" at bounding box center [1281, 15] width 29 height 10
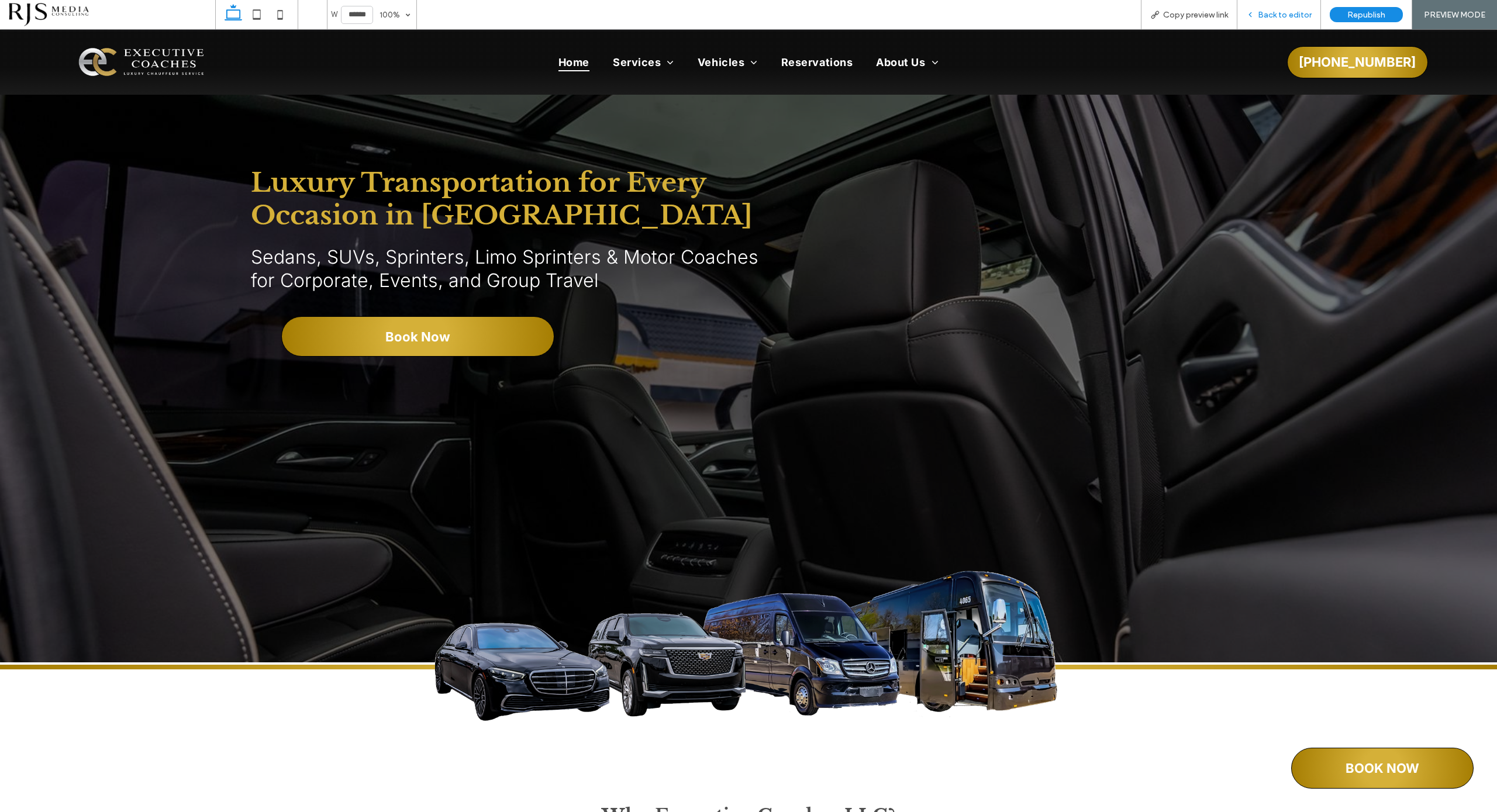
click at [1277, 16] on span "Back to editor" at bounding box center [1284, 15] width 54 height 10
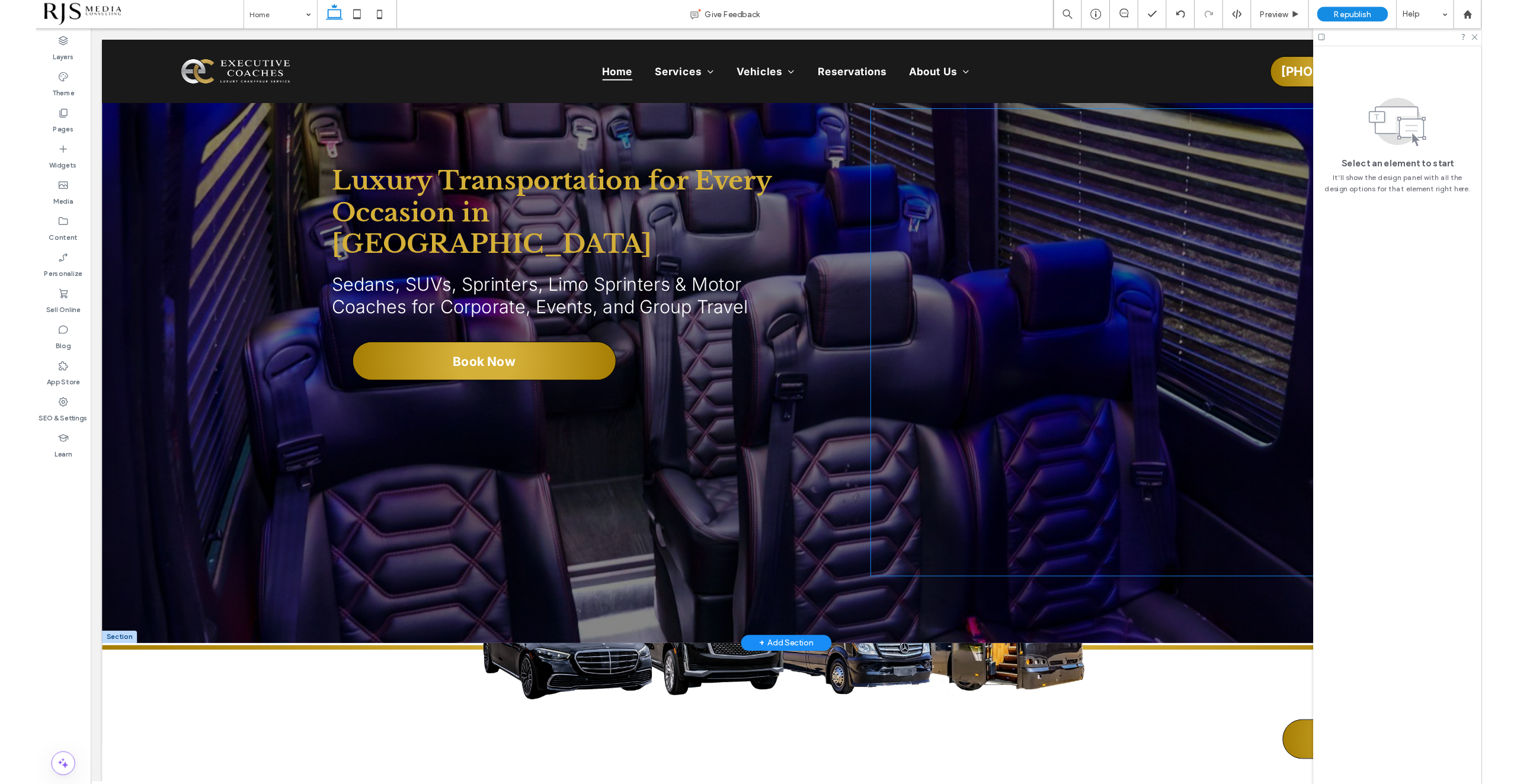
scroll to position [148, 0]
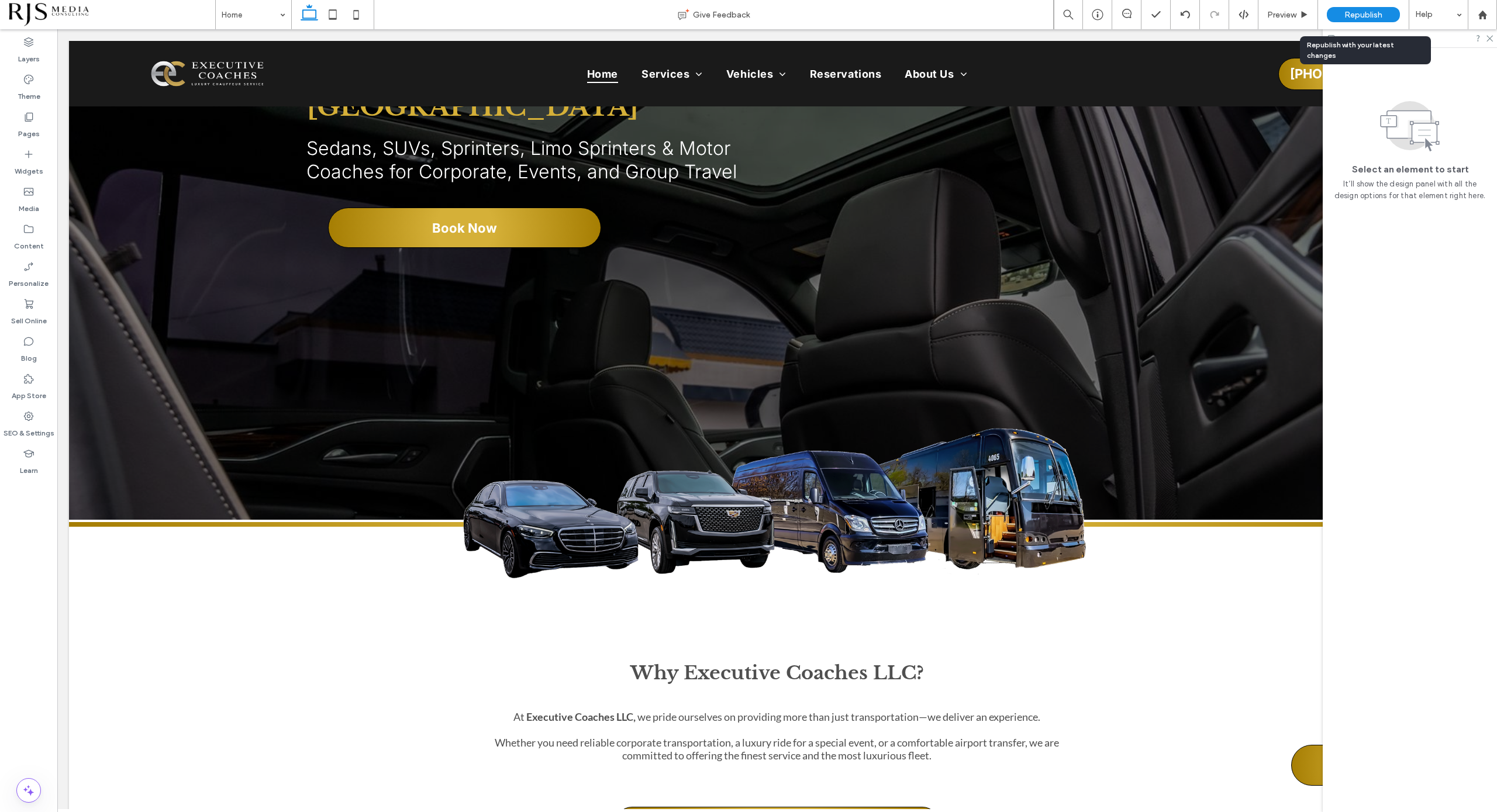
click at [1353, 10] on span "Republish" at bounding box center [1363, 15] width 38 height 10
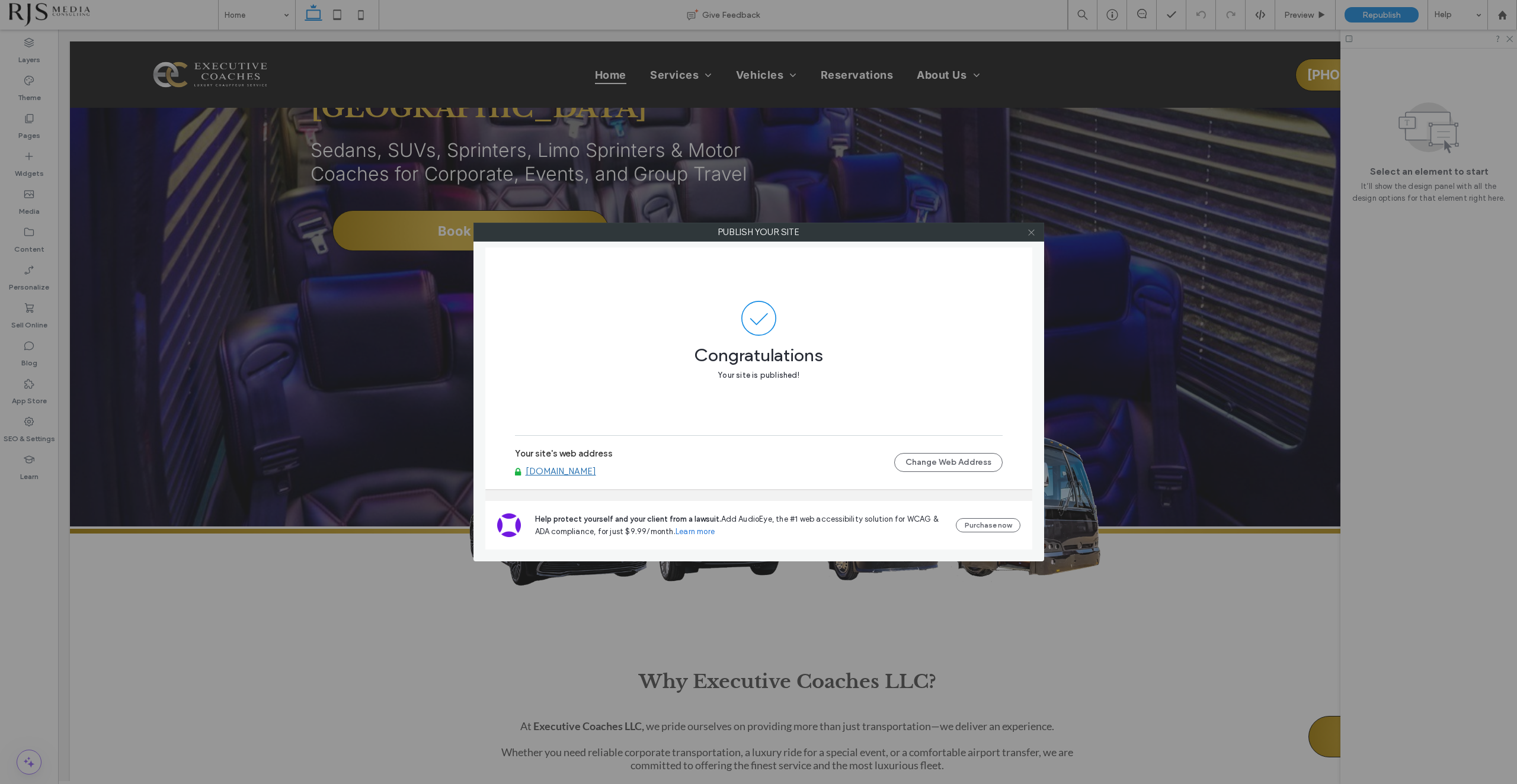
click at [1033, 237] on span at bounding box center [1031, 232] width 9 height 18
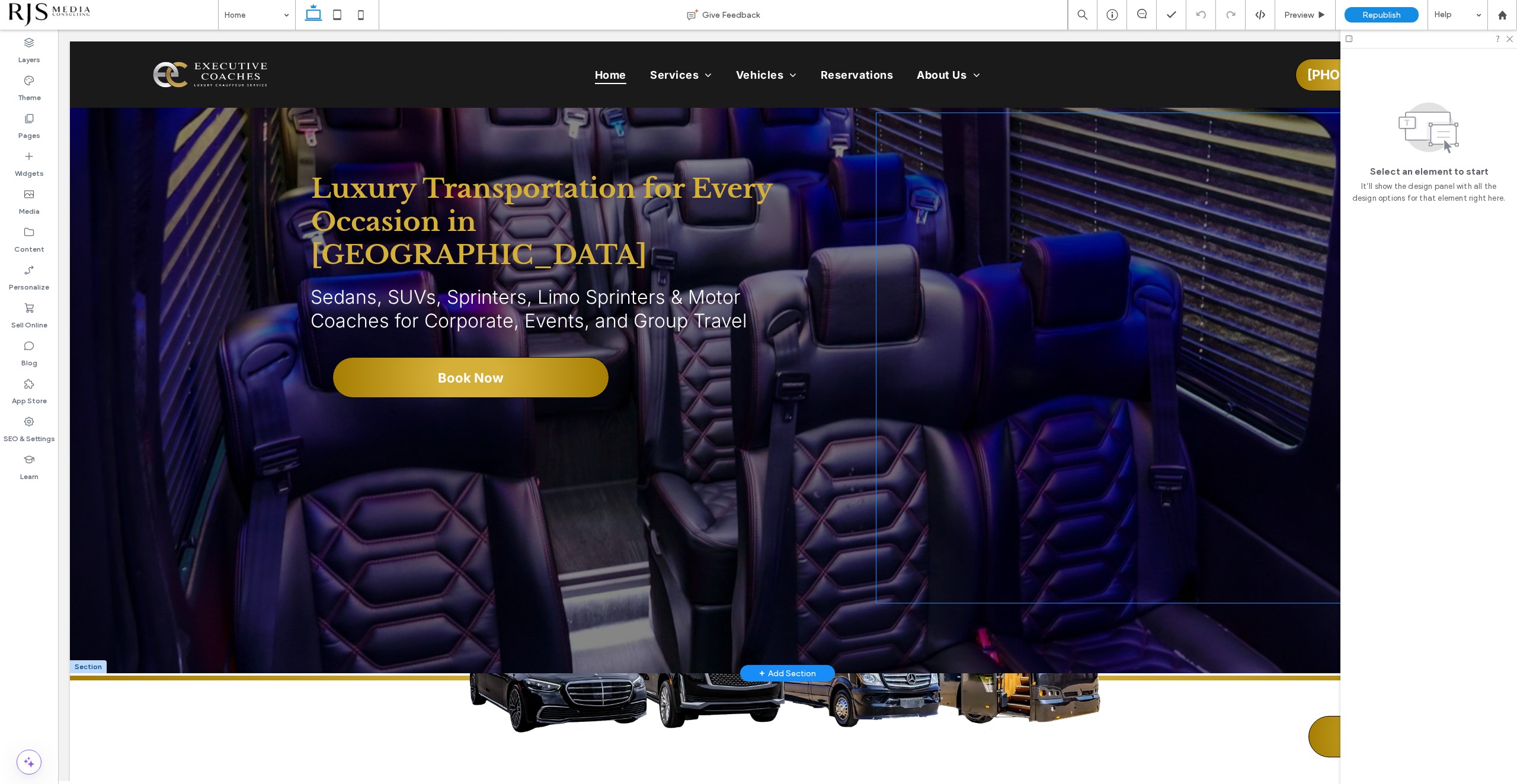
scroll to position [0, 0]
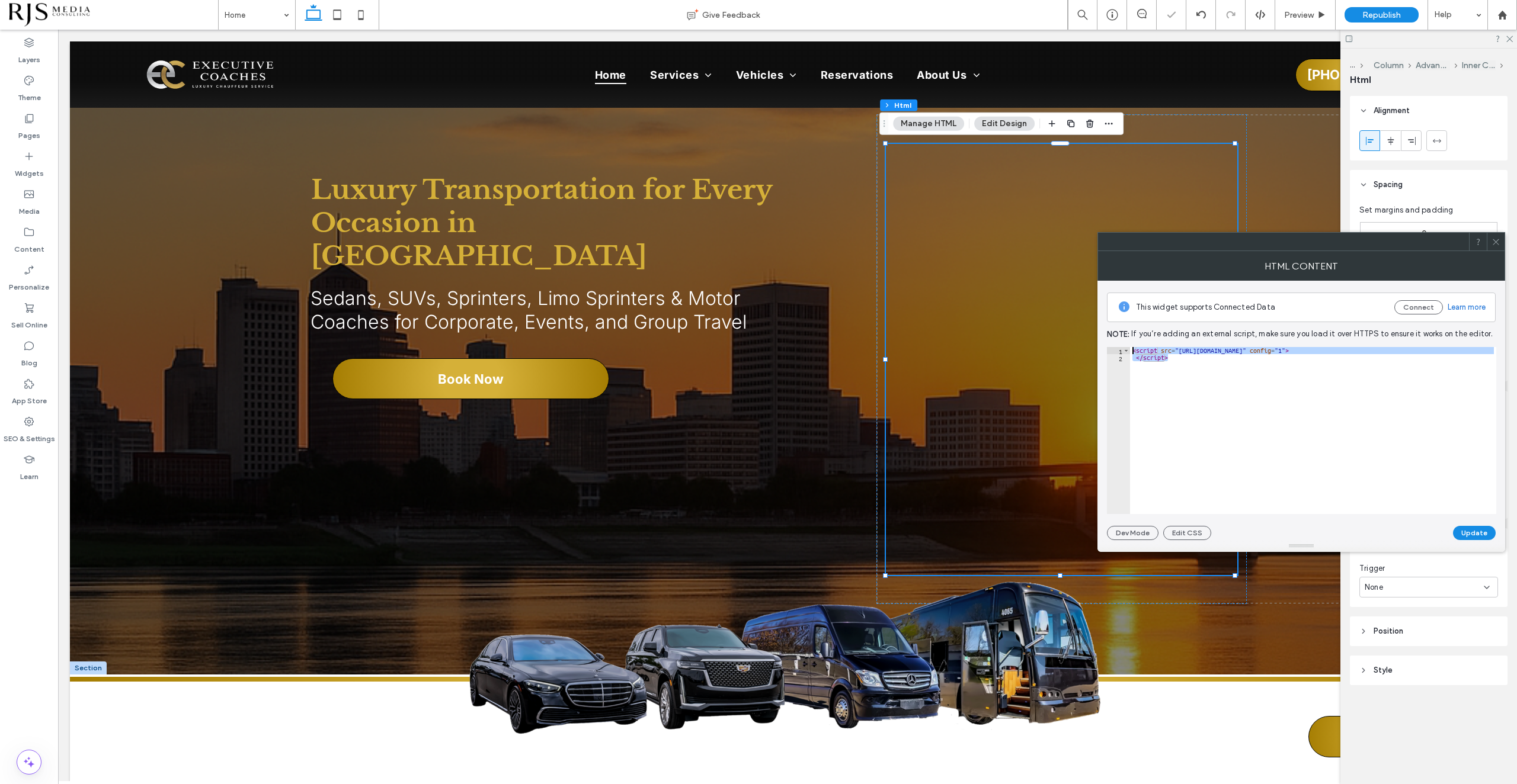
drag, startPoint x: 1205, startPoint y: 367, endPoint x: 1126, endPoint y: 343, distance: 82.6
click at [1126, 343] on div "This widget supports Connected Data Connect Learn more Note: If you’re adding a…" at bounding box center [1301, 410] width 389 height 260
type textarea "**********"
paste textarea "Cursor at row 1"
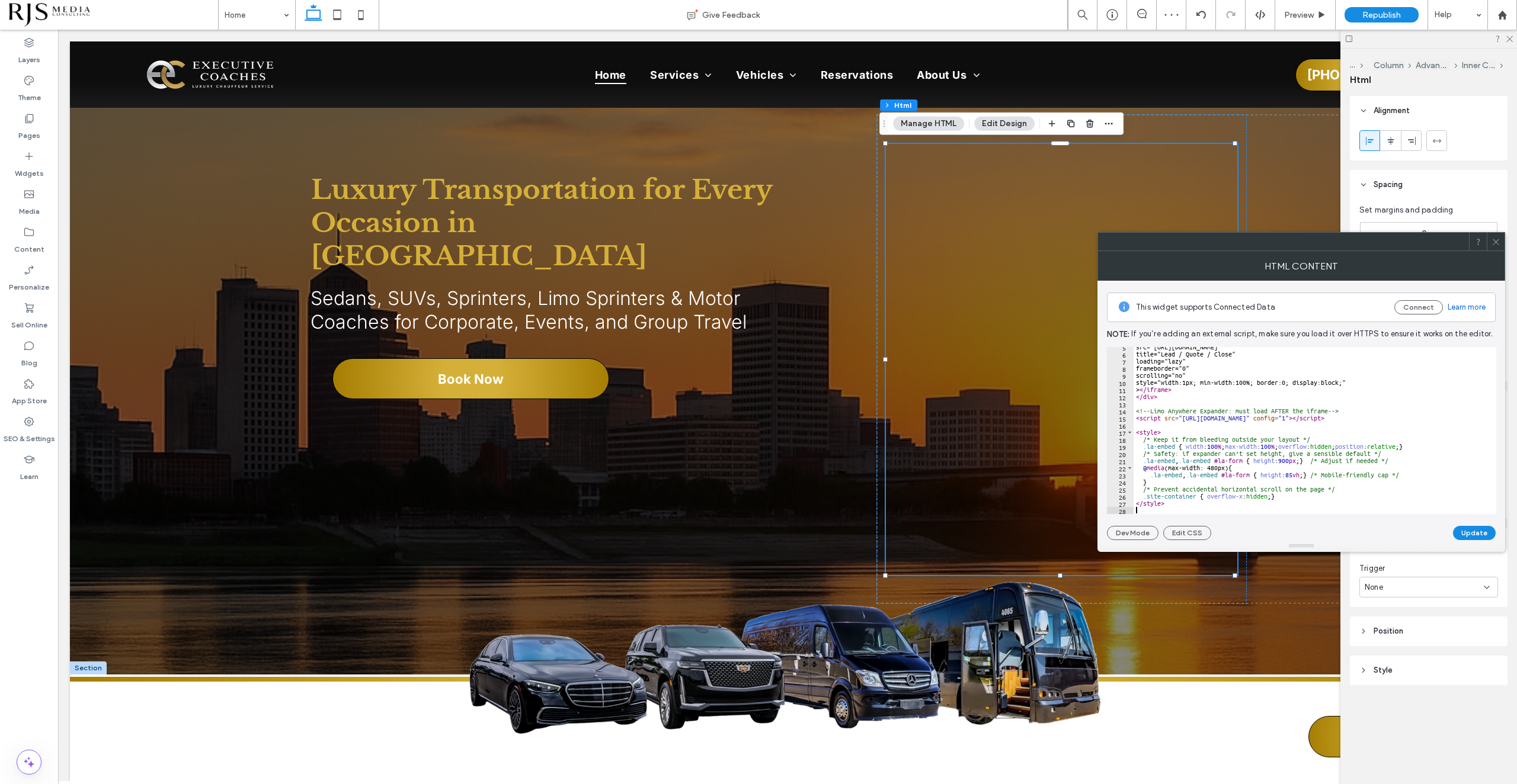
scroll to position [32, 0]
click at [1480, 534] on button "Update" at bounding box center [1474, 533] width 43 height 14
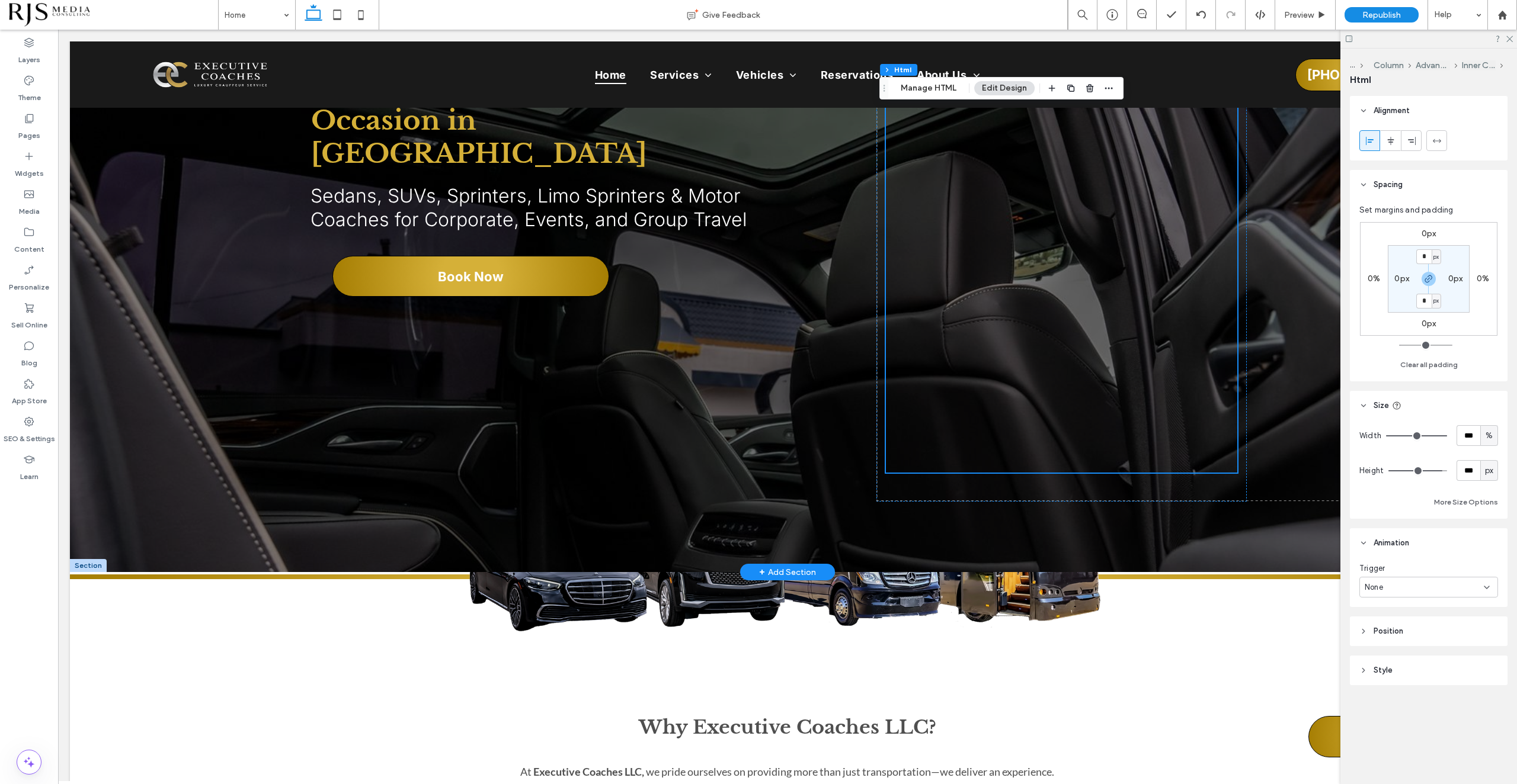
scroll to position [0, 0]
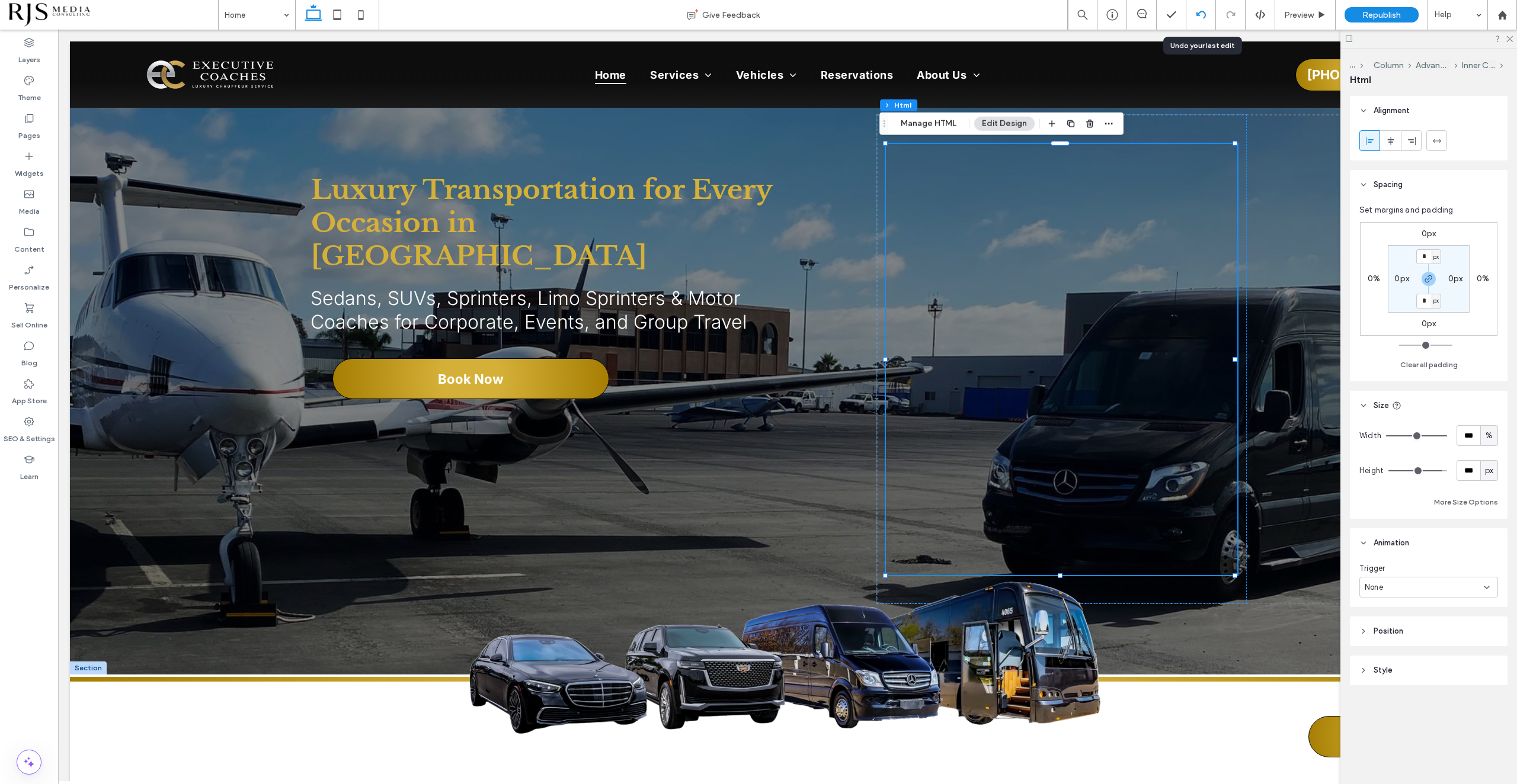
click at [1198, 12] on use at bounding box center [1200, 15] width 9 height 8
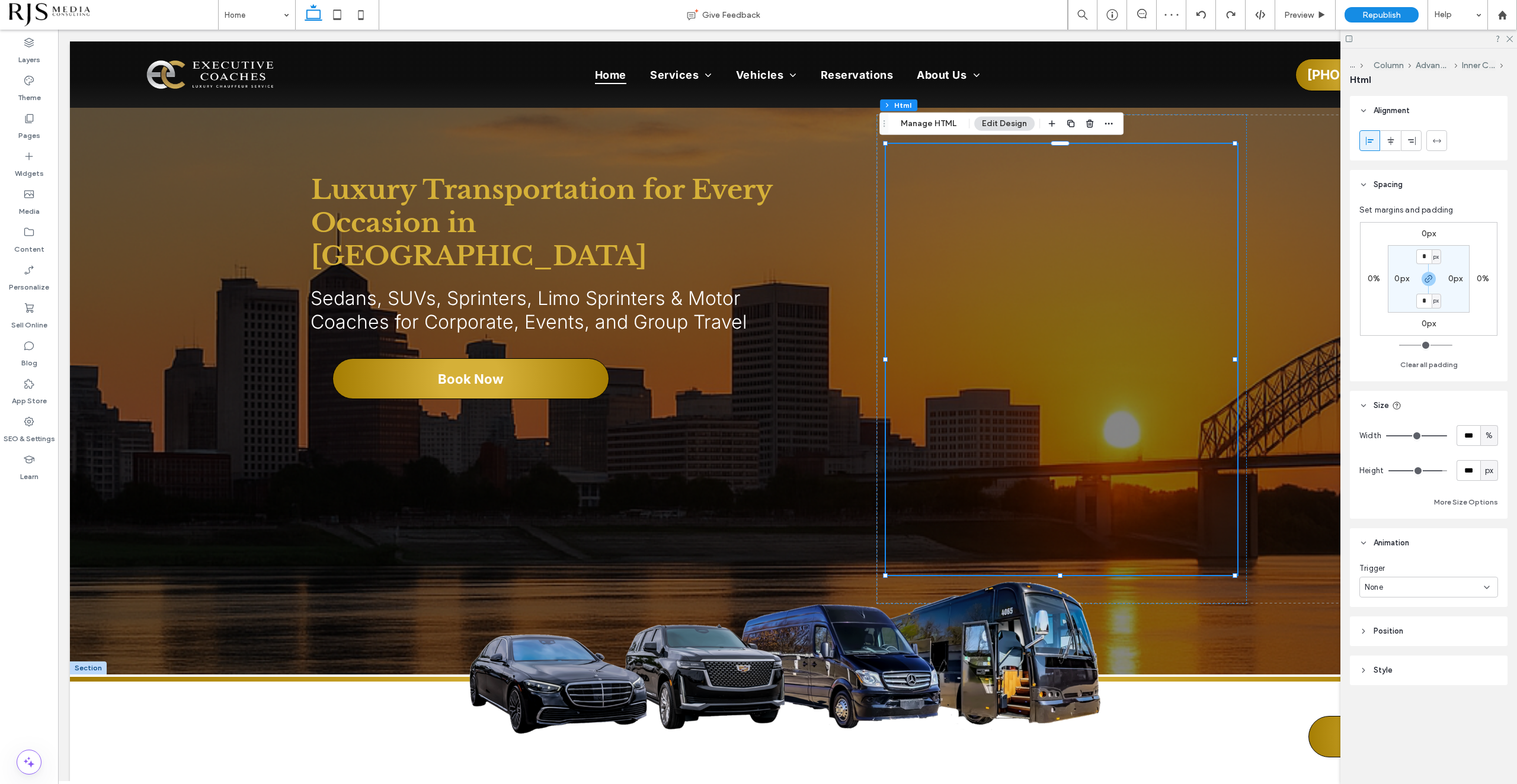
click at [1004, 122] on button "Edit Design" at bounding box center [1004, 123] width 60 height 14
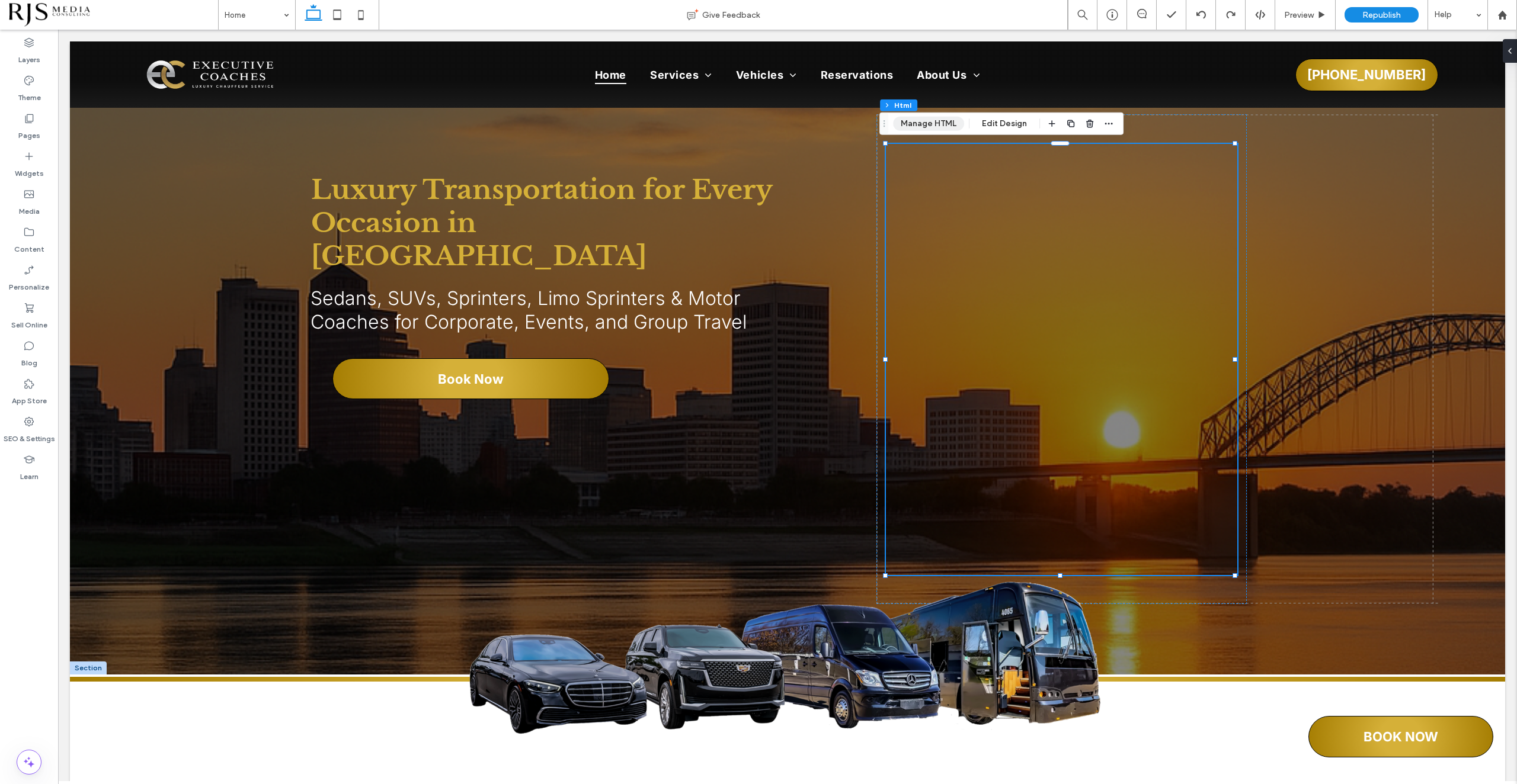
click at [932, 123] on button "Manage HTML" at bounding box center [928, 123] width 71 height 14
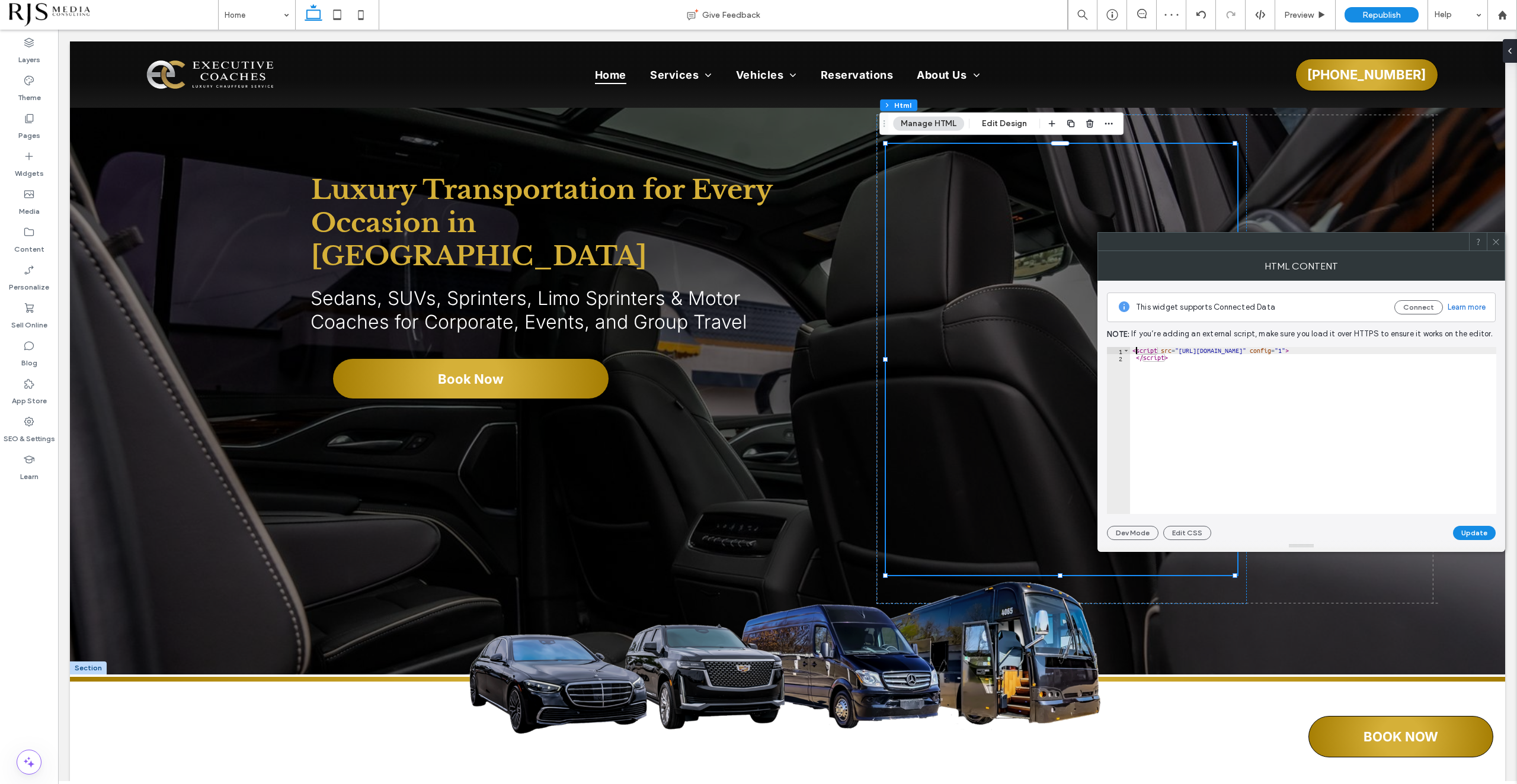
click at [1135, 350] on div "< script src = "https://executivecoaches.addons.la/leads/new/forms/resize/expan…" at bounding box center [1313, 438] width 366 height 181
click at [1133, 350] on div "< script src = "https://executivecoaches.addons.la/leads/new/forms/resize/expan…" at bounding box center [1313, 438] width 366 height 181
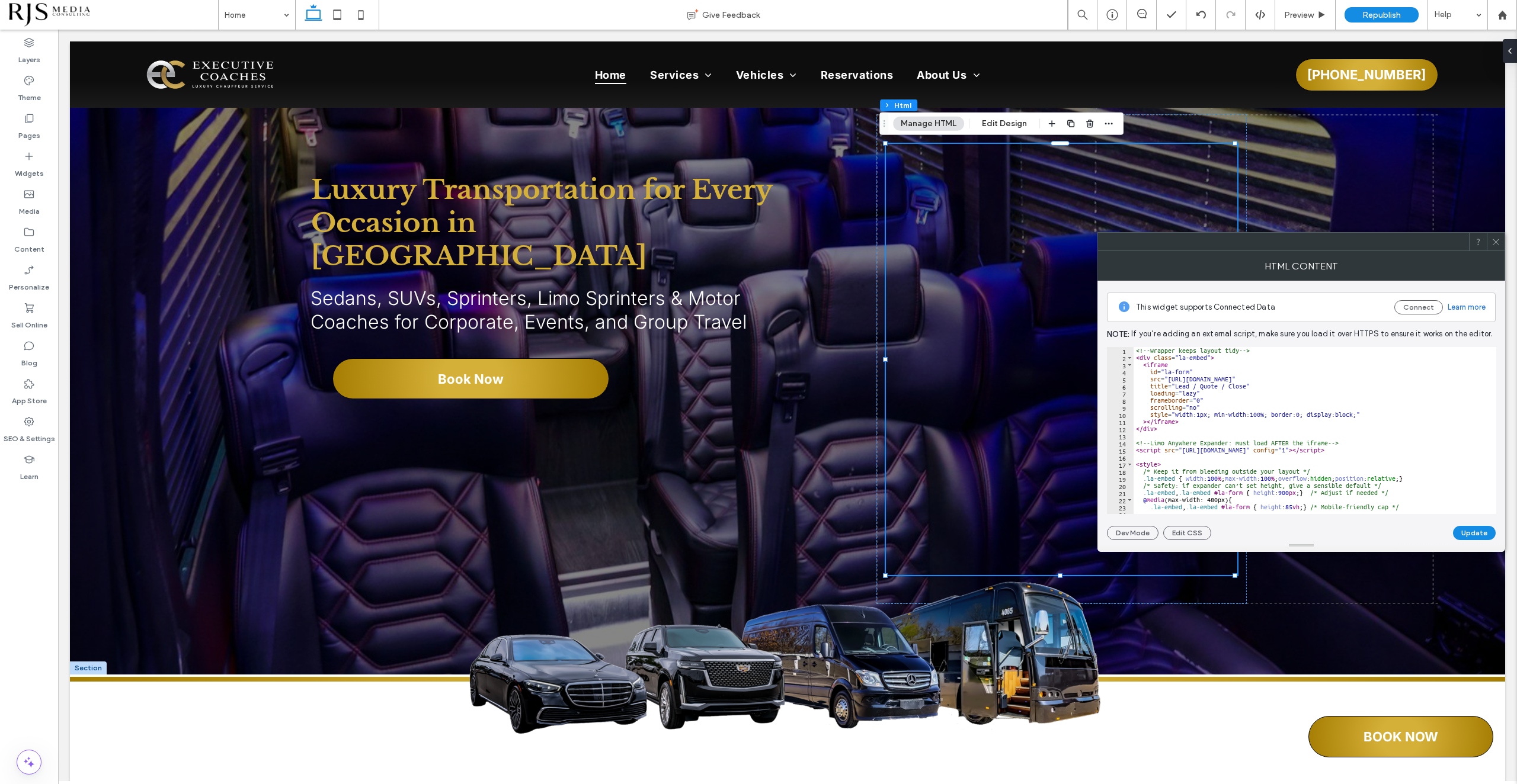
scroll to position [50, 0]
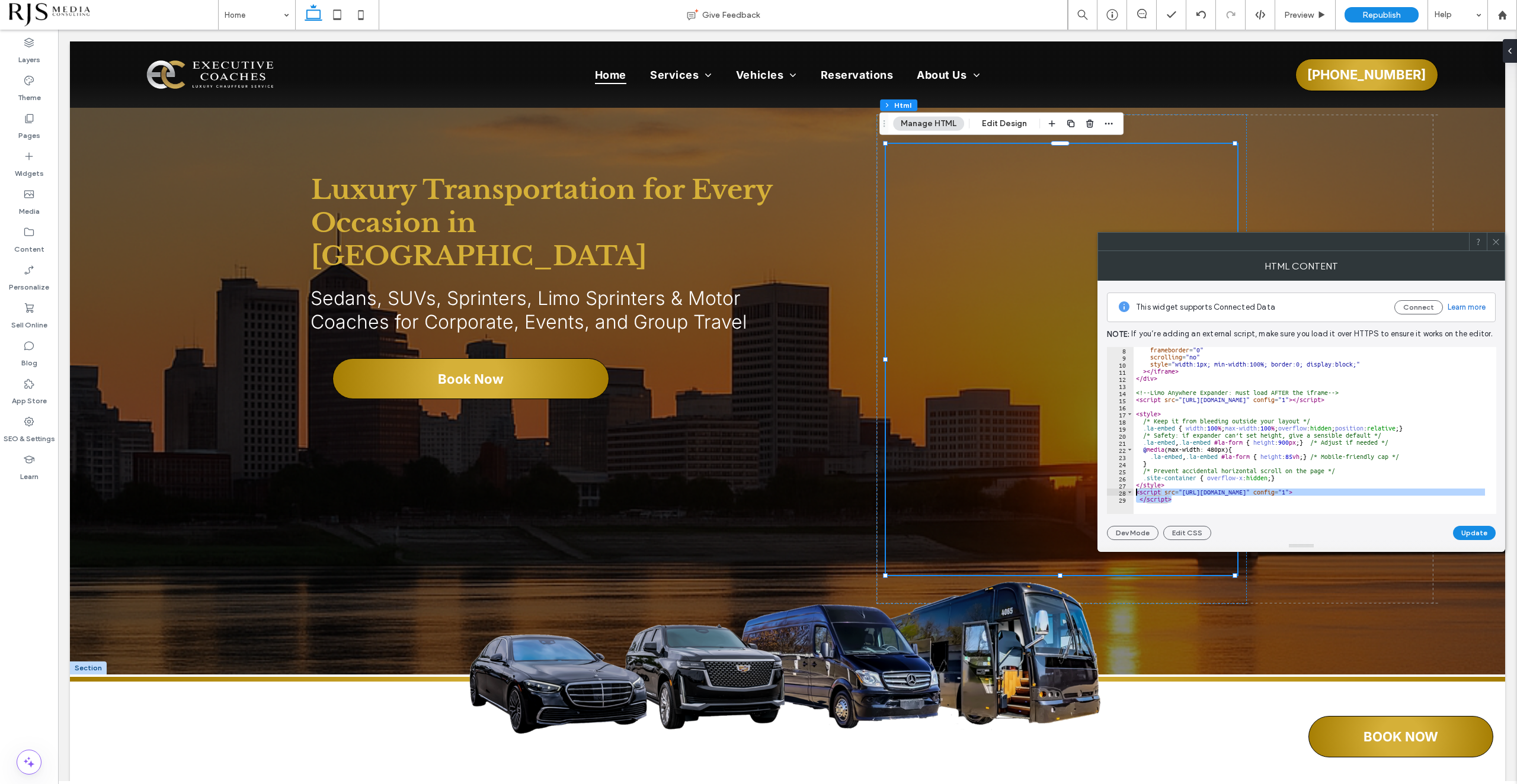
drag, startPoint x: 1193, startPoint y: 500, endPoint x: 1133, endPoint y: 495, distance: 60.2
click at [1133, 495] on div "**********" at bounding box center [1301, 430] width 389 height 167
type textarea "**********"
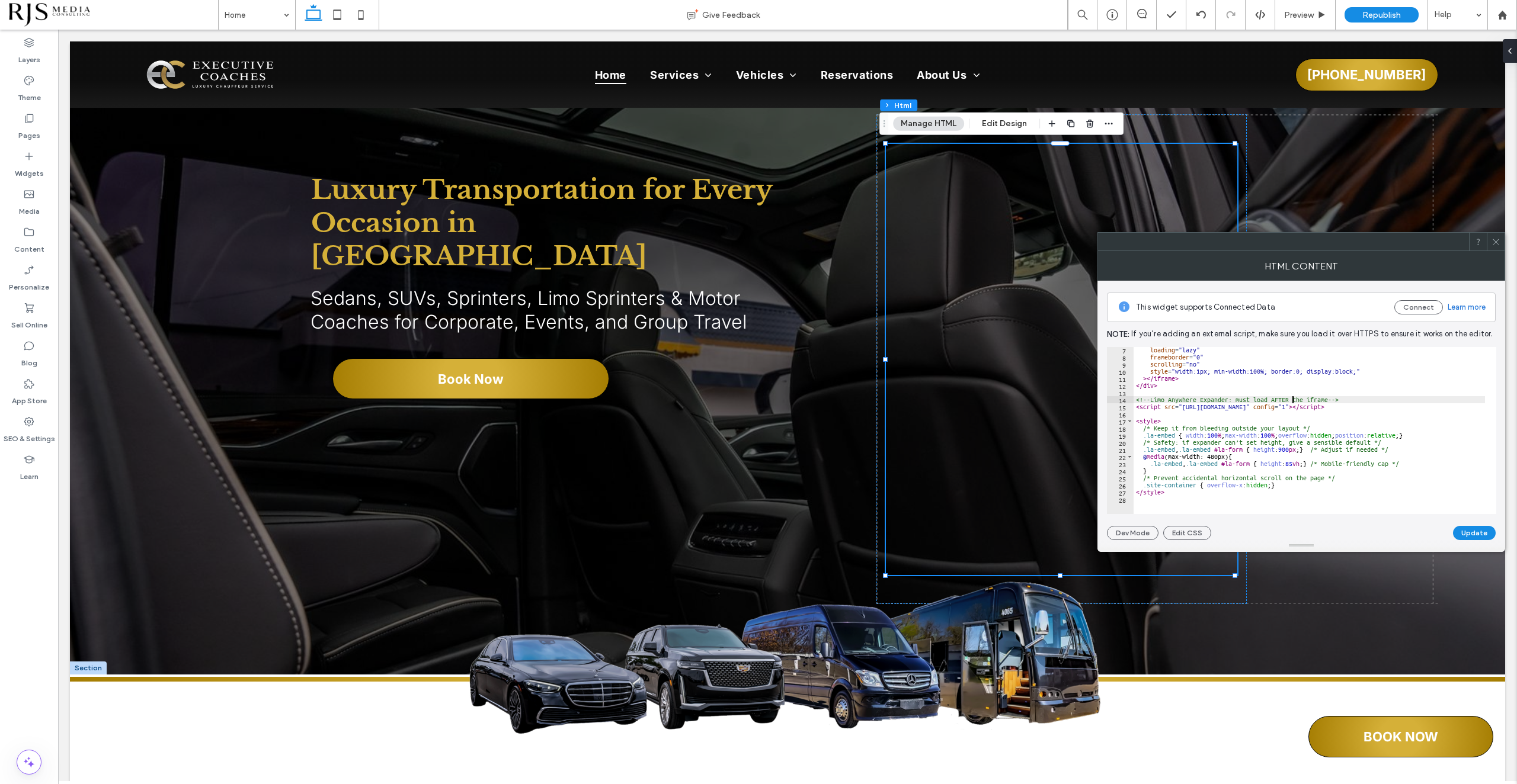
click at [1291, 400] on div "loading = "lazy" frameborder = "0" scrolling = "no" style = "width:1px; min-wid…" at bounding box center [1329, 431] width 392 height 170
click at [1184, 408] on div "loading = "lazy" frameborder = "0" scrolling = "no" style = "width:1px; min-wid…" at bounding box center [1329, 431] width 392 height 170
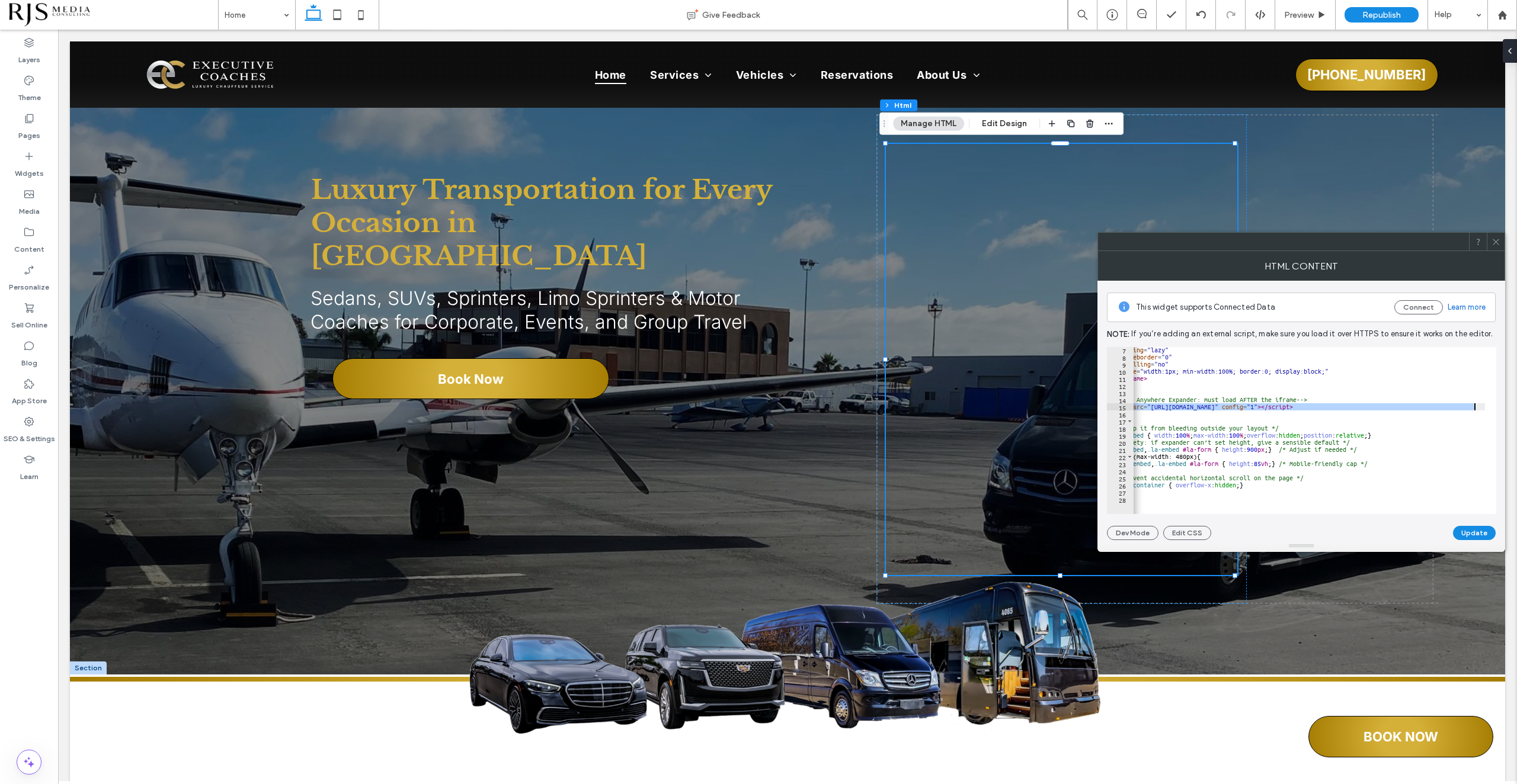
scroll to position [0, 41]
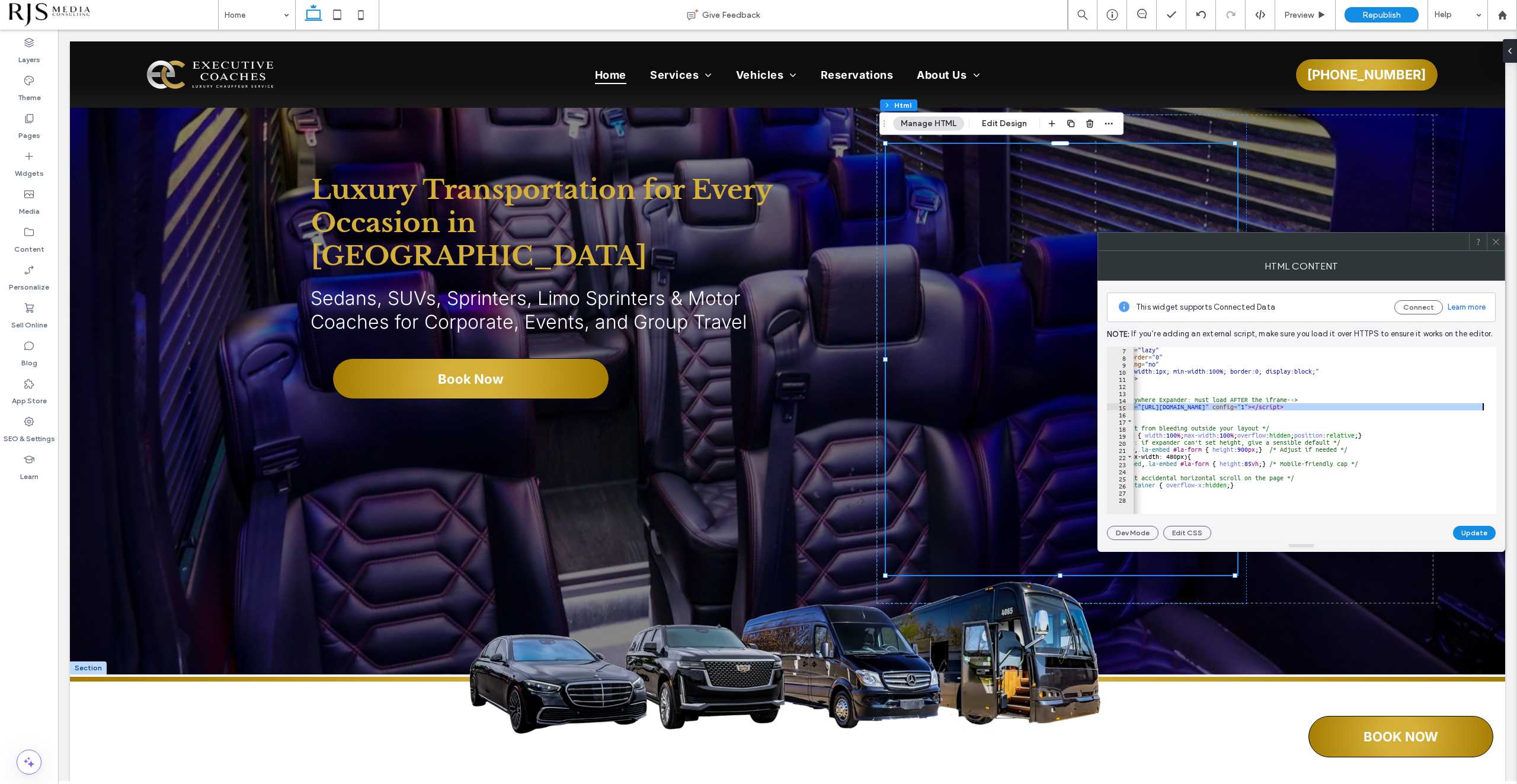
drag, startPoint x: 1193, startPoint y: 437, endPoint x: 1516, endPoint y: 408, distance: 324.3
paste textarea "Cursor at row 15"
type textarea "*********"
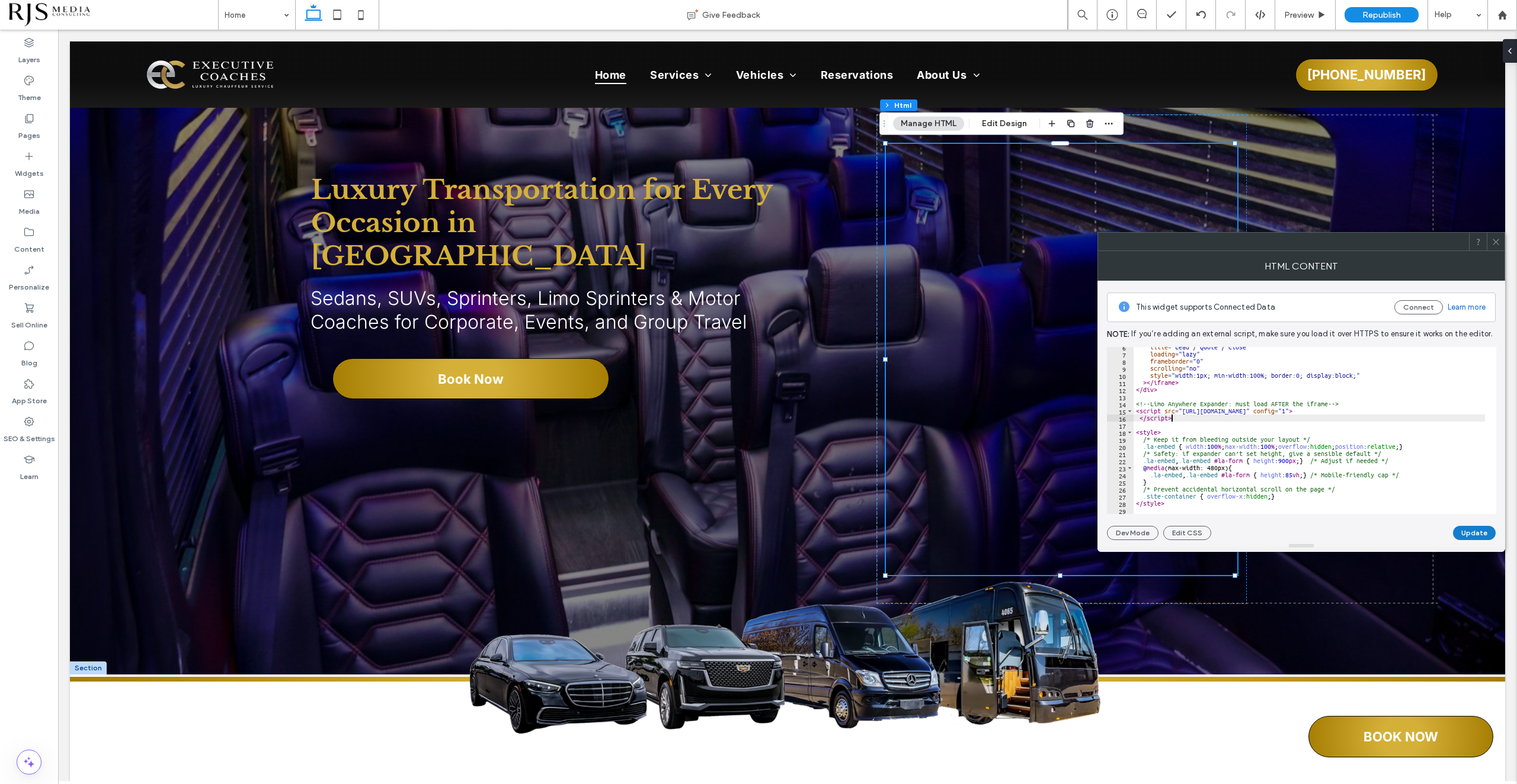
click at [1475, 534] on button "Update" at bounding box center [1474, 533] width 43 height 14
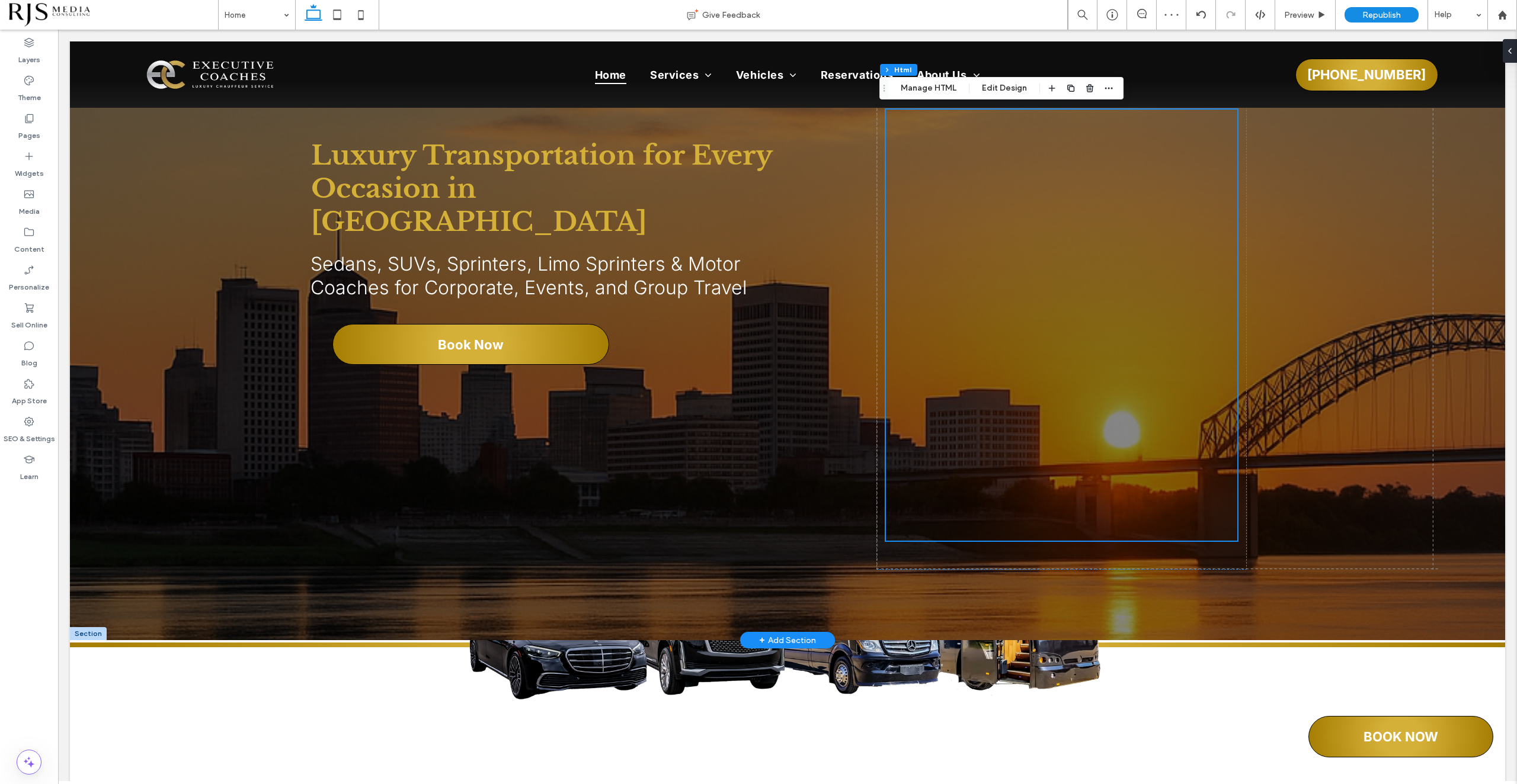
scroll to position [0, 0]
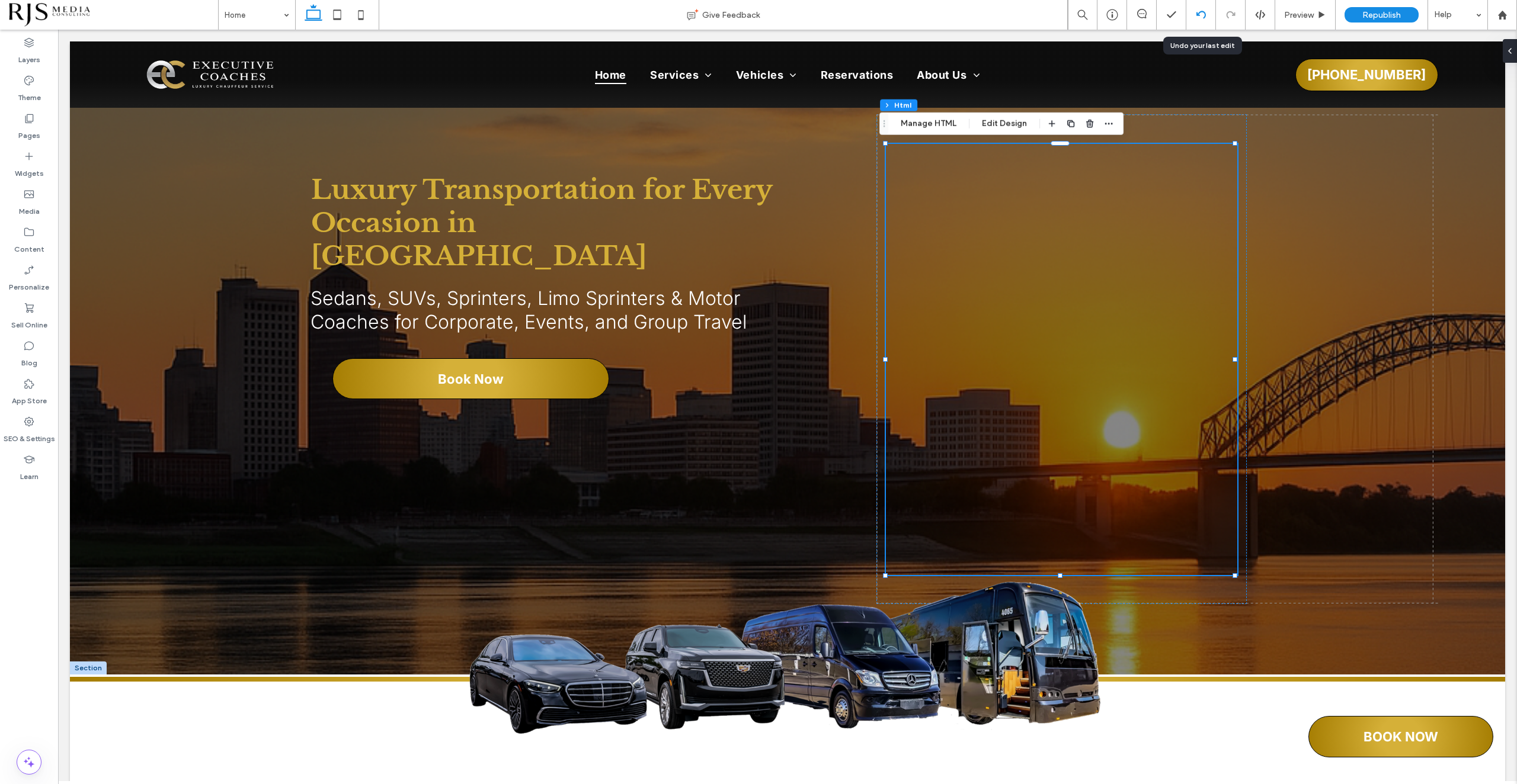
click at [1198, 12] on icon at bounding box center [1201, 15] width 9 height 9
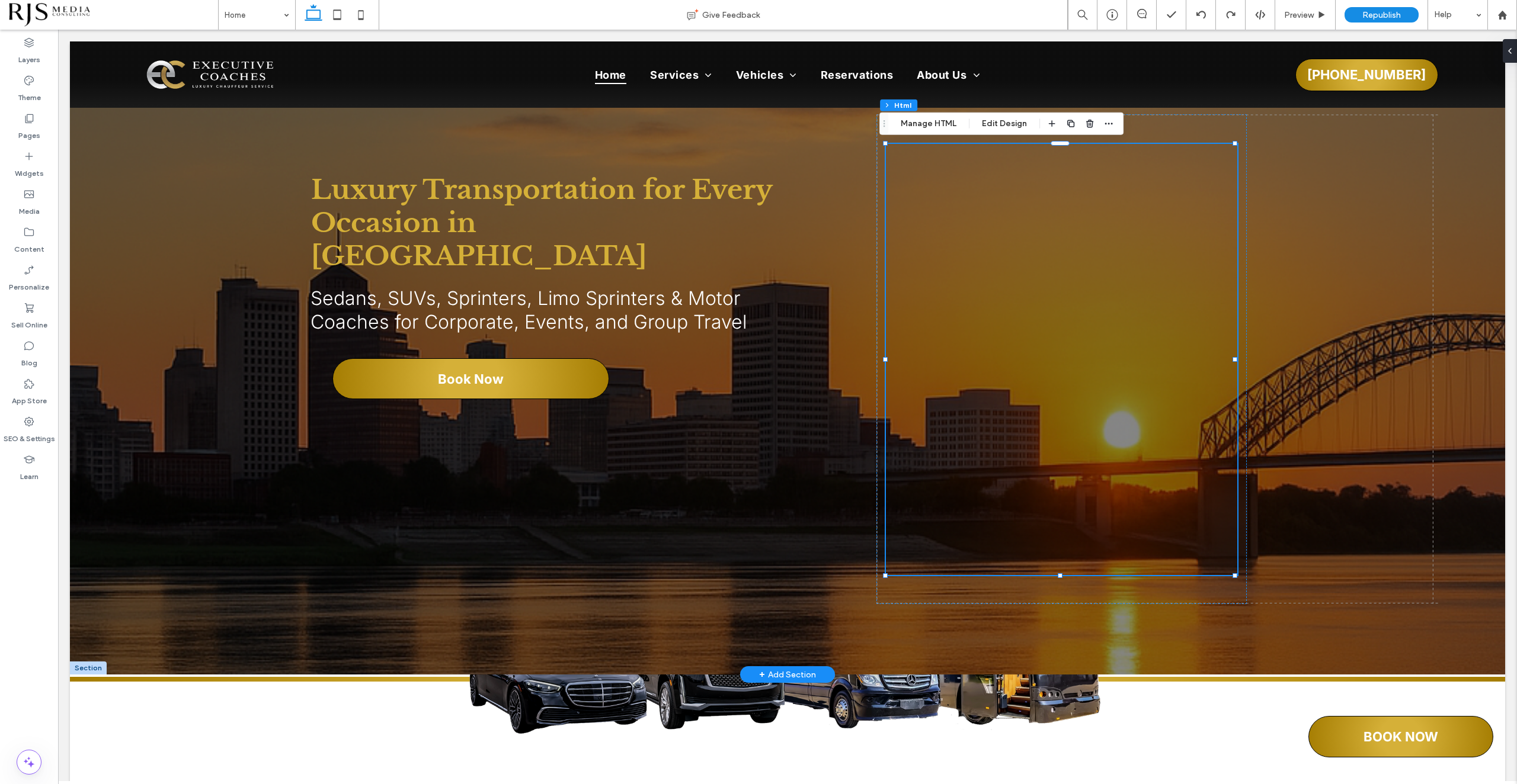
click at [938, 248] on div at bounding box center [1061, 353] width 351 height 418
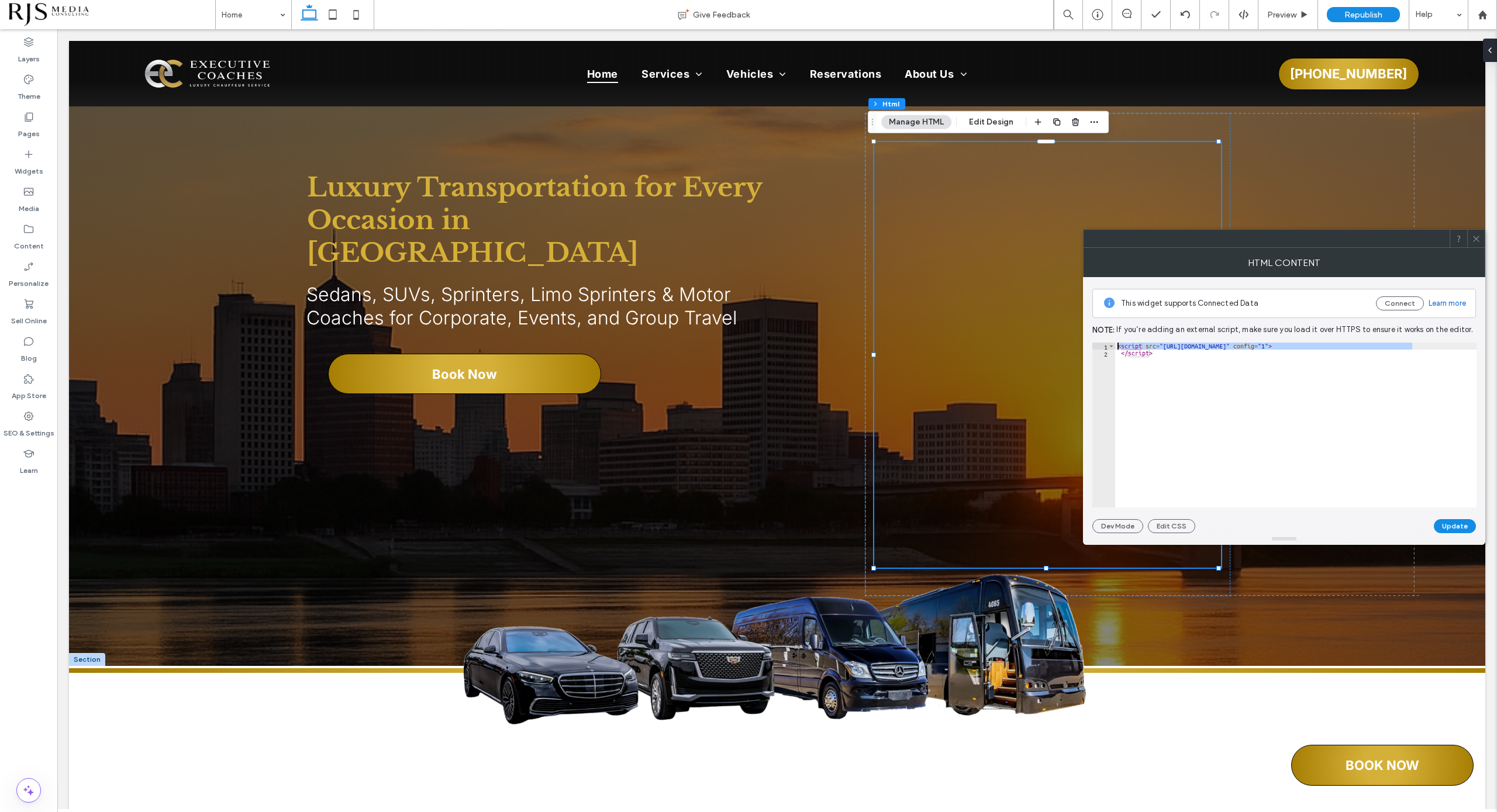
drag, startPoint x: 1412, startPoint y: 345, endPoint x: 1157, endPoint y: 341, distance: 255.0
click at [1157, 341] on div "**********" at bounding box center [1283, 405] width 383 height 256
click at [1169, 353] on div "< script src = "https://executivecoaches.addons.la/leads/new/forms/resize/expan…" at bounding box center [1296, 432] width 361 height 179
type textarea "*********"
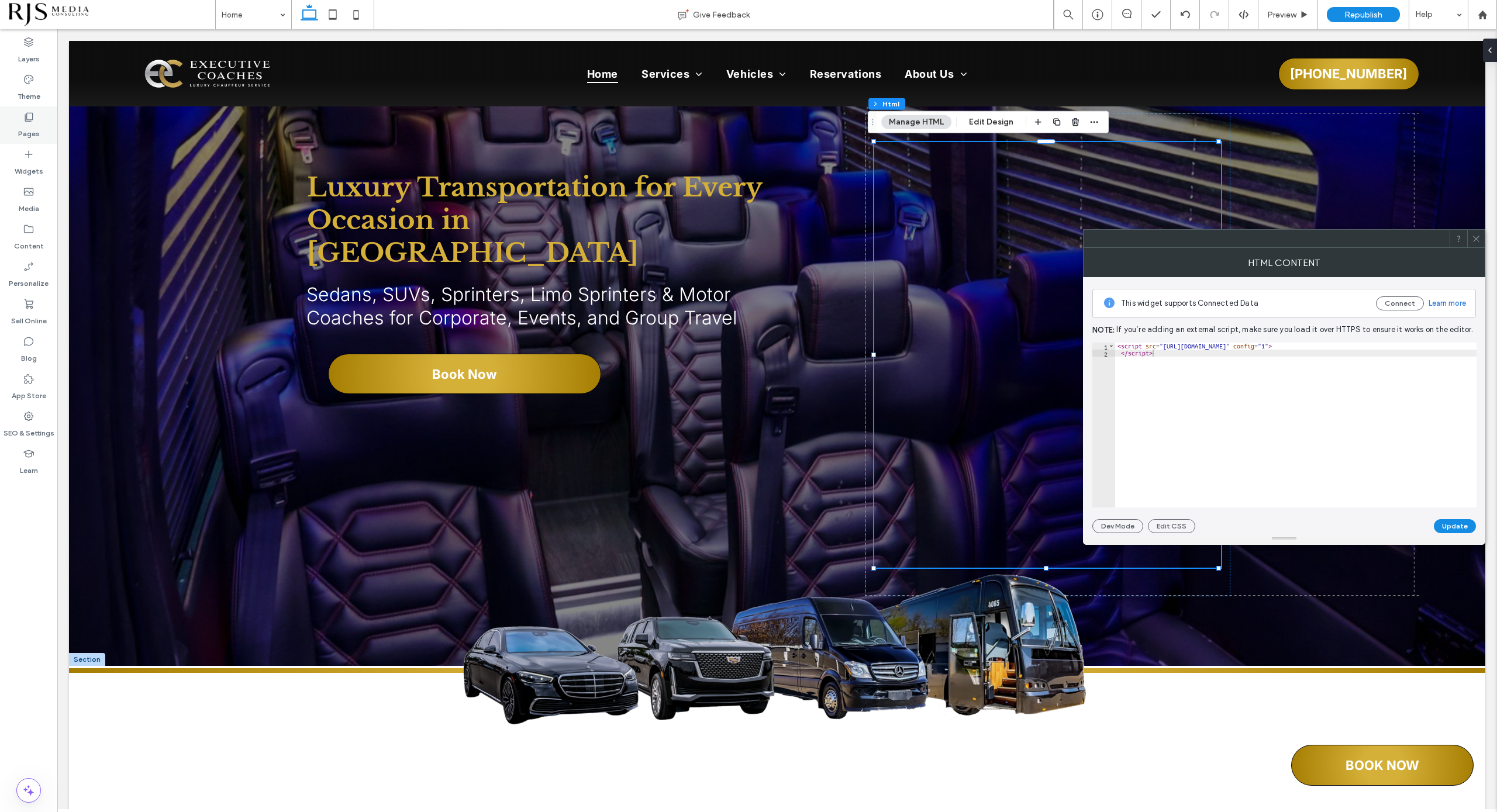
click at [27, 108] on div "Pages" at bounding box center [28, 125] width 57 height 38
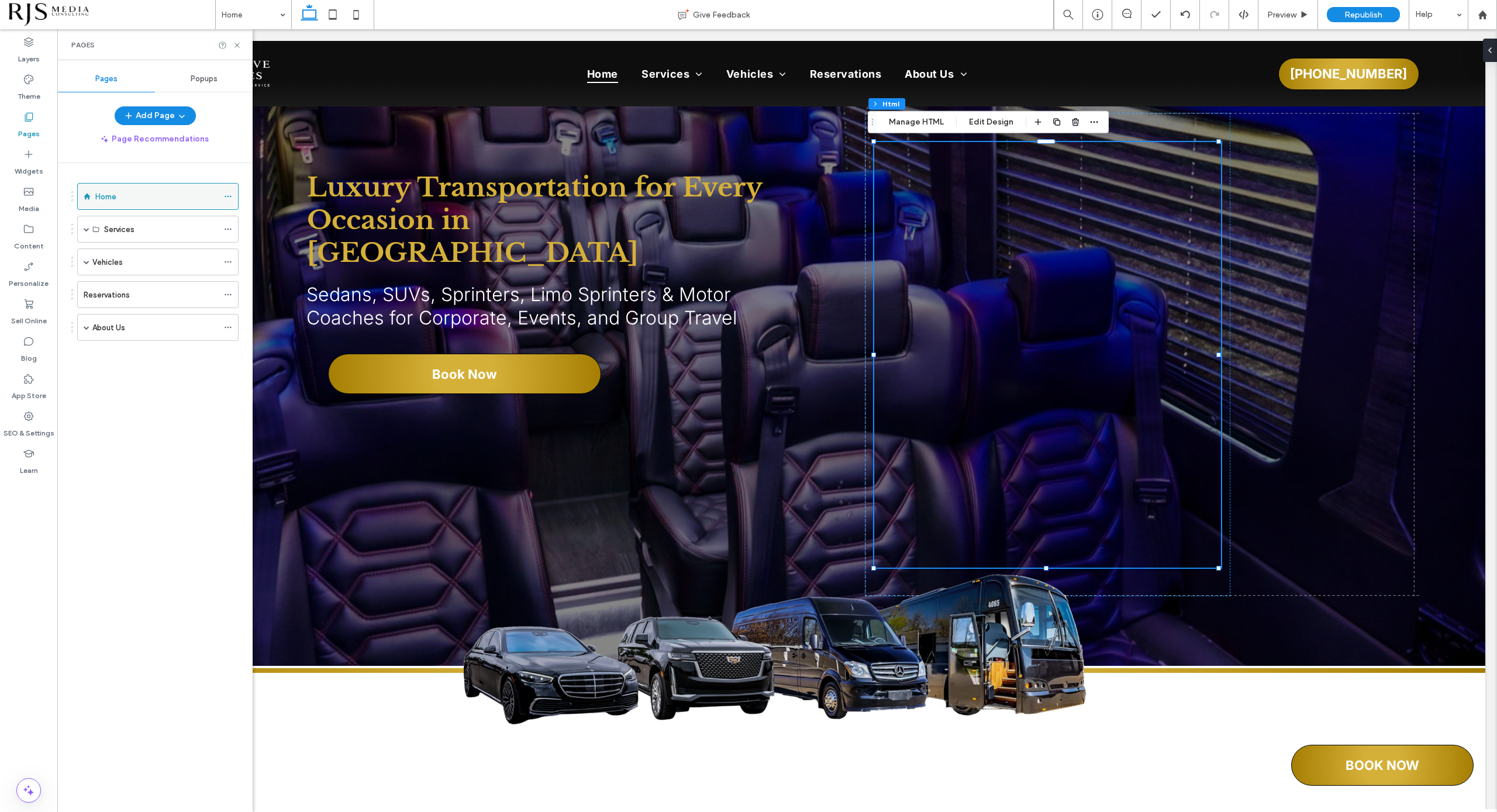
click at [113, 184] on div "Home" at bounding box center [157, 197] width 122 height 26
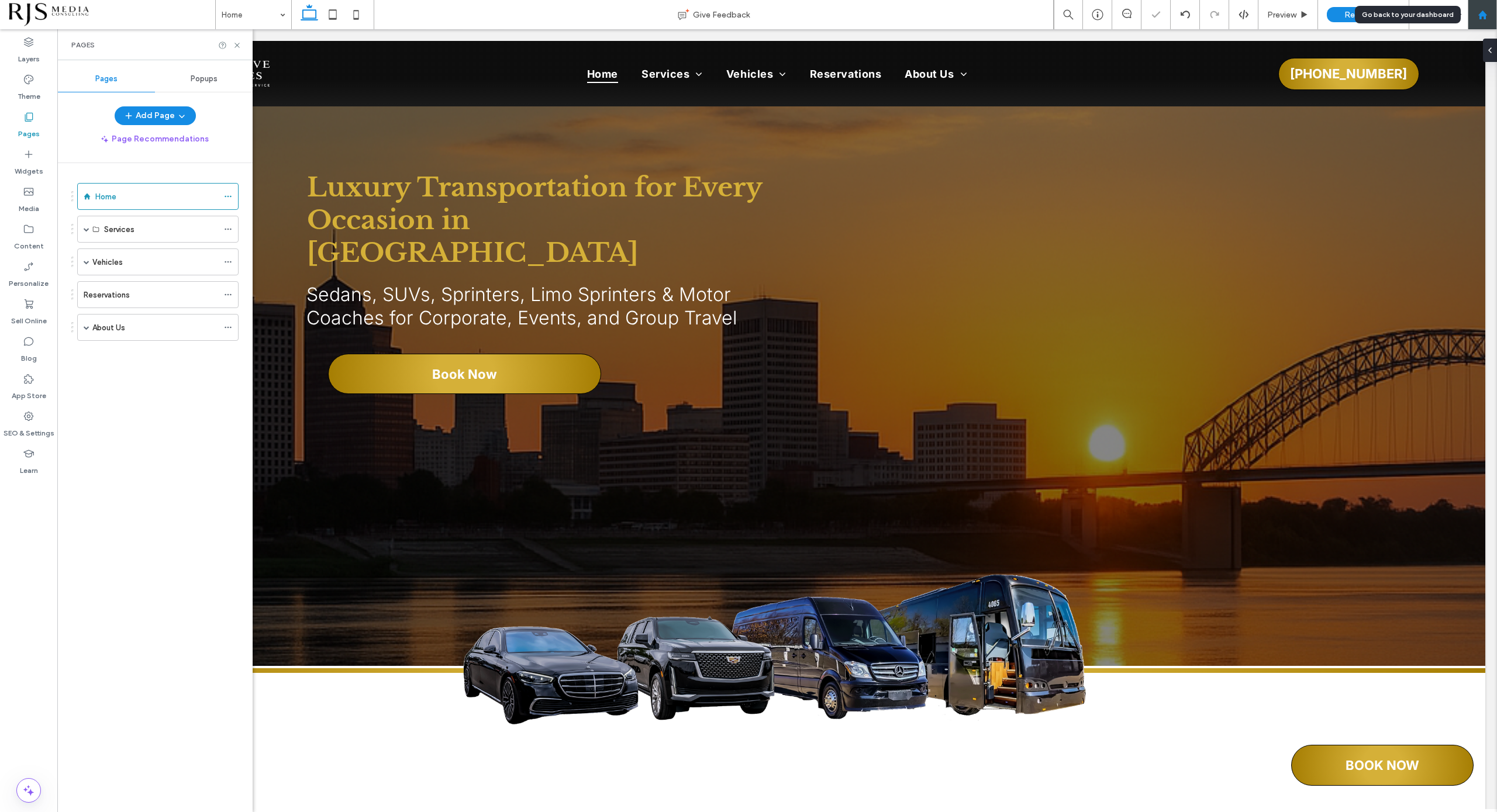
click at [1477, 6] on div at bounding box center [1482, 15] width 29 height 29
